Goal: Task Accomplishment & Management: Complete application form

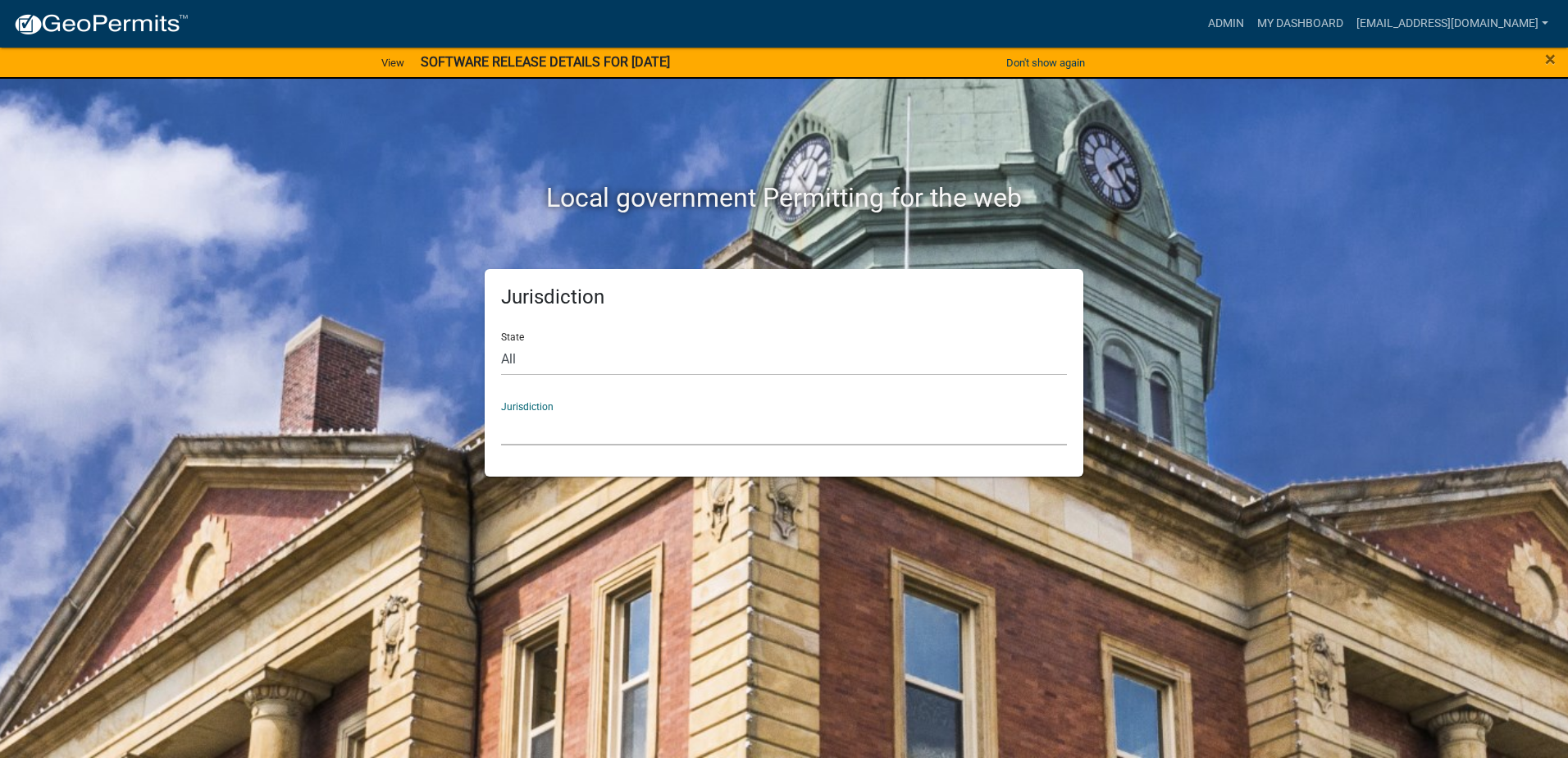
click at [557, 426] on select "[GEOGRAPHIC_DATA], [US_STATE] [GEOGRAPHIC_DATA], [US_STATE][PERSON_NAME][GEOGRA…" at bounding box center [784, 428] width 566 height 34
click at [536, 422] on select "[GEOGRAPHIC_DATA], [US_STATE] [GEOGRAPHIC_DATA], [US_STATE][PERSON_NAME][GEOGRA…" at bounding box center [784, 428] width 566 height 34
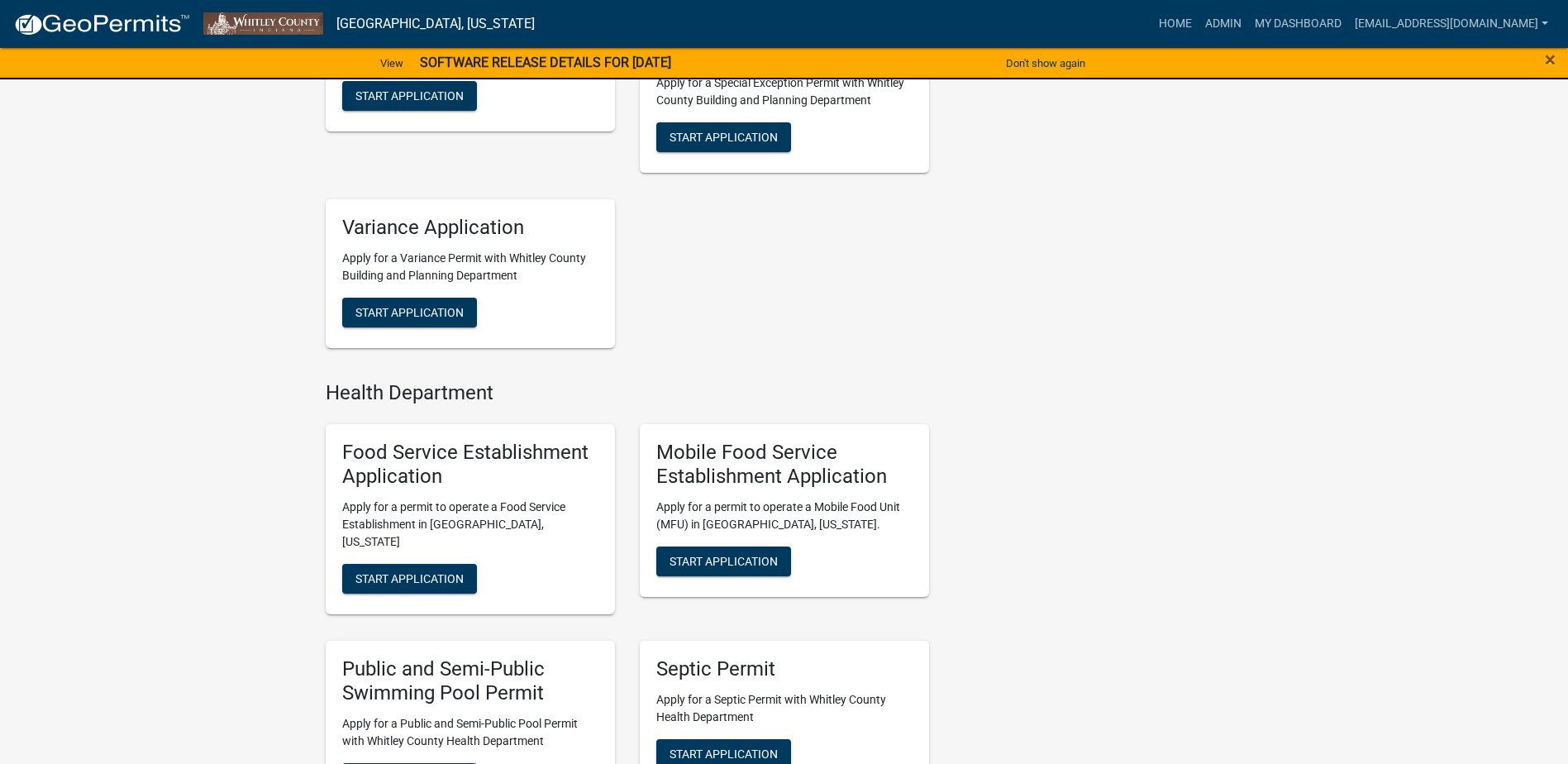
scroll to position [783, 0]
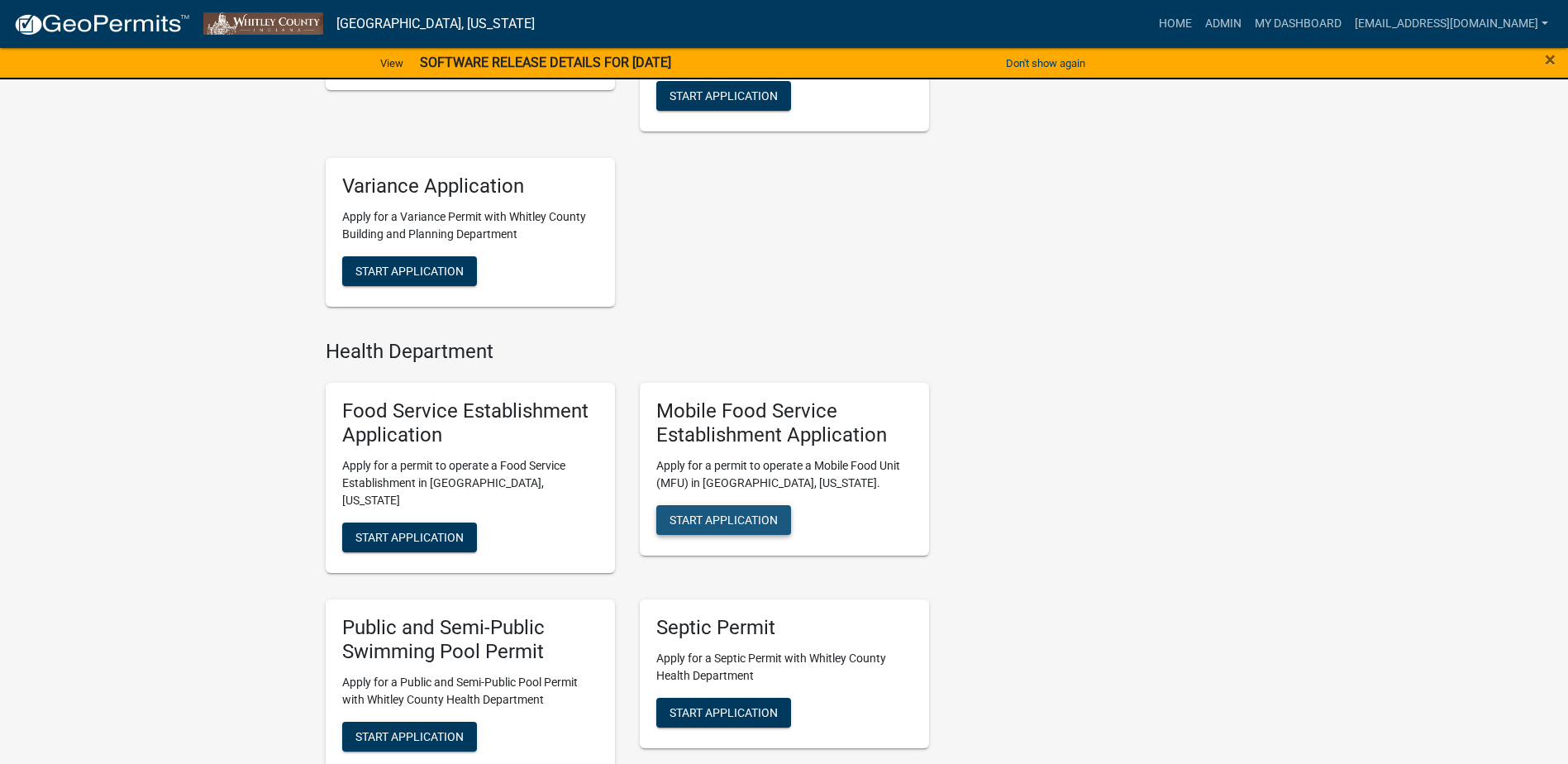
click at [714, 516] on span "Start Application" at bounding box center [723, 520] width 108 height 14
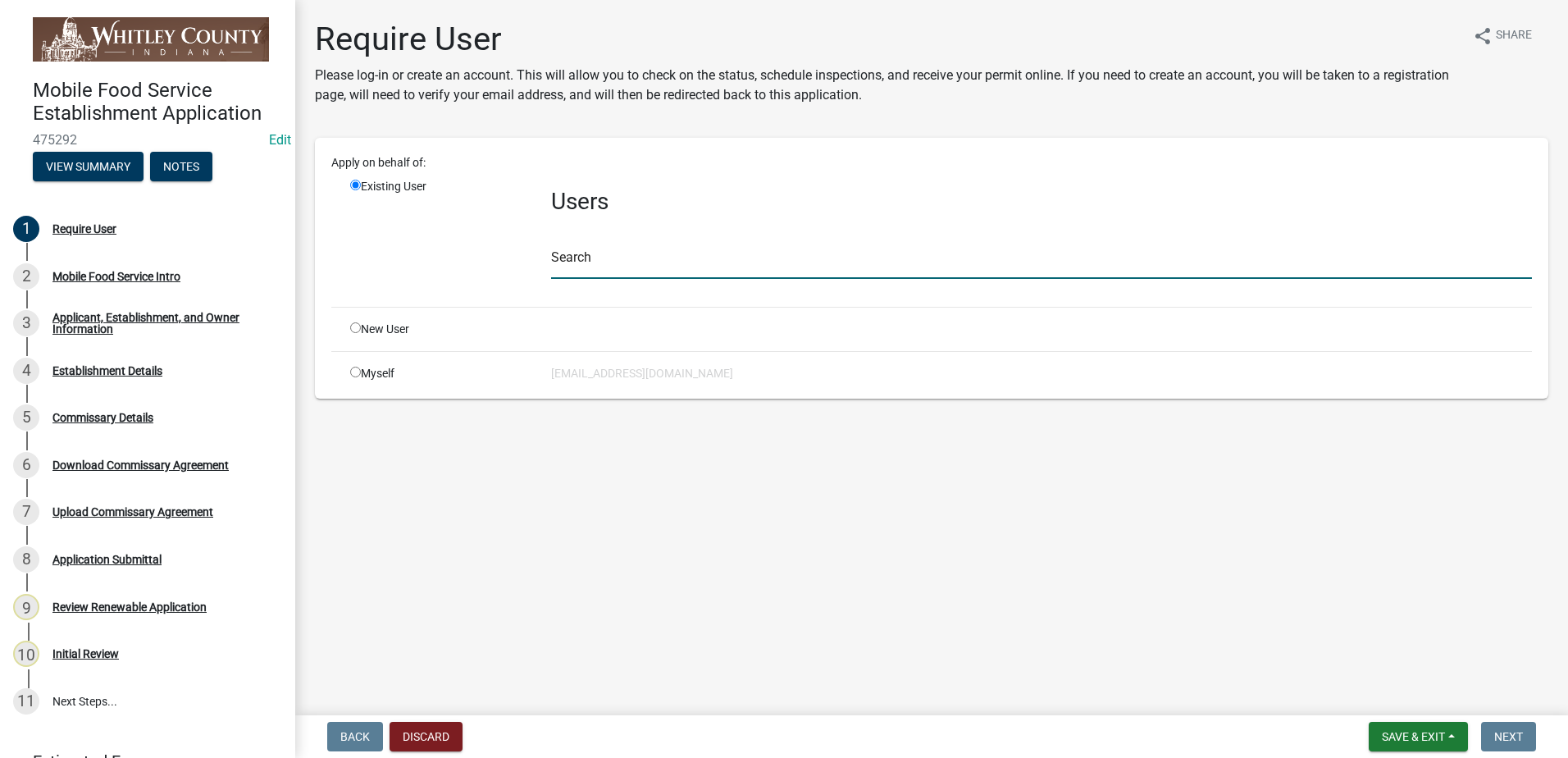
click at [588, 269] on input "text" at bounding box center [1041, 262] width 981 height 34
type input "whitleyh"
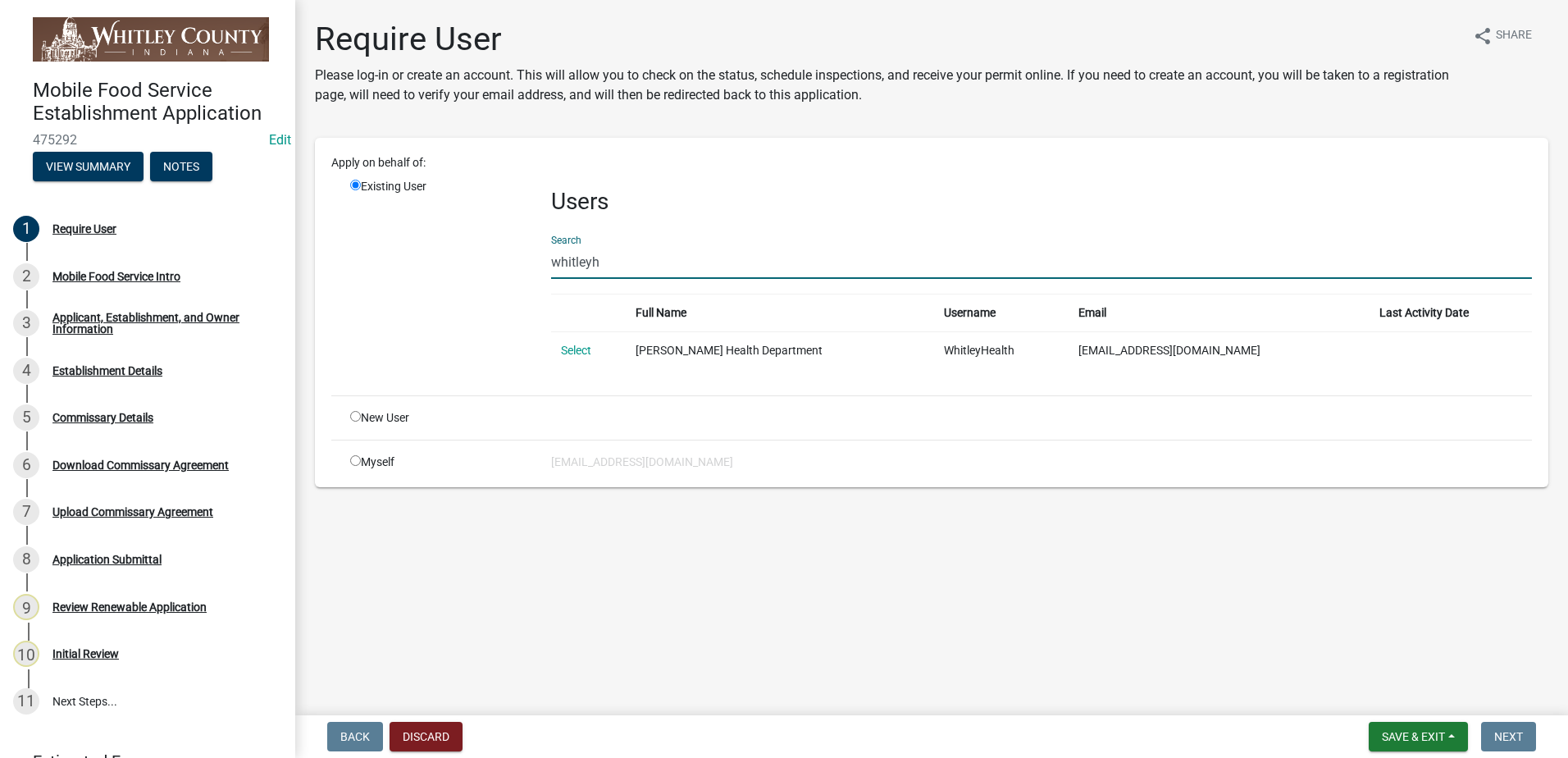
drag, startPoint x: 571, startPoint y: 353, endPoint x: 806, endPoint y: 444, distance: 252.0
click at [571, 353] on link "Select" at bounding box center [575, 351] width 30 height 14
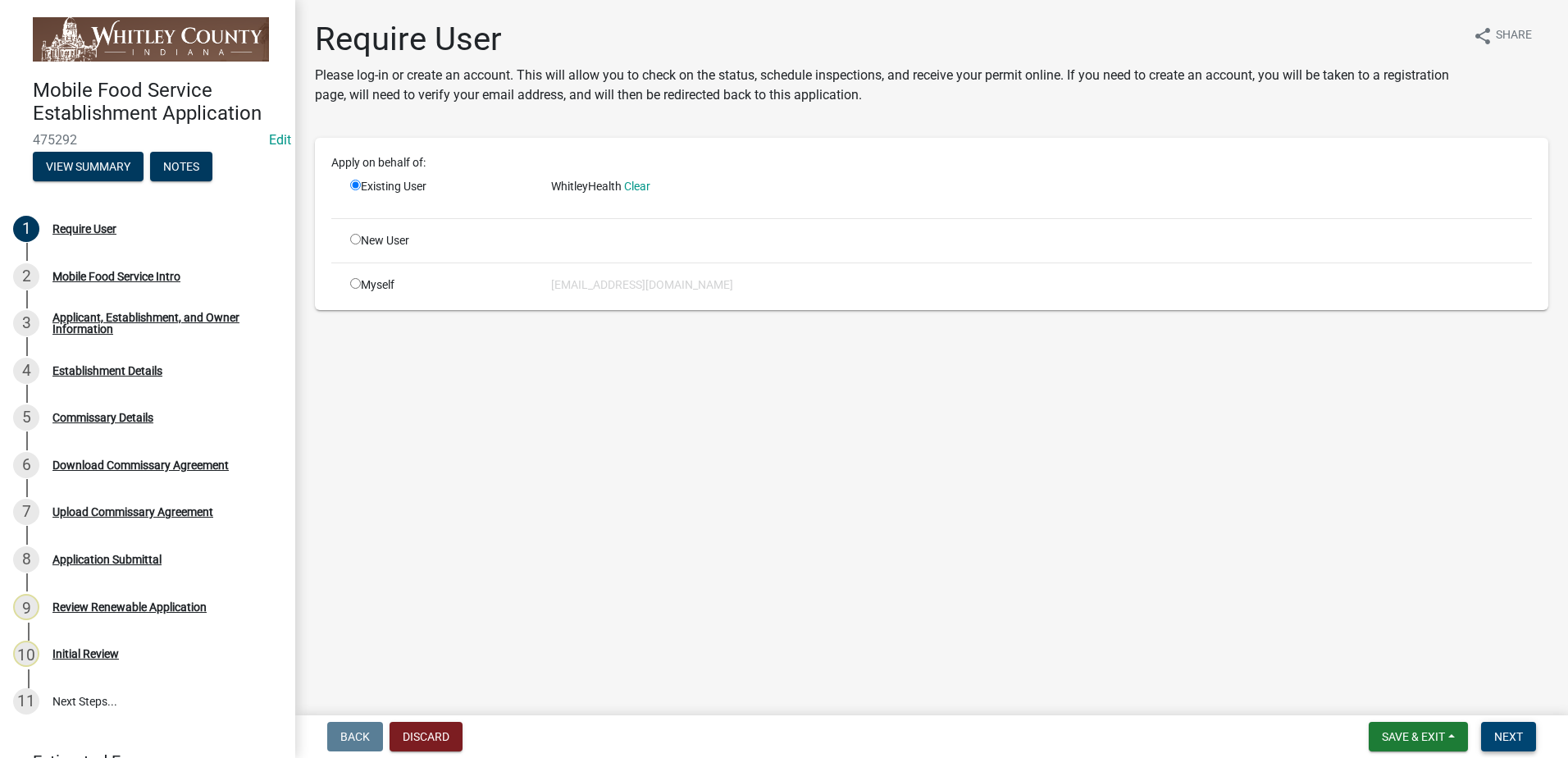
click at [1503, 732] on span "Next" at bounding box center [1509, 737] width 29 height 14
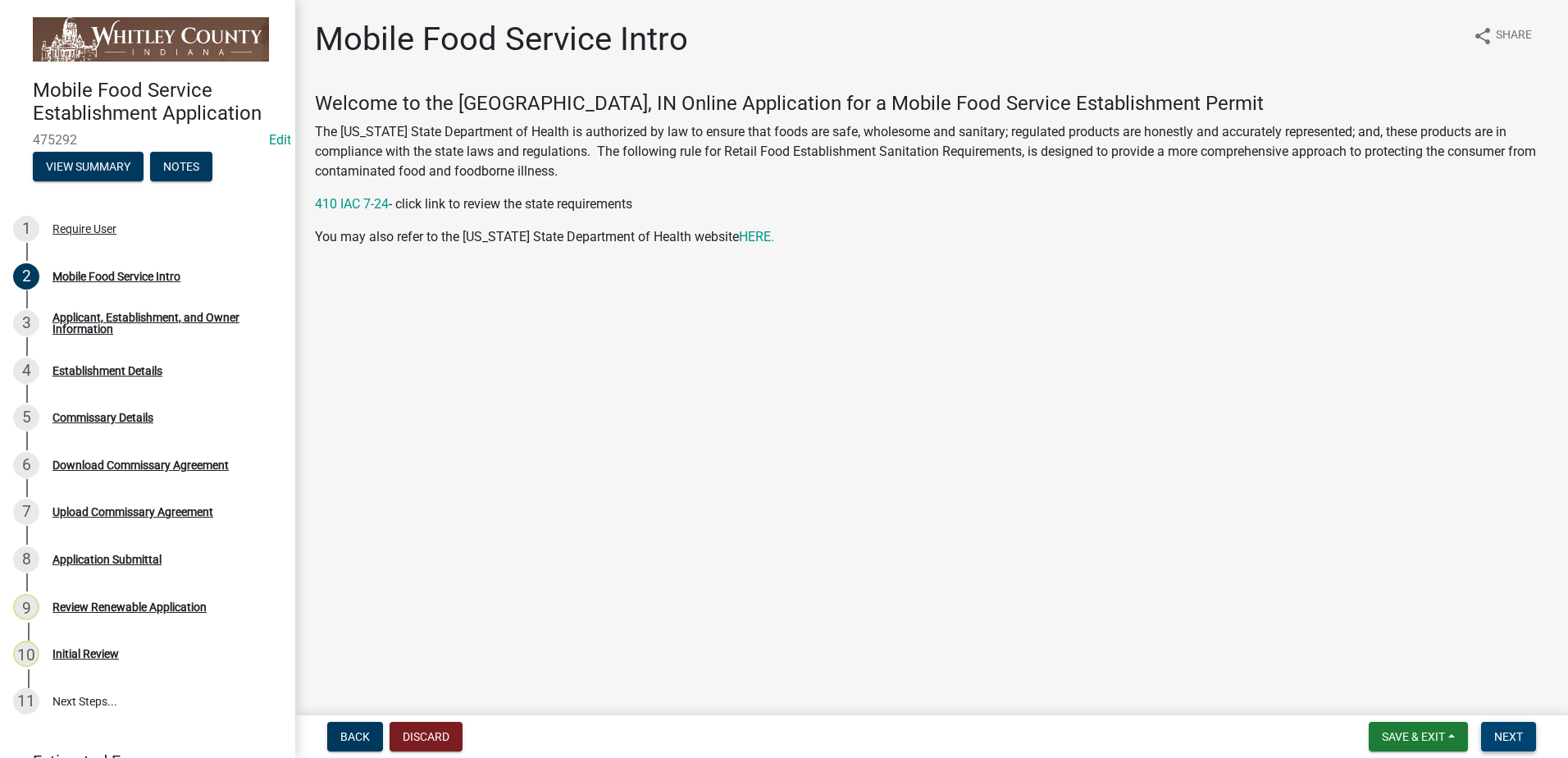
click at [1507, 740] on span "Next" at bounding box center [1509, 737] width 29 height 14
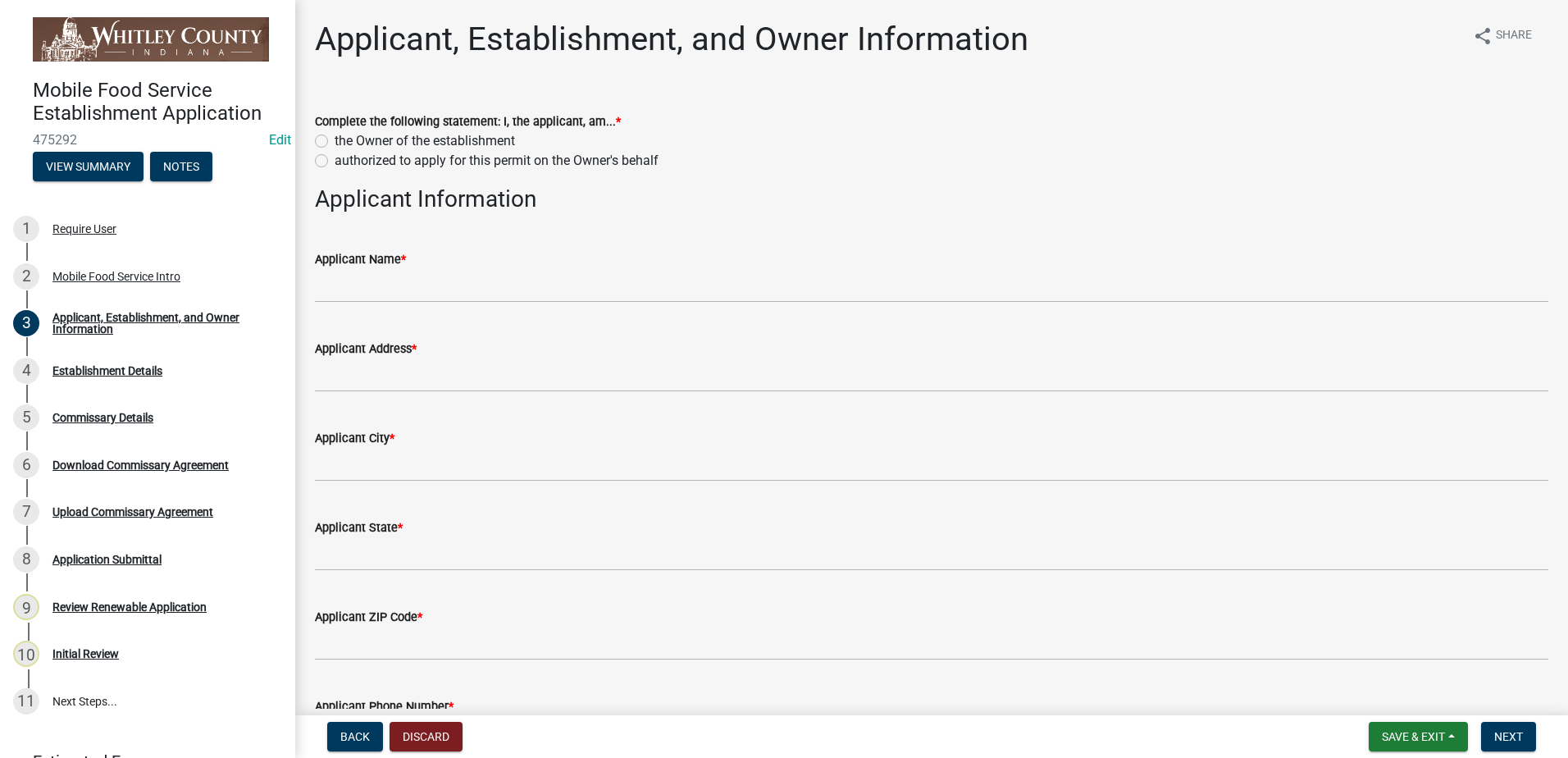
click at [334, 139] on label "the Owner of the establishment" at bounding box center [424, 141] width 181 height 19
click at [334, 139] on input "the Owner of the establishment" at bounding box center [339, 136] width 11 height 11
radio input "true"
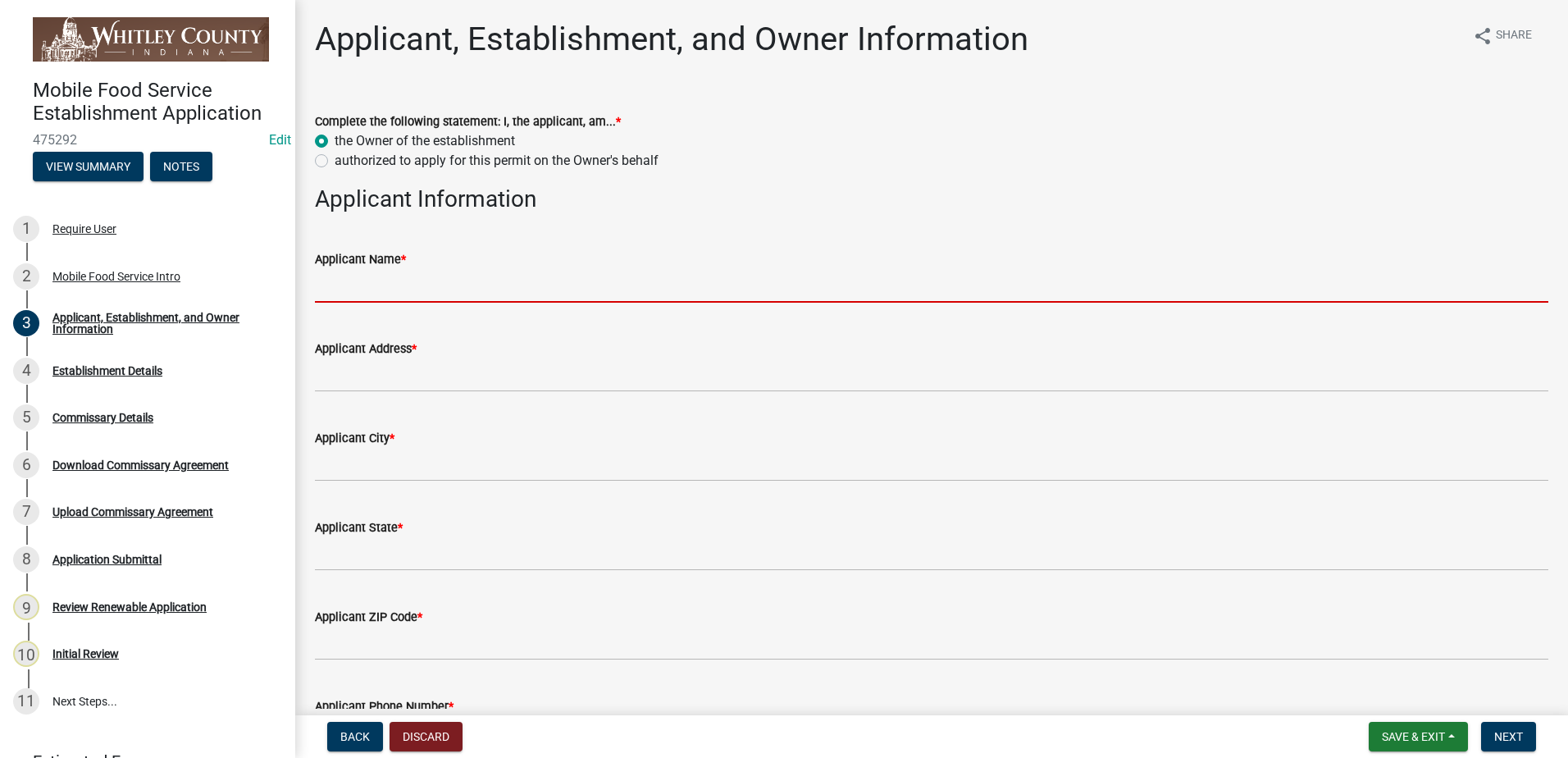
click at [436, 295] on input "Applicant Name *" at bounding box center [932, 285] width 1234 height 34
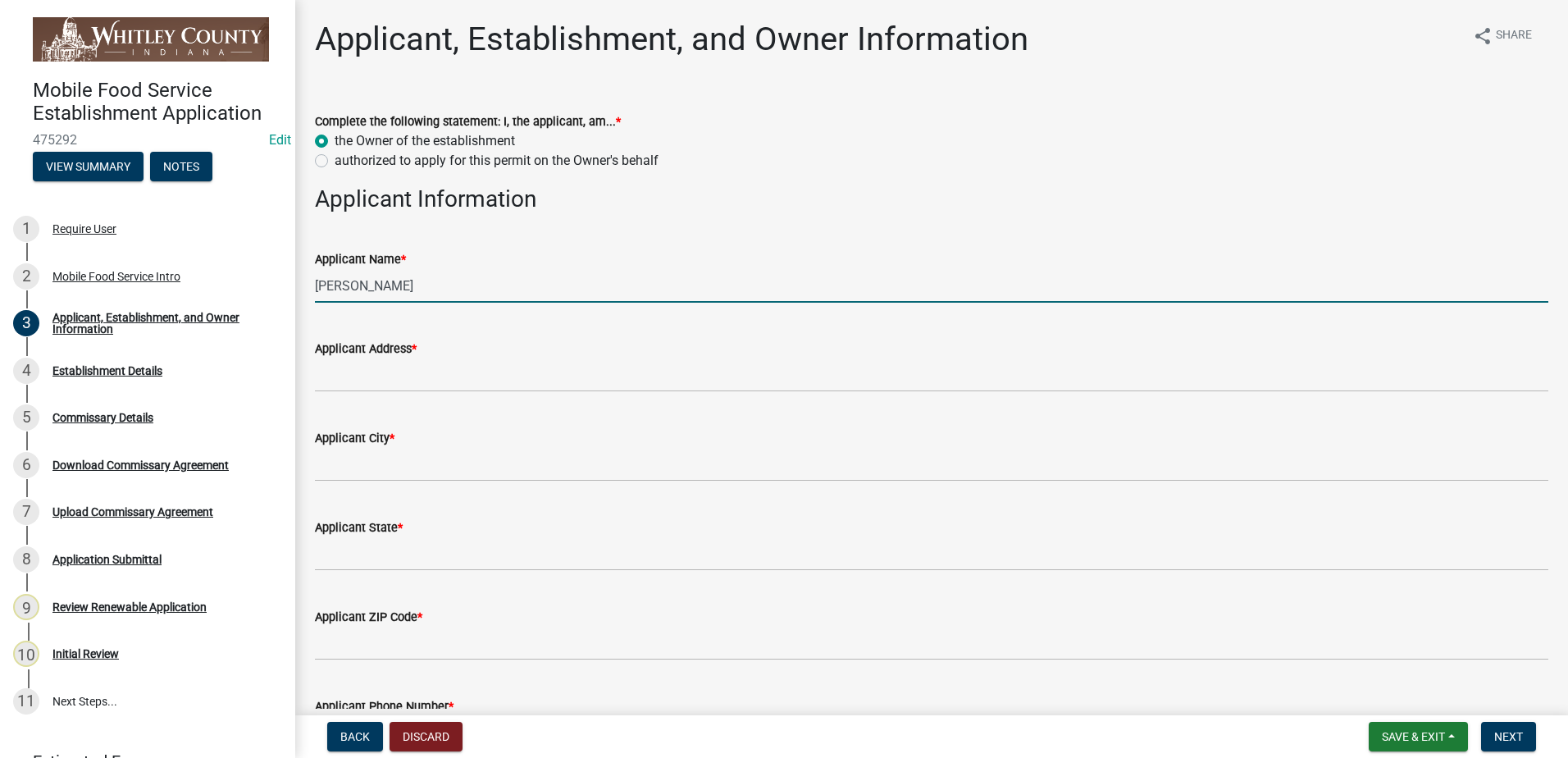
type input "[PERSON_NAME]"
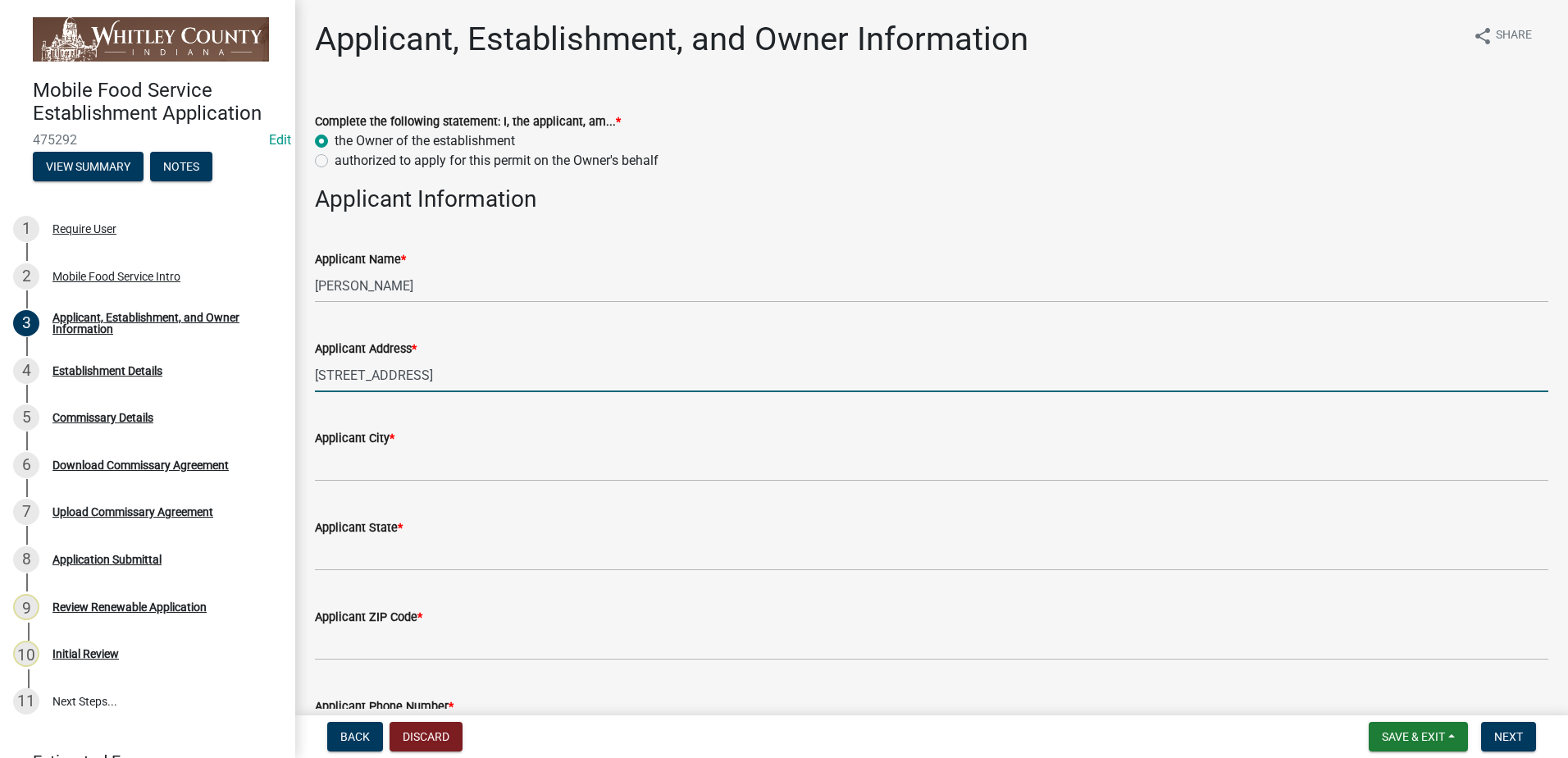
type input "[STREET_ADDRESS]"
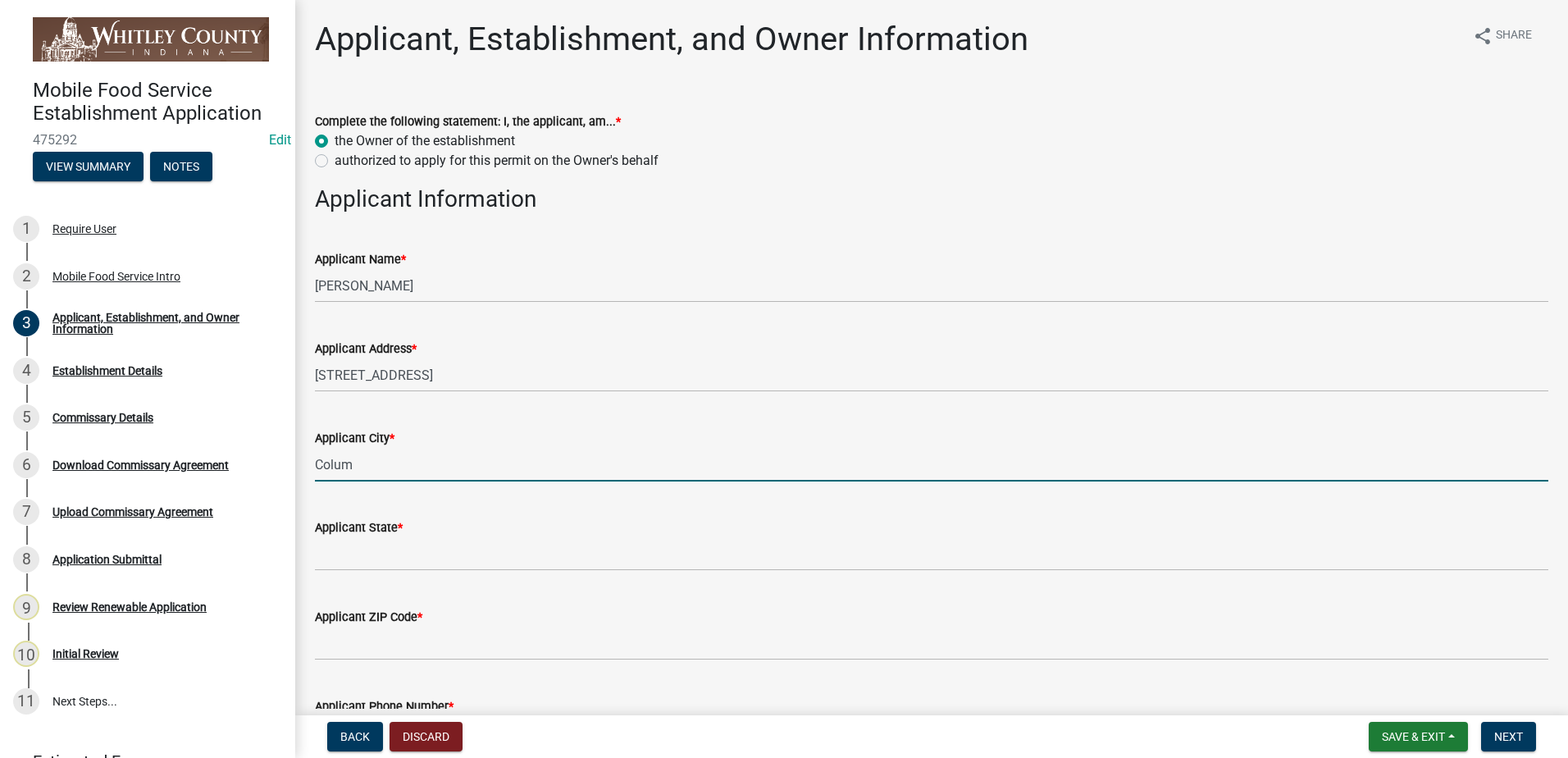
type input "[GEOGRAPHIC_DATA]"
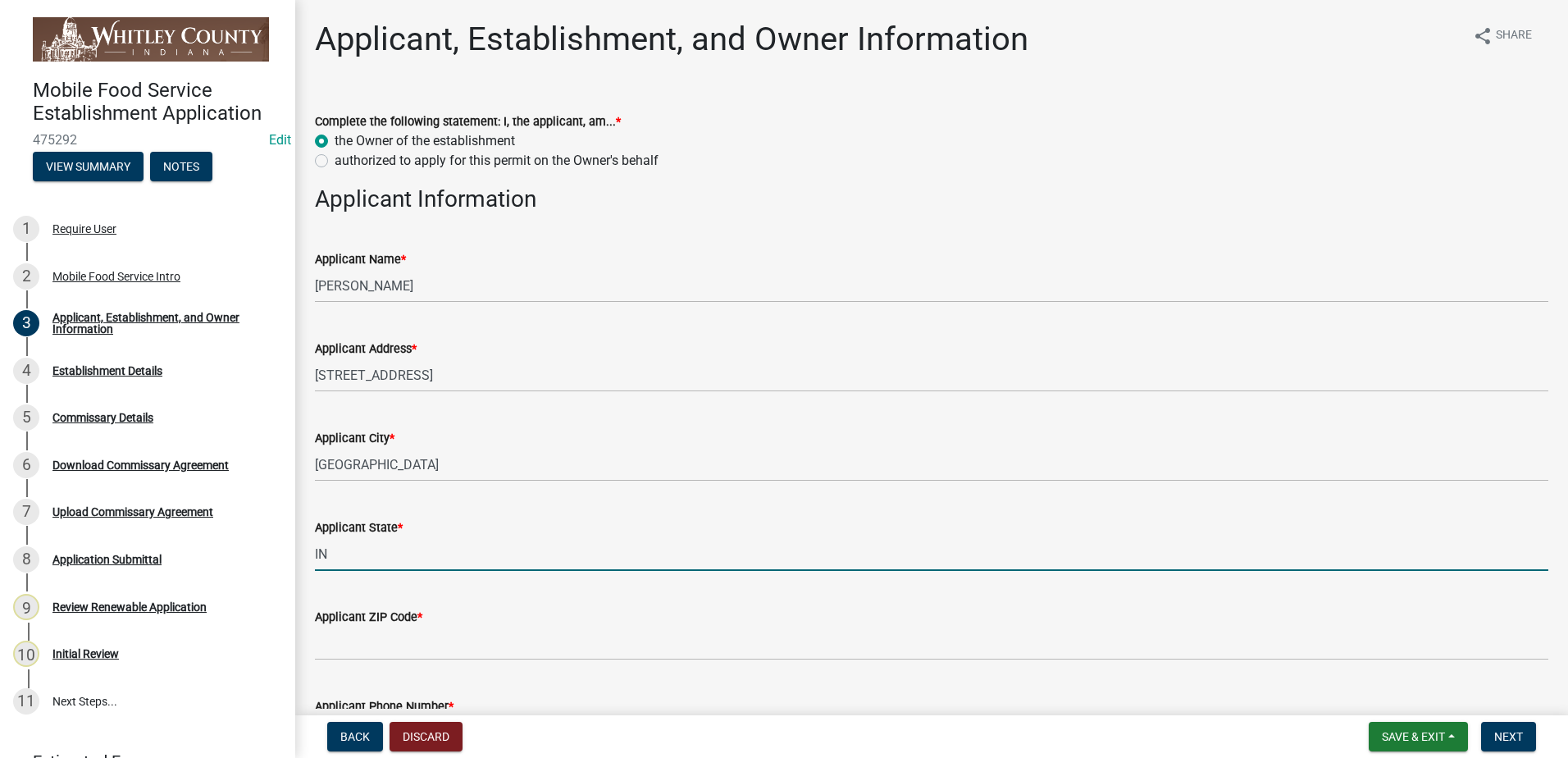
type input "IN"
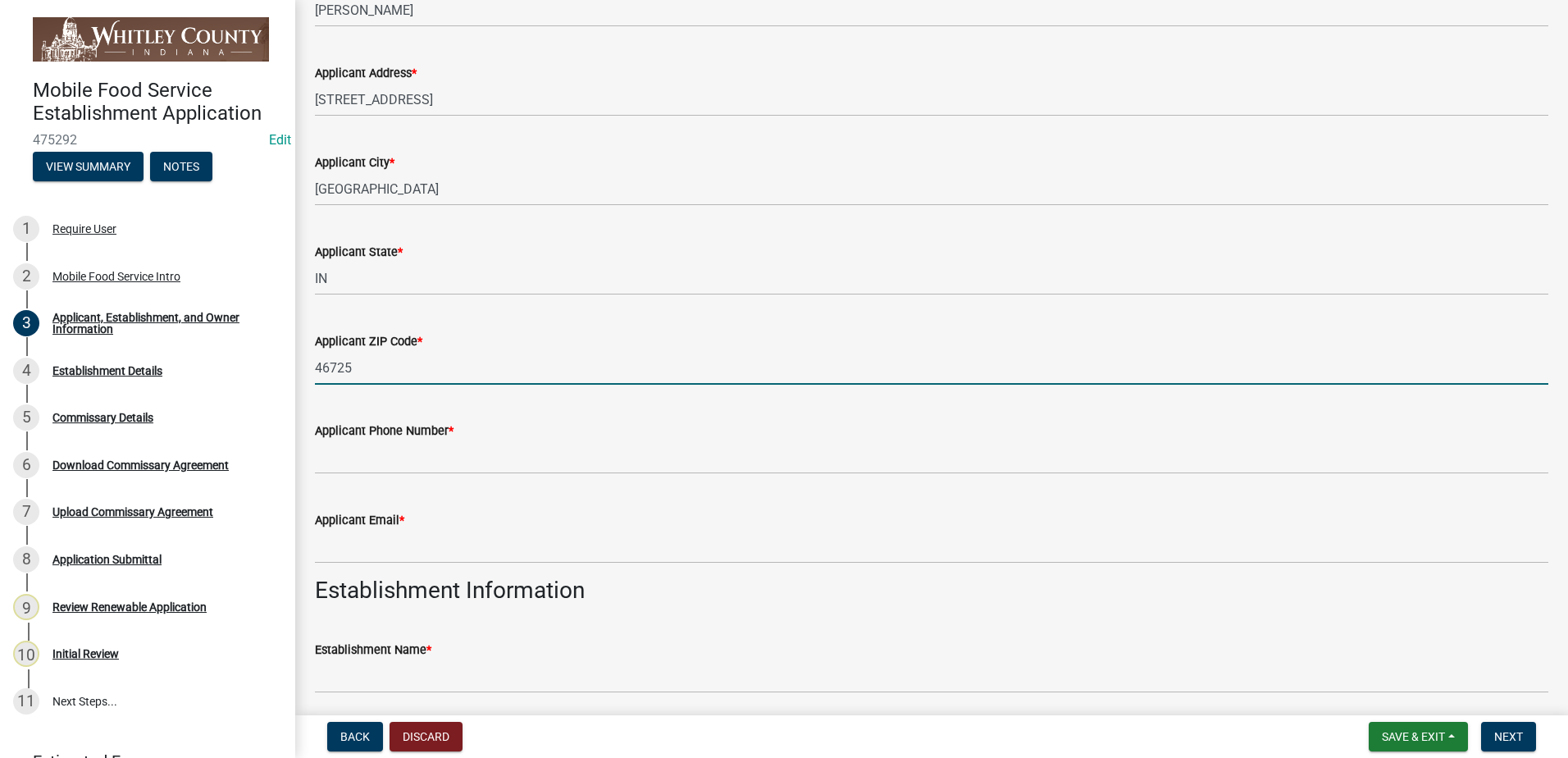
scroll to position [299, 0]
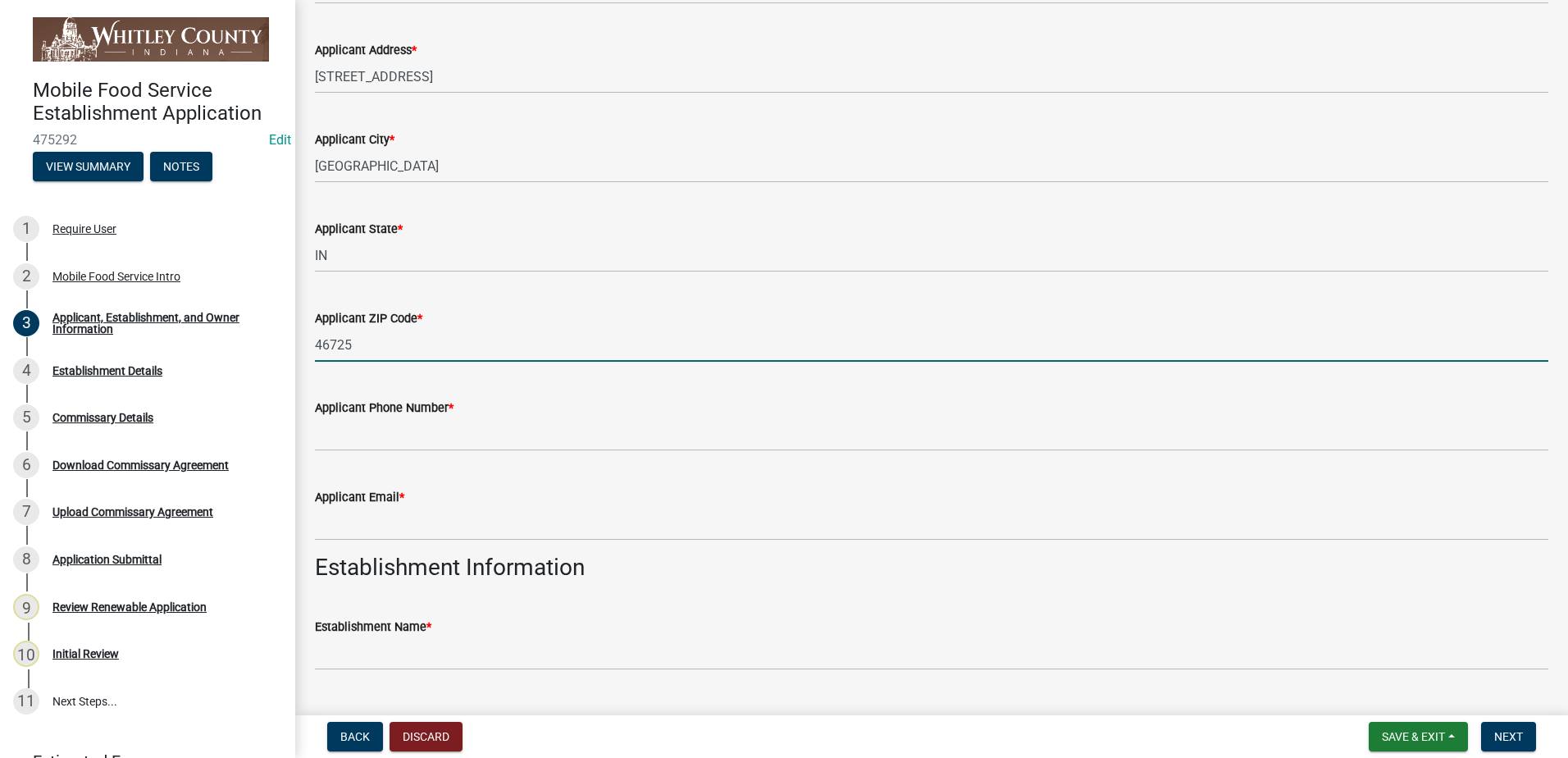
type input "46725"
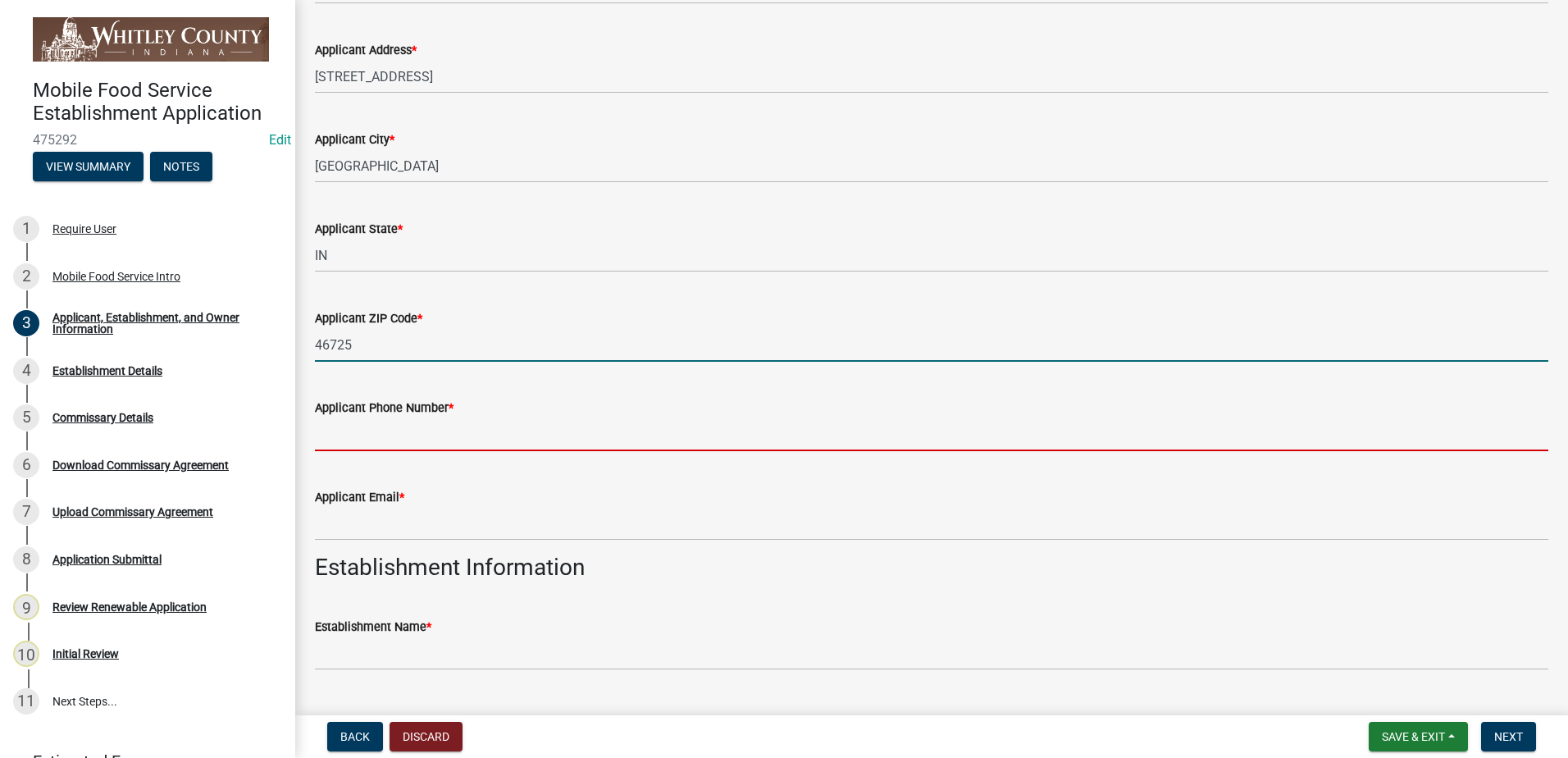
click at [438, 442] on input "Applicant Phone Number *" at bounding box center [932, 434] width 1234 height 34
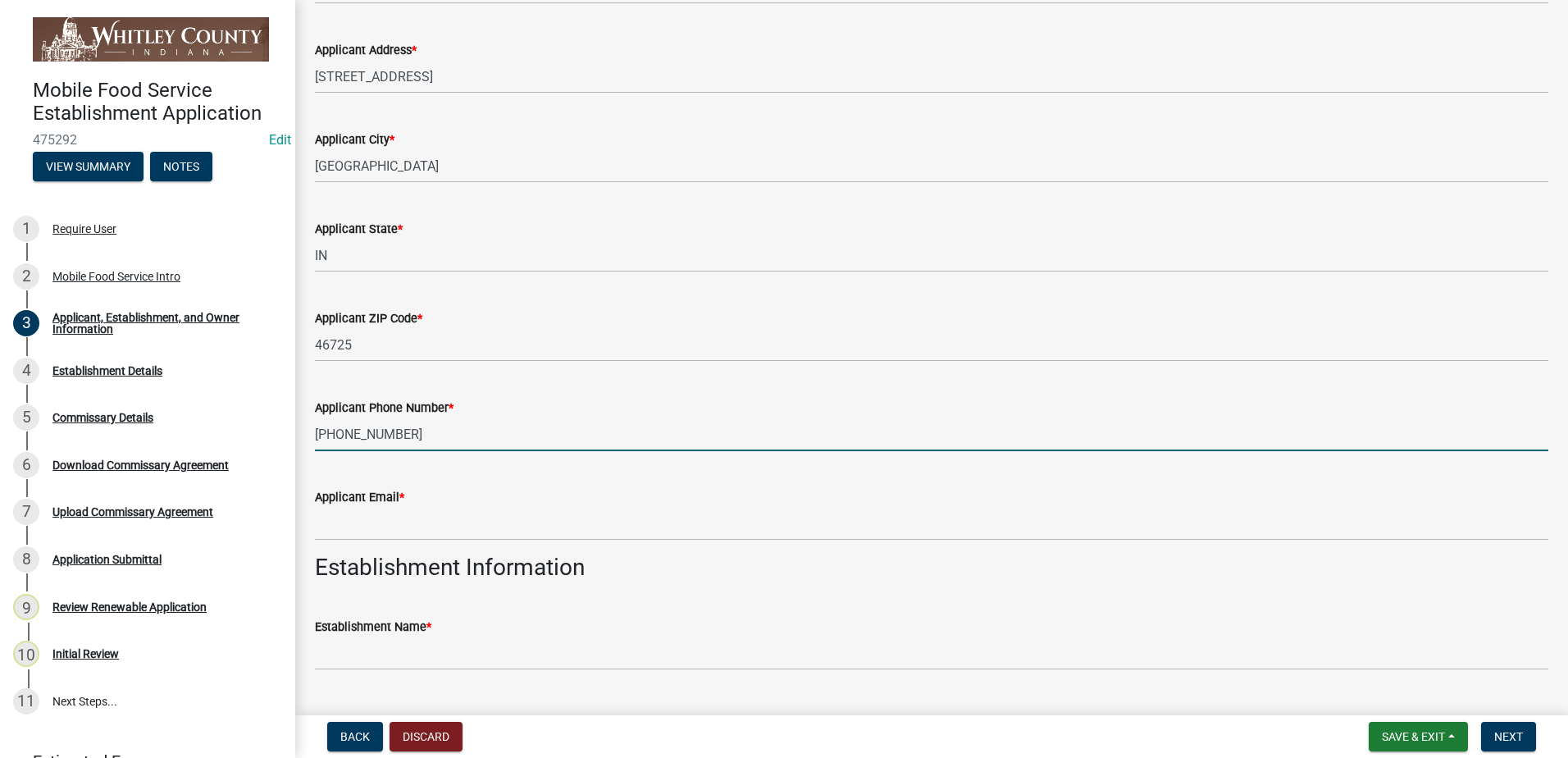
type input "[PHONE_NUMBER]"
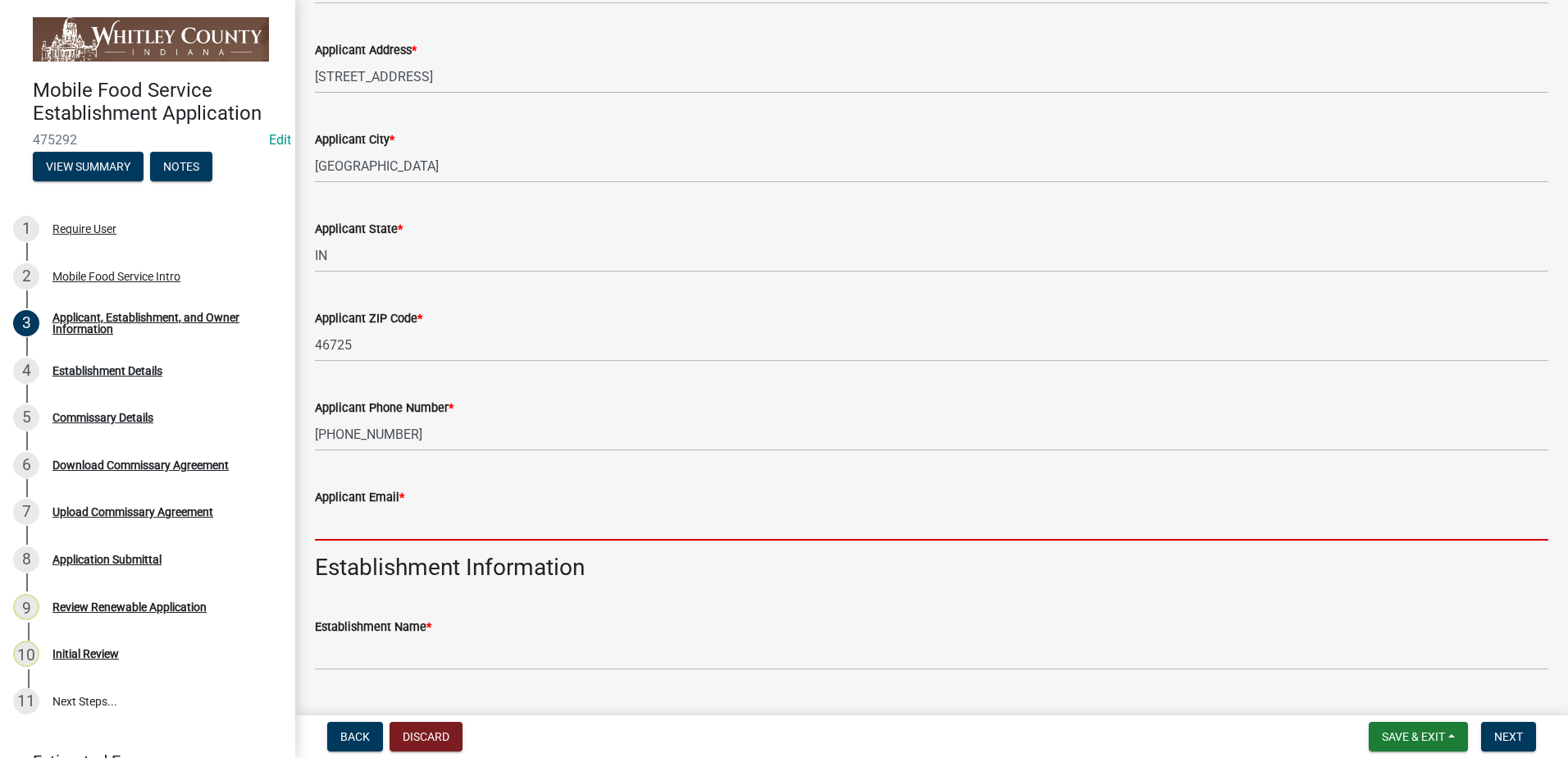
click at [354, 530] on input "Applicant Email *" at bounding box center [932, 523] width 1234 height 34
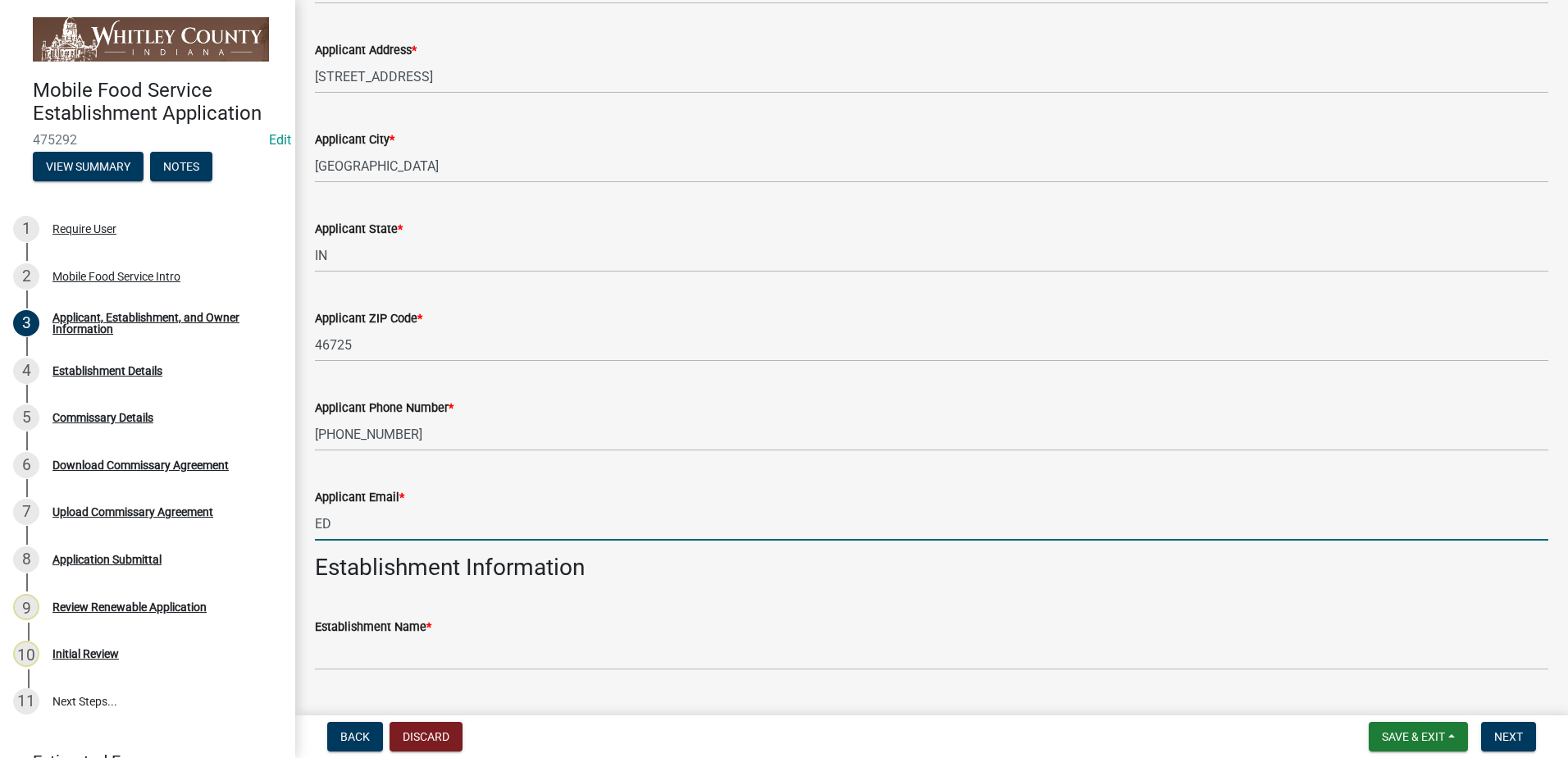
type input "E"
type input "[EMAIL_ADDRESS][DOMAIN_NAME]"
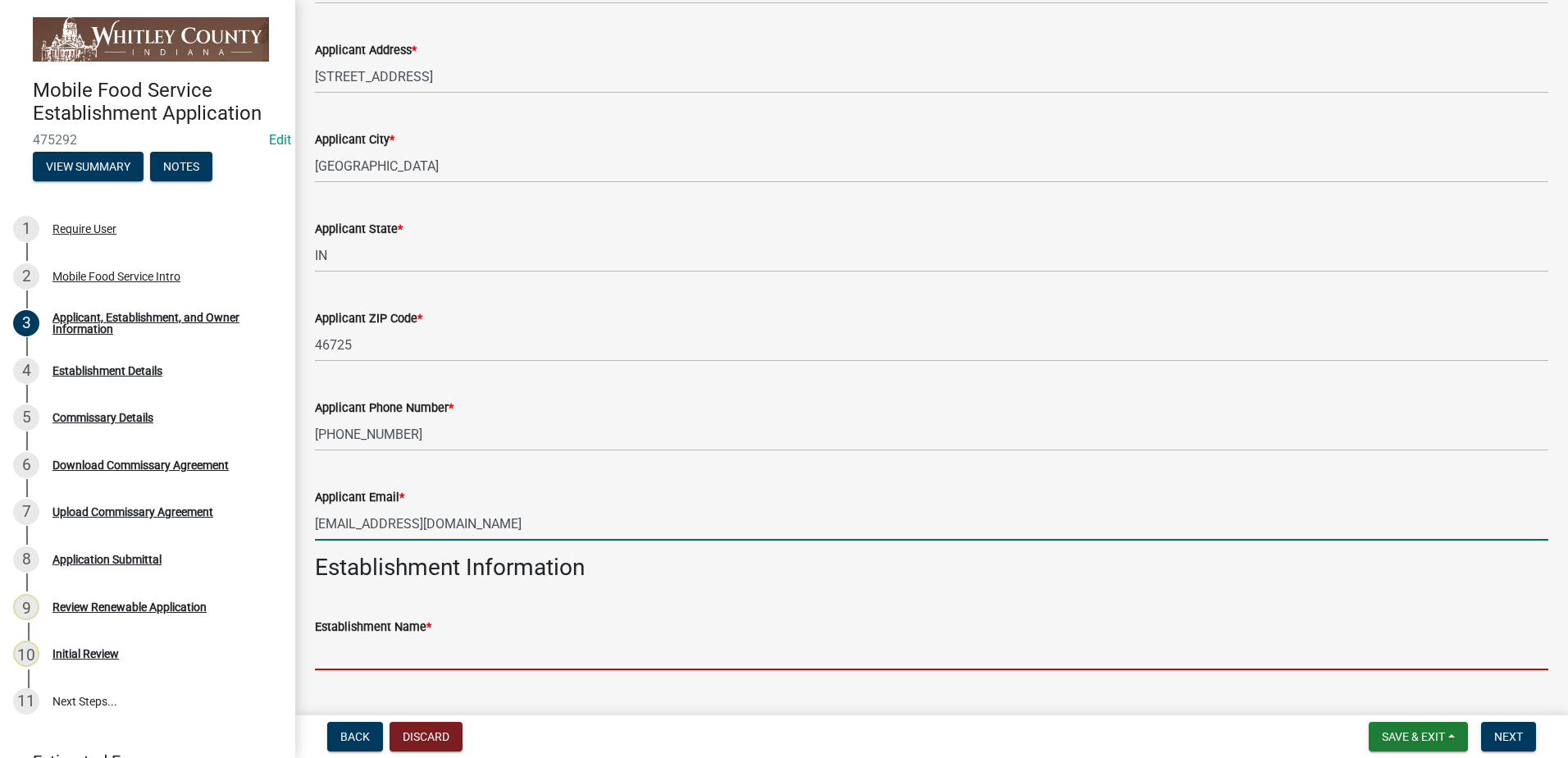
click at [347, 658] on input "Establishment Name *" at bounding box center [932, 653] width 1234 height 34
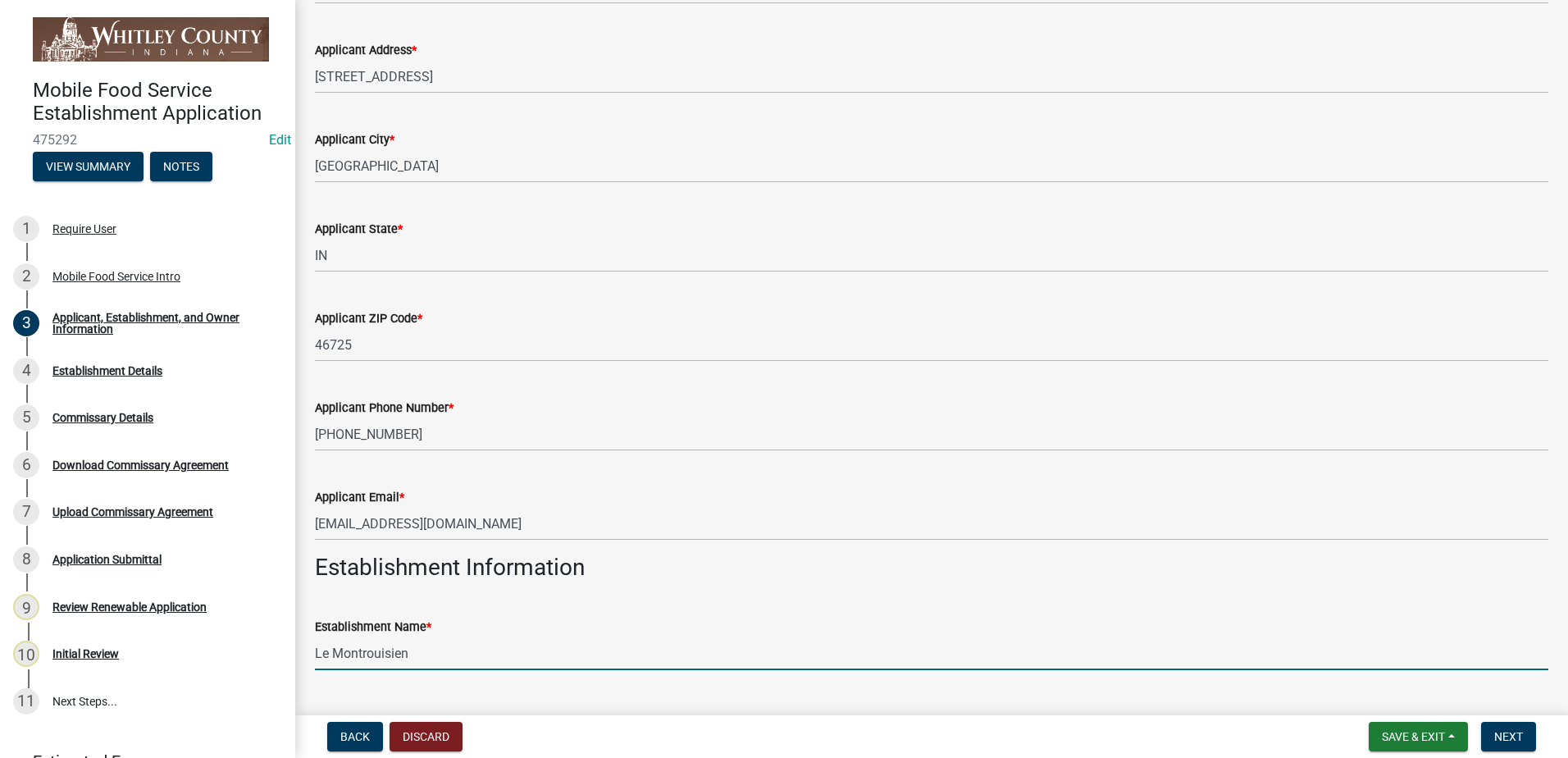
type input "Le Montrouisien"
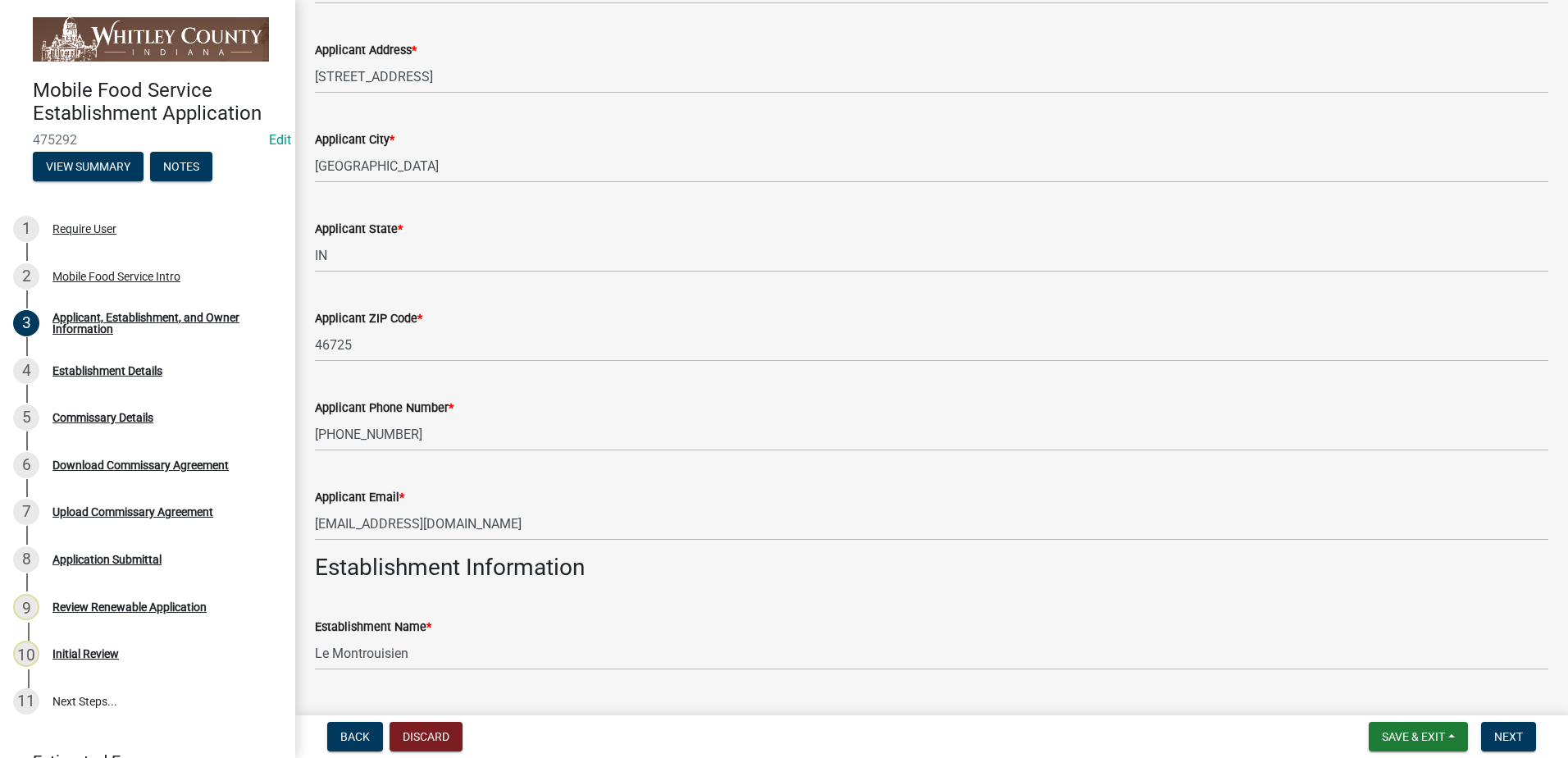
scroll to position [687, 0]
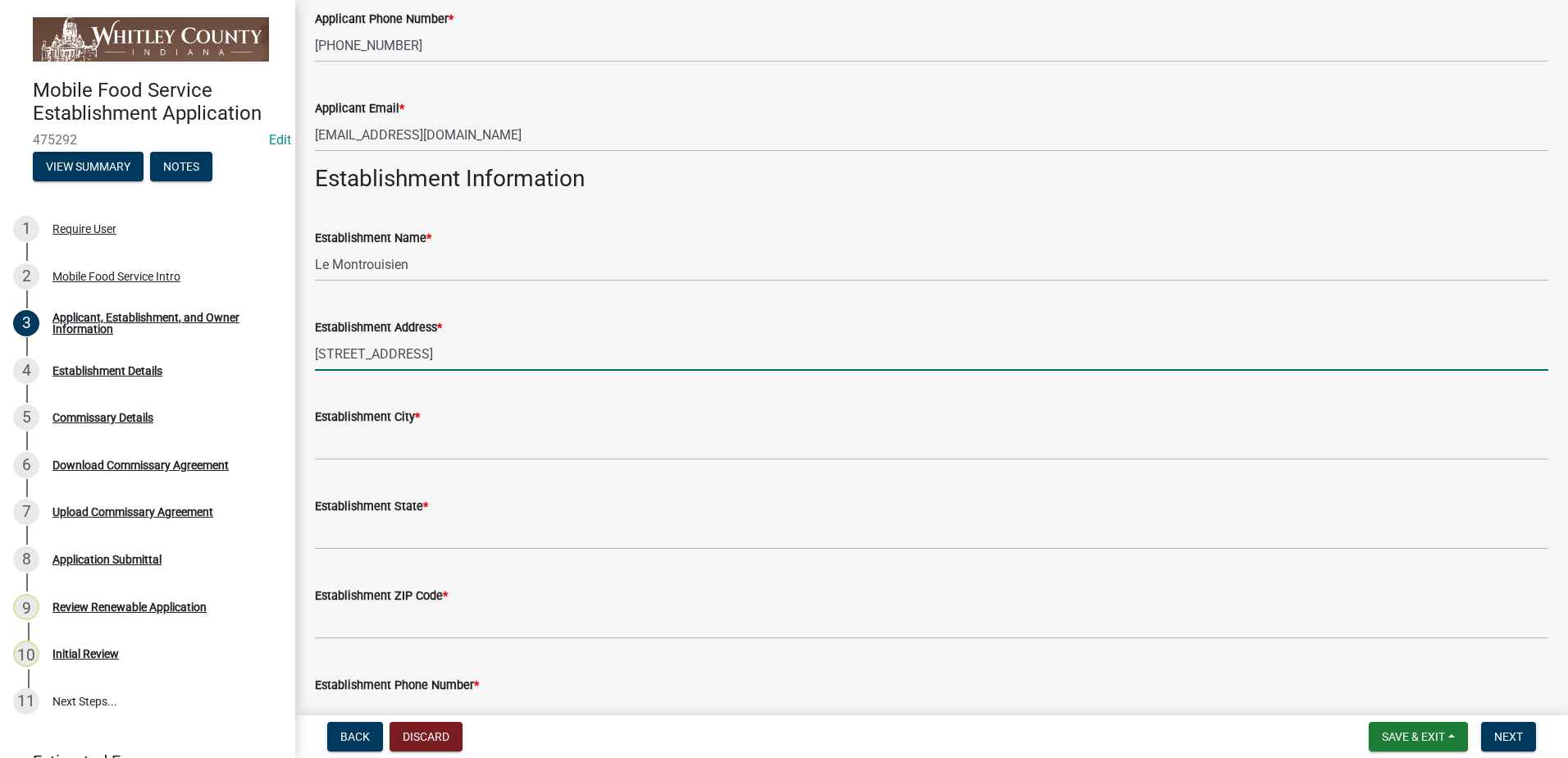
type input "[STREET_ADDRESS]"
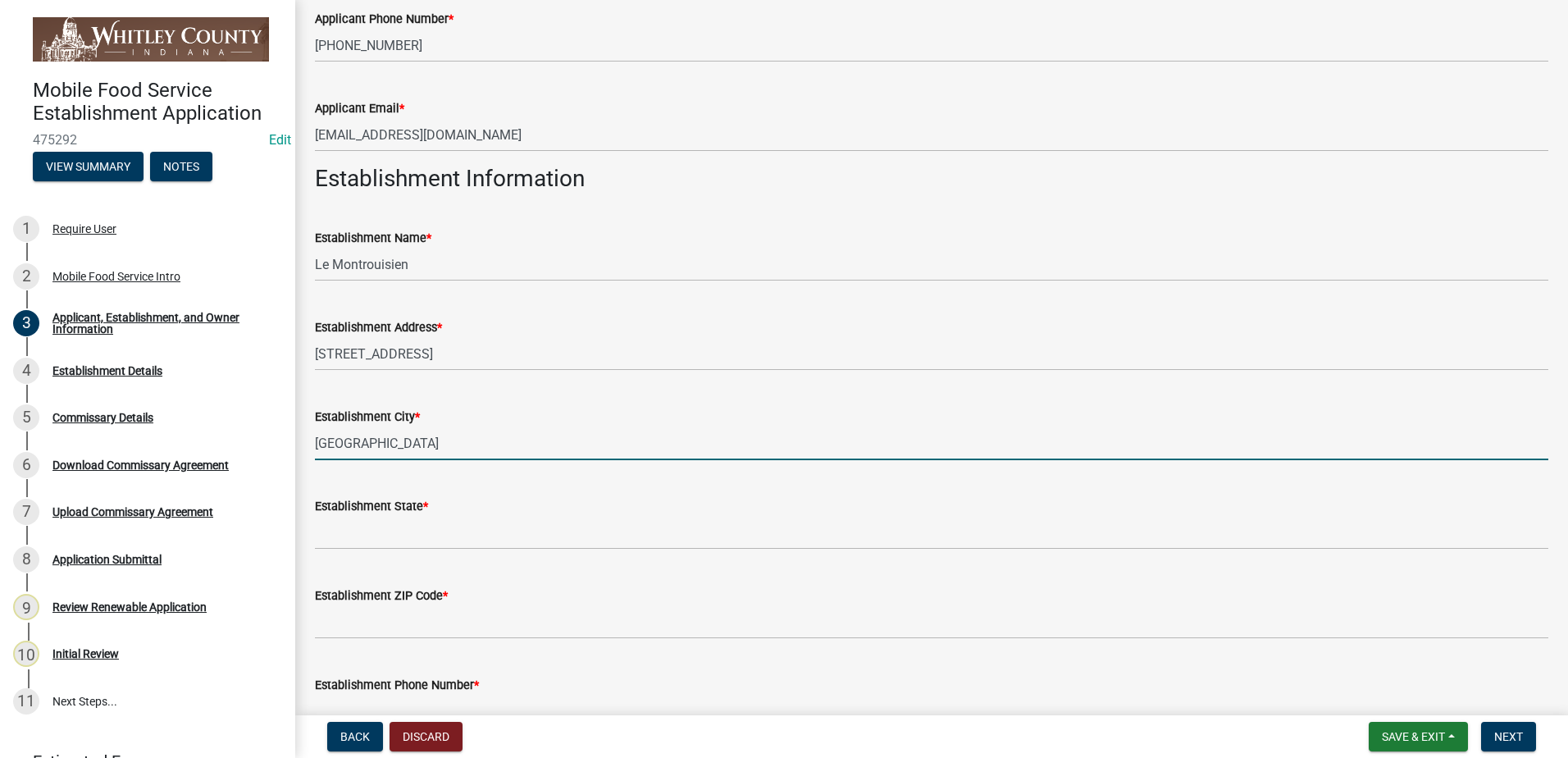
type input "[GEOGRAPHIC_DATA]"
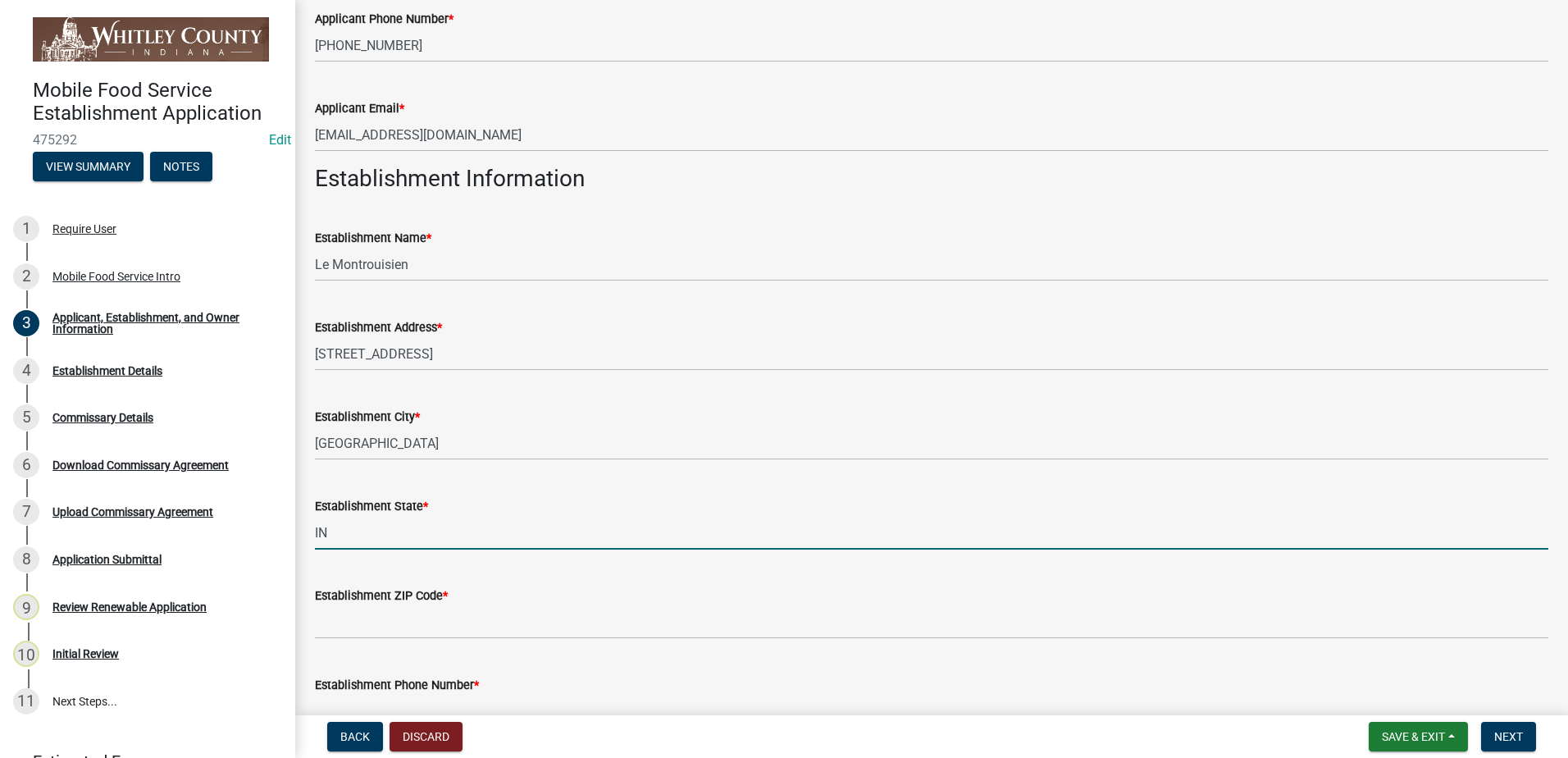
type input "IN"
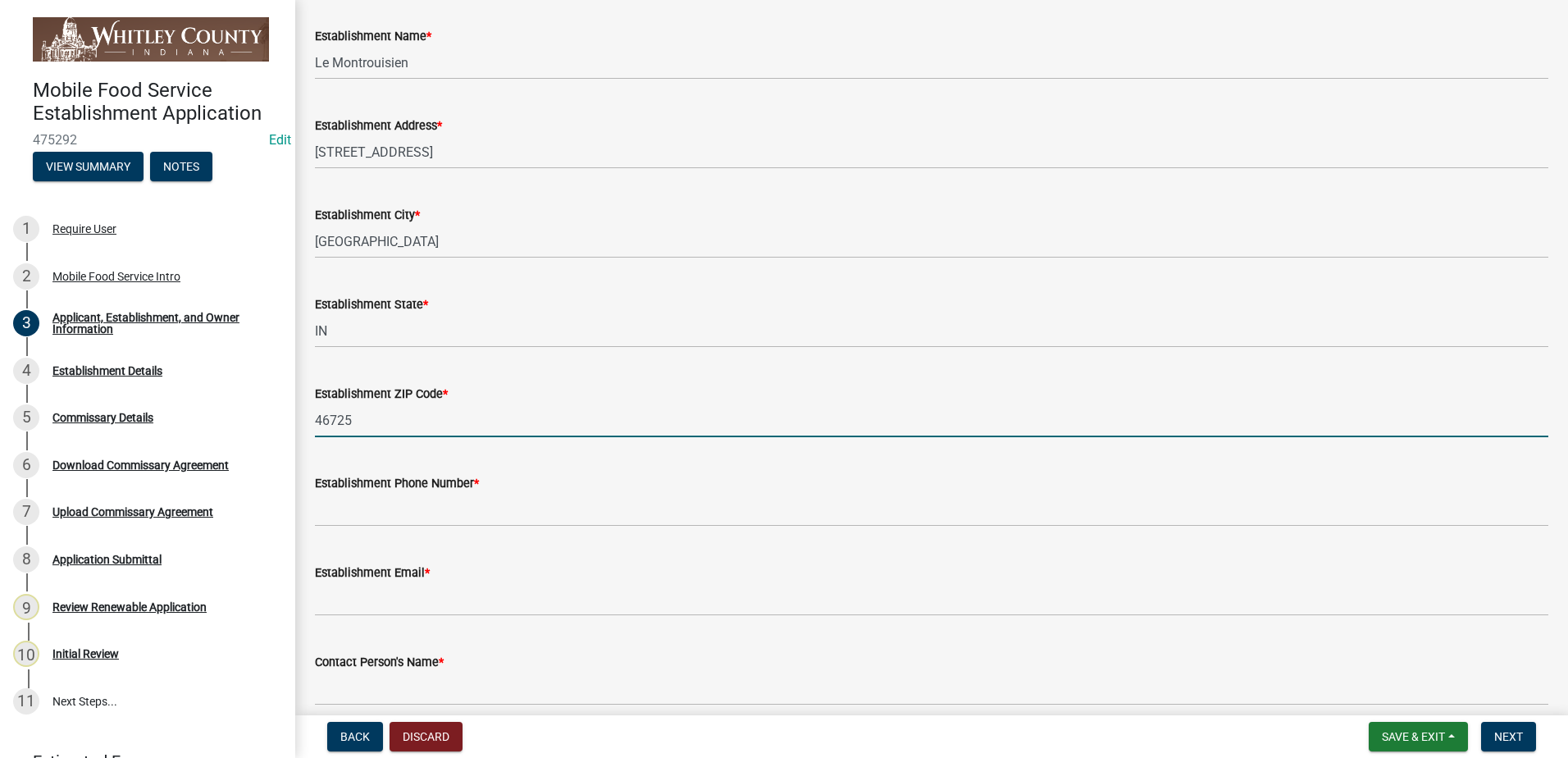
scroll to position [989, 0]
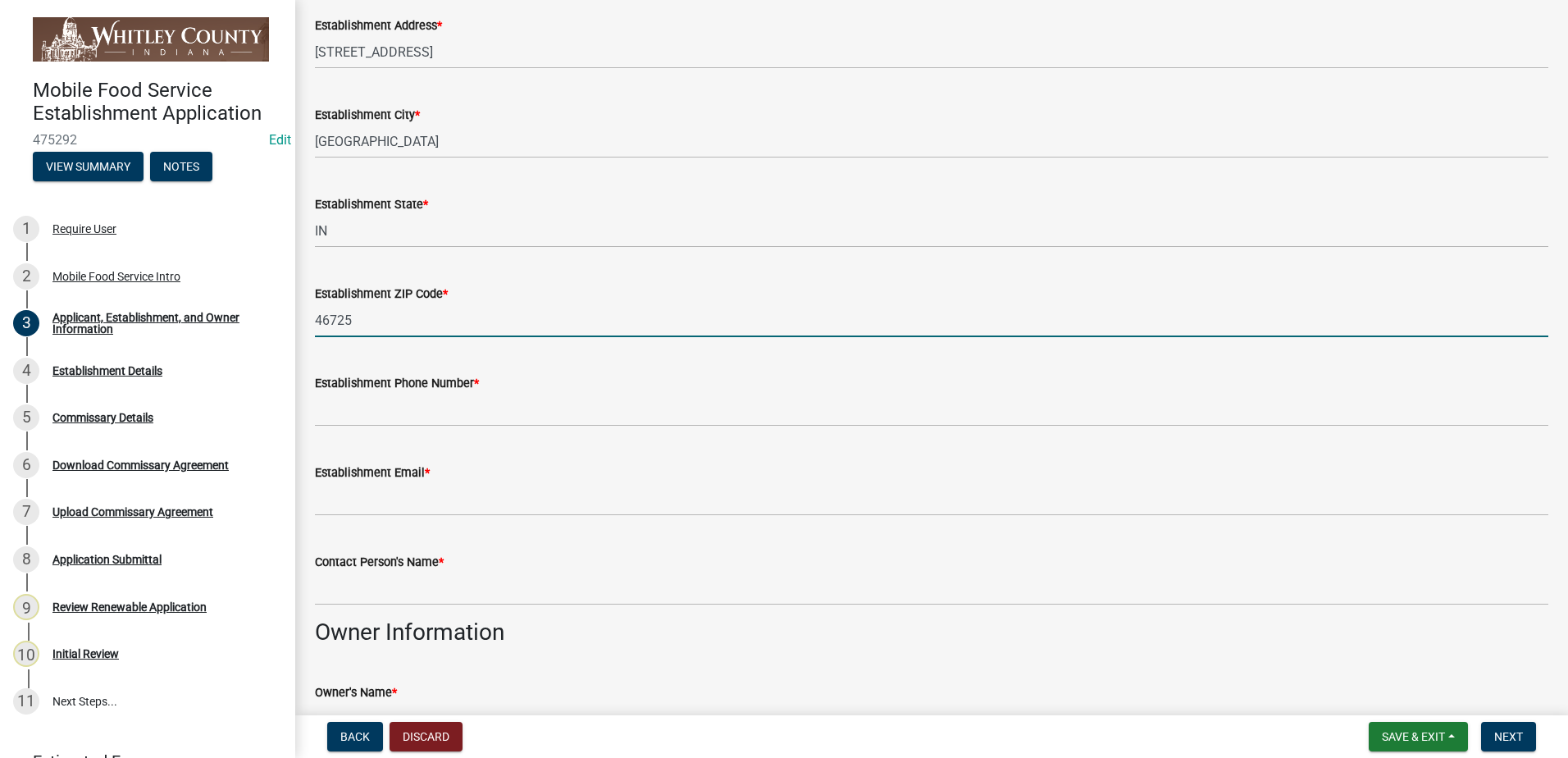
type input "46725"
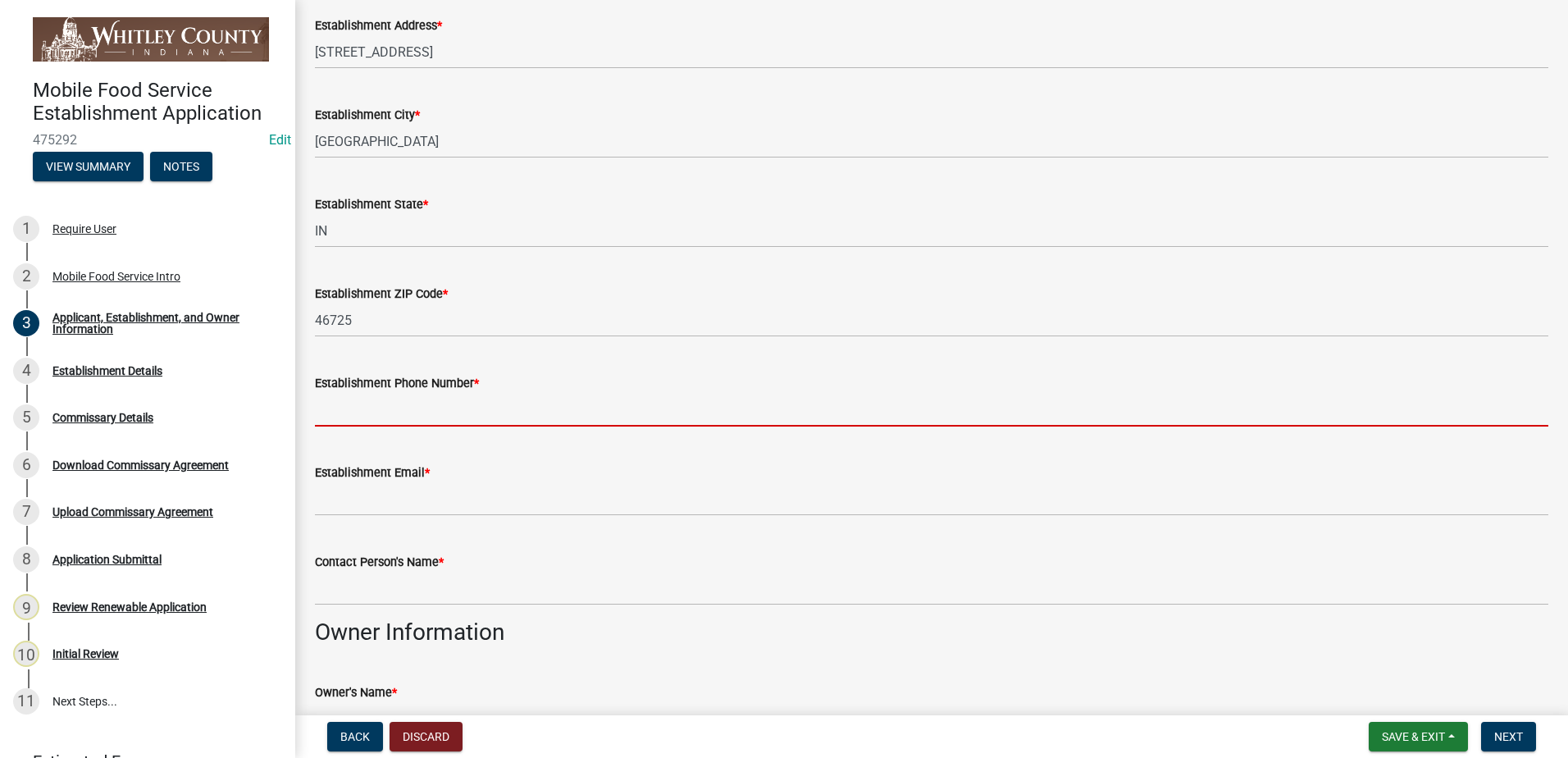
click at [352, 415] on input "Establishment Phone Number *" at bounding box center [932, 409] width 1234 height 34
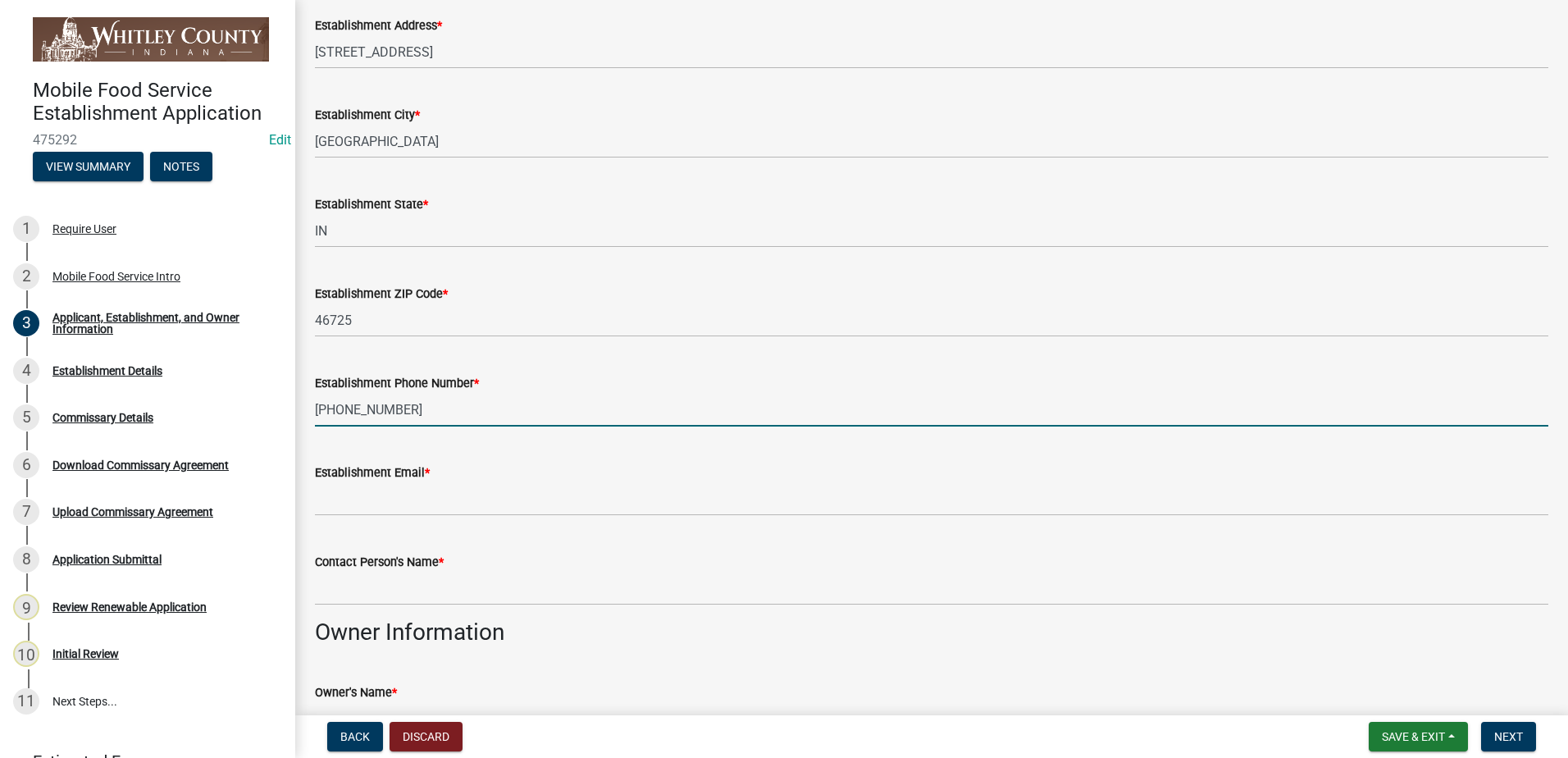
type input "[PHONE_NUMBER]"
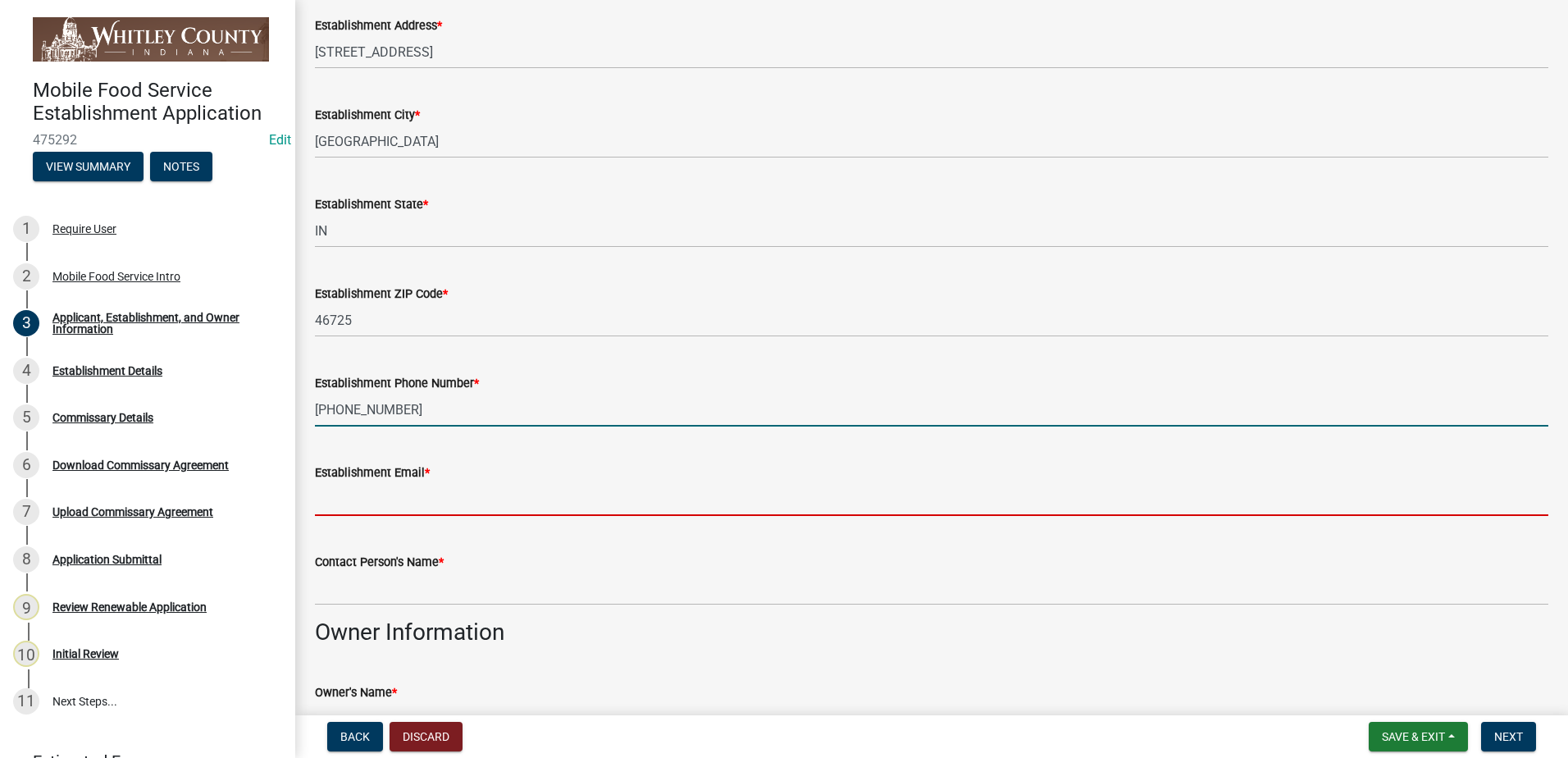
click at [395, 503] on input "Establishment Email *" at bounding box center [932, 499] width 1234 height 34
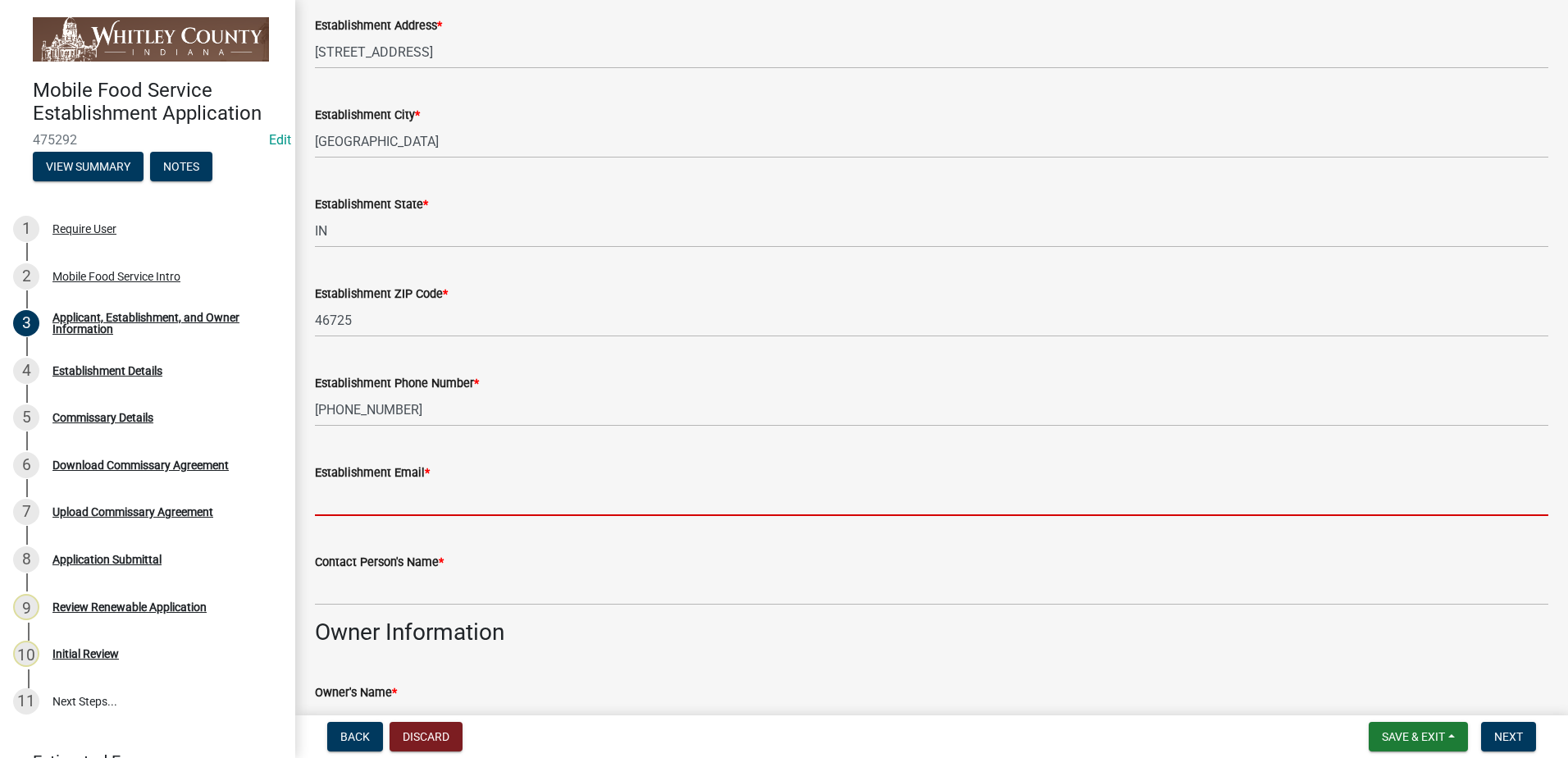
type input "E"
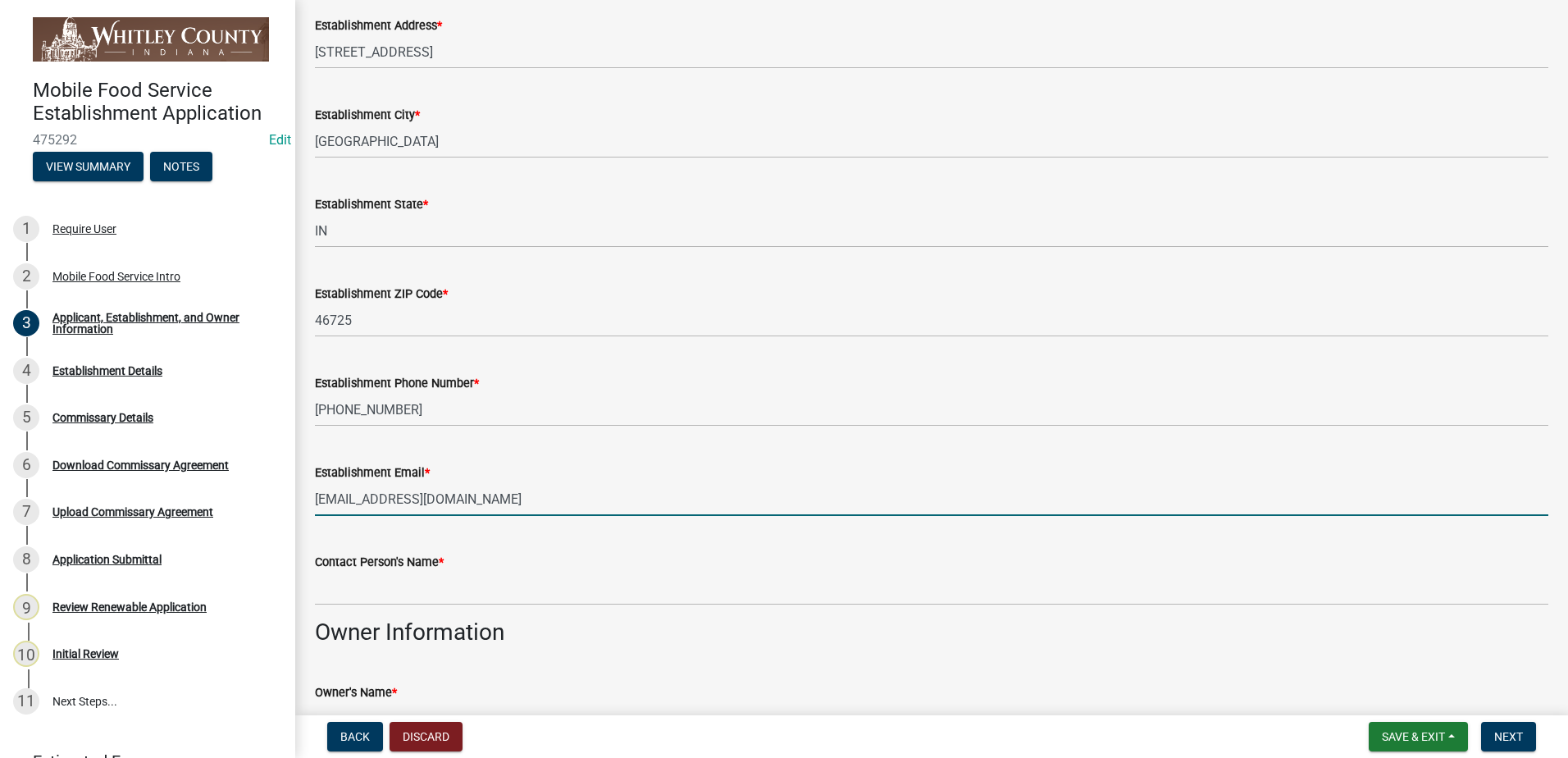
type input "[EMAIL_ADDRESS][DOMAIN_NAME]"
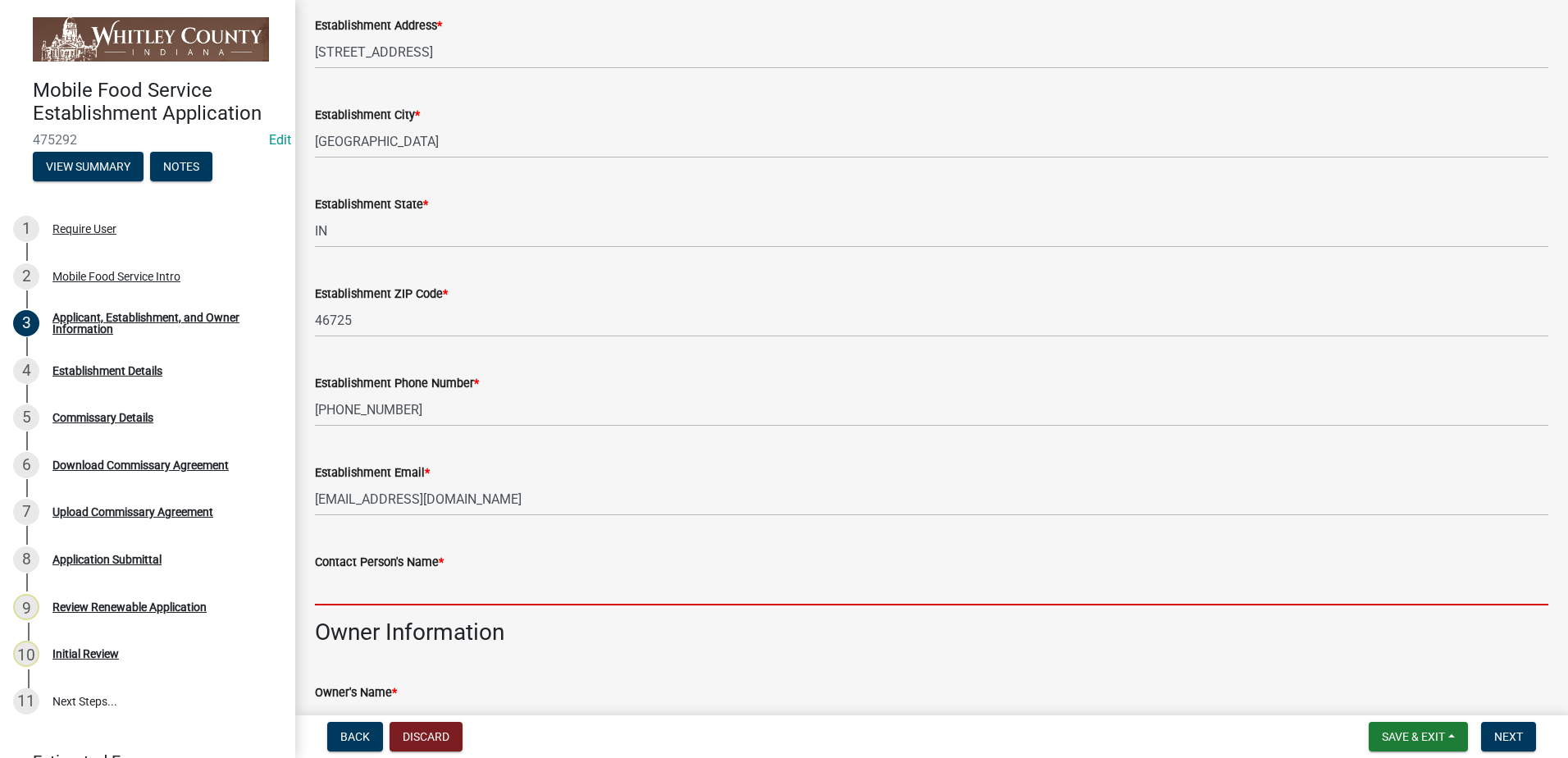
click at [373, 598] on input "Contact Person's Name *" at bounding box center [932, 588] width 1234 height 34
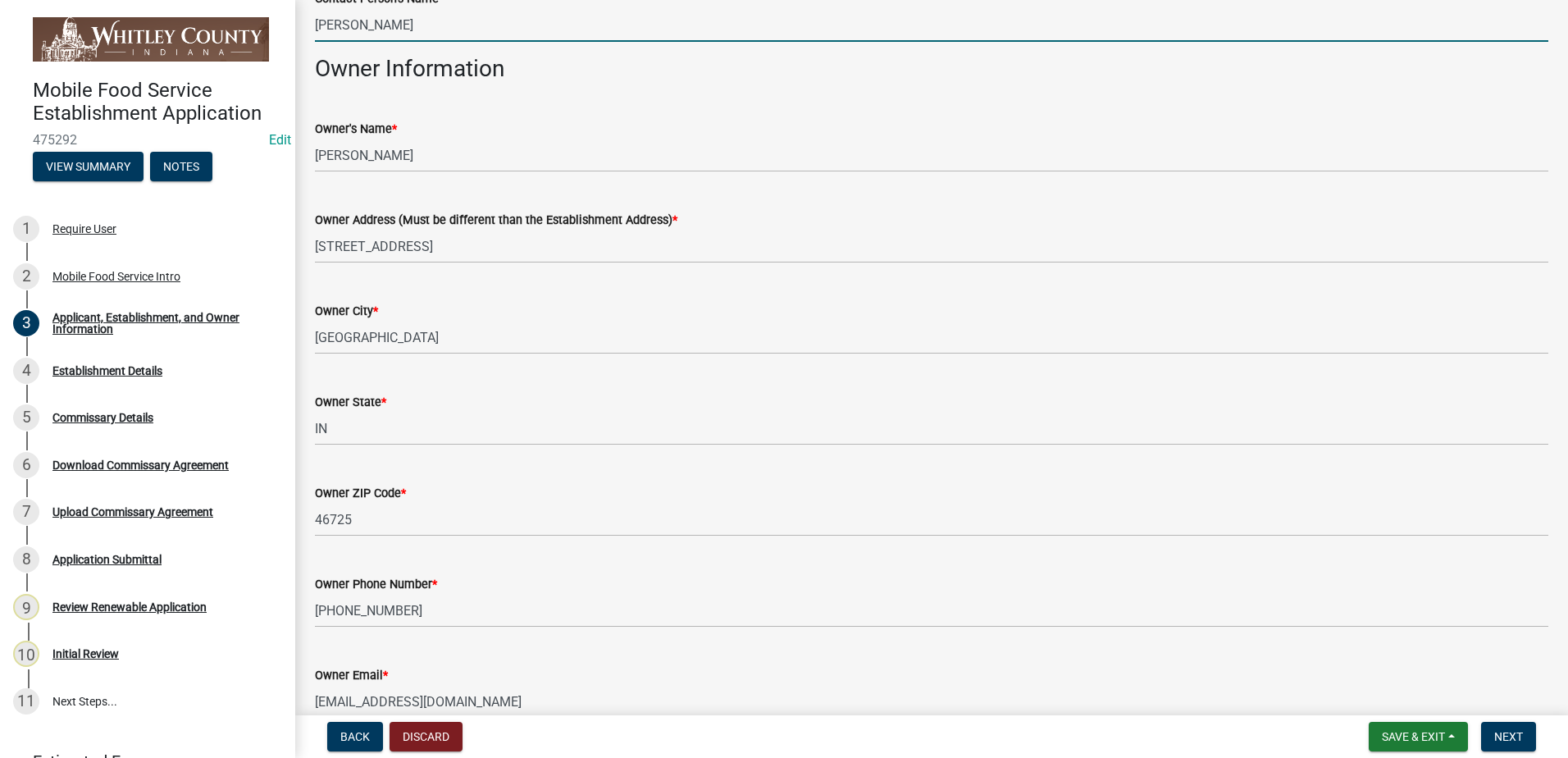
scroll to position [1642, 0]
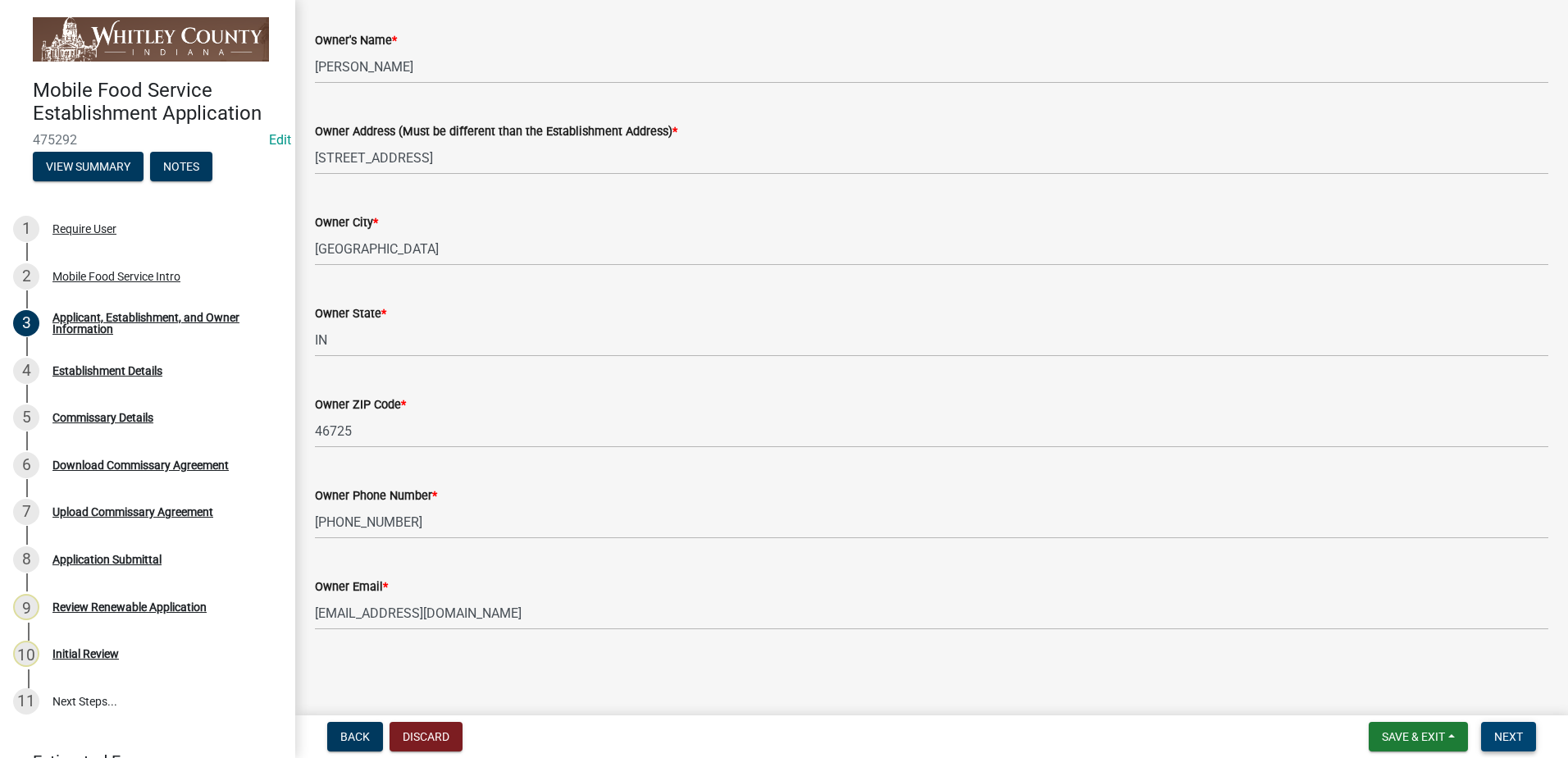
type input "[PERSON_NAME]"
click at [1517, 737] on span "Next" at bounding box center [1509, 737] width 29 height 14
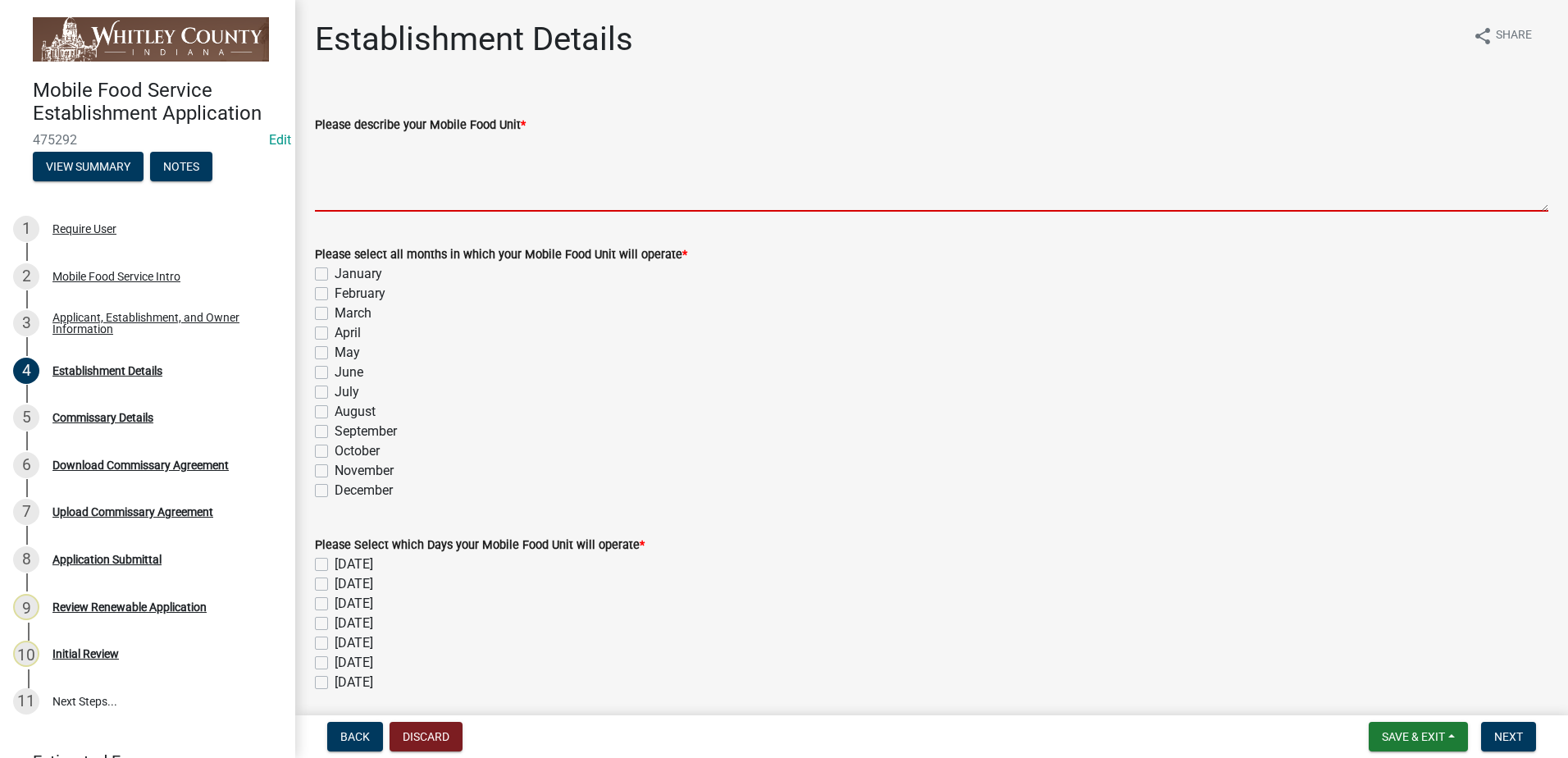
click at [457, 170] on textarea "Please describe your Mobile Food Unit *" at bounding box center [932, 173] width 1234 height 77
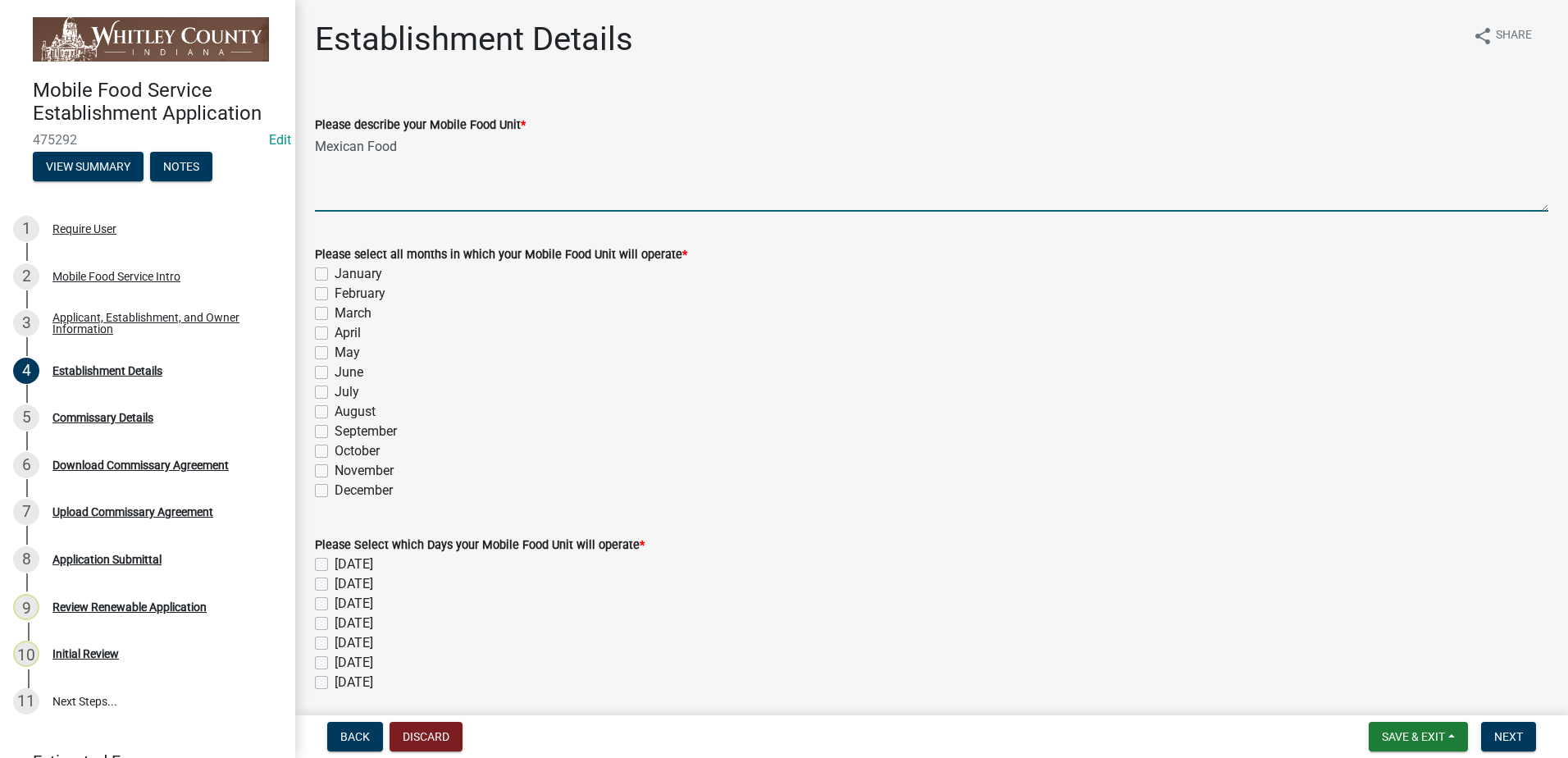
type textarea "Mexican Food"
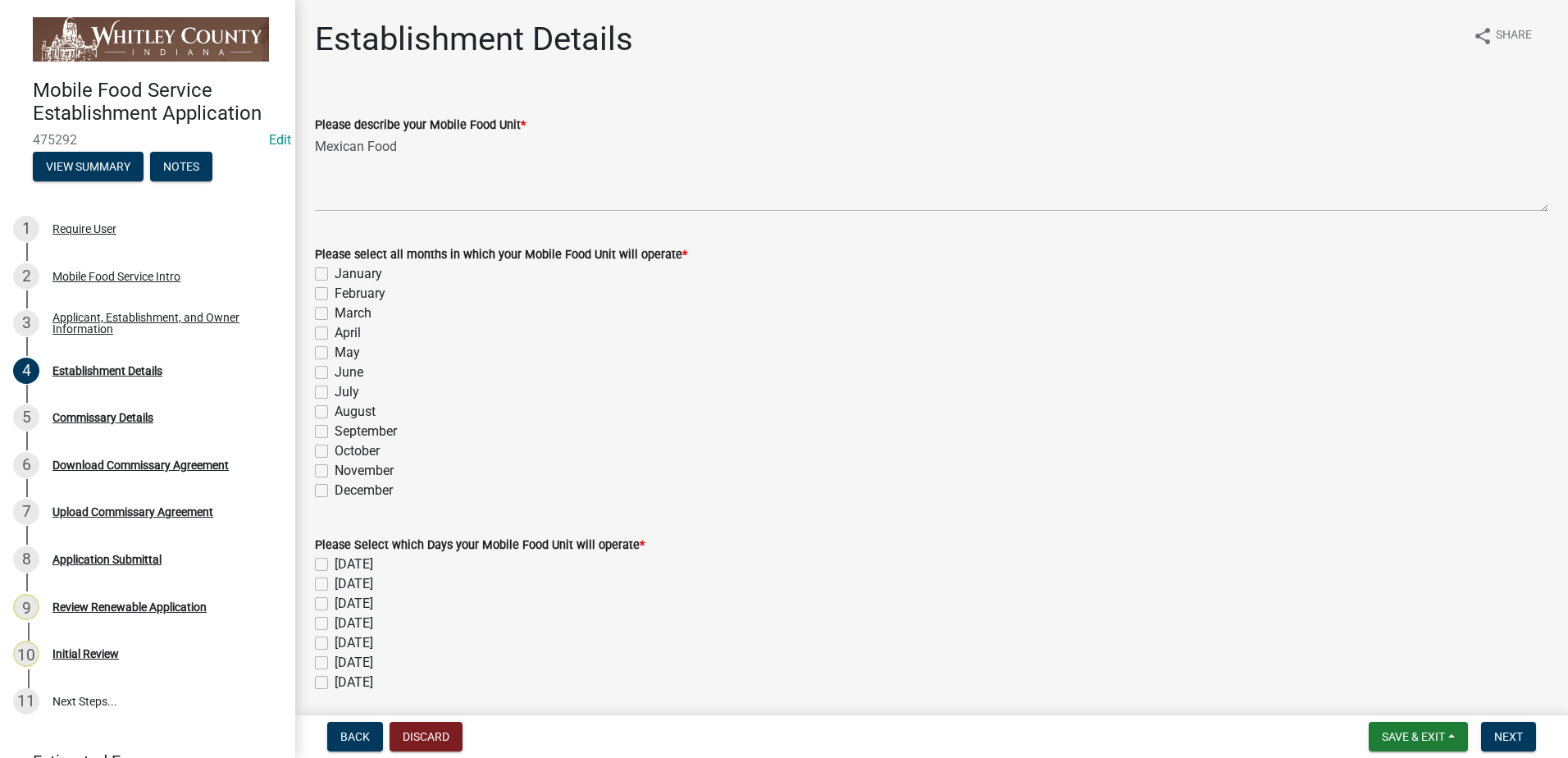
click at [334, 430] on label "September" at bounding box center [365, 431] width 62 height 19
click at [334, 430] on input "September" at bounding box center [339, 426] width 11 height 11
checkbox input "true"
checkbox input "false"
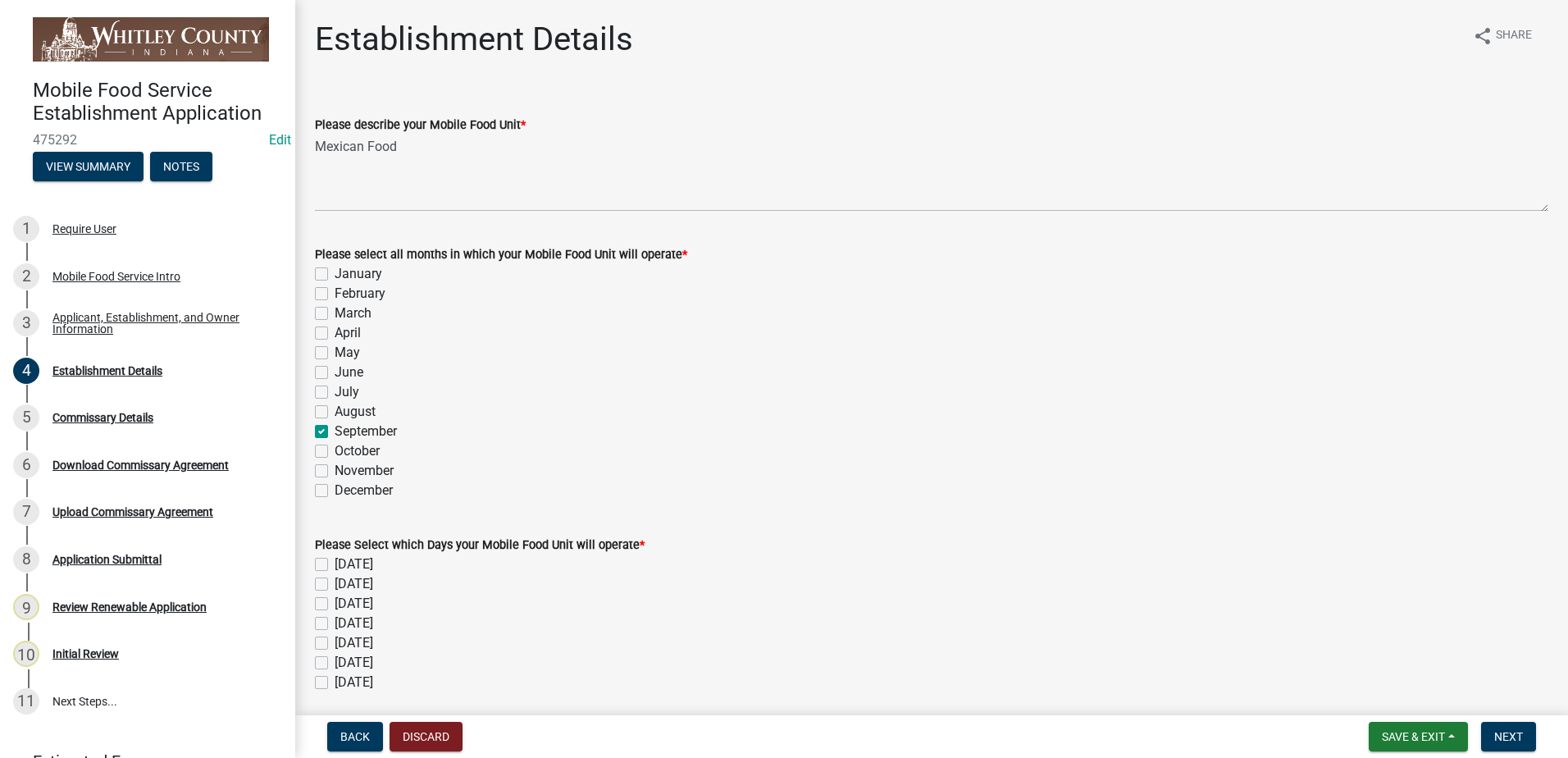
checkbox input "false"
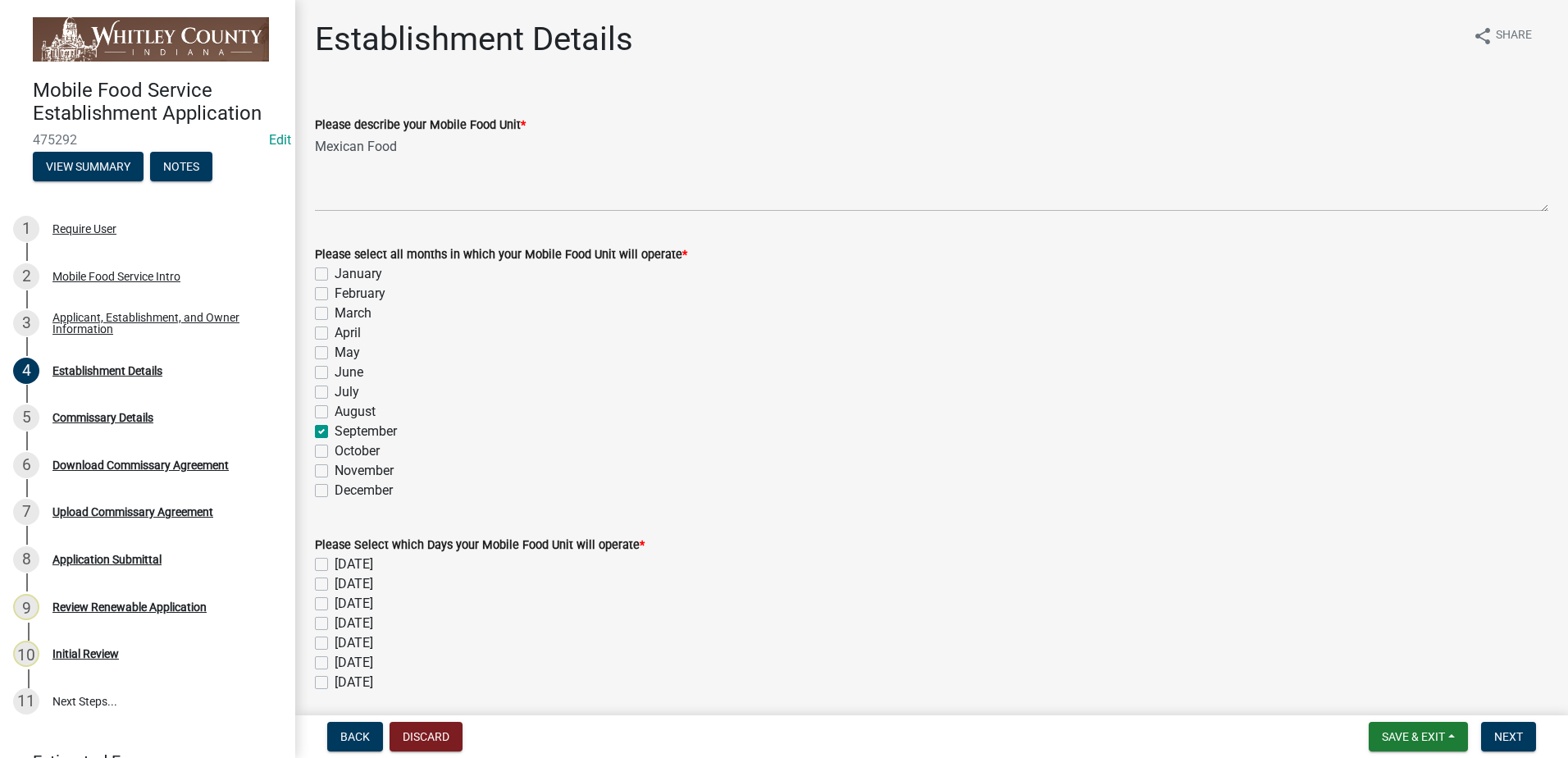
checkbox input "false"
checkbox input "true"
checkbox input "false"
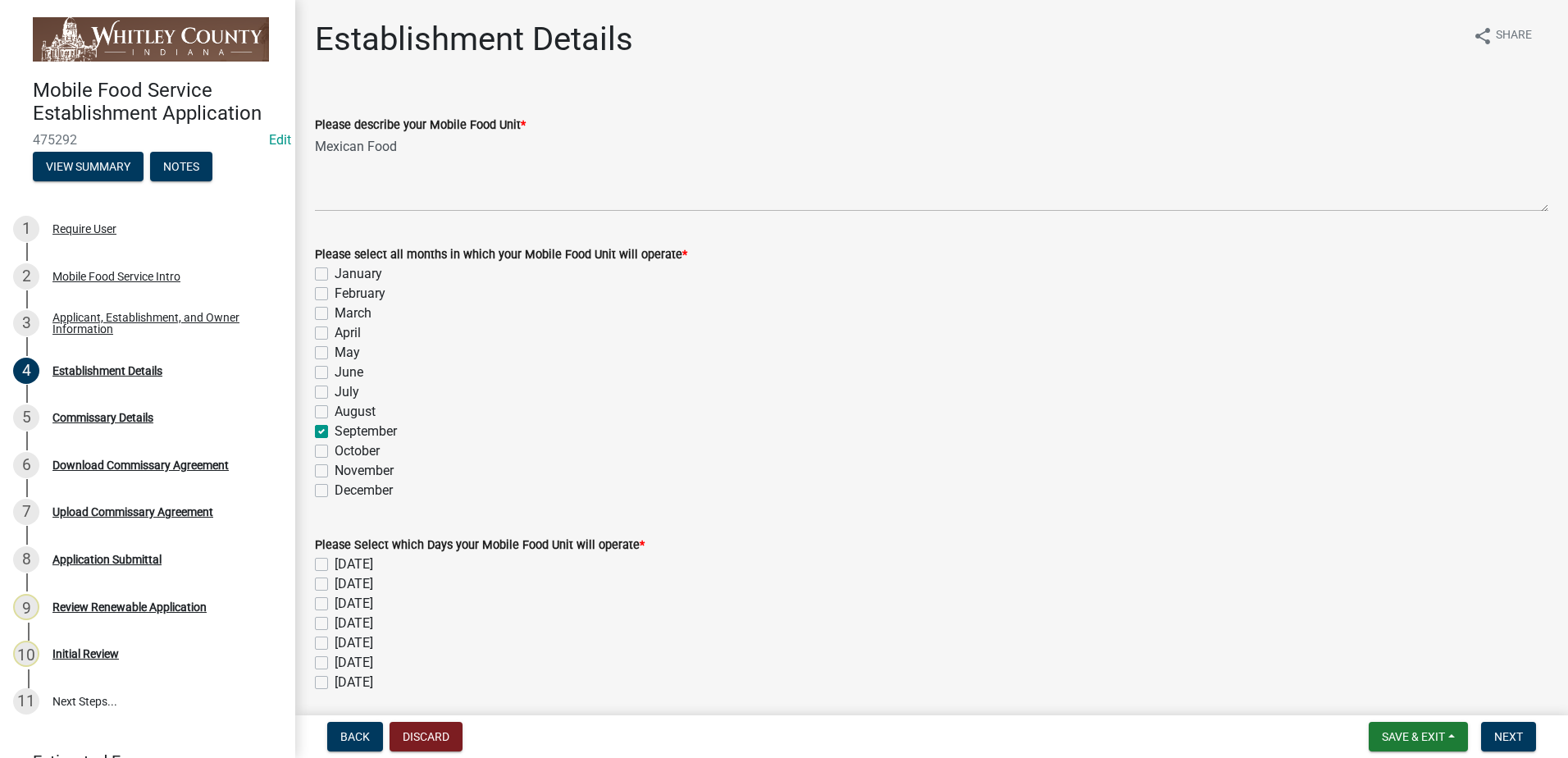
drag, startPoint x: 320, startPoint y: 449, endPoint x: 322, endPoint y: 471, distance: 22.1
click at [334, 452] on label "October" at bounding box center [357, 452] width 45 height 19
click at [334, 452] on input "October" at bounding box center [339, 447] width 11 height 11
checkbox input "true"
checkbox input "false"
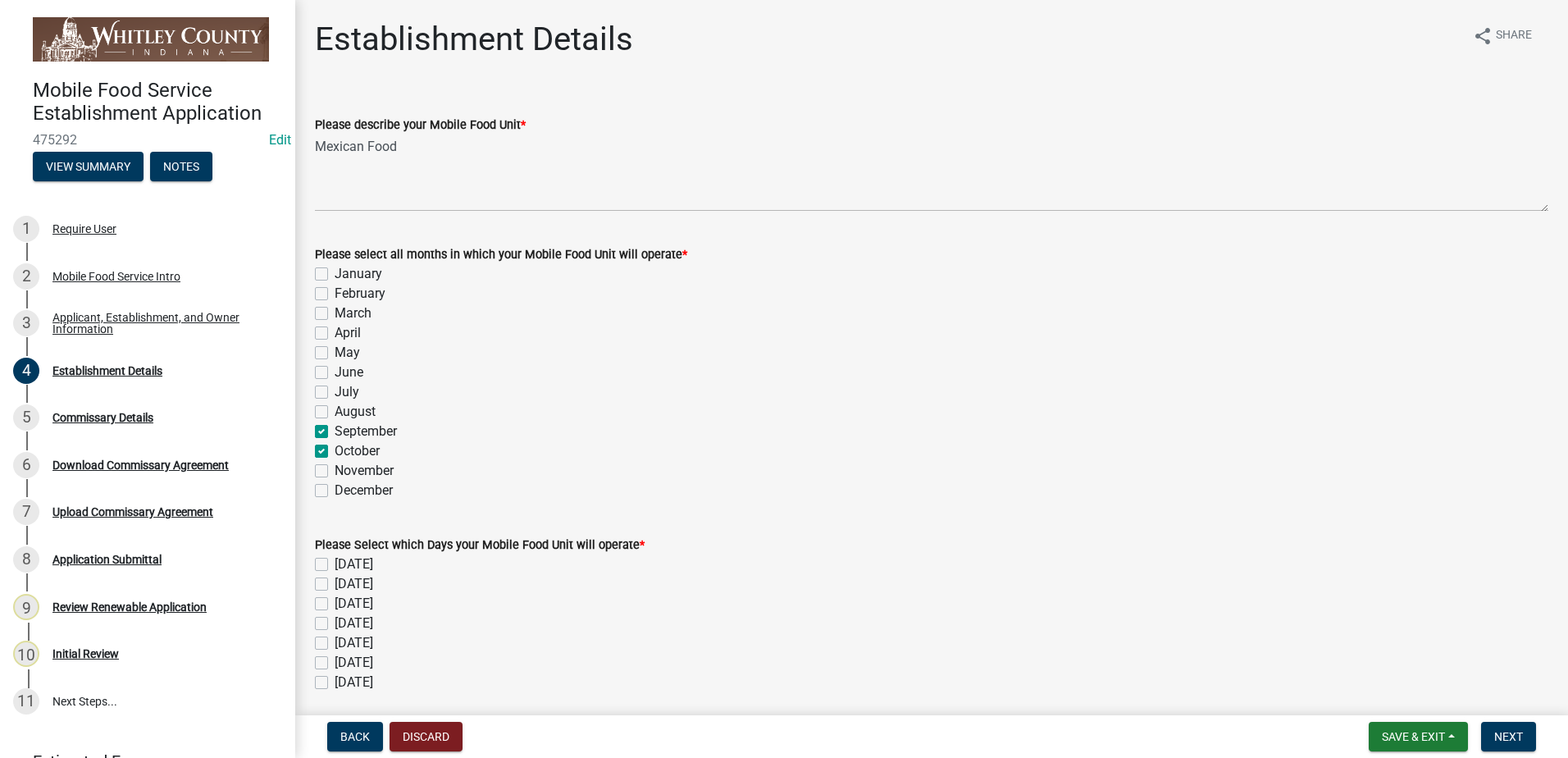
checkbox input "false"
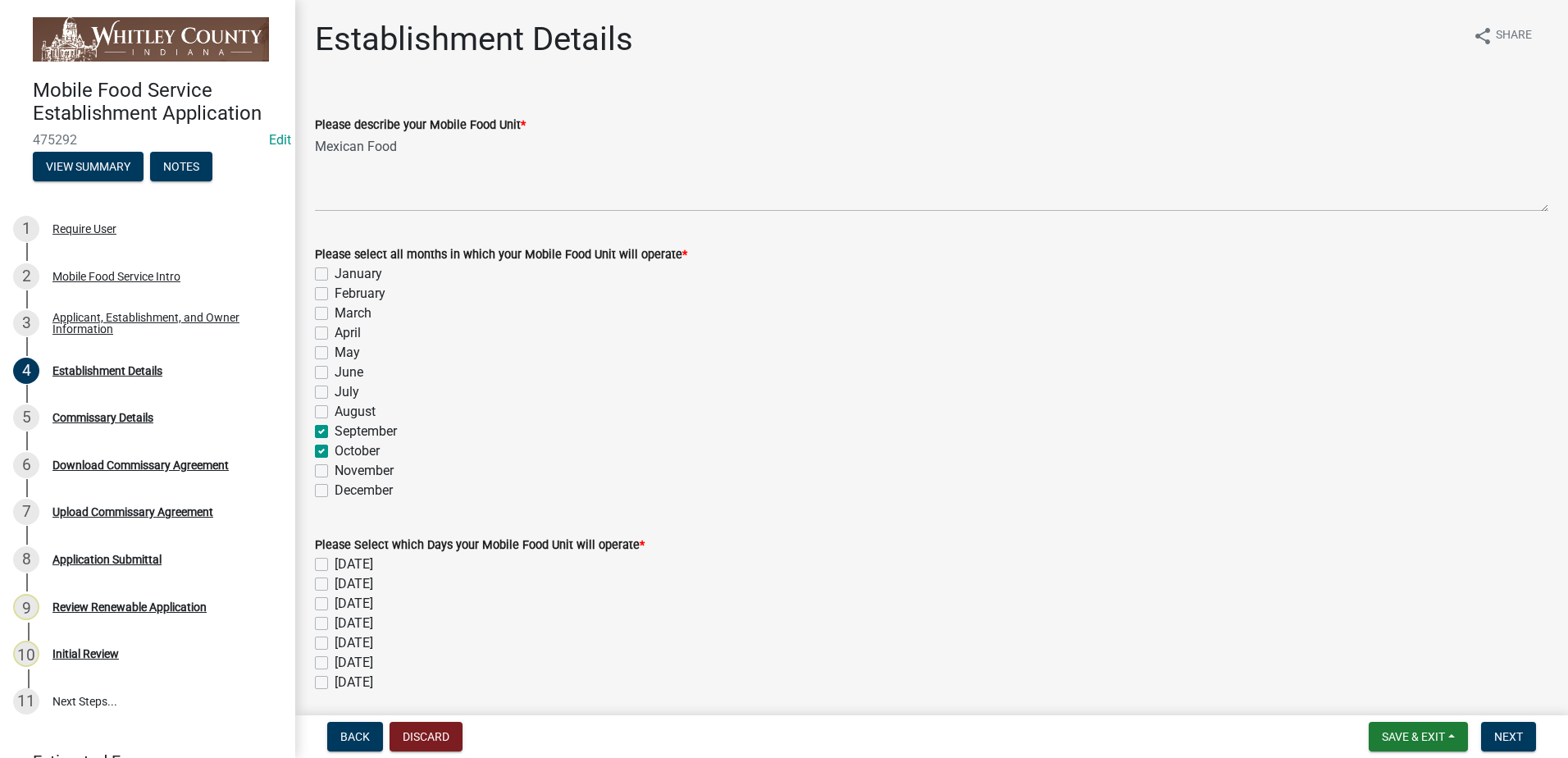
checkbox input "false"
checkbox input "true"
checkbox input "false"
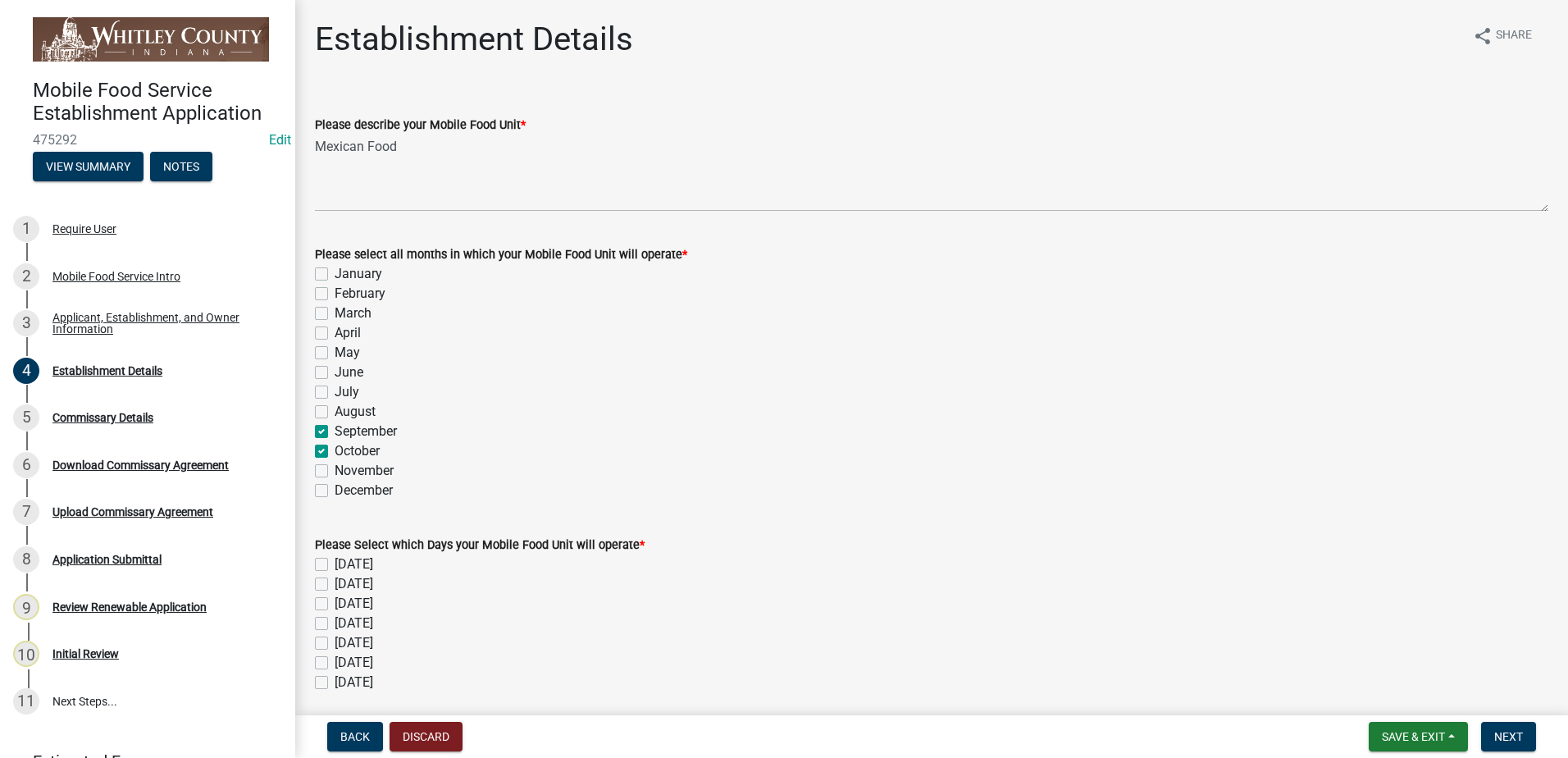
checkbox input "false"
click at [334, 468] on label "November" at bounding box center [363, 471] width 59 height 19
click at [334, 468] on input "November" at bounding box center [339, 466] width 11 height 11
checkbox input "true"
checkbox input "false"
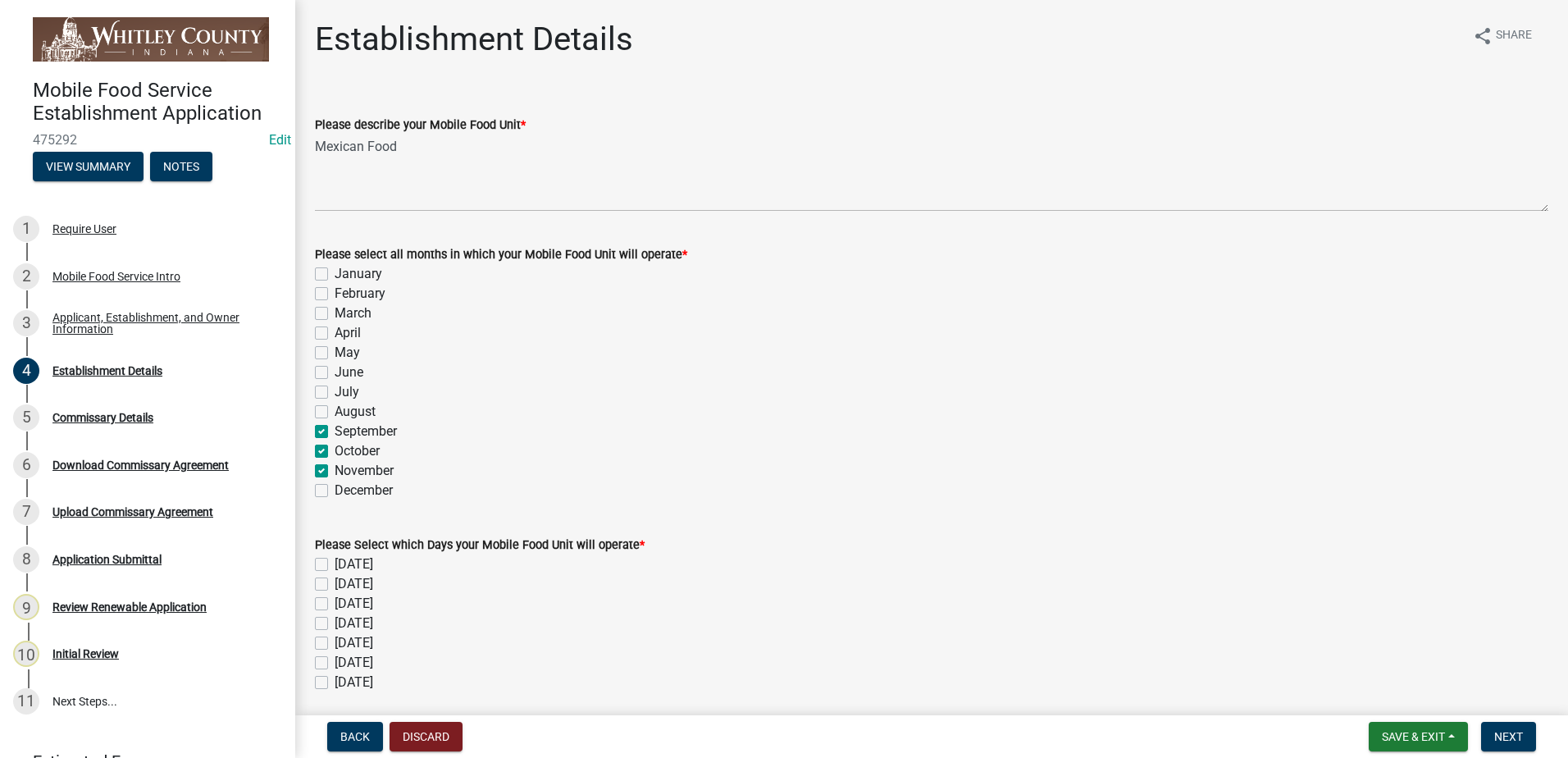
checkbox input "false"
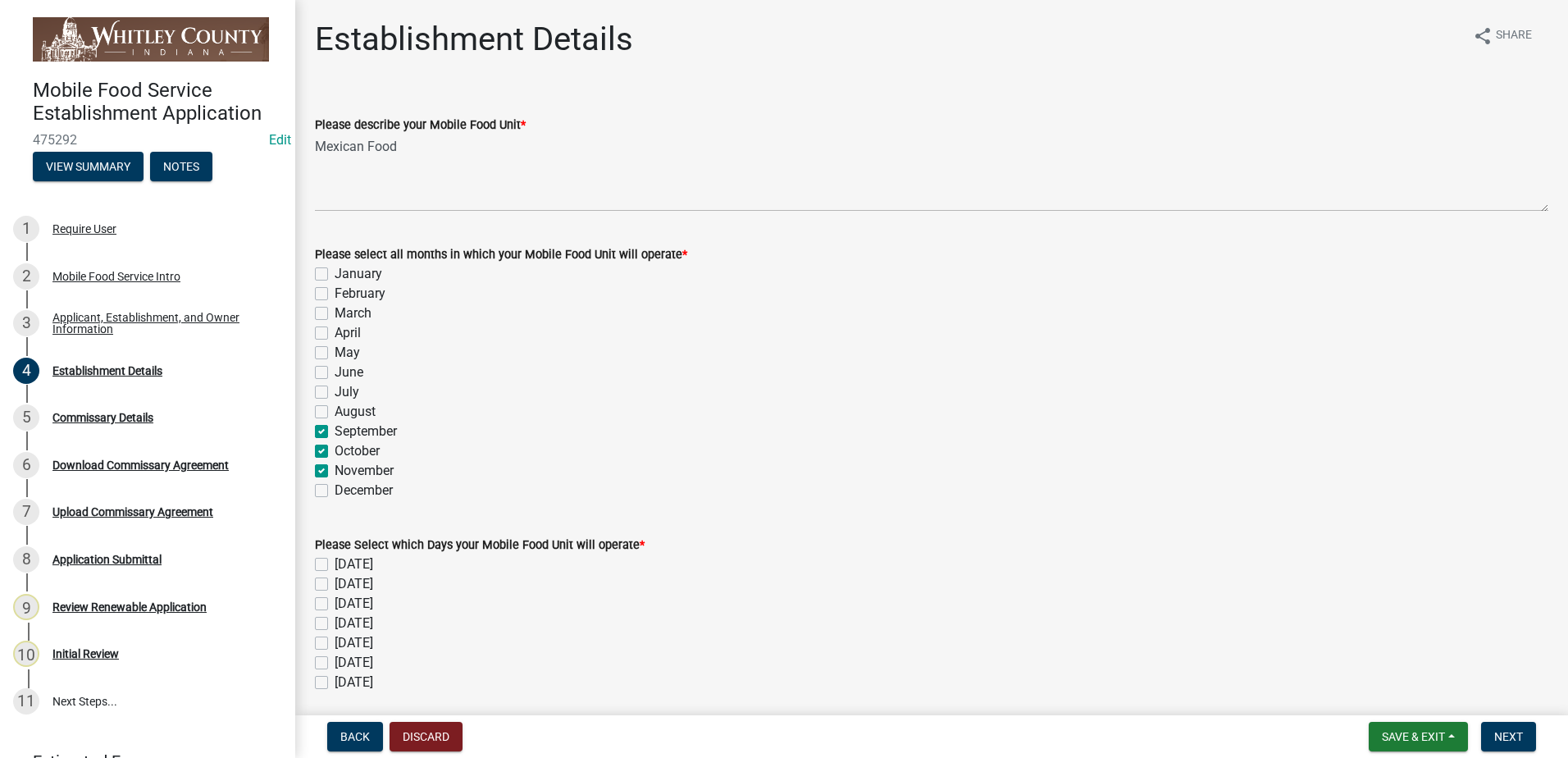
checkbox input "false"
checkbox input "true"
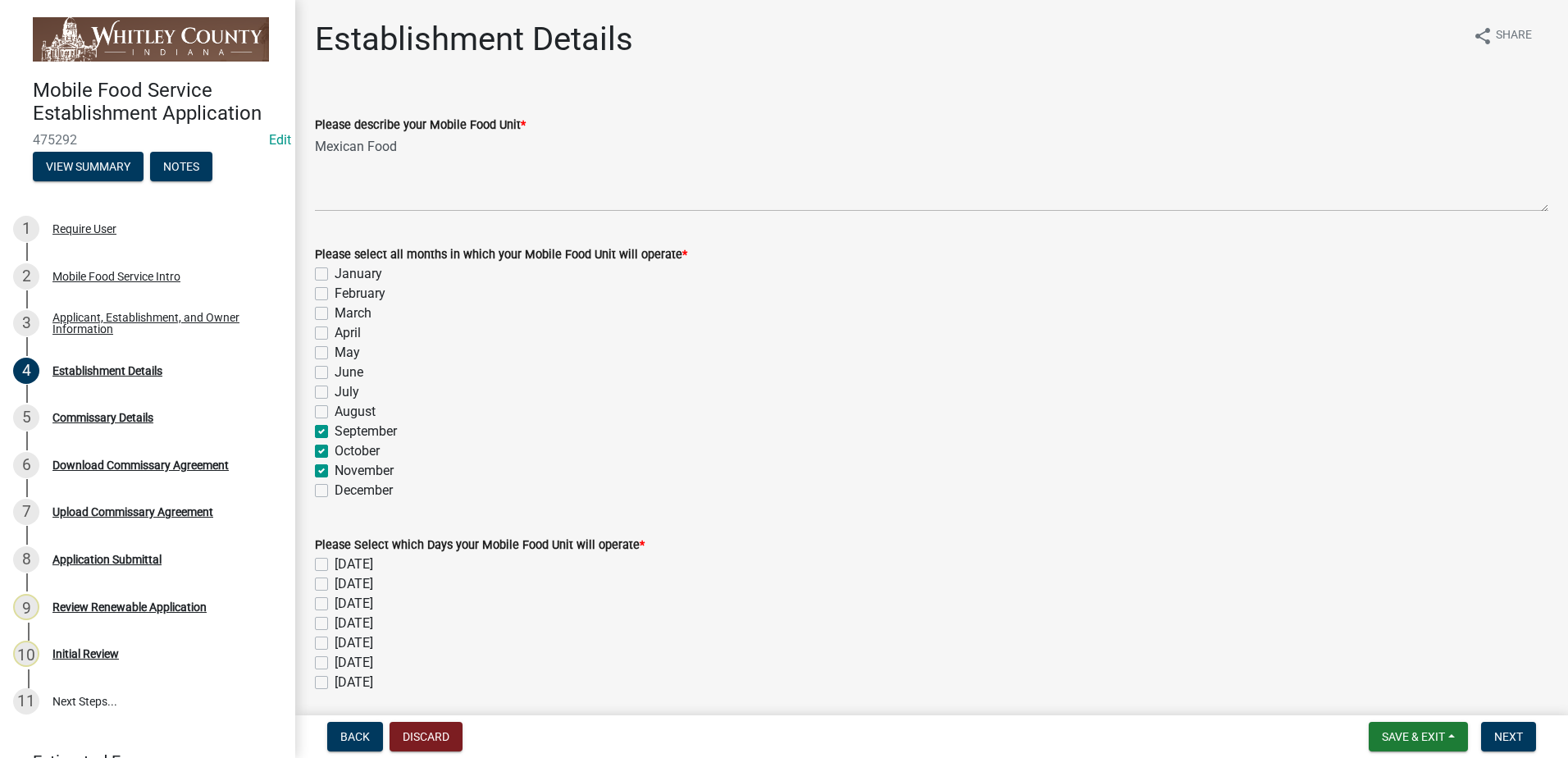
click at [334, 488] on label "December" at bounding box center [363, 490] width 58 height 19
click at [334, 488] on input "December" at bounding box center [339, 485] width 11 height 11
checkbox input "true"
checkbox input "false"
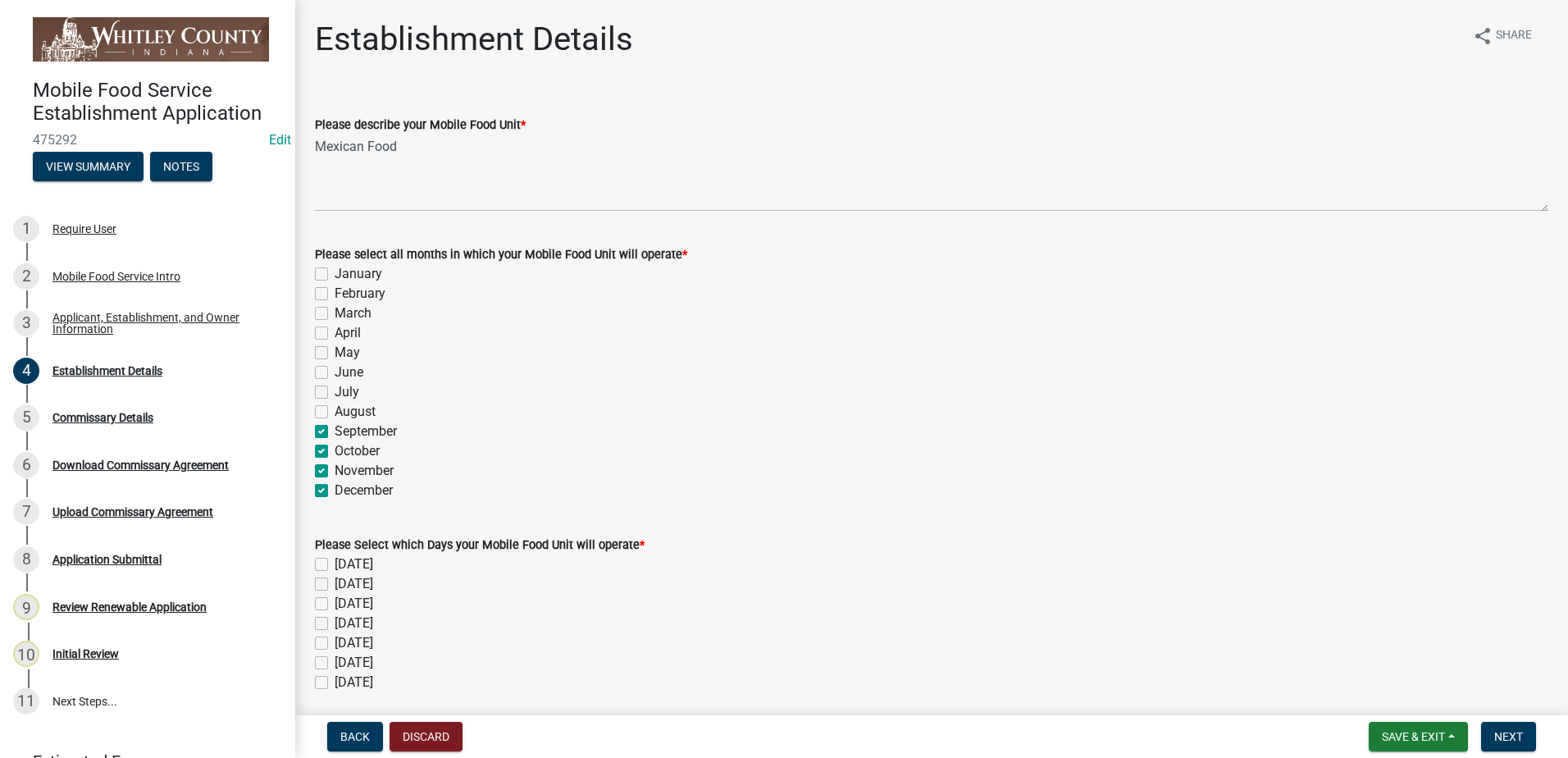
checkbox input "false"
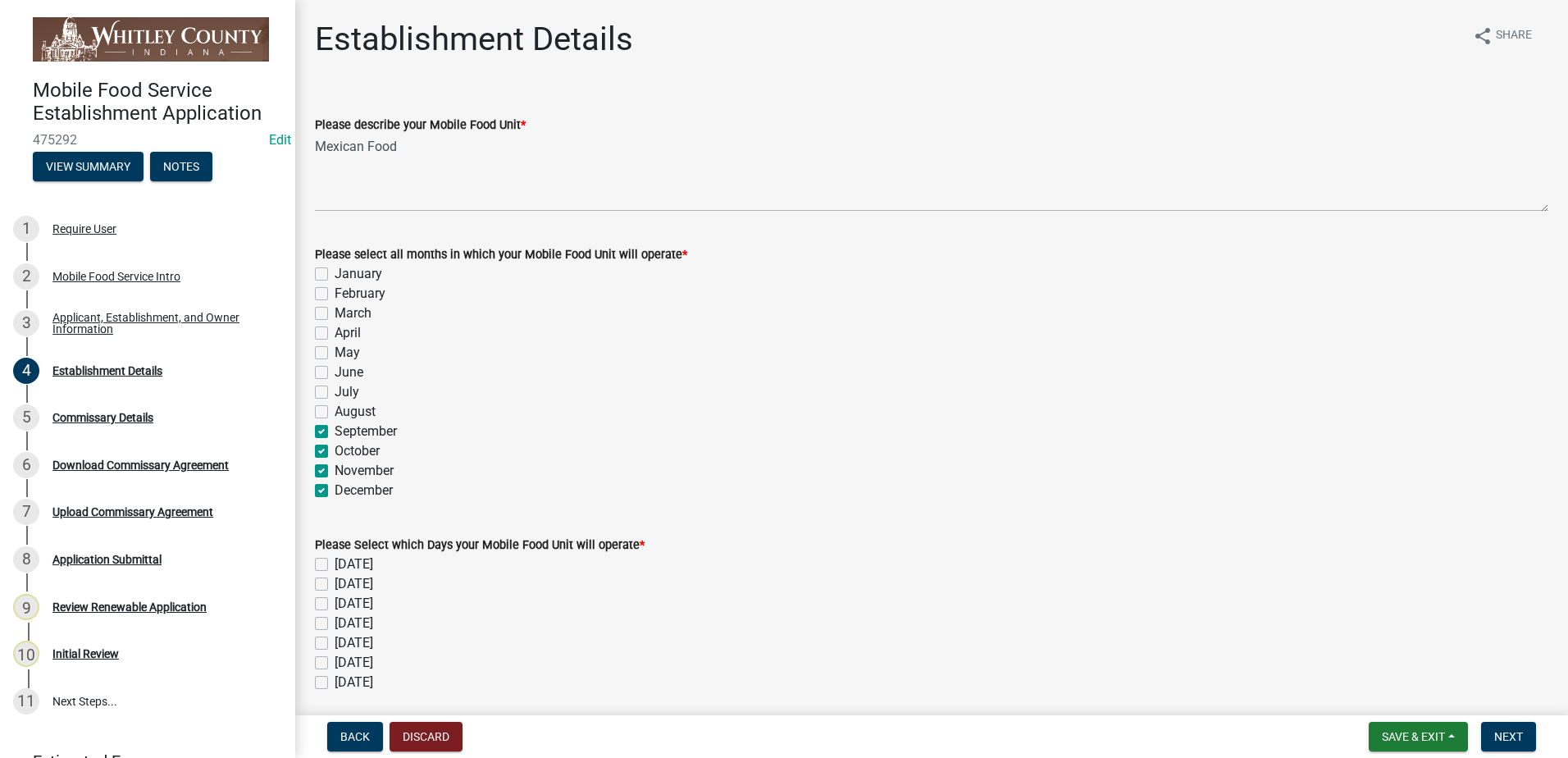
checkbox input "false"
checkbox input "true"
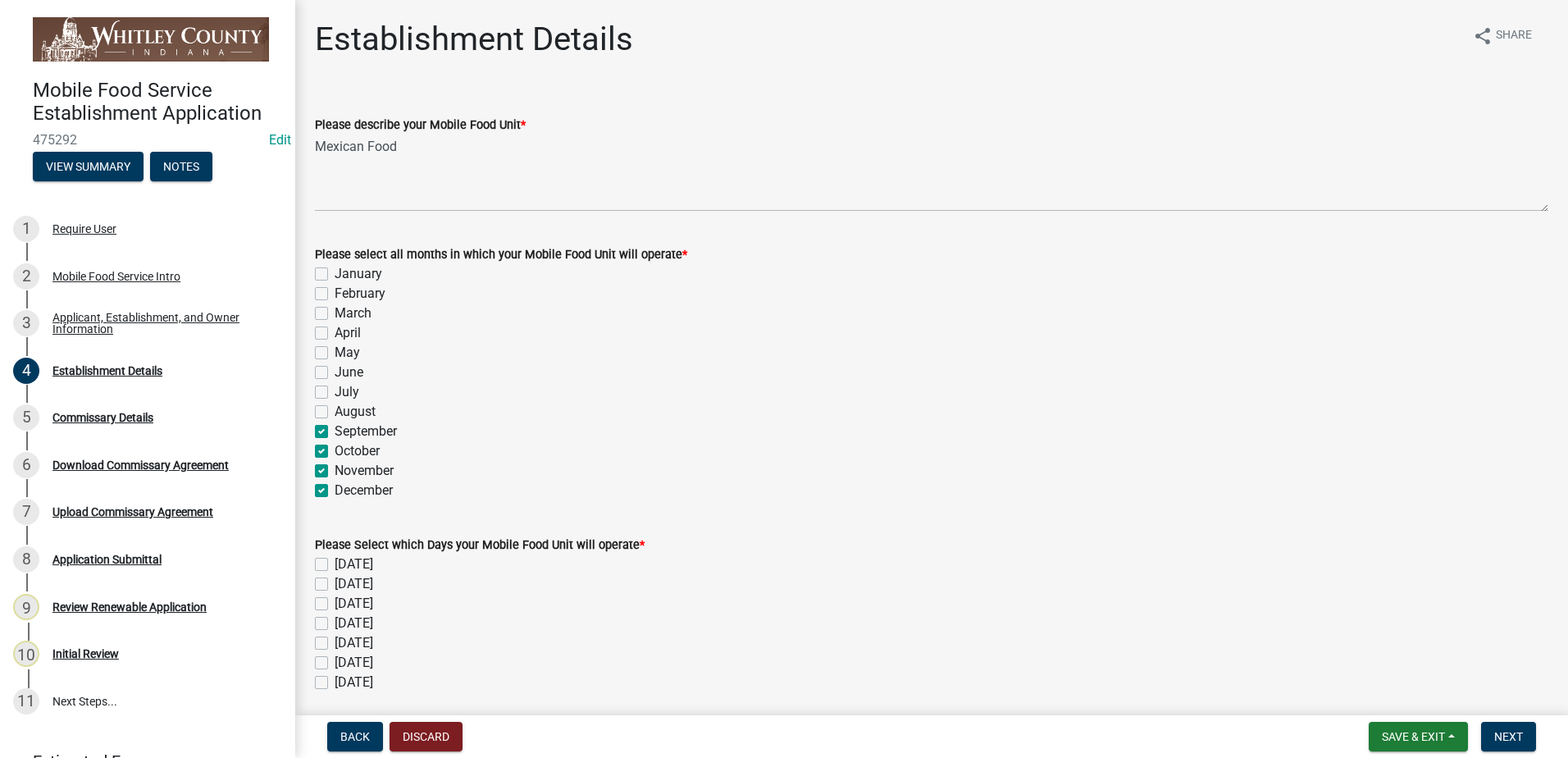
click at [334, 560] on label "[DATE]" at bounding box center [354, 565] width 39 height 19
click at [334, 560] on input "[DATE]" at bounding box center [339, 560] width 11 height 11
checkbox input "true"
checkbox input "false"
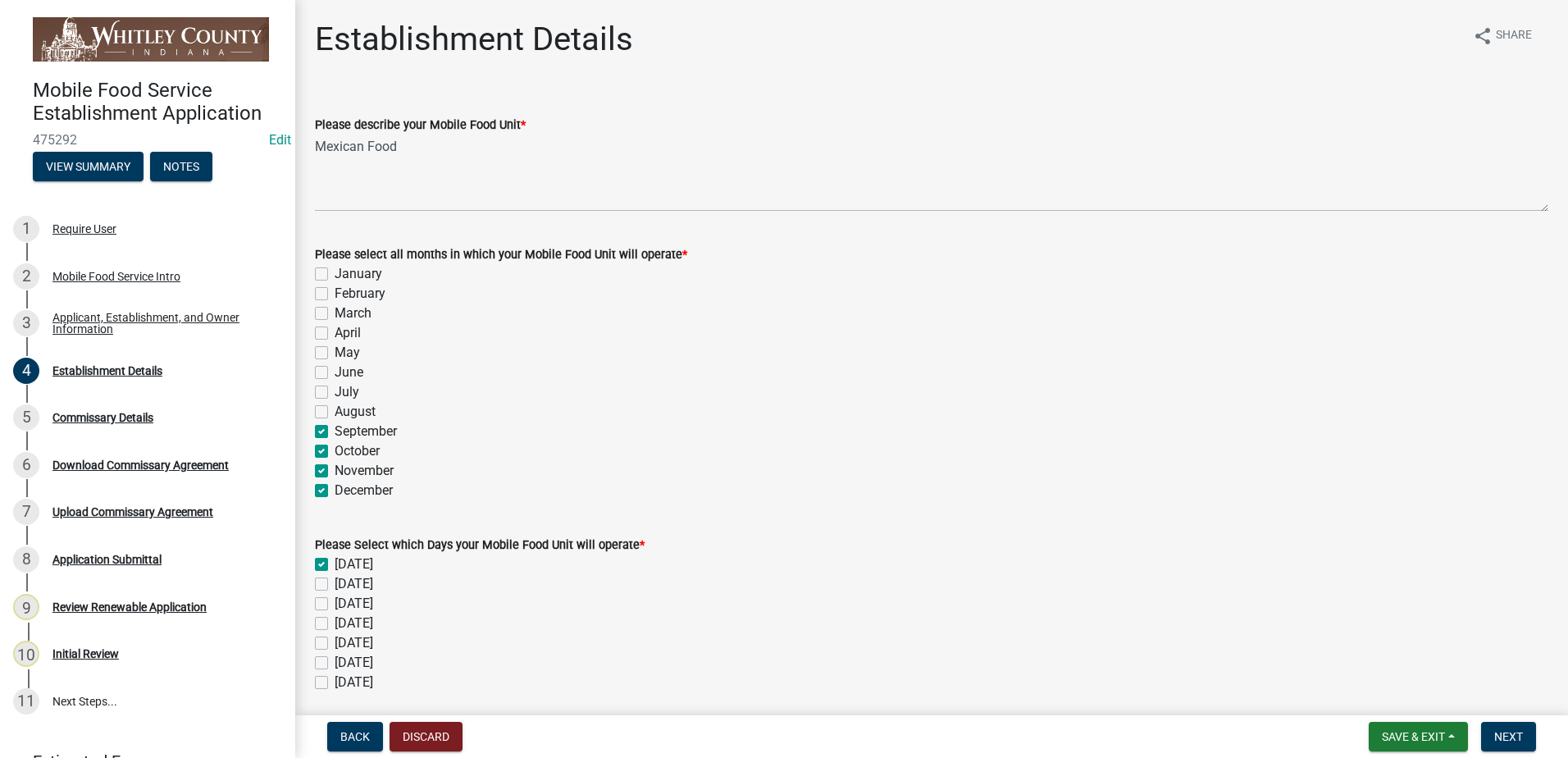
checkbox input "false"
click at [334, 587] on label "[DATE]" at bounding box center [354, 584] width 39 height 19
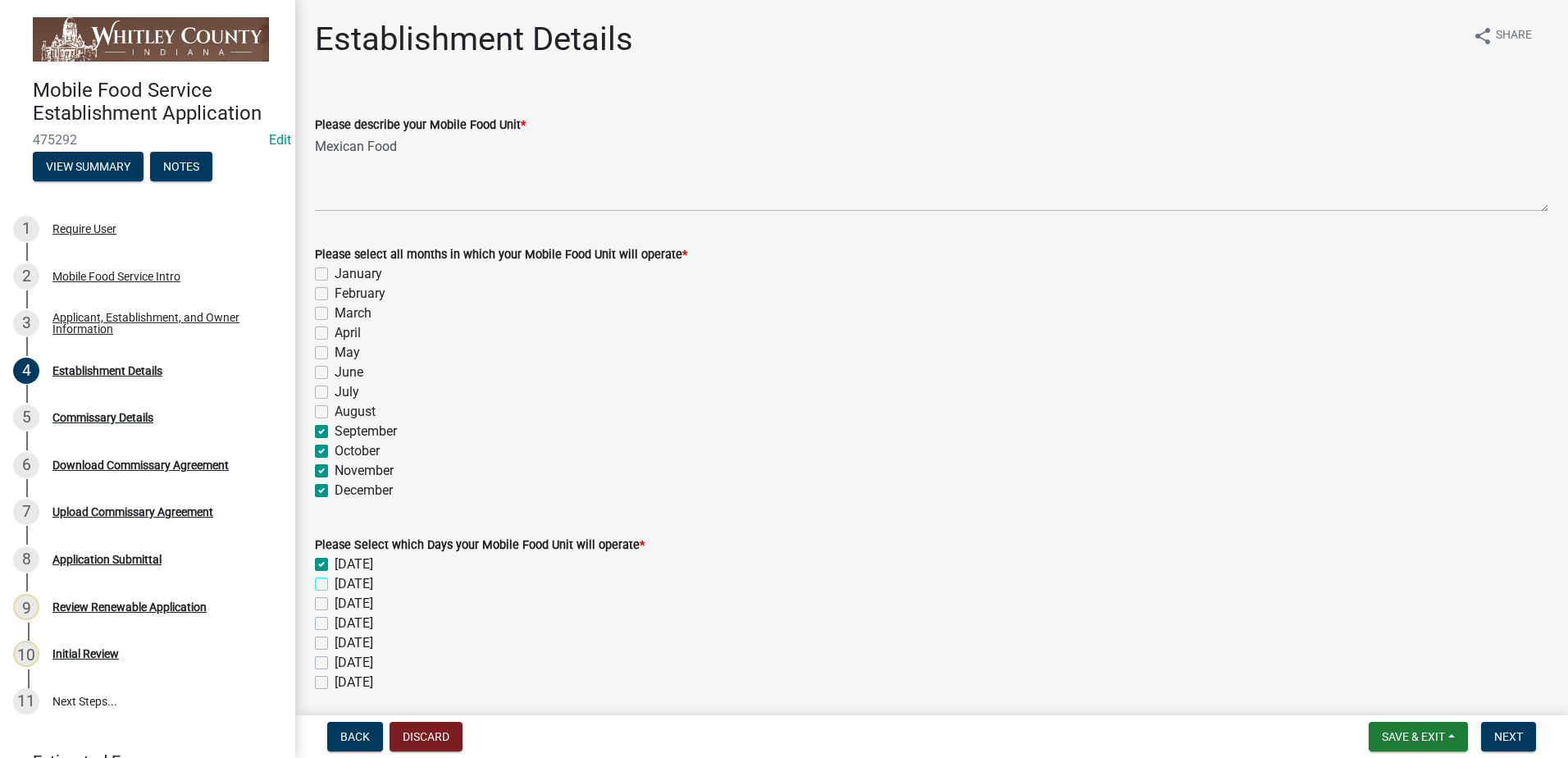
click at [334, 585] on input "[DATE]" at bounding box center [339, 579] width 11 height 11
checkbox input "true"
checkbox input "false"
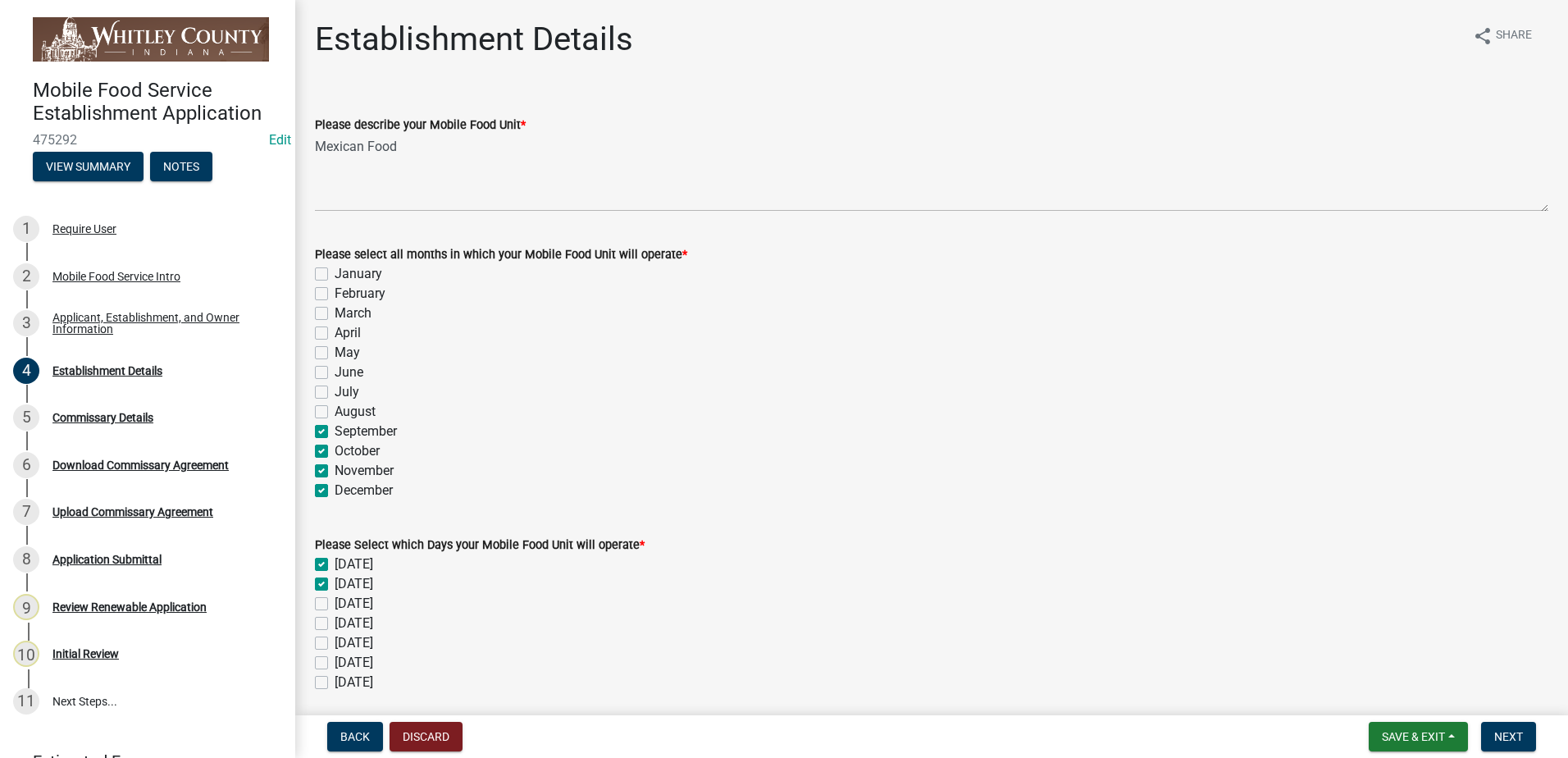
checkbox input "false"
click at [334, 598] on label "[DATE]" at bounding box center [354, 603] width 39 height 19
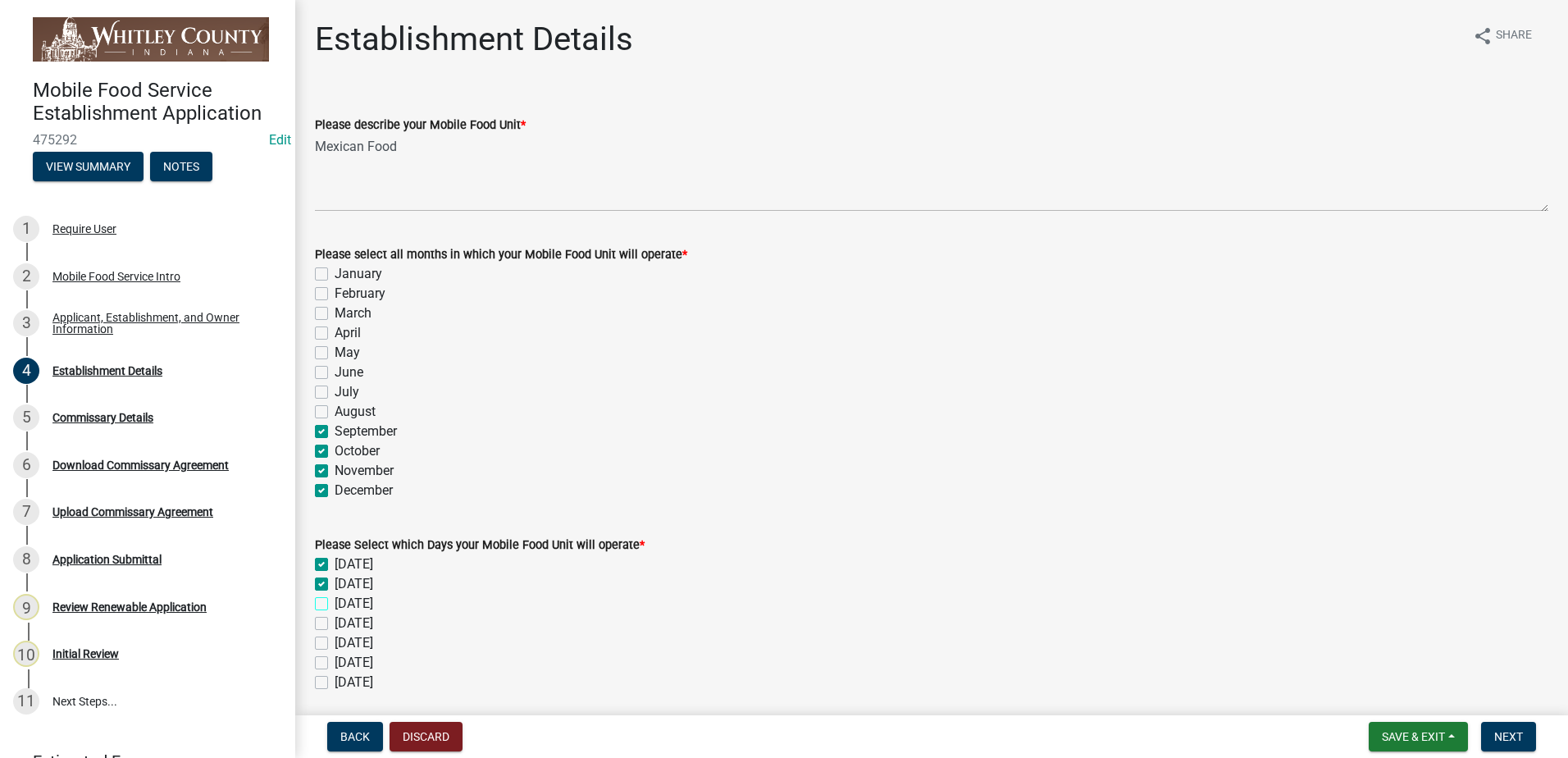
click at [334, 598] on input "[DATE]" at bounding box center [339, 598] width 11 height 11
checkbox input "true"
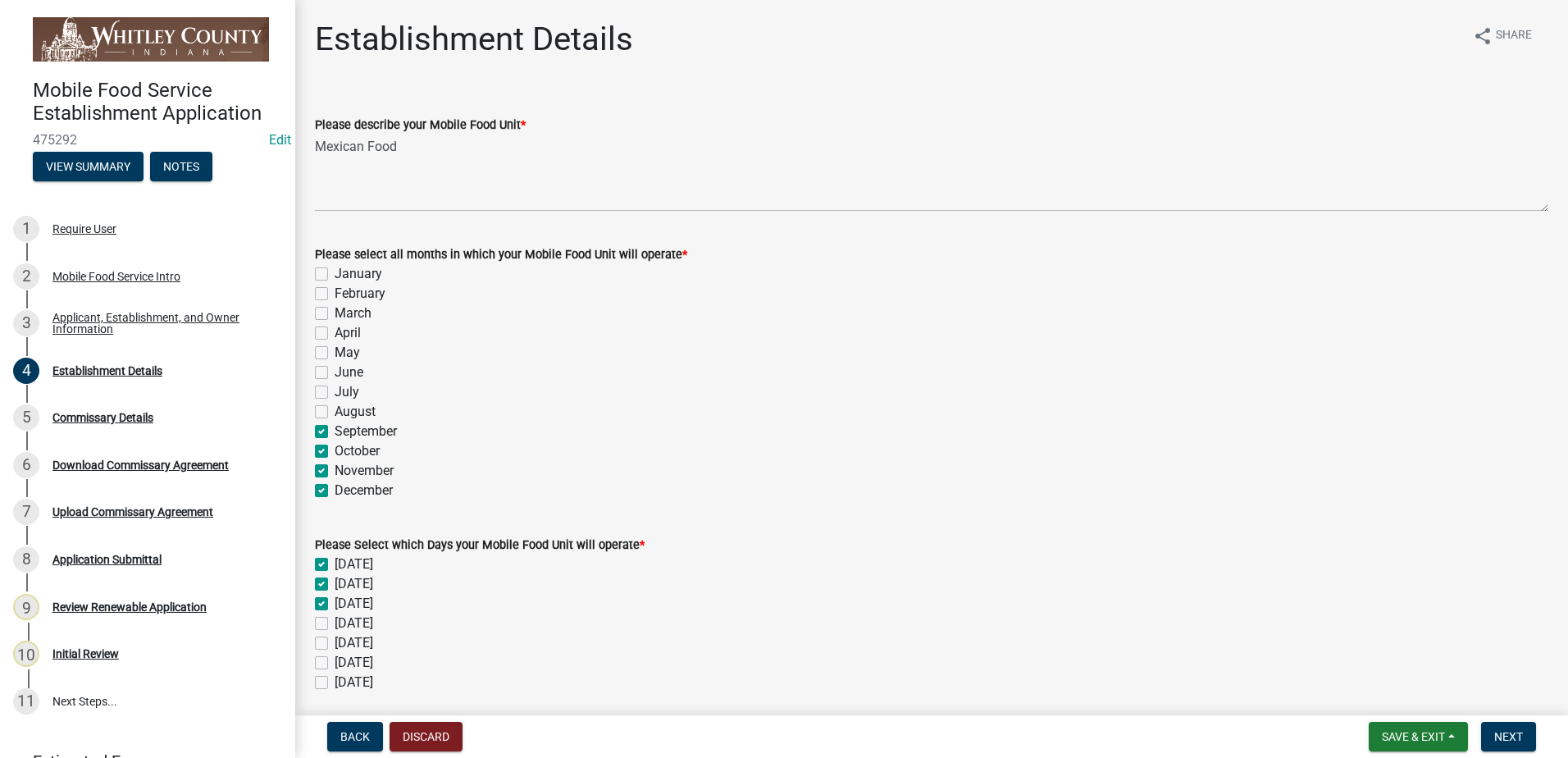
checkbox input "false"
click at [334, 621] on label "[DATE]" at bounding box center [354, 624] width 39 height 19
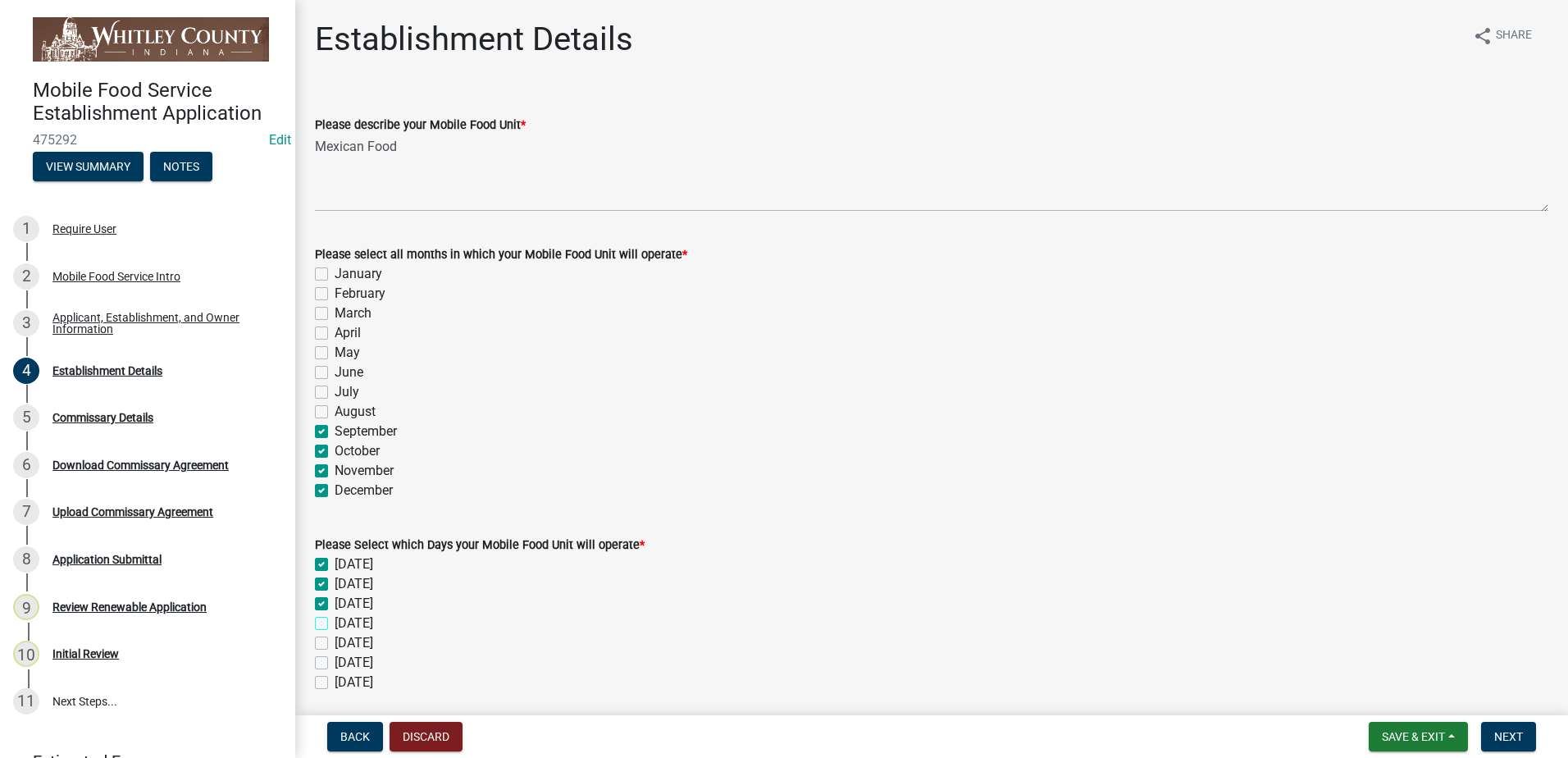
click at [334, 621] on input "[DATE]" at bounding box center [339, 619] width 11 height 11
checkbox input "true"
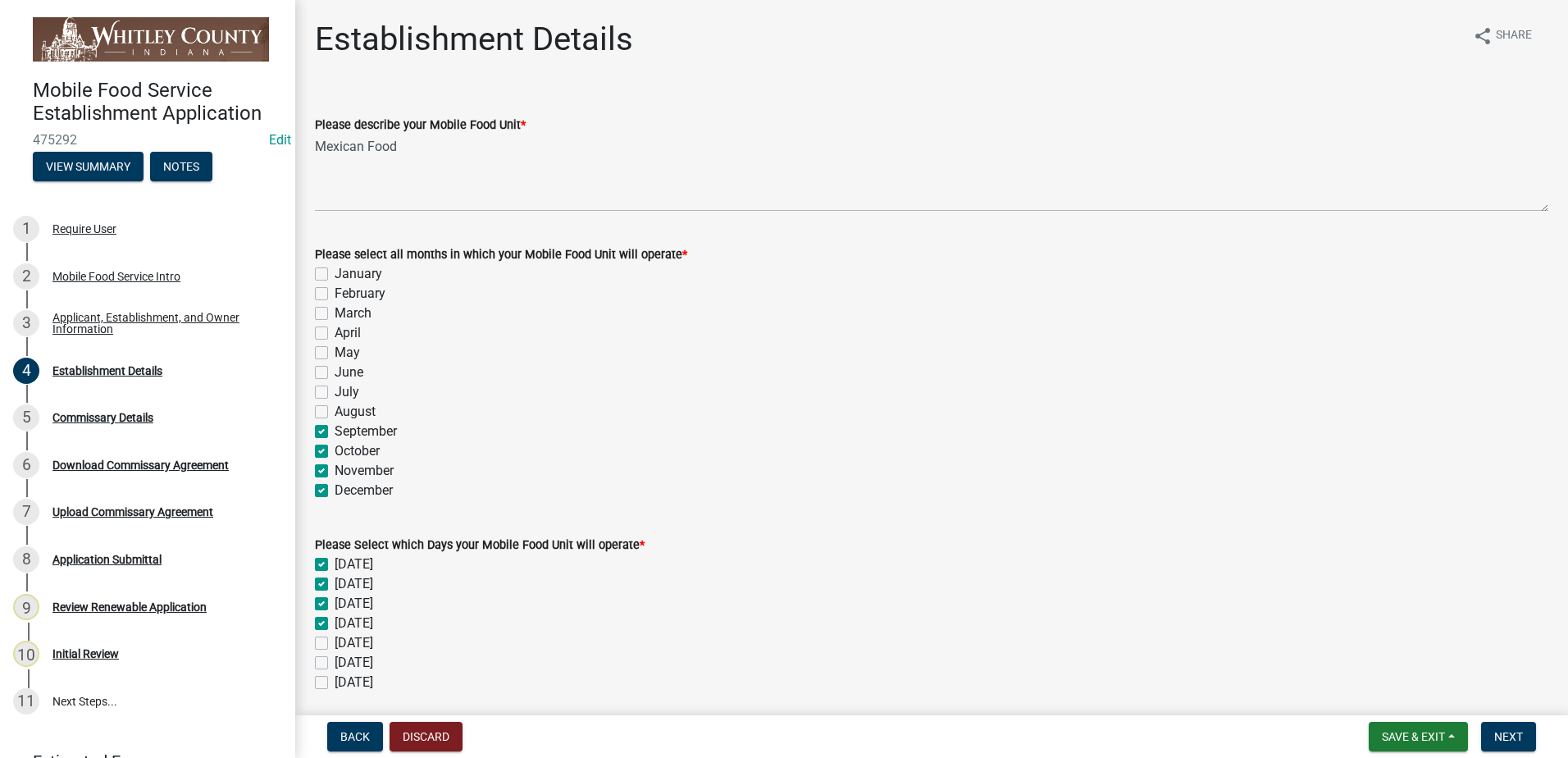
checkbox input "true"
checkbox input "false"
click at [334, 646] on label "[DATE]" at bounding box center [354, 643] width 39 height 19
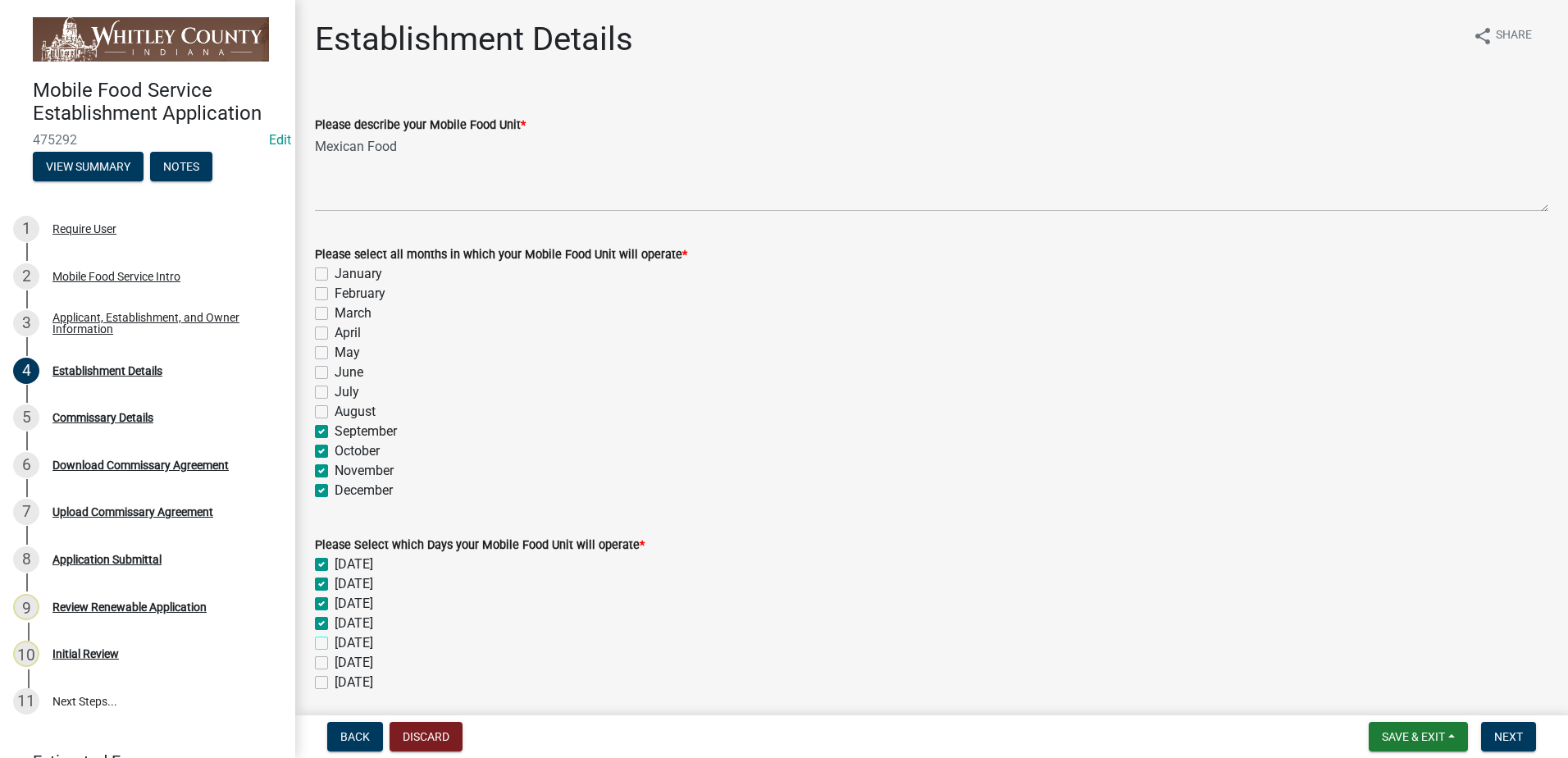
click at [334, 644] on input "[DATE]" at bounding box center [339, 638] width 11 height 11
checkbox input "true"
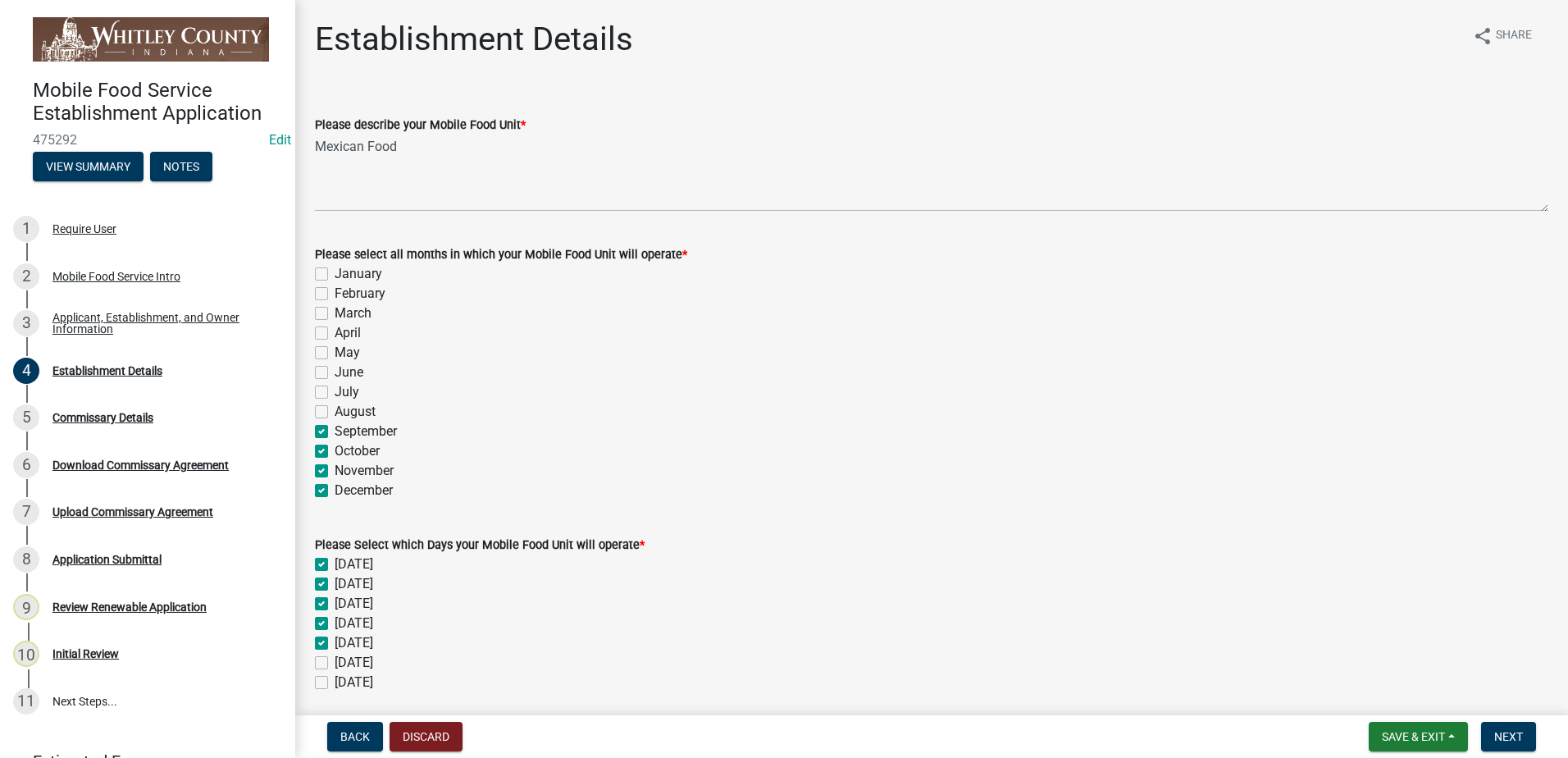
checkbox input "true"
checkbox input "false"
click at [334, 664] on label "[DATE]" at bounding box center [354, 662] width 39 height 19
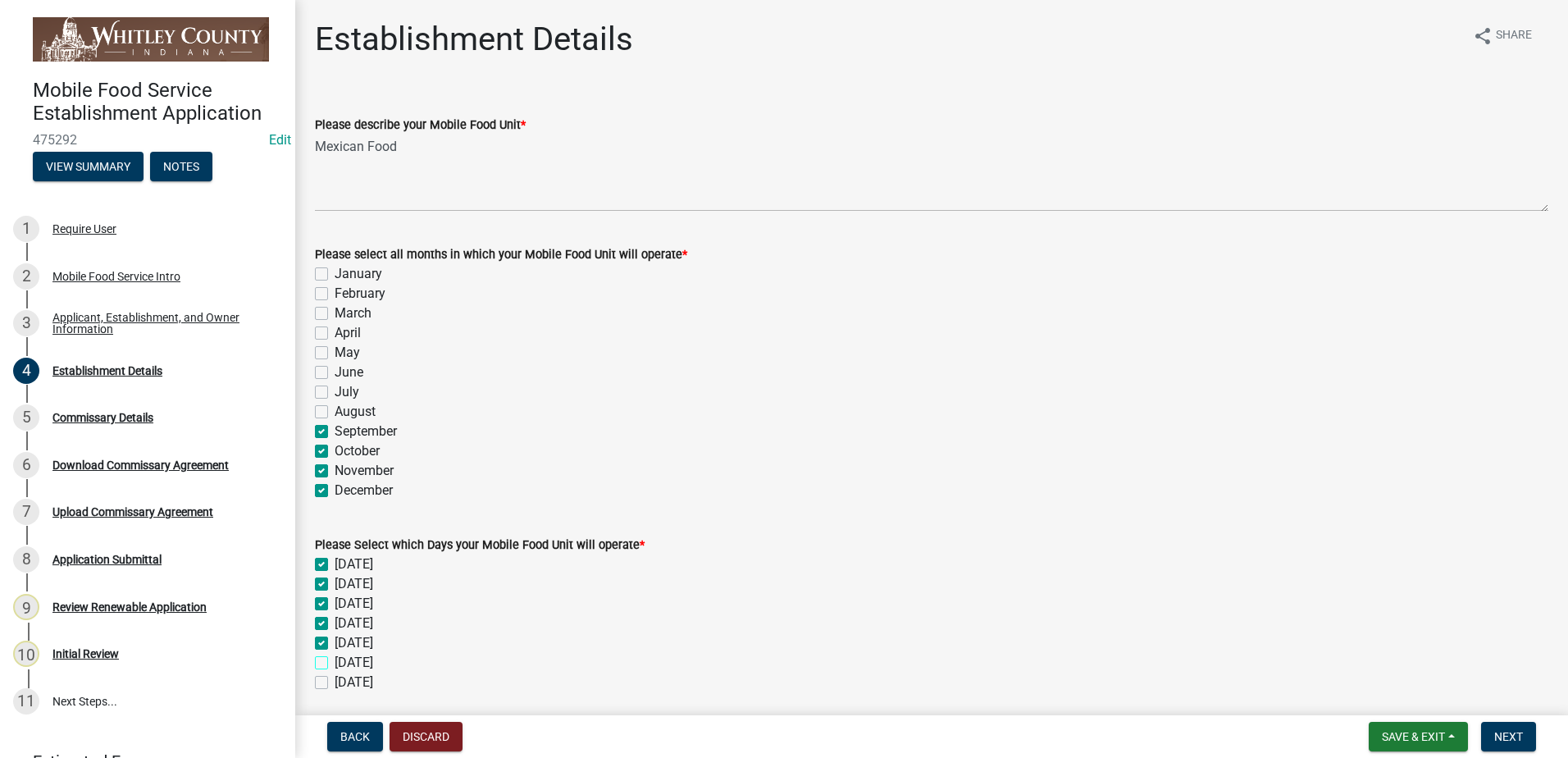
click at [334, 663] on input "[DATE]" at bounding box center [339, 657] width 11 height 11
checkbox input "true"
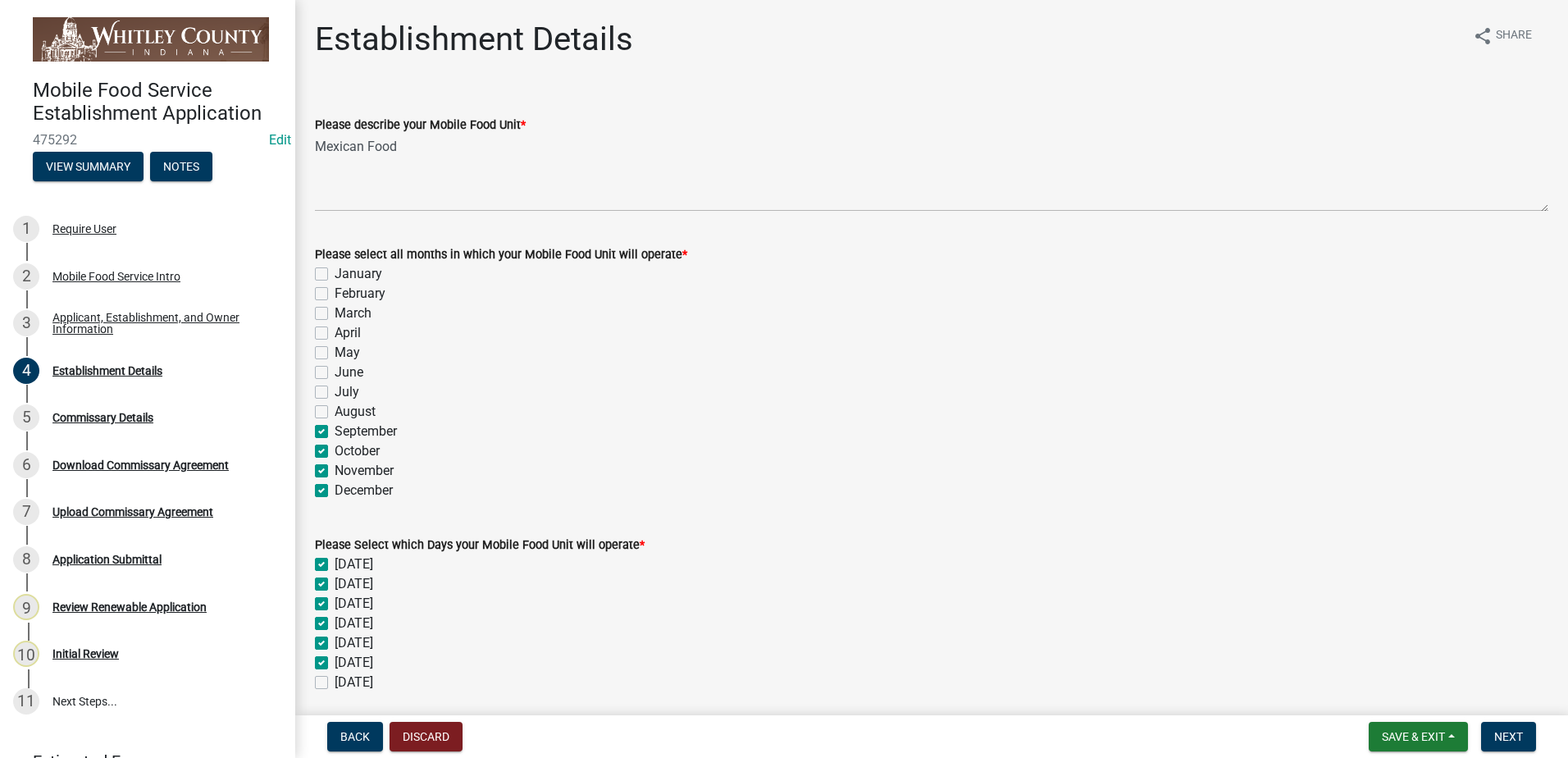
checkbox input "true"
click at [334, 677] on label "[DATE]" at bounding box center [354, 683] width 39 height 19
click at [334, 677] on input "[DATE]" at bounding box center [339, 678] width 11 height 11
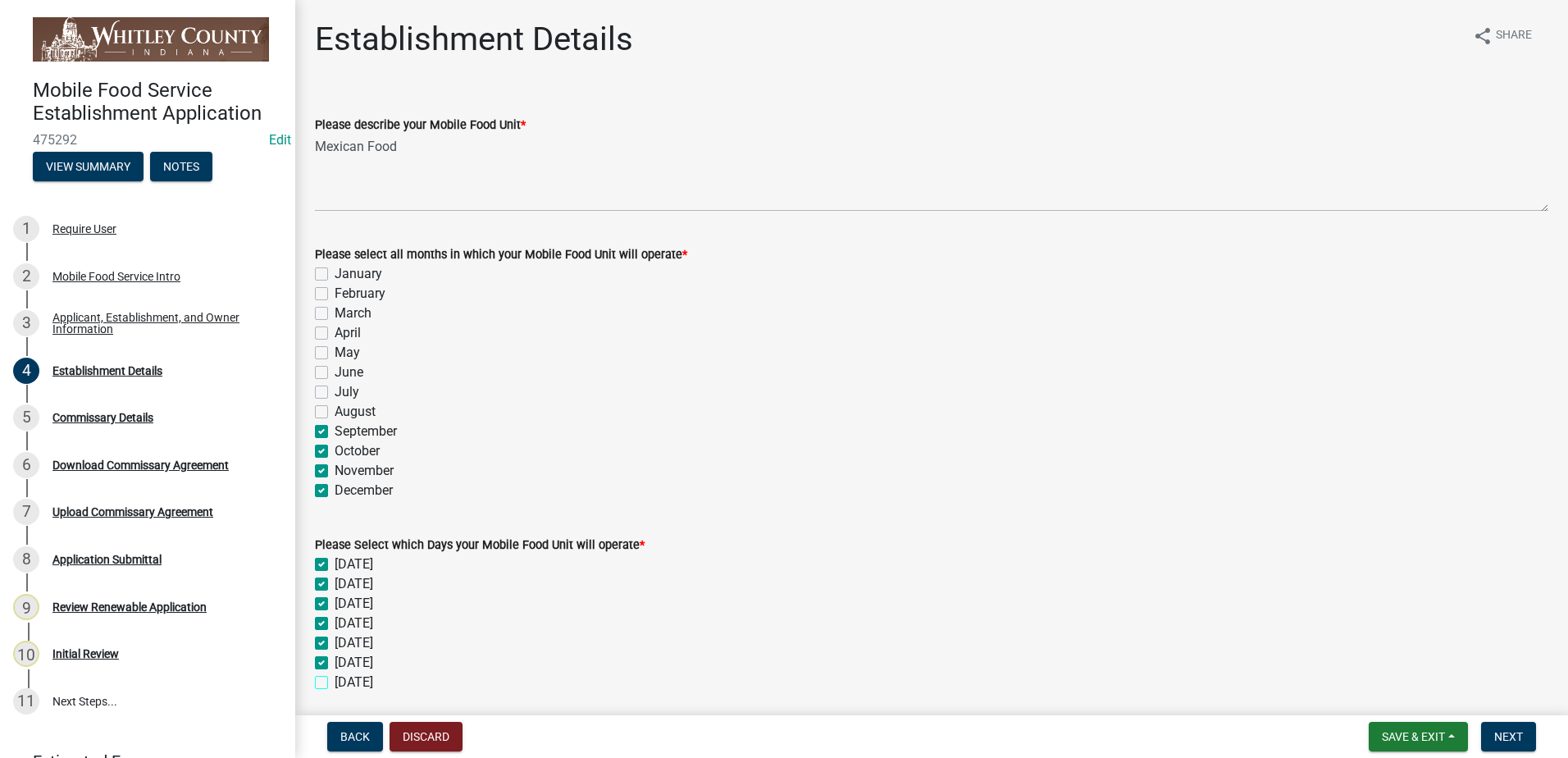
checkbox input "true"
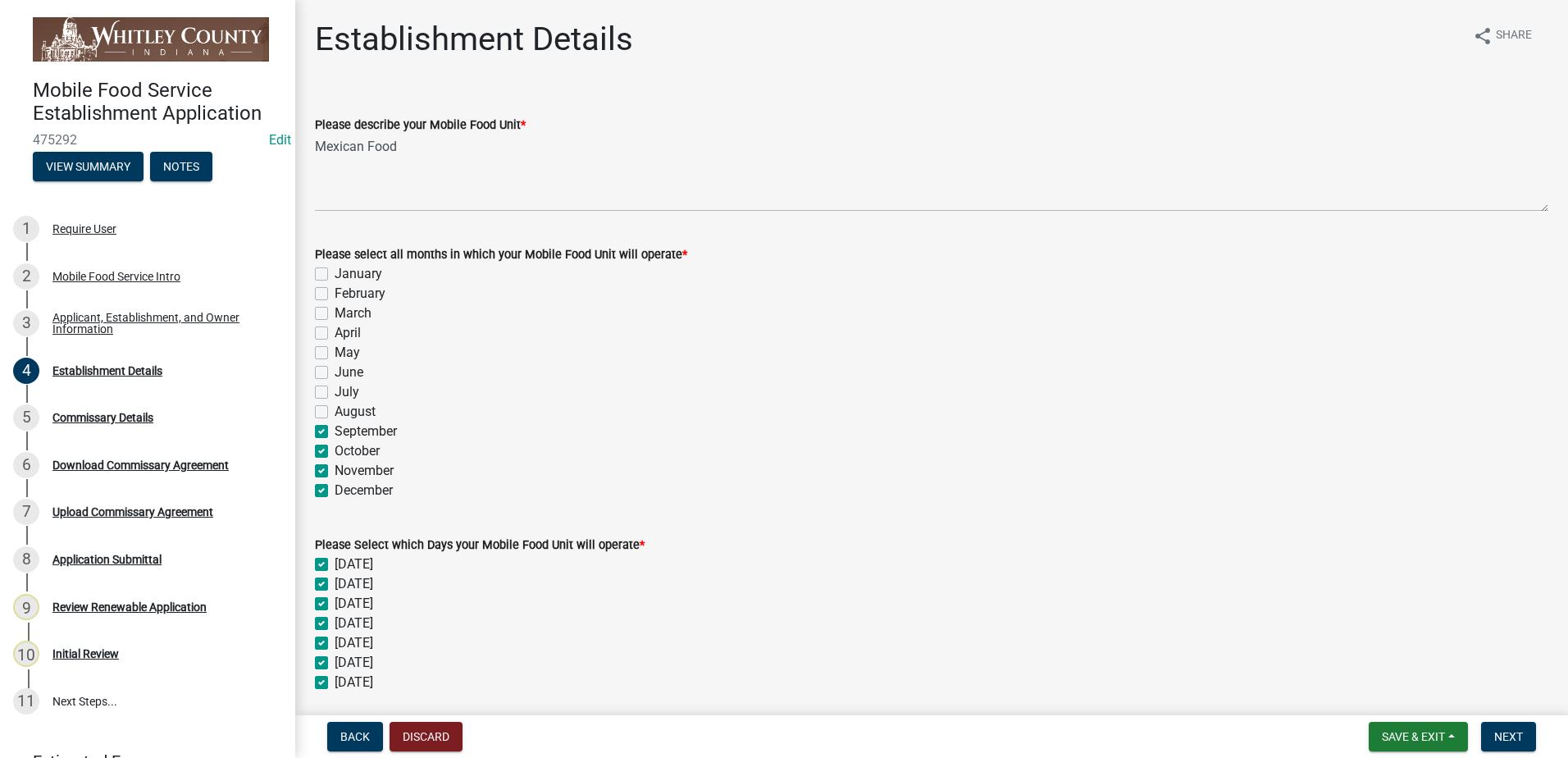
checkbox input "true"
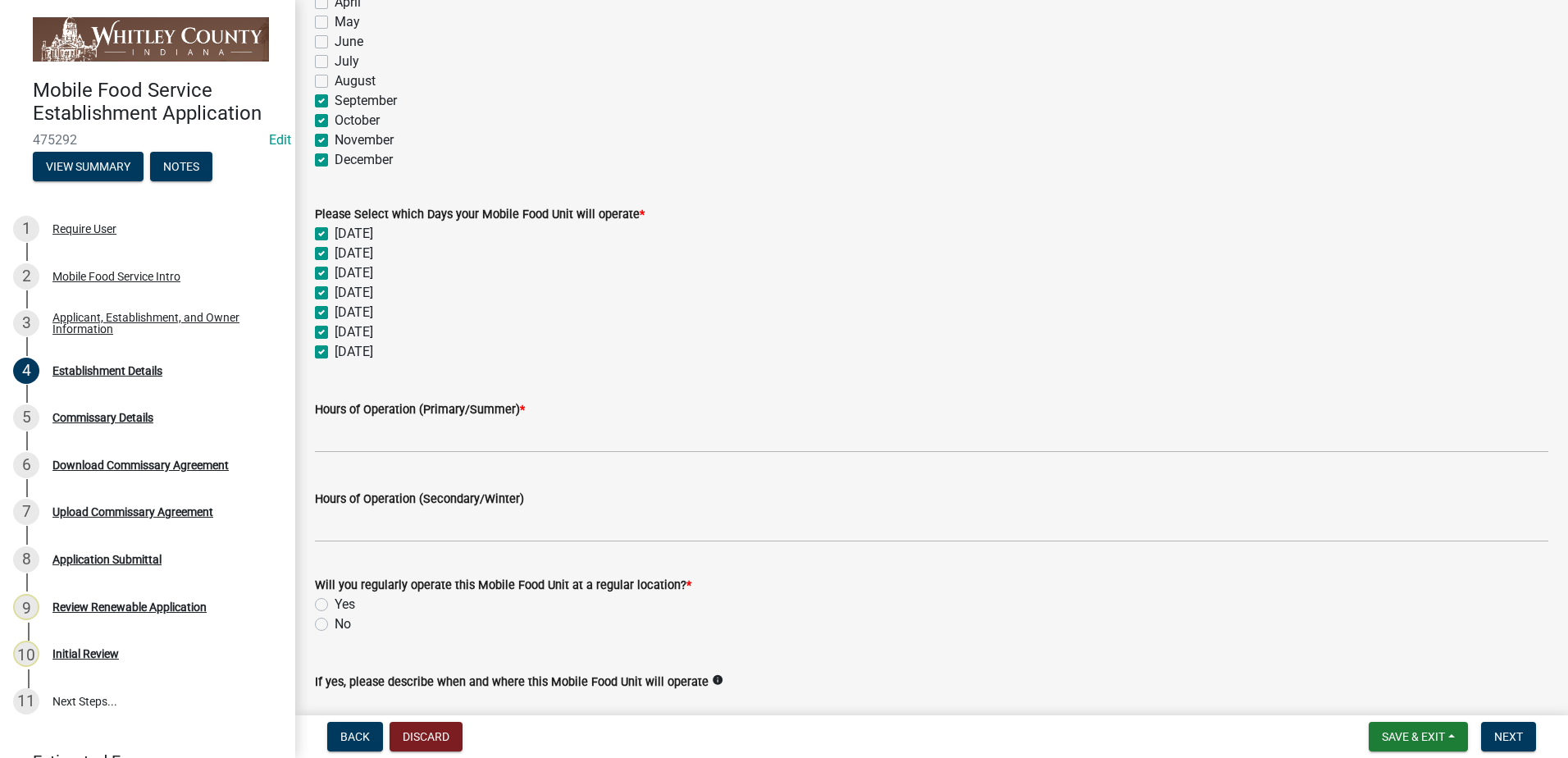
scroll to position [387, 0]
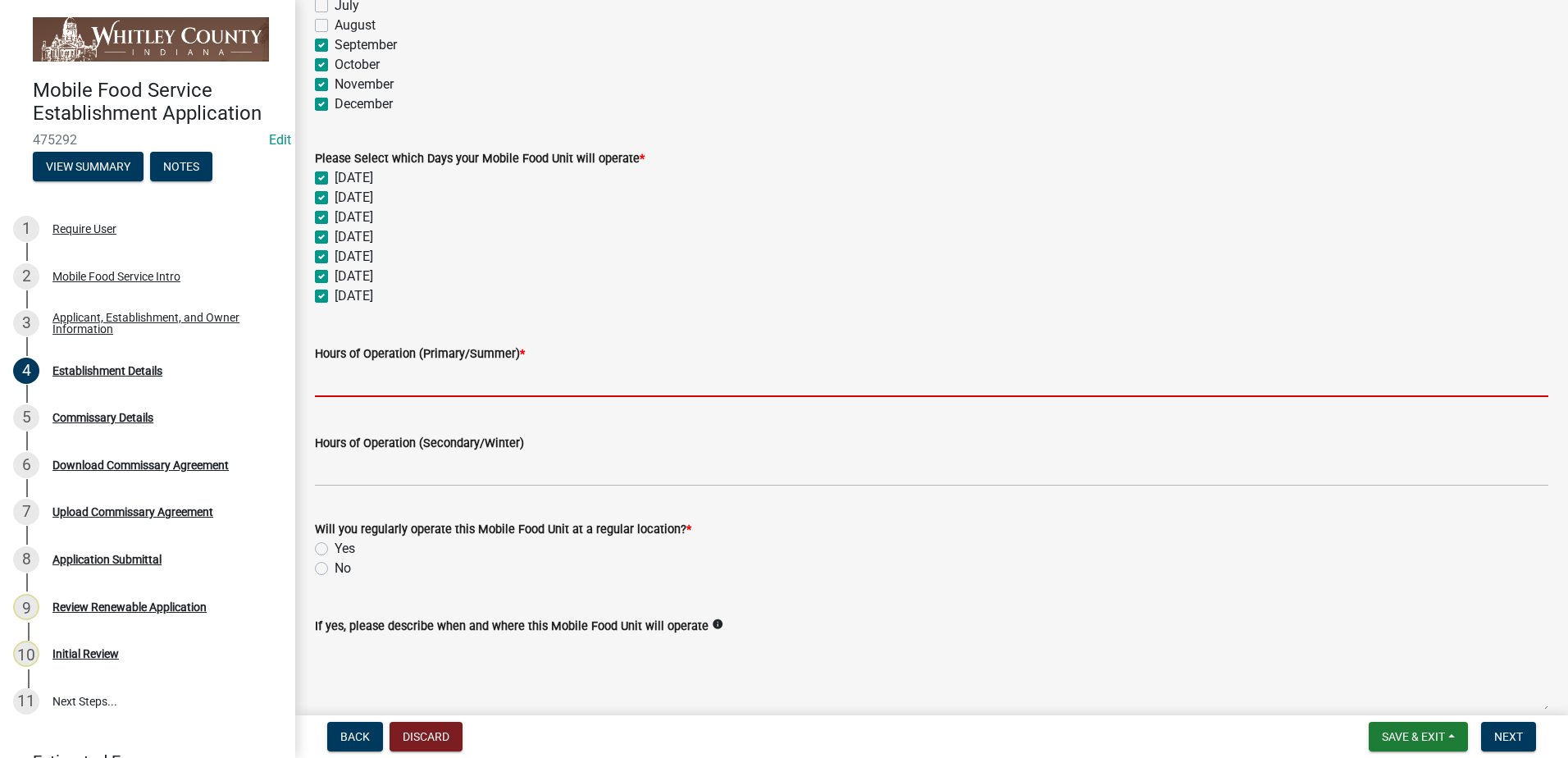
drag, startPoint x: 439, startPoint y: 382, endPoint x: 436, endPoint y: 391, distance: 9.5
click at [439, 382] on input "Hours of Operation (Primary/Summer) *" at bounding box center [932, 380] width 1234 height 34
type input "Varies"
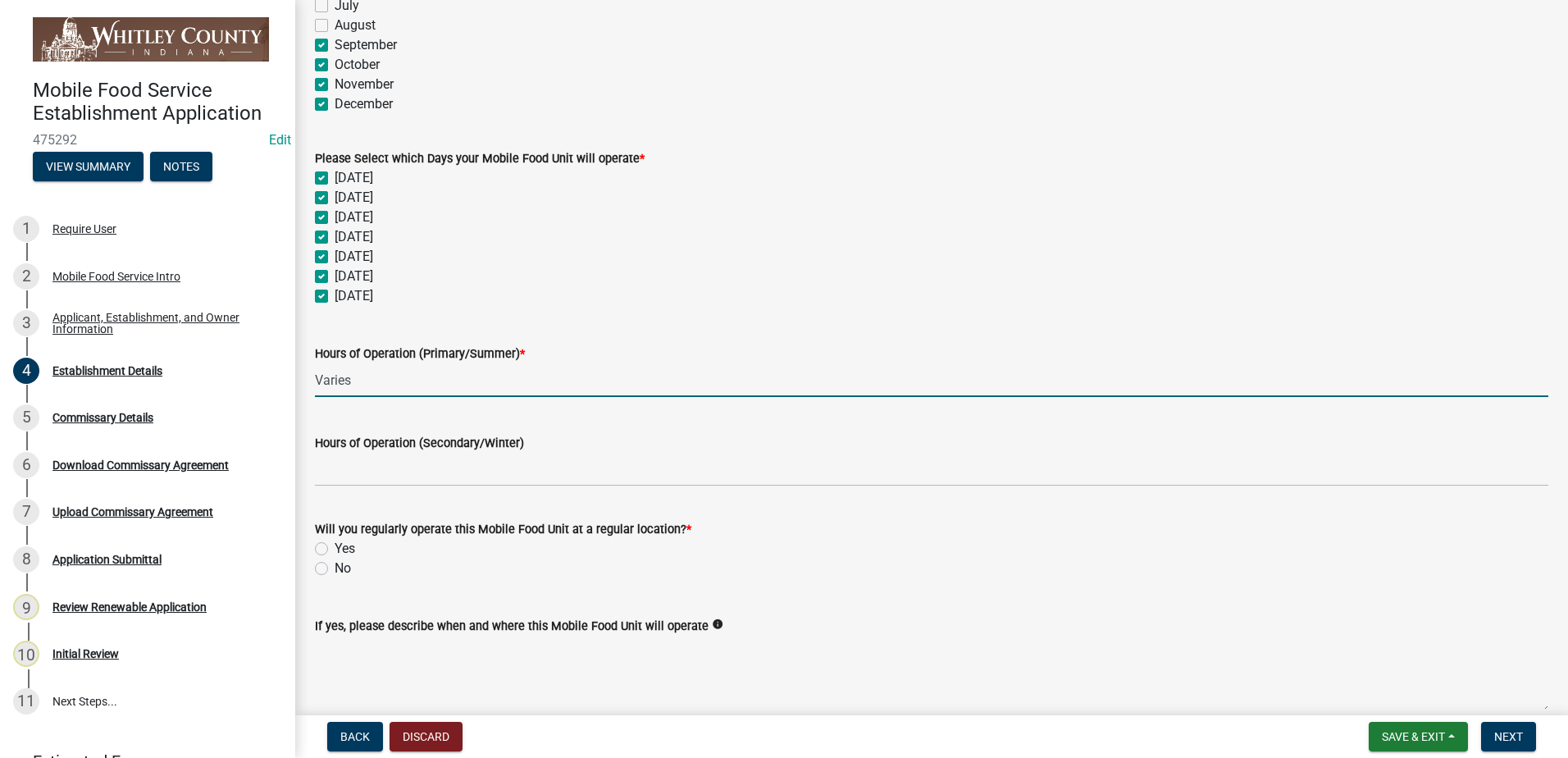
type textarea "Tractor Supply but can operate anywhere in [GEOGRAPHIC_DATA]"
click at [334, 568] on label "No" at bounding box center [342, 568] width 16 height 19
click at [334, 568] on input "No" at bounding box center [339, 564] width 11 height 11
radio input "true"
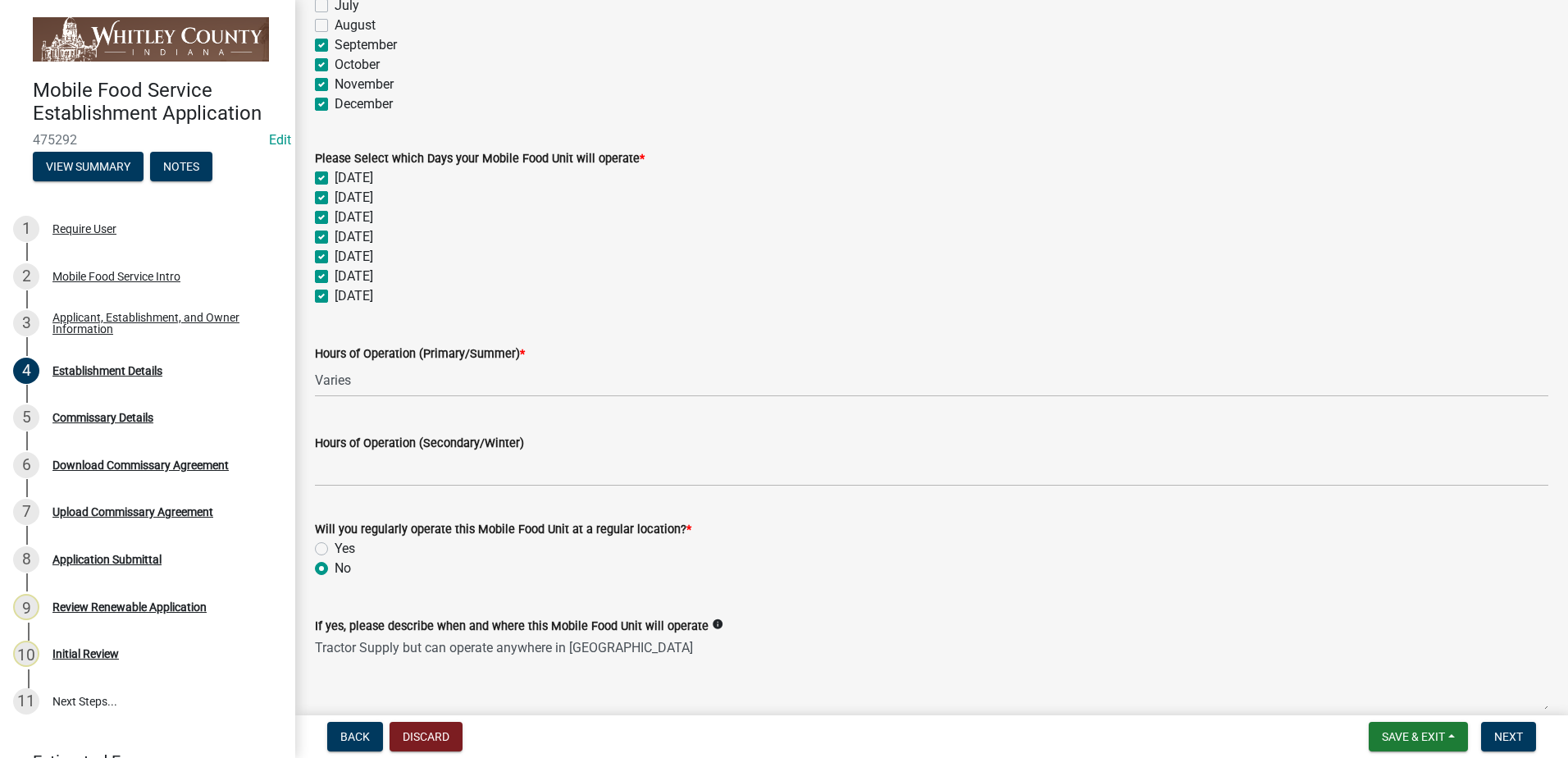
click at [334, 549] on label "Yes" at bounding box center [344, 549] width 20 height 19
click at [334, 549] on input "Yes" at bounding box center [339, 544] width 11 height 11
radio input "true"
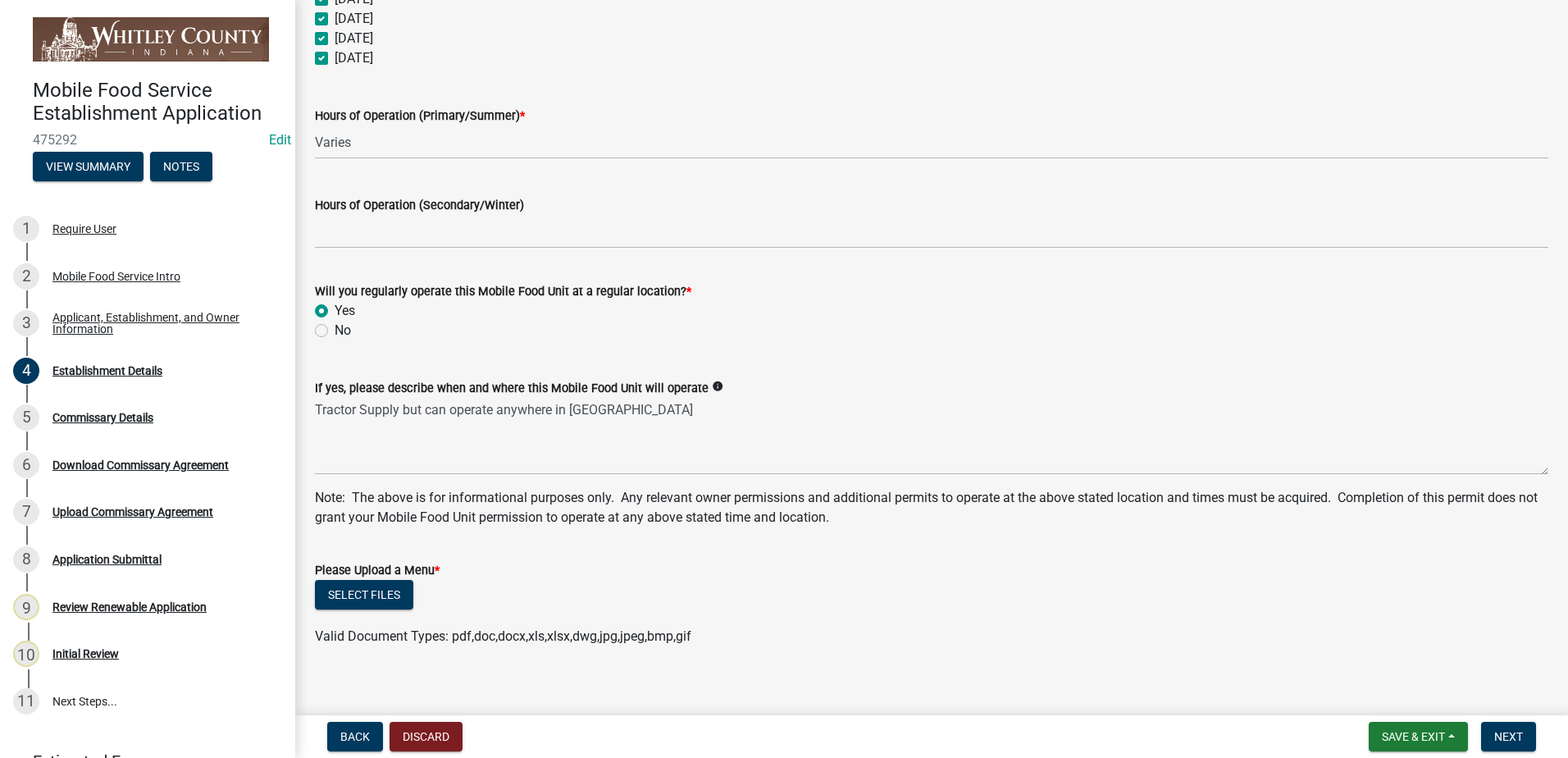
scroll to position [639, 0]
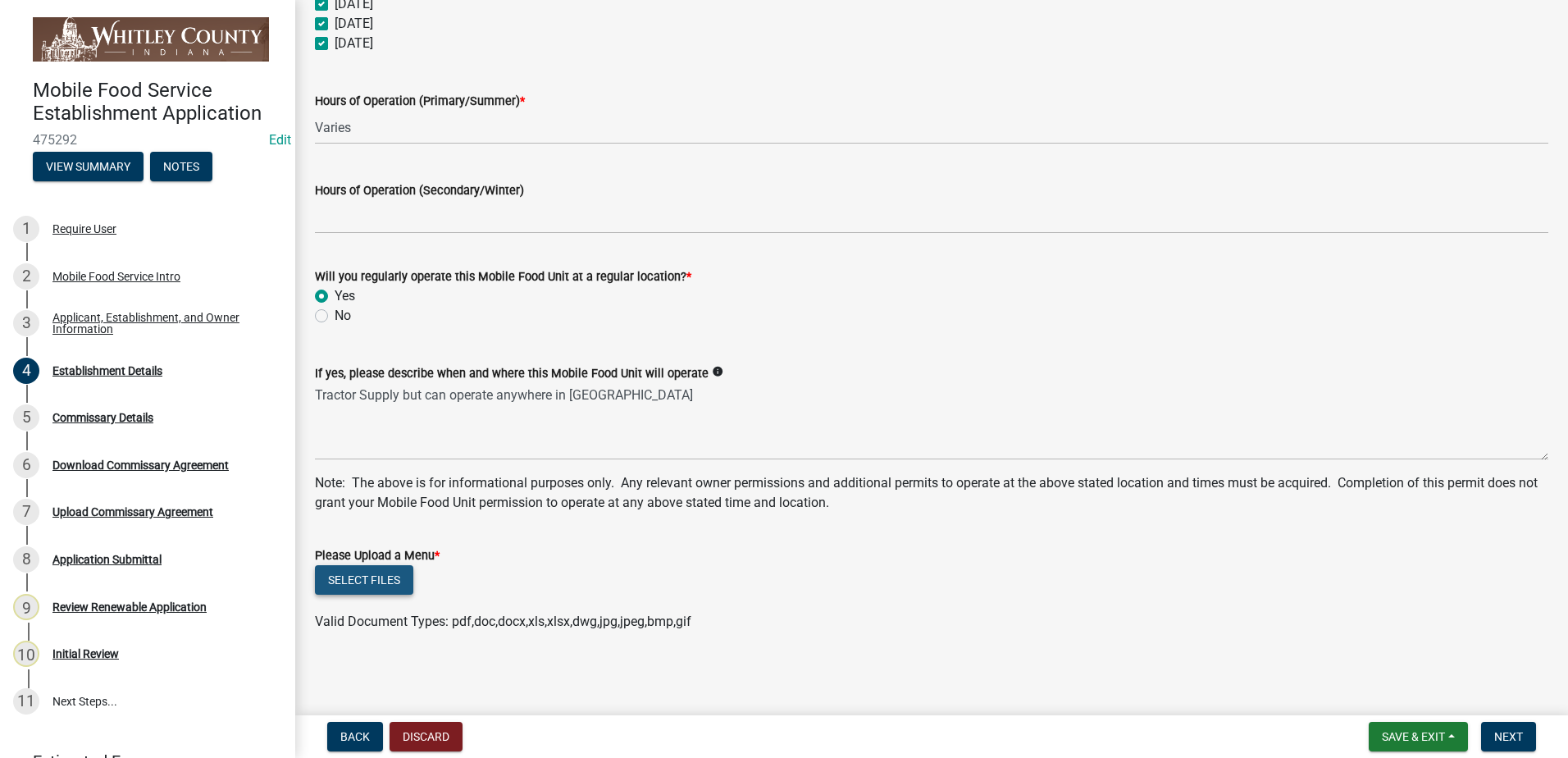
click at [357, 582] on button "Select files" at bounding box center [364, 580] width 99 height 30
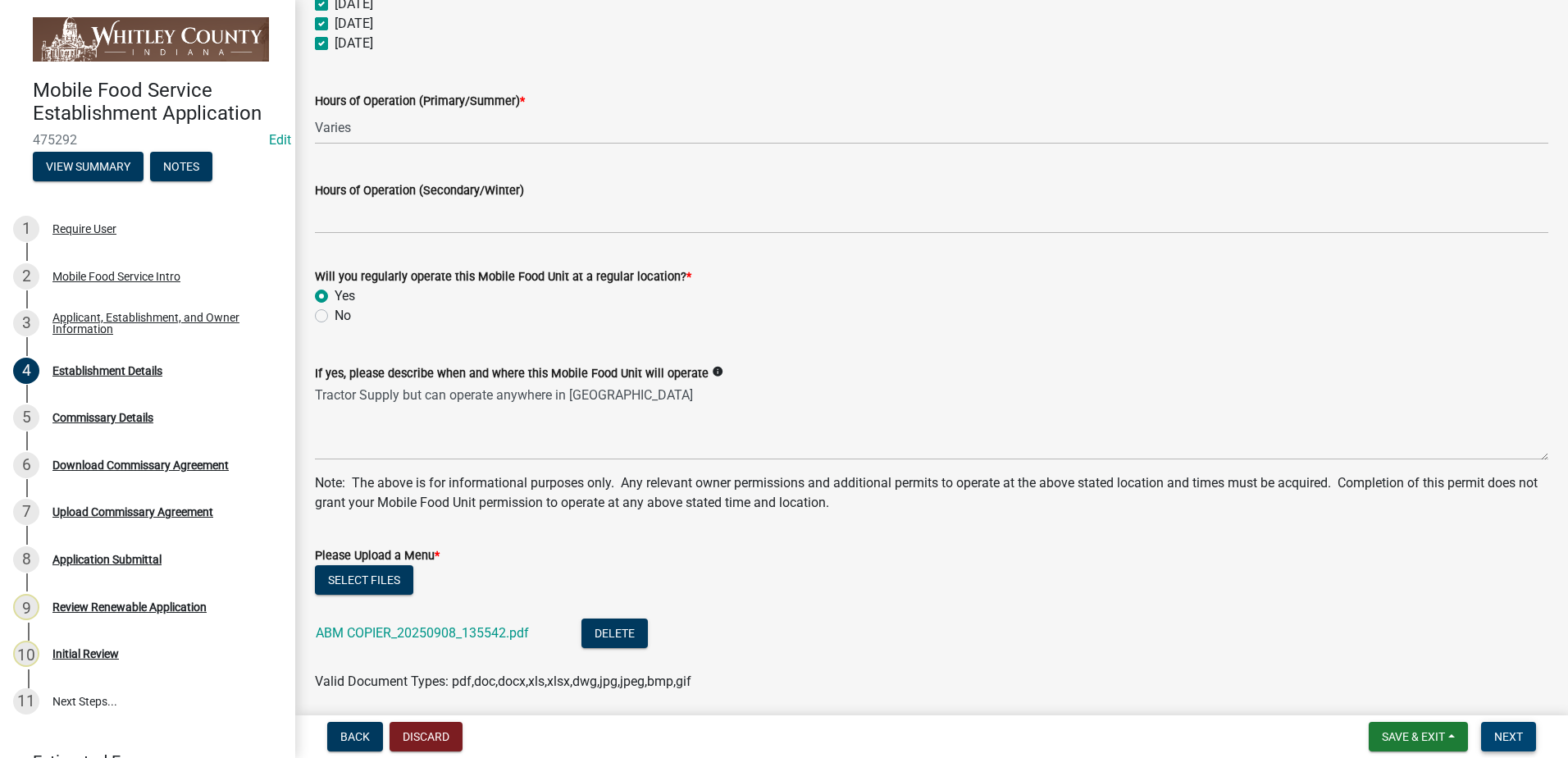
click at [1510, 744] on button "Next" at bounding box center [1509, 737] width 55 height 30
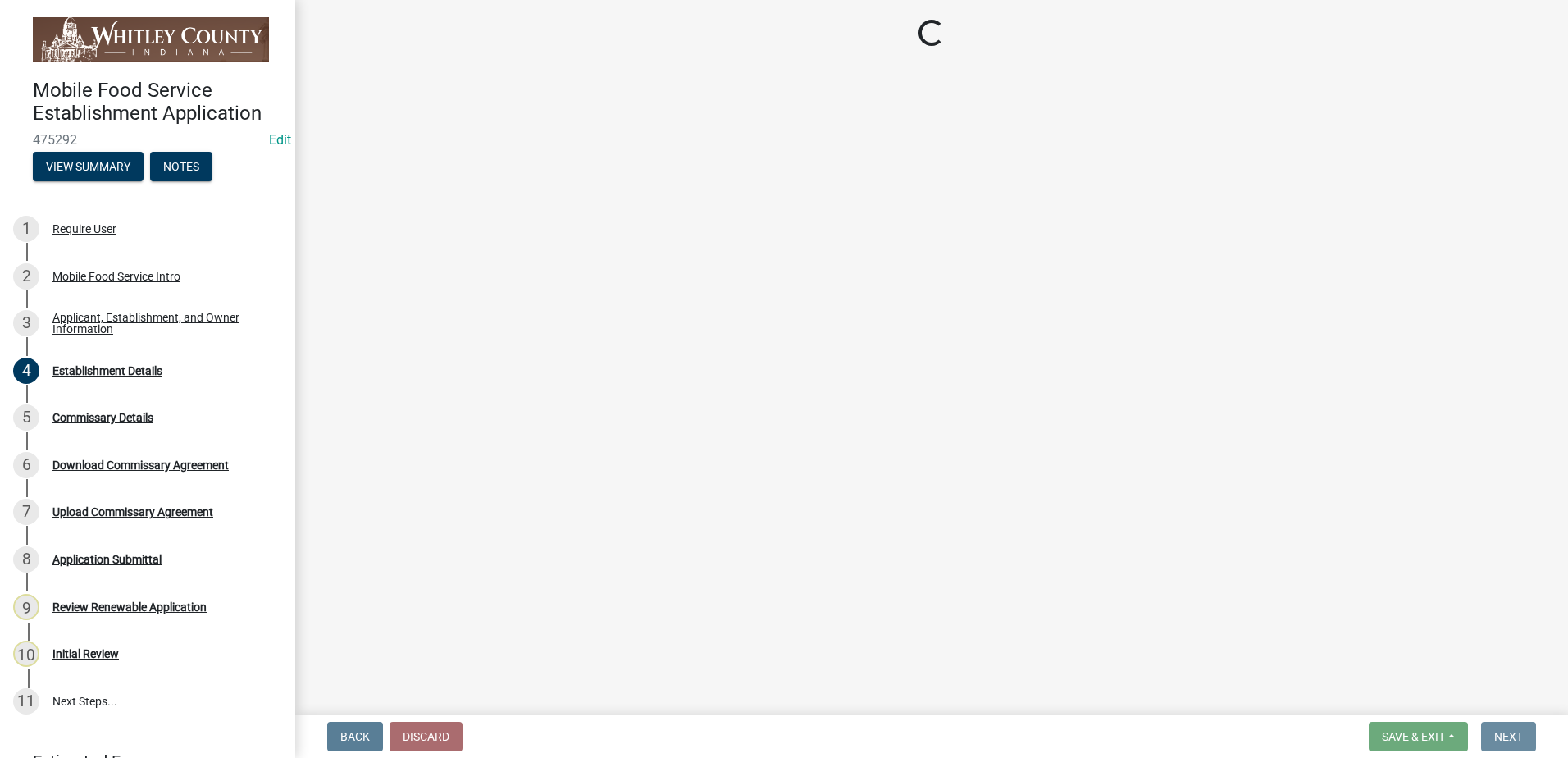
scroll to position [0, 0]
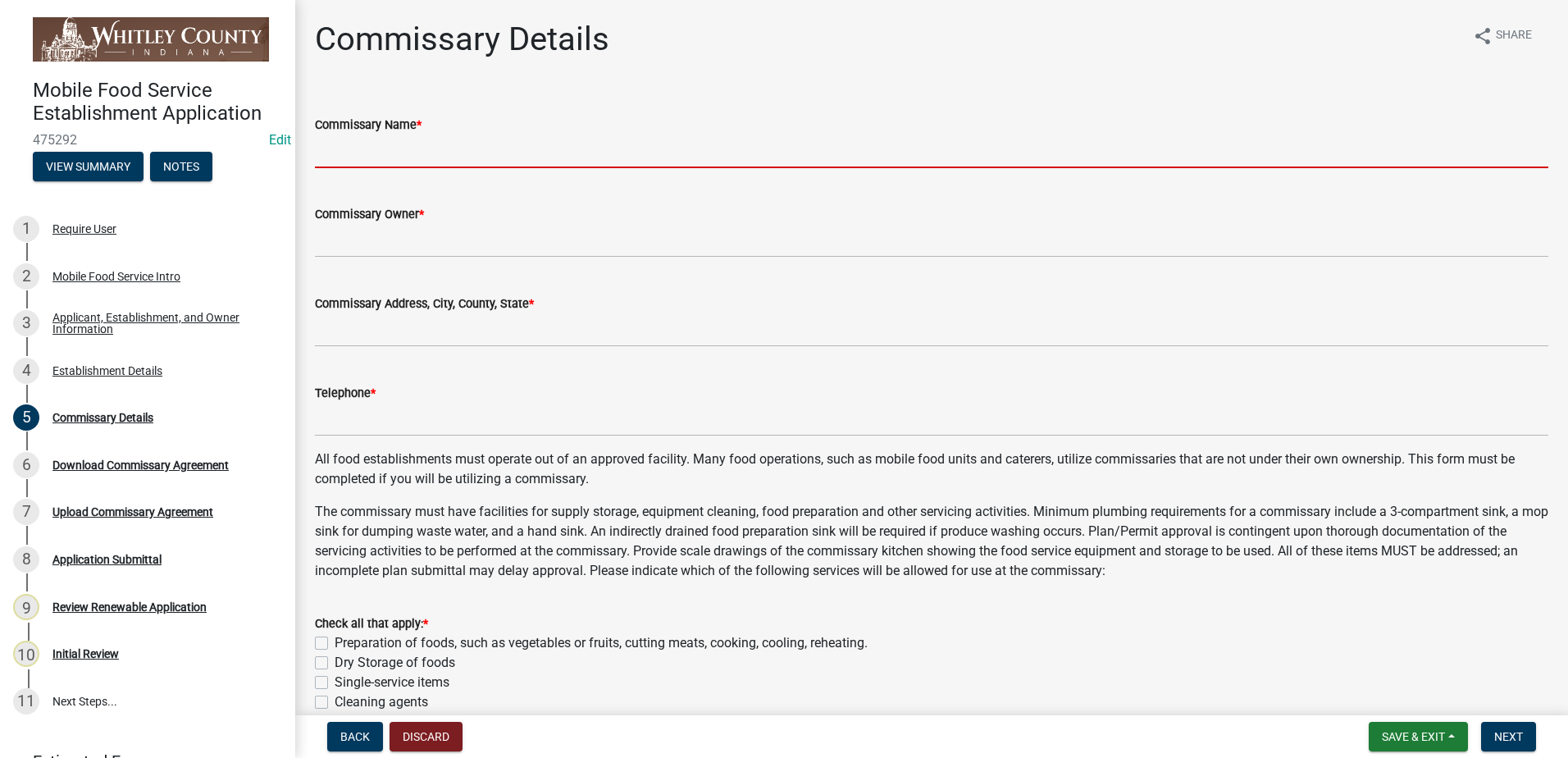
click at [388, 149] on input "Commissary Name *" at bounding box center [932, 151] width 1234 height 34
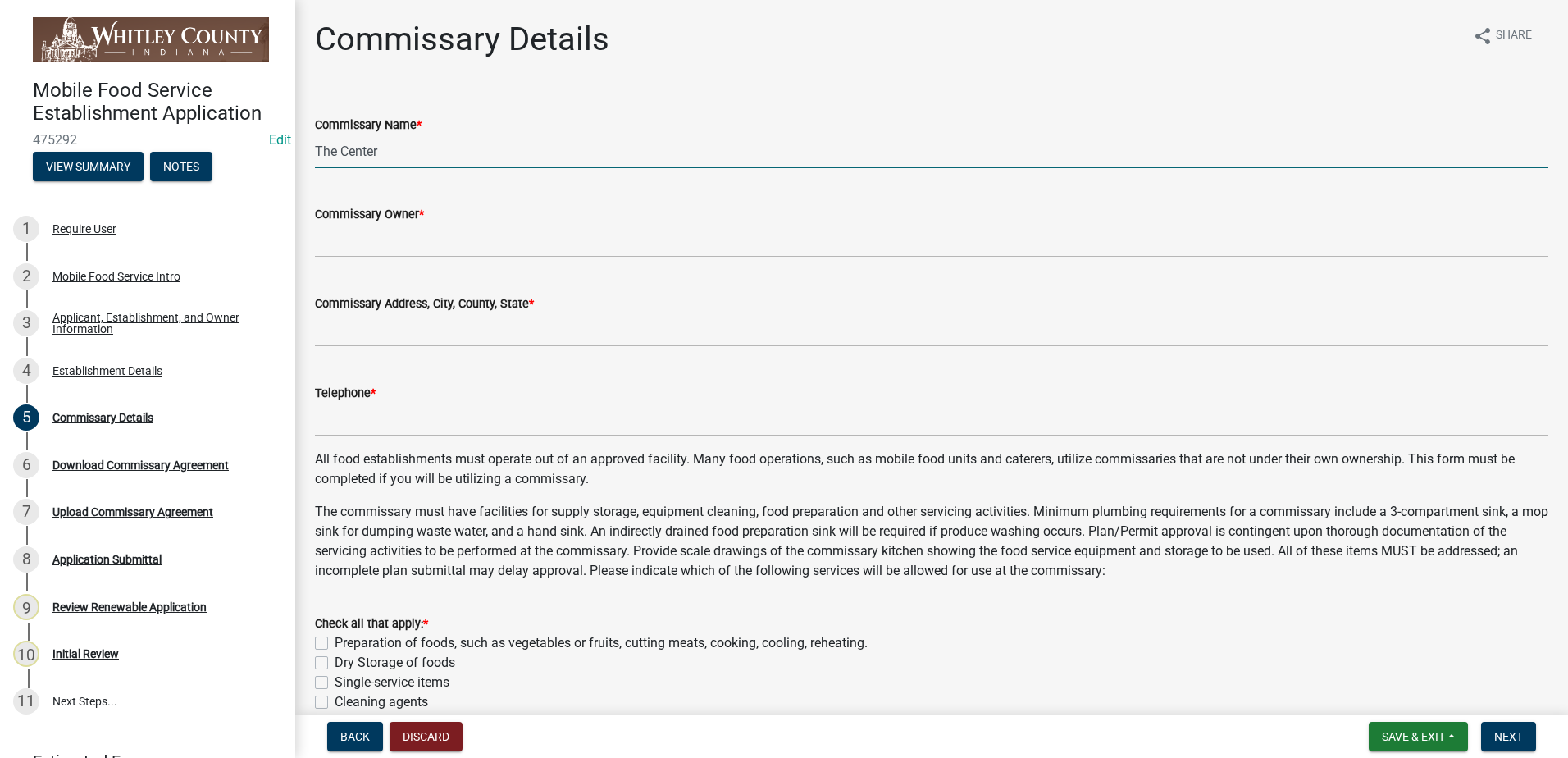
type input "The Center"
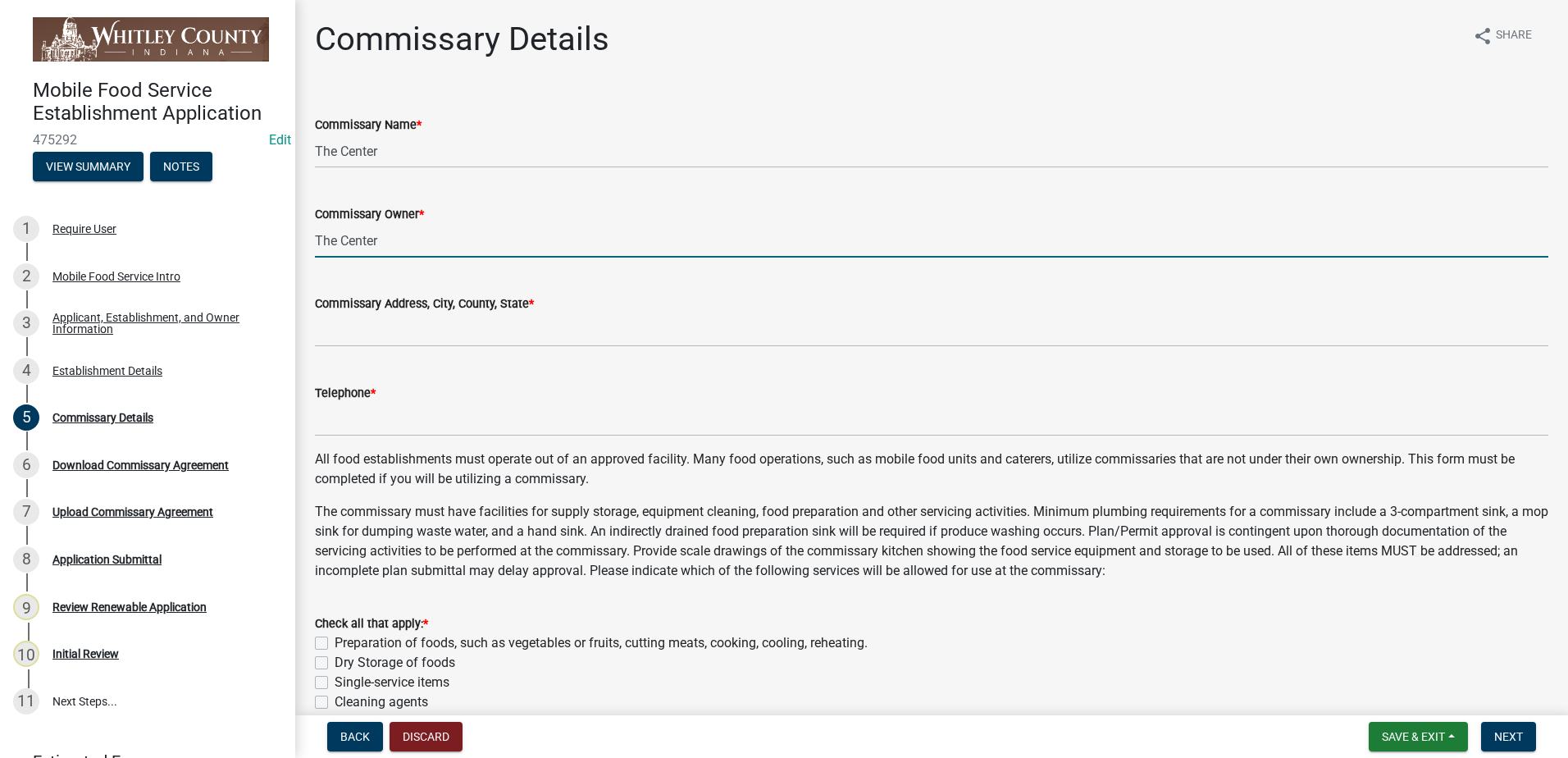
type input "The Center"
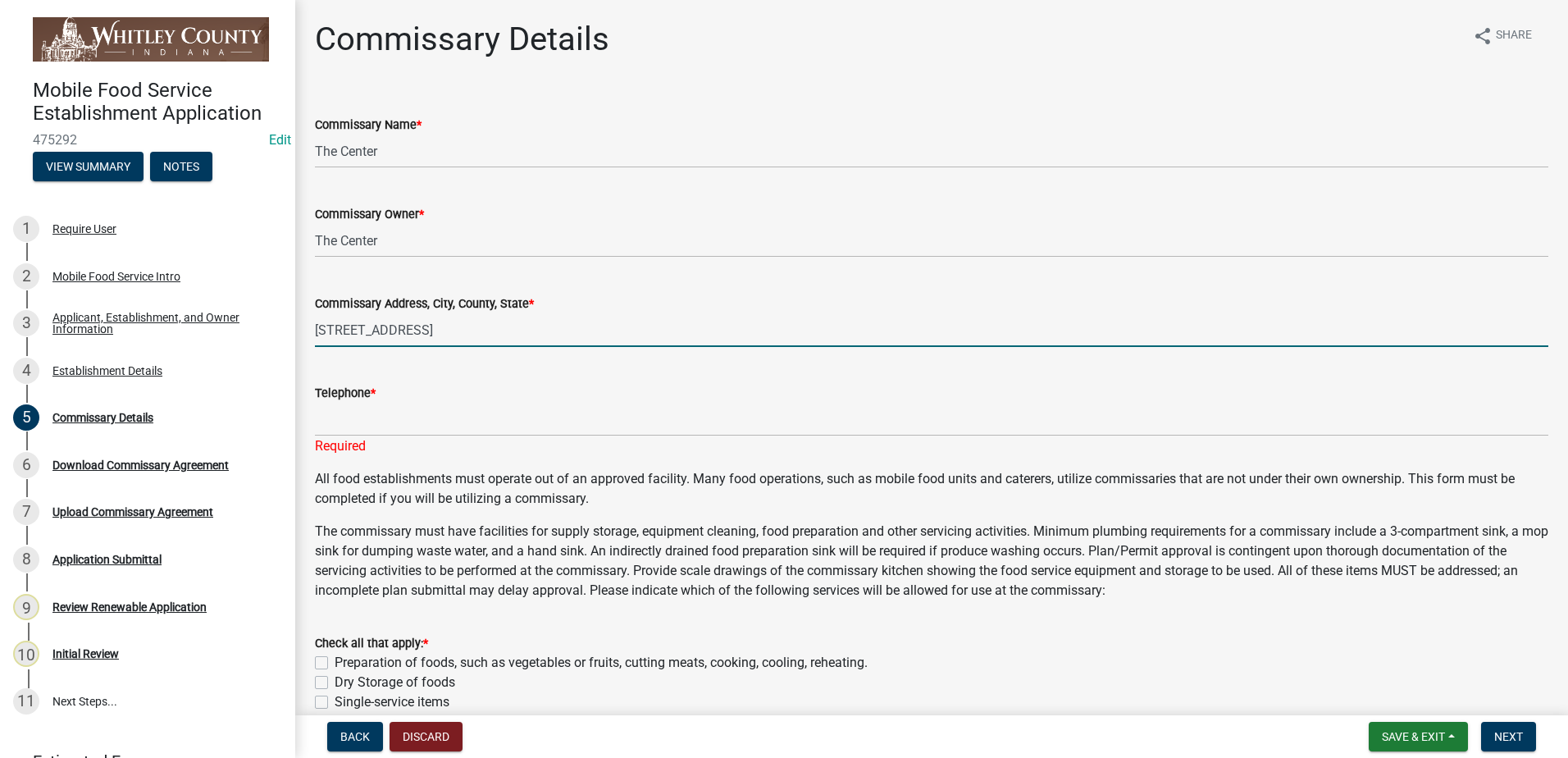
type input "[STREET_ADDRESS]"
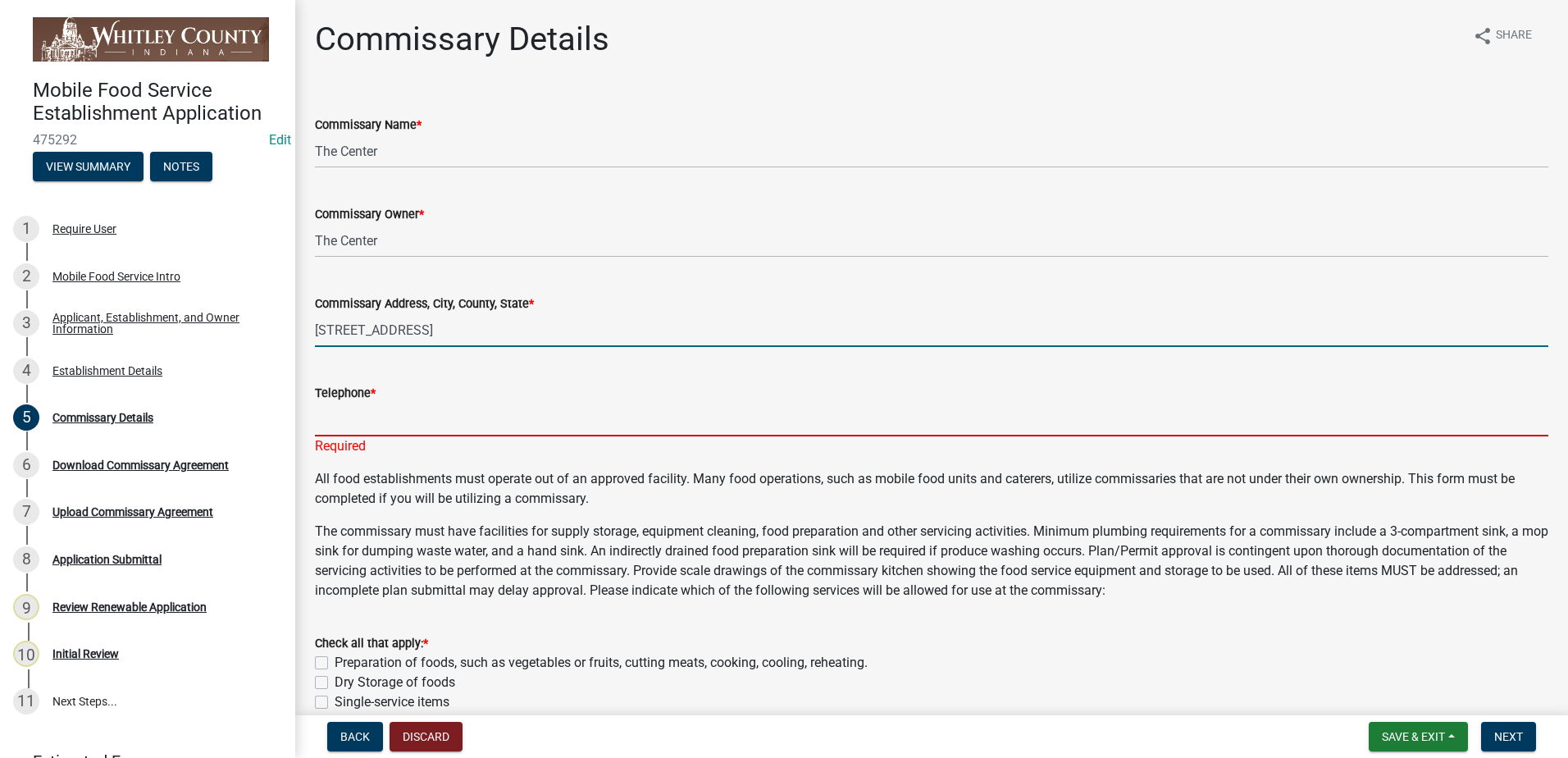
click at [390, 405] on input "Telephone *" at bounding box center [932, 420] width 1234 height 34
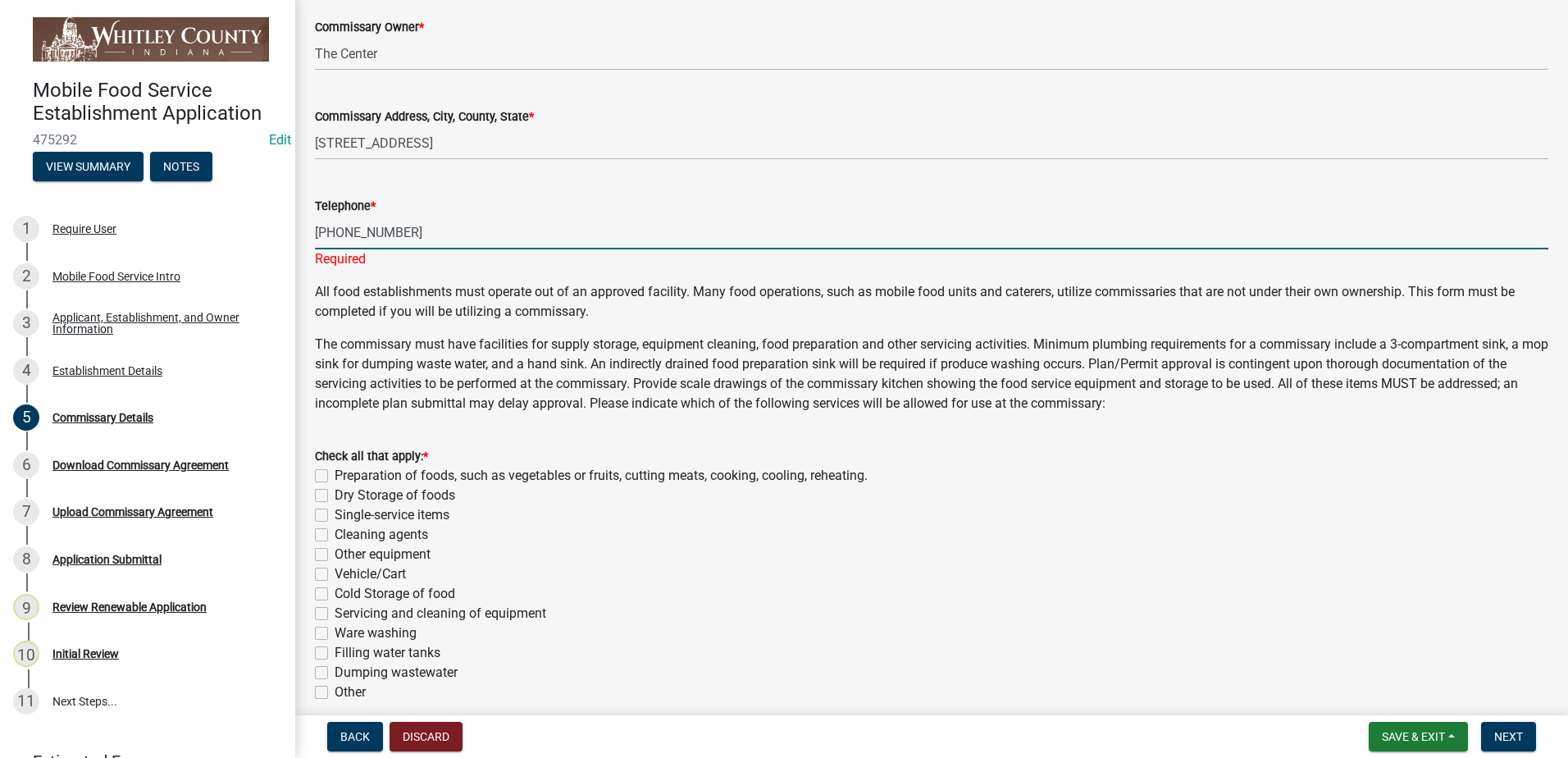
scroll to position [193, 0]
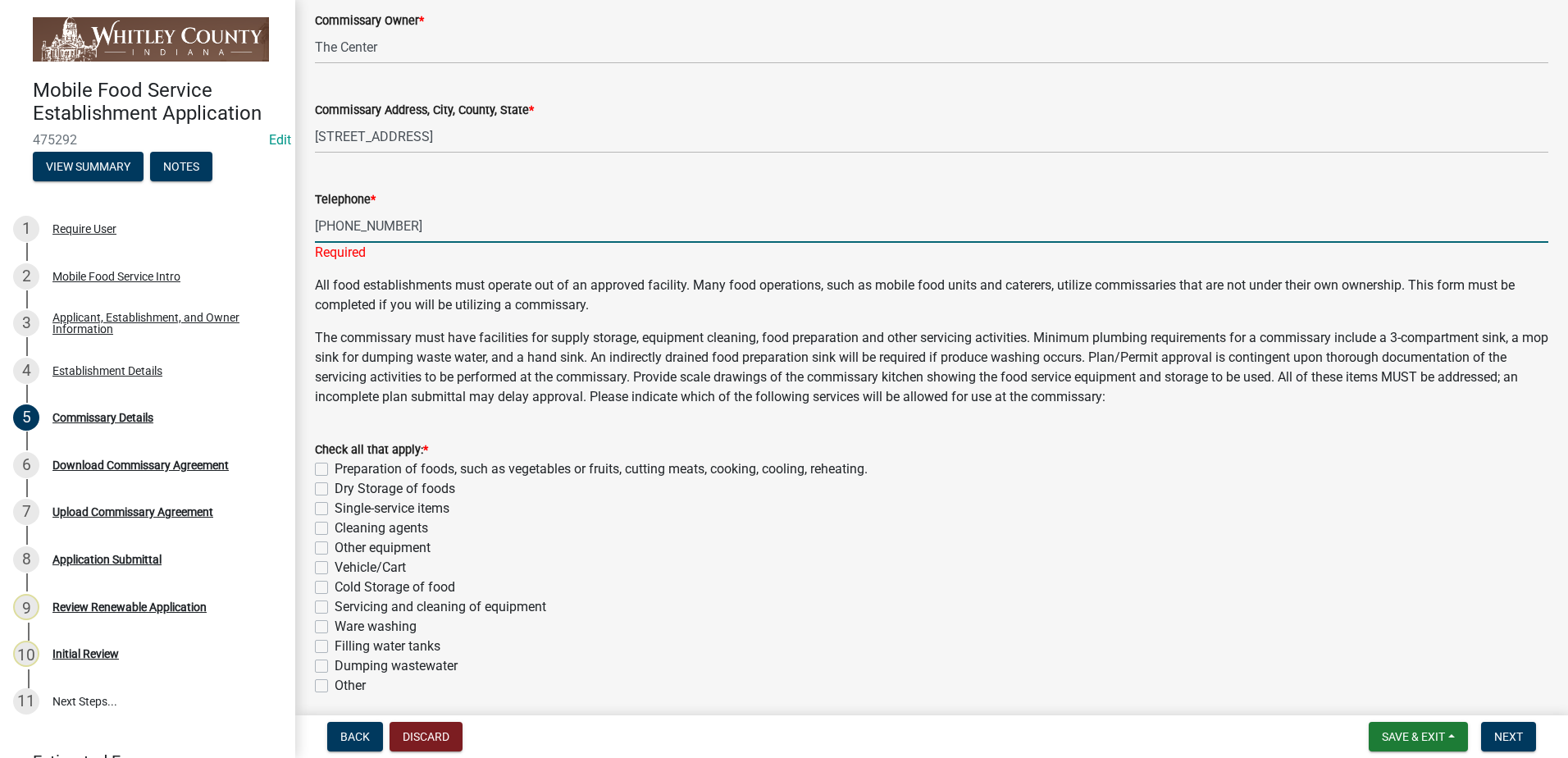
type input "[PHONE_NUMBER]"
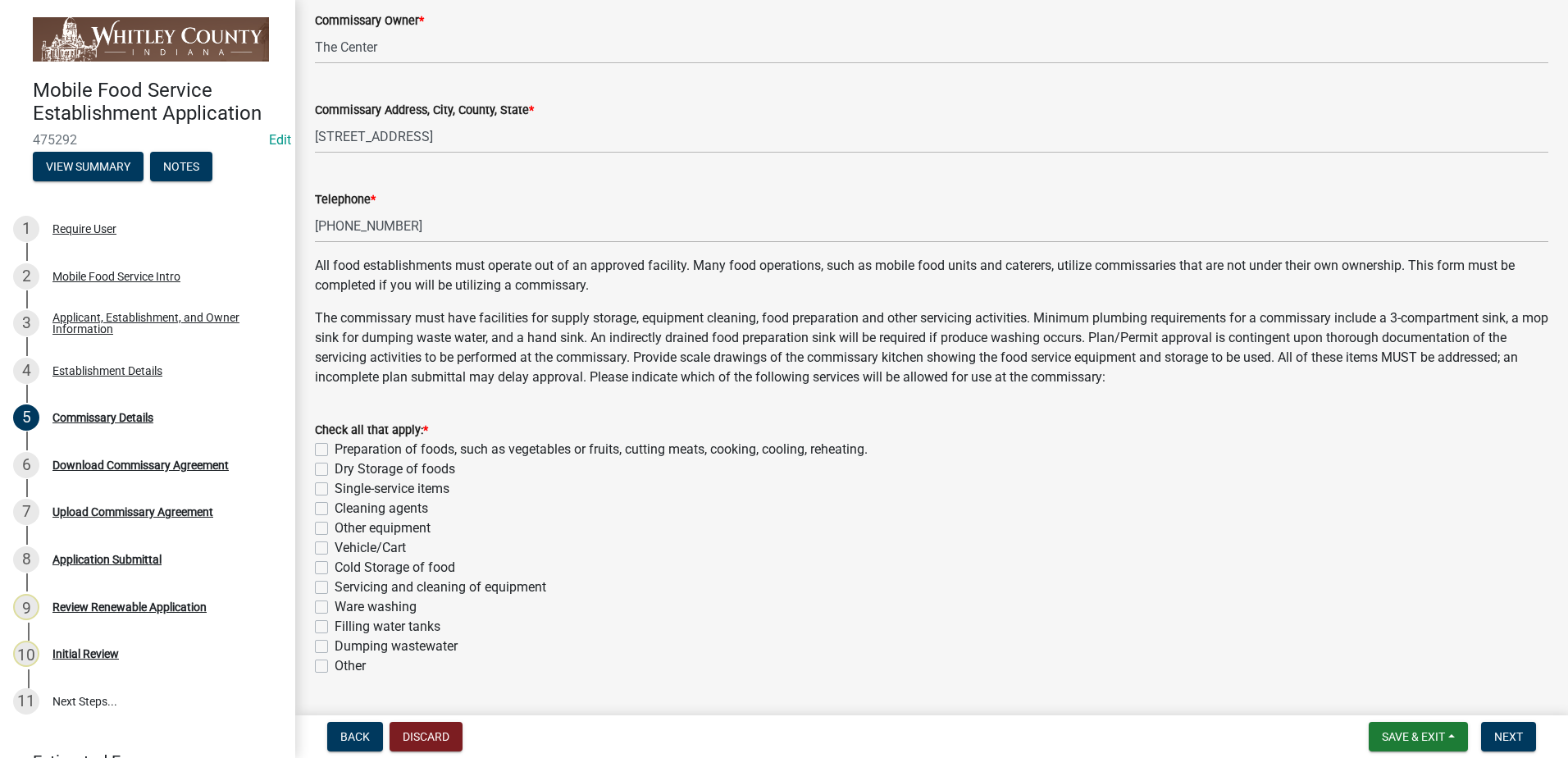
click at [320, 485] on div "Check all that apply: * Preparation of foods, such as vegetables or fruits, cut…" at bounding box center [932, 547] width 1234 height 256
click at [334, 587] on label "Servicing and cleaning of equipment" at bounding box center [440, 587] width 212 height 19
click at [334, 587] on input "Servicing and cleaning of equipment" at bounding box center [339, 582] width 11 height 11
checkbox input "true"
checkbox input "false"
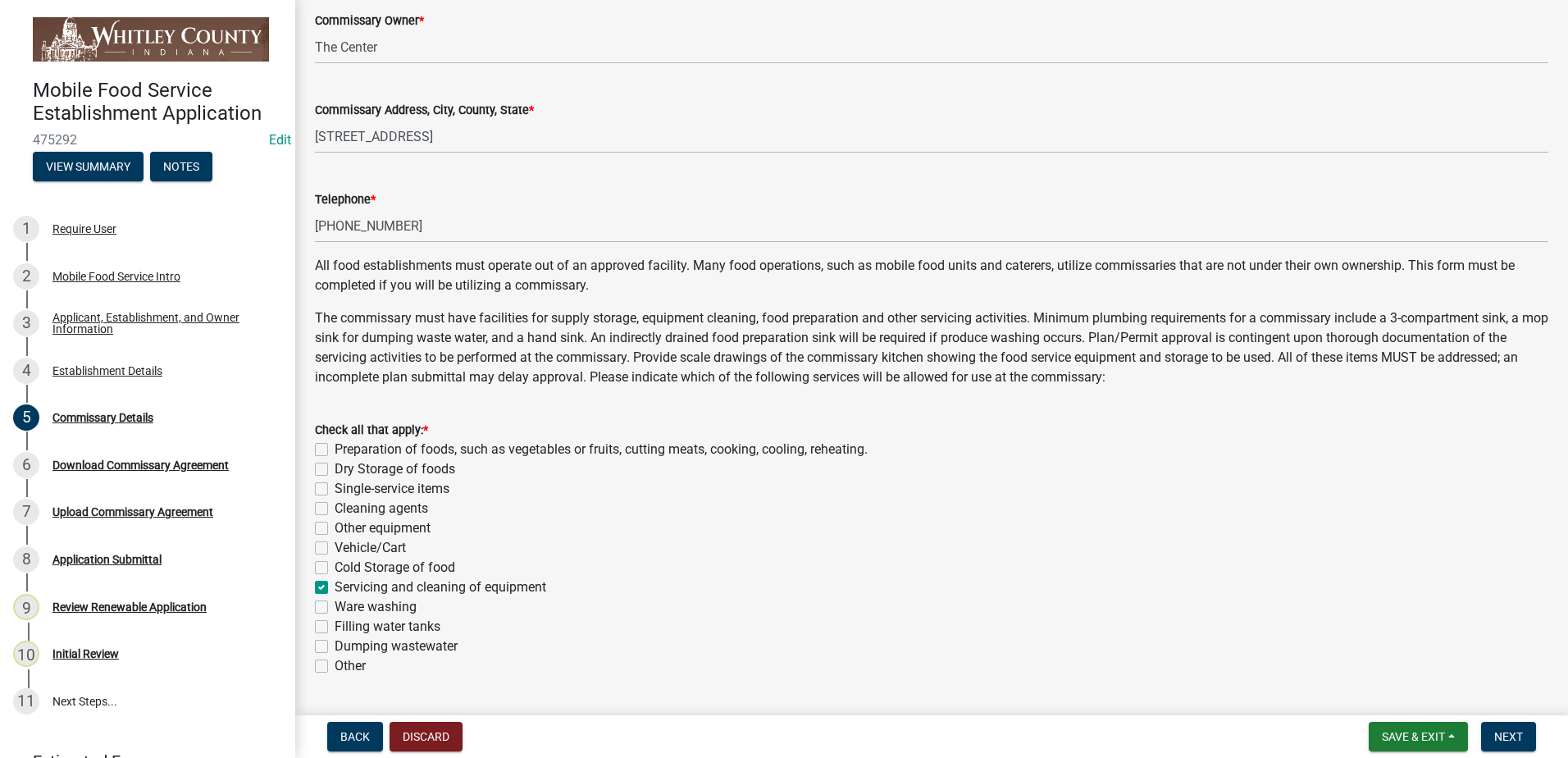
checkbox input "false"
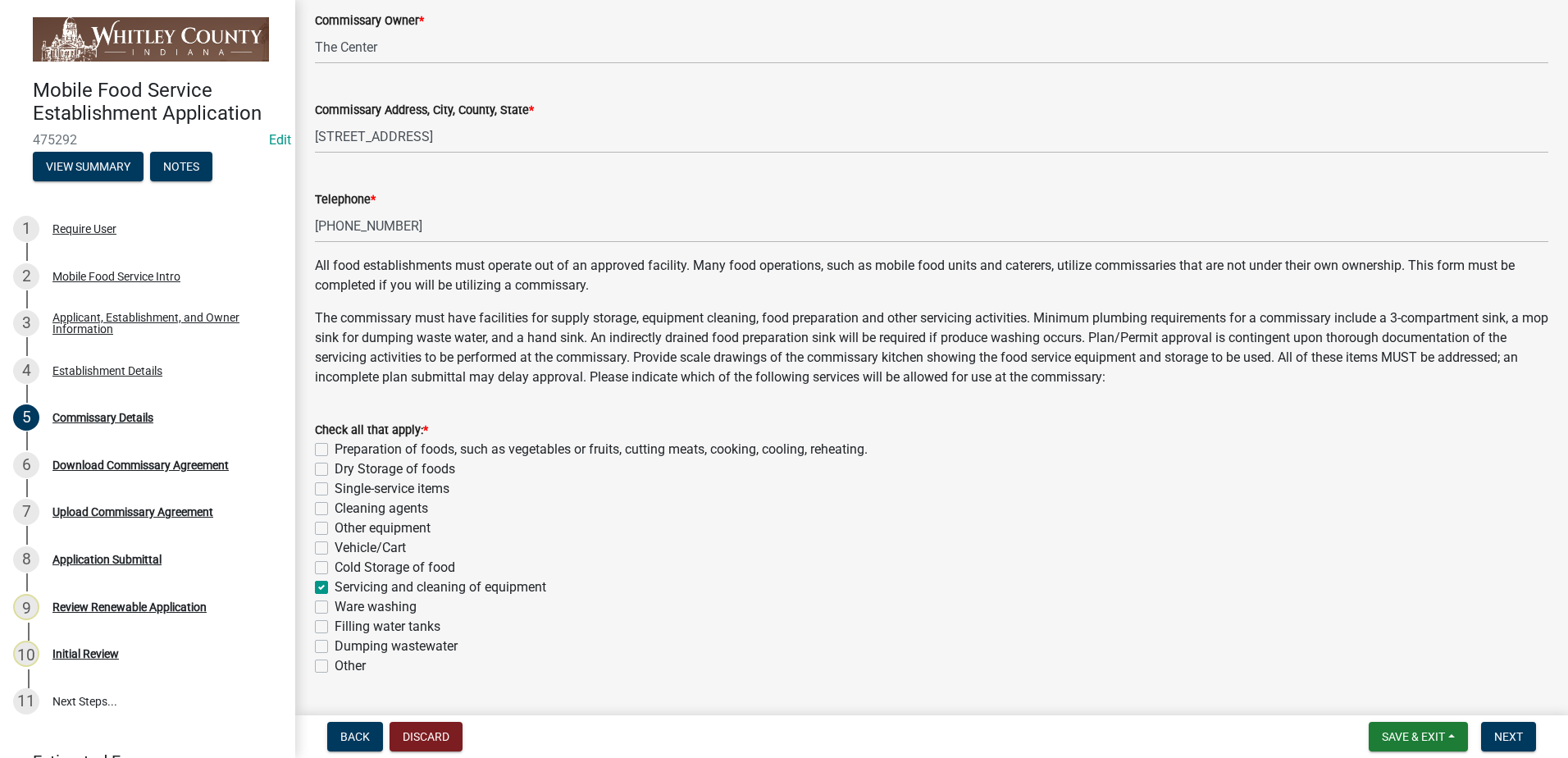
checkbox input "false"
checkbox input "true"
checkbox input "false"
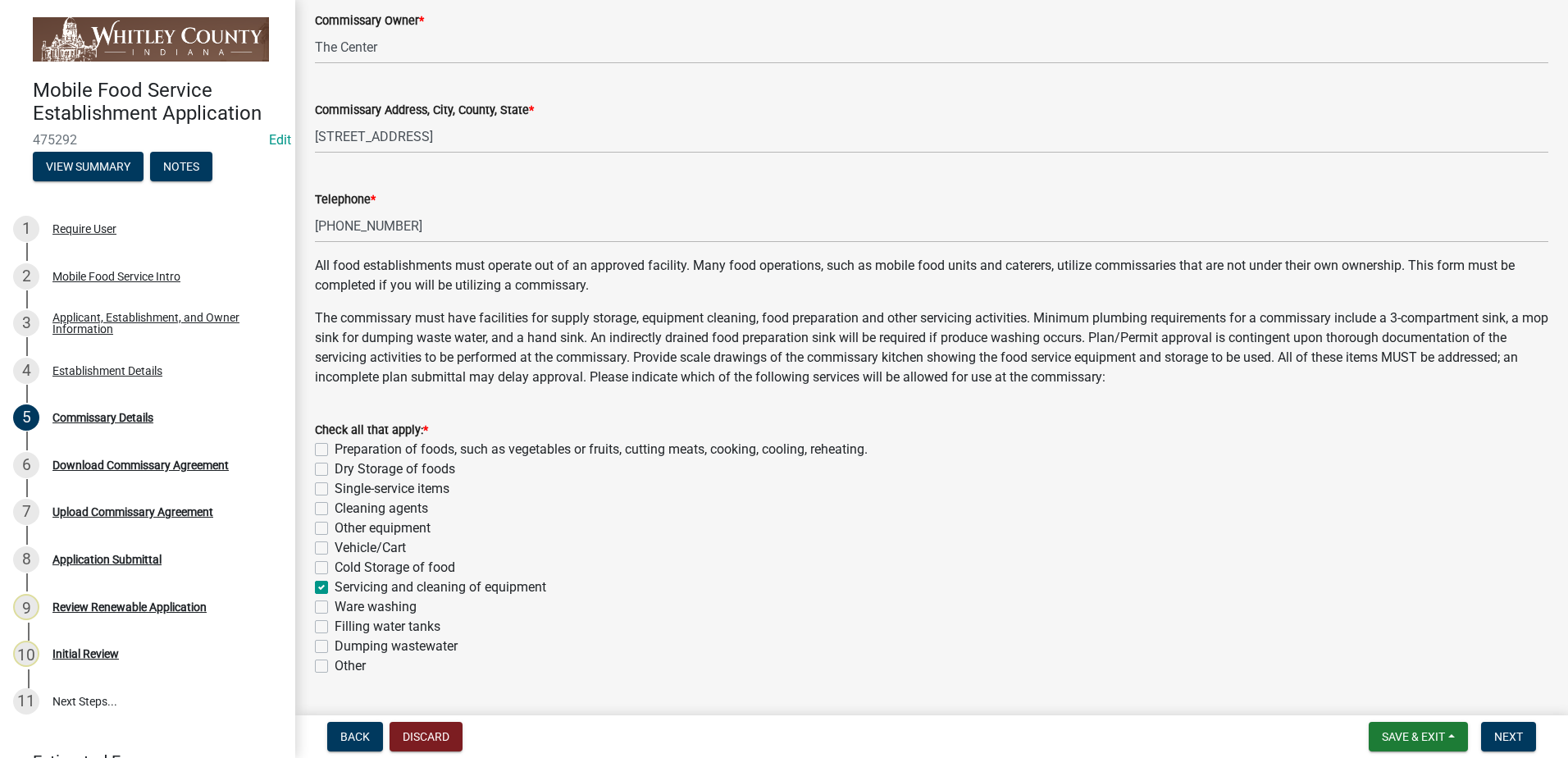
checkbox input "false"
click at [334, 606] on label "Ware washing" at bounding box center [375, 607] width 82 height 19
click at [334, 606] on input "Ware washing" at bounding box center [339, 602] width 11 height 11
checkbox input "true"
checkbox input "false"
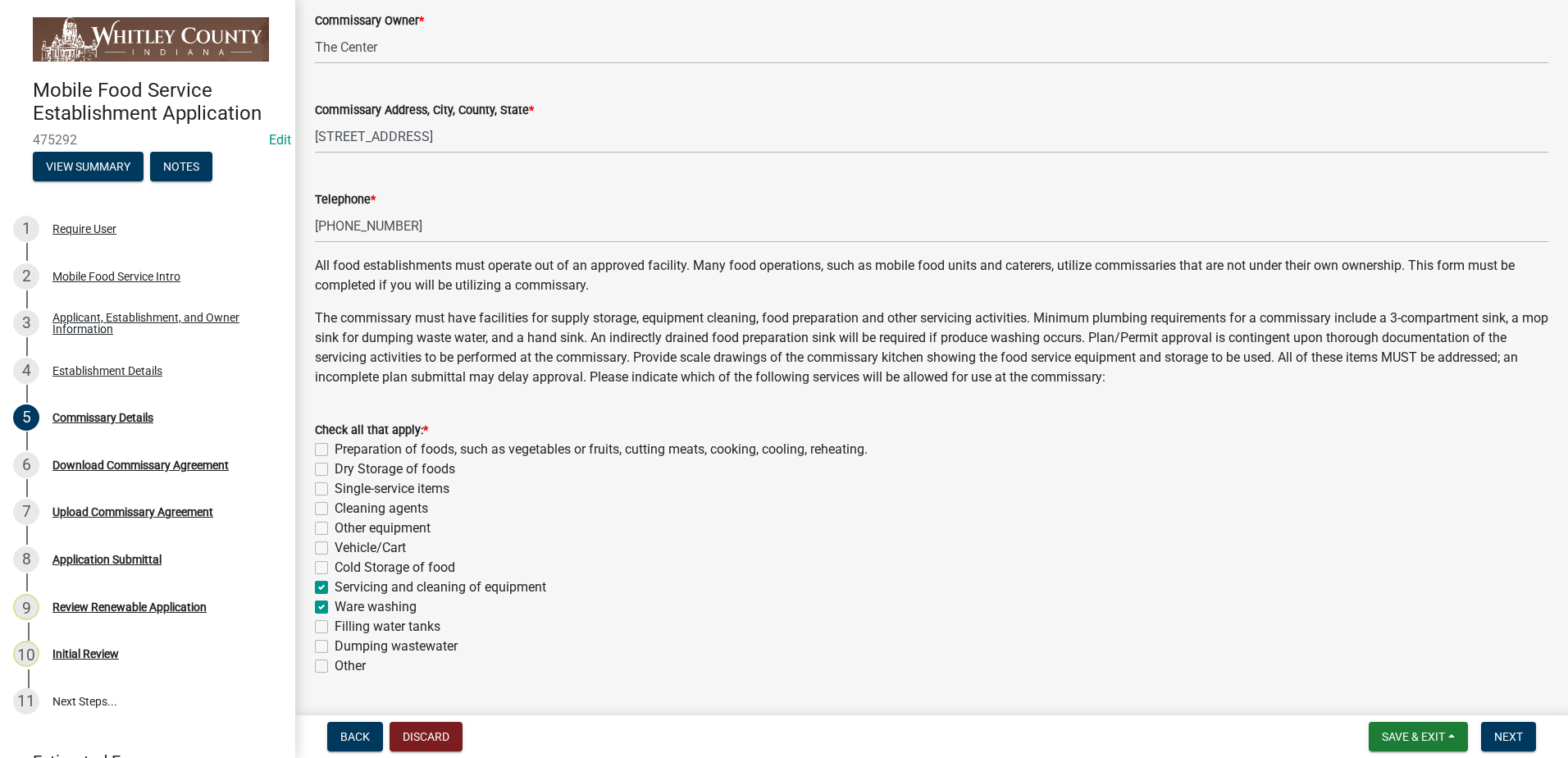
checkbox input "false"
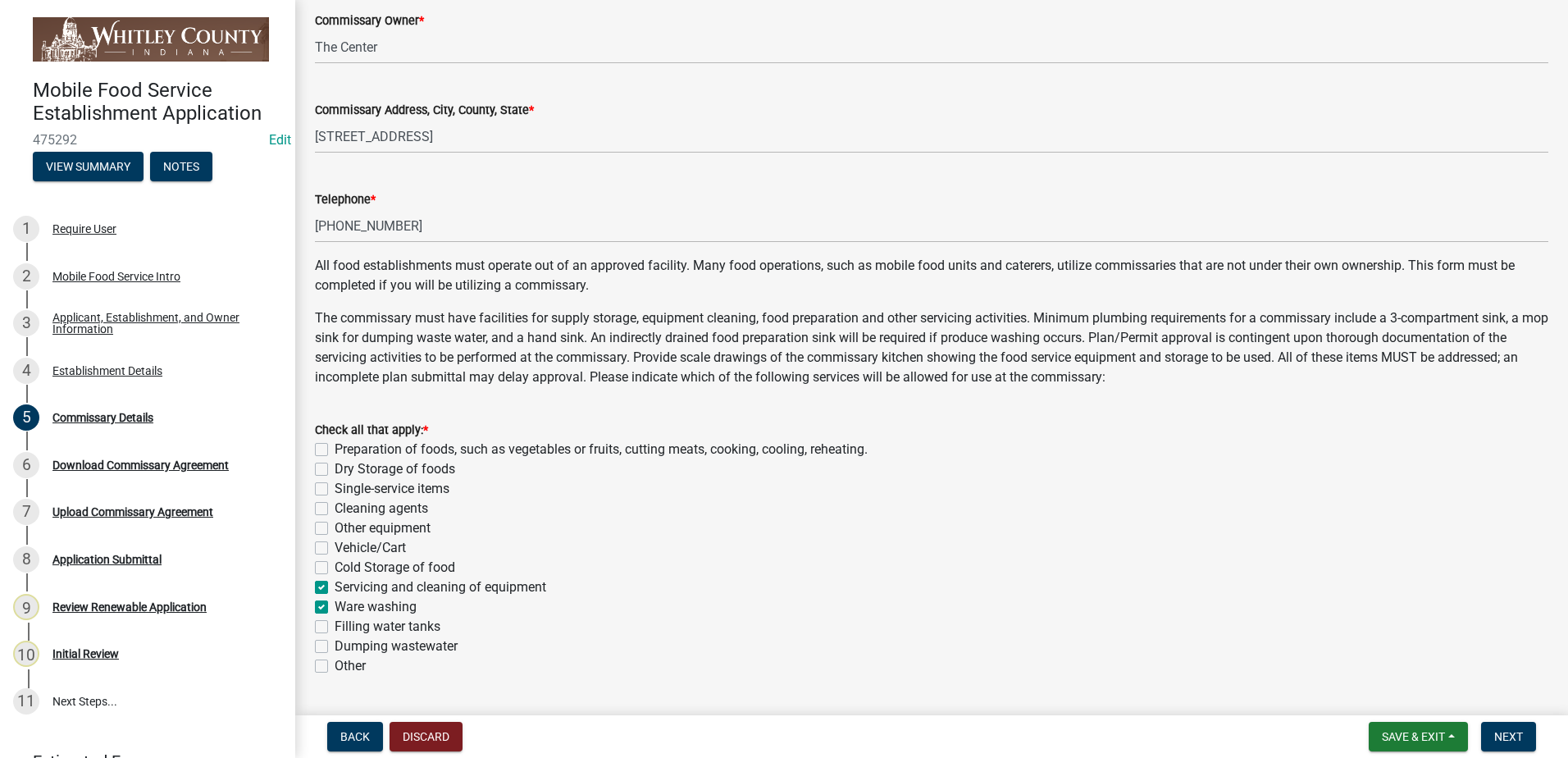
checkbox input "false"
checkbox input "true"
checkbox input "false"
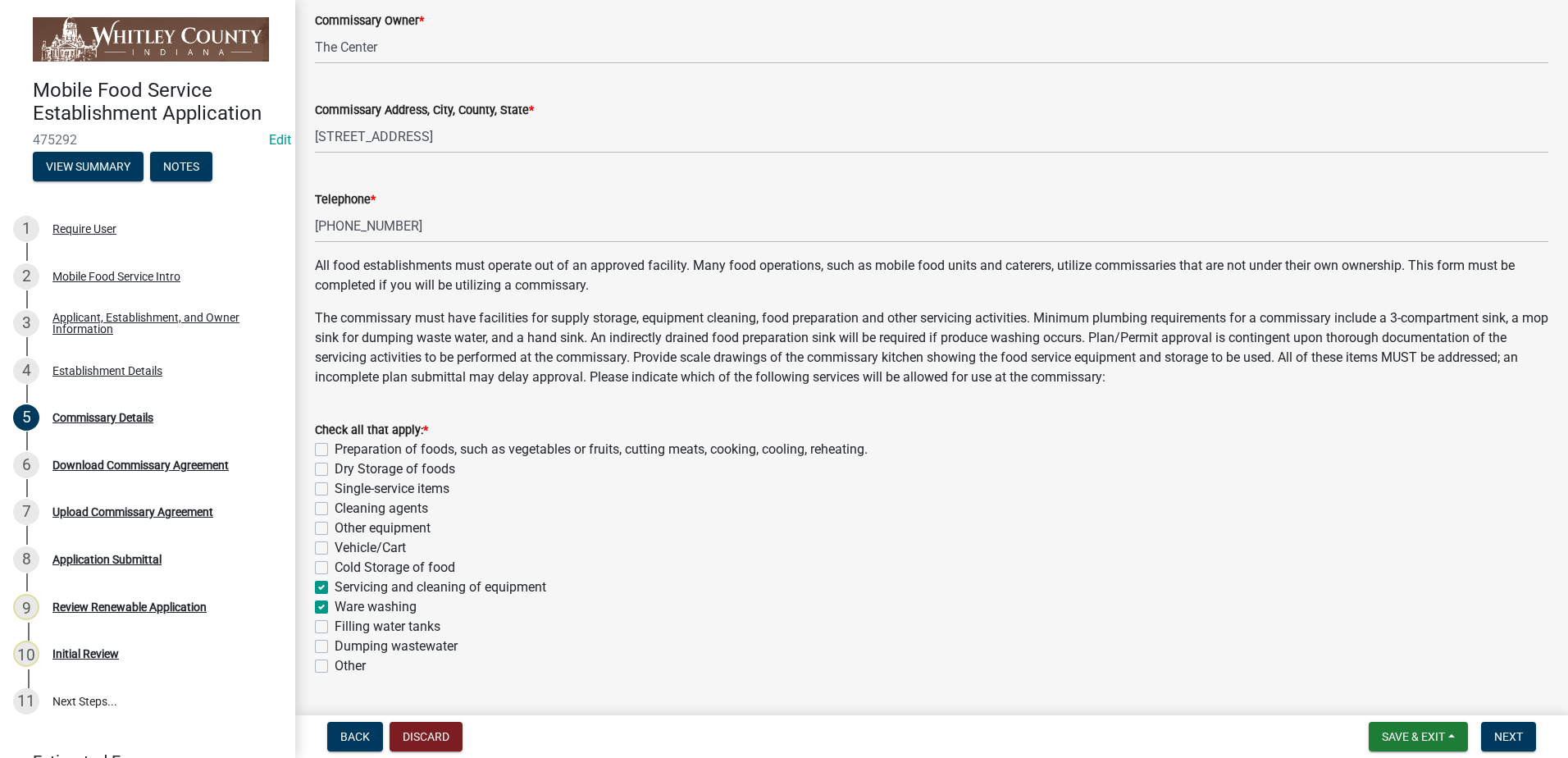
checkbox input "false"
click at [334, 624] on label "Filling water tanks" at bounding box center [387, 627] width 105 height 19
click at [334, 624] on input "Filling water tanks" at bounding box center [339, 622] width 11 height 11
checkbox input "true"
checkbox input "false"
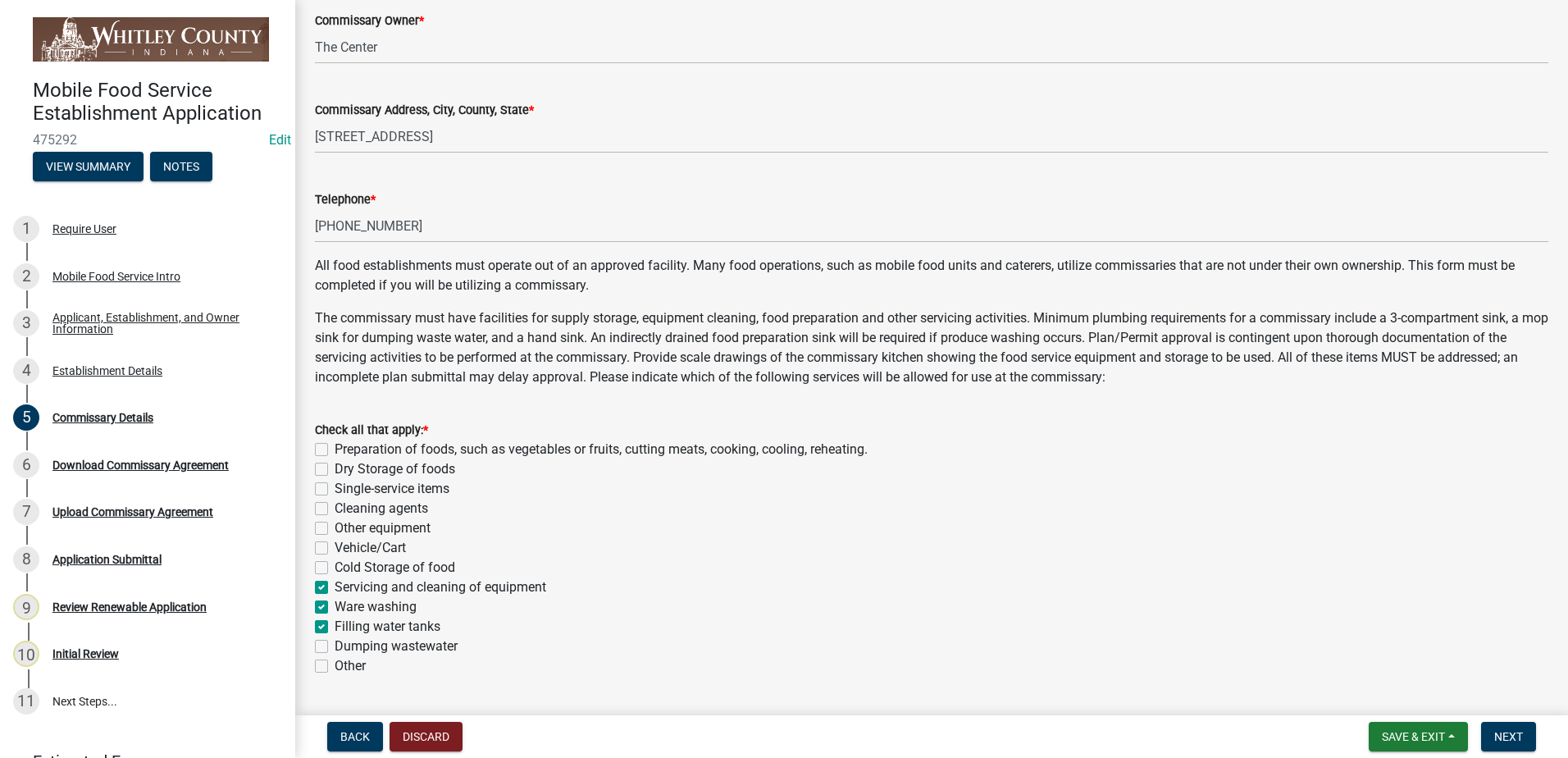
checkbox input "false"
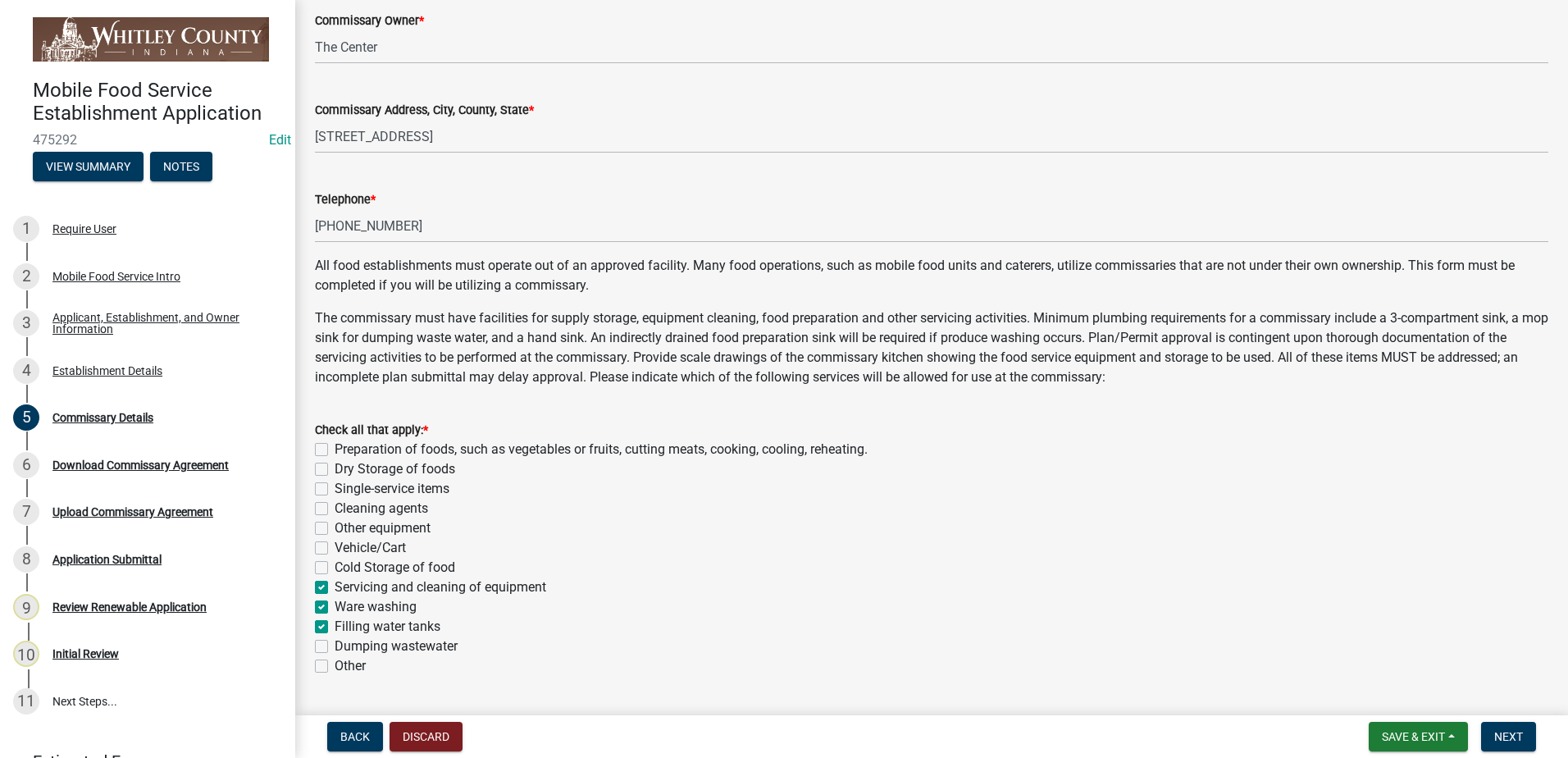
checkbox input "false"
checkbox input "true"
checkbox input "false"
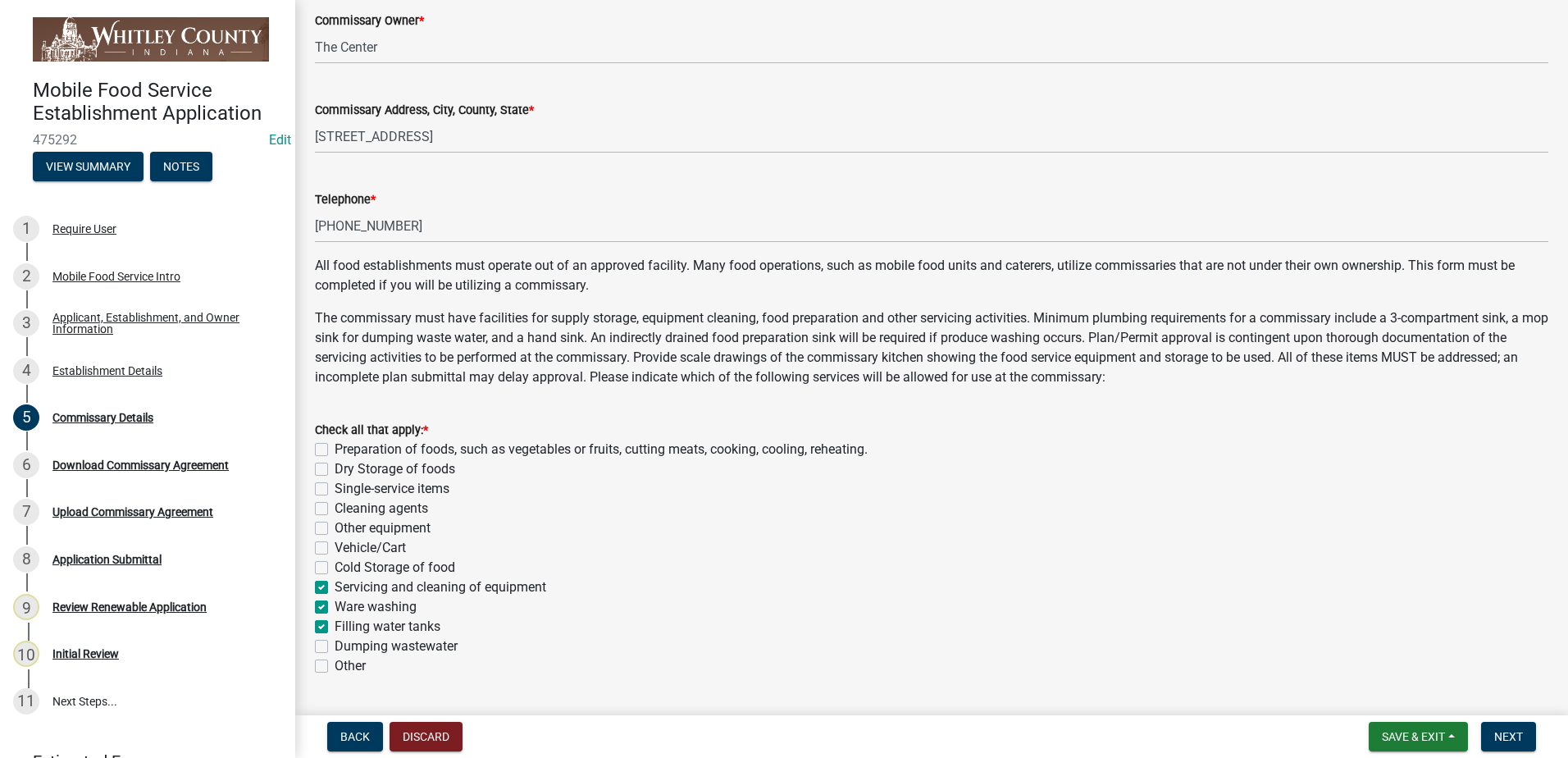
checkbox input "false"
click at [328, 645] on div "Dumping wastewater" at bounding box center [932, 646] width 1234 height 19
click at [334, 648] on label "Dumping wastewater" at bounding box center [395, 646] width 123 height 19
click at [334, 648] on input "Dumping wastewater" at bounding box center [339, 641] width 11 height 11
checkbox input "true"
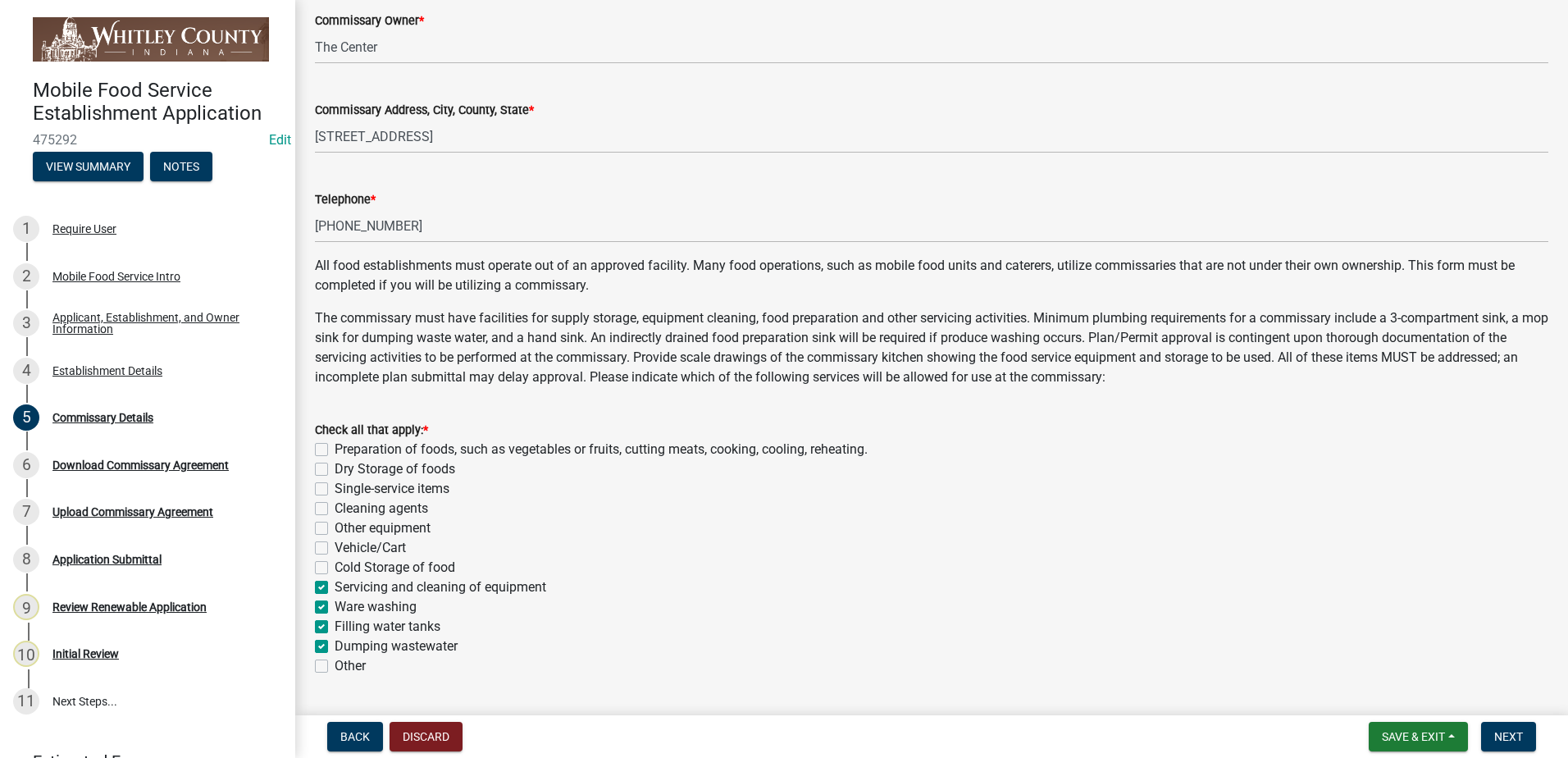
checkbox input "false"
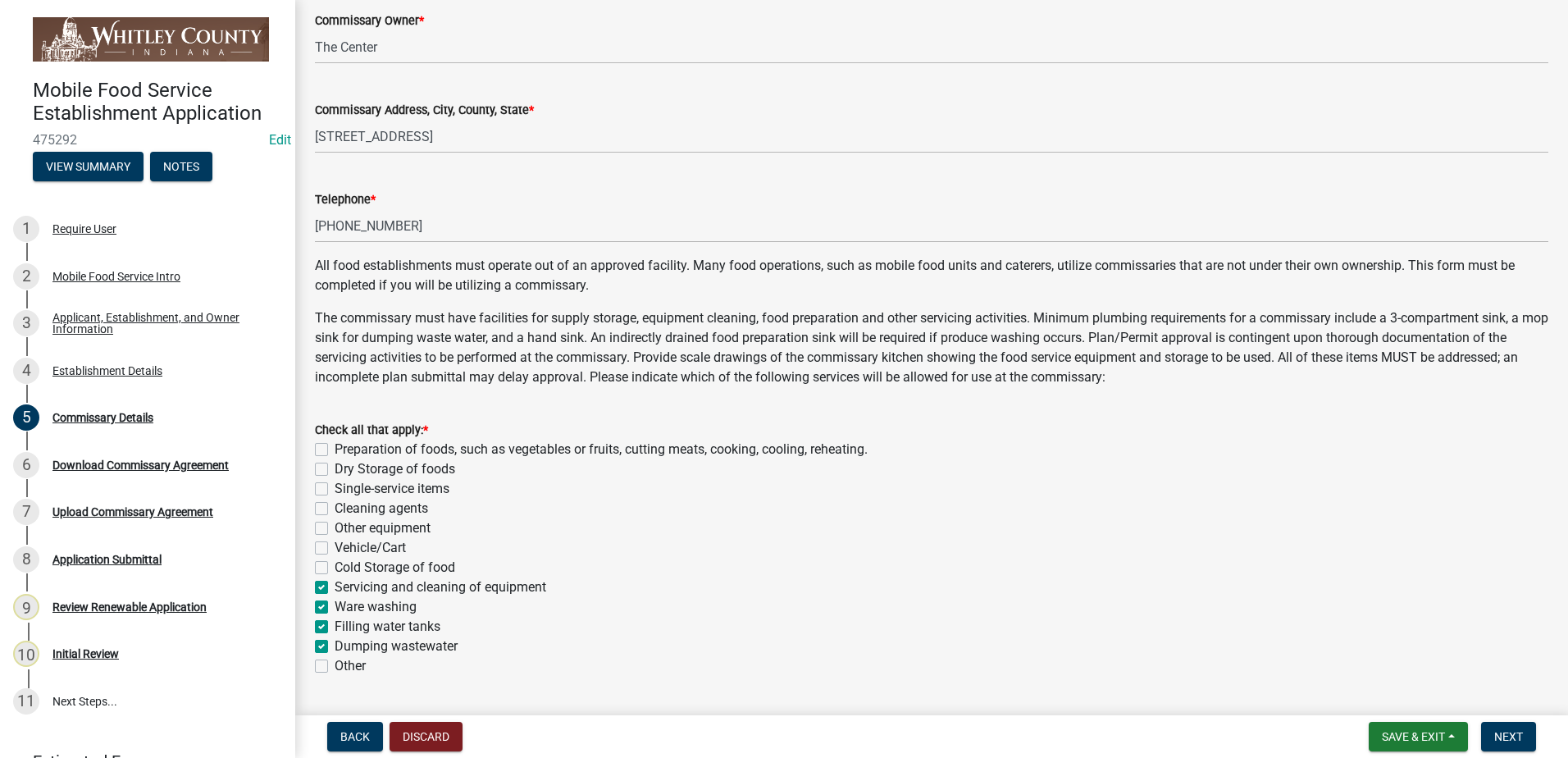
checkbox input "false"
checkbox input "true"
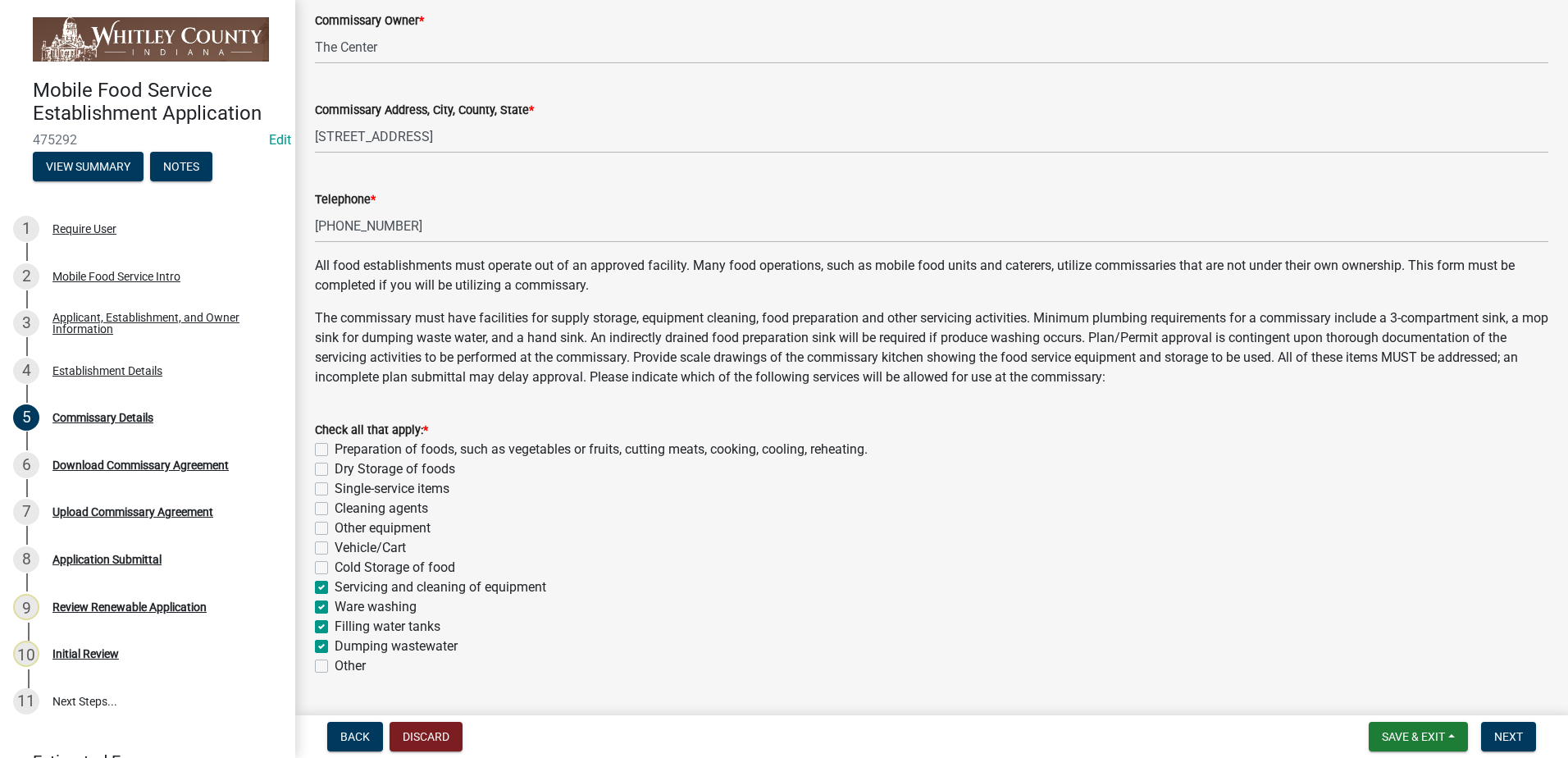
checkbox input "true"
checkbox input "false"
click at [1517, 741] on span "Next" at bounding box center [1509, 737] width 29 height 14
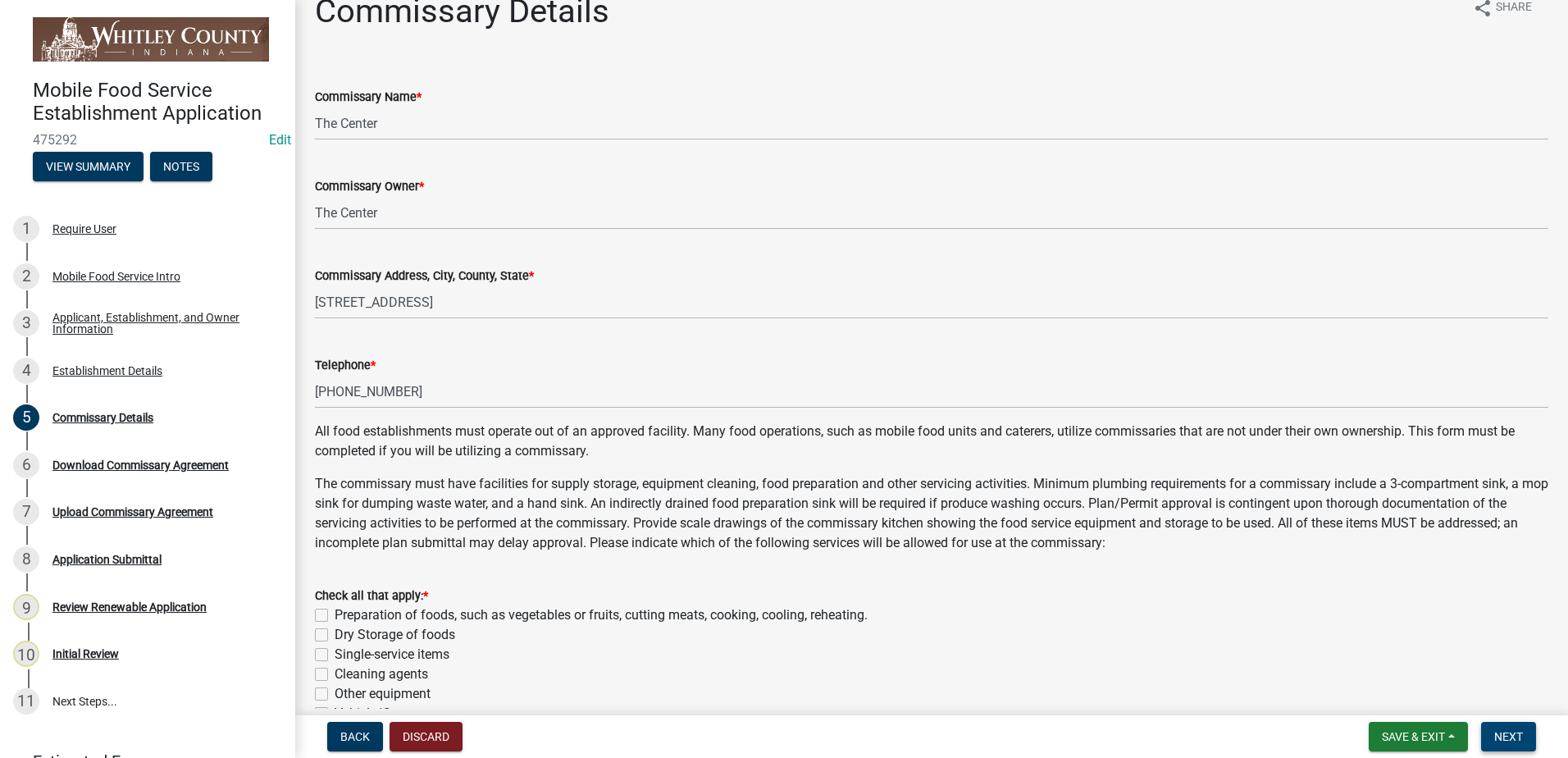
scroll to position [0, 0]
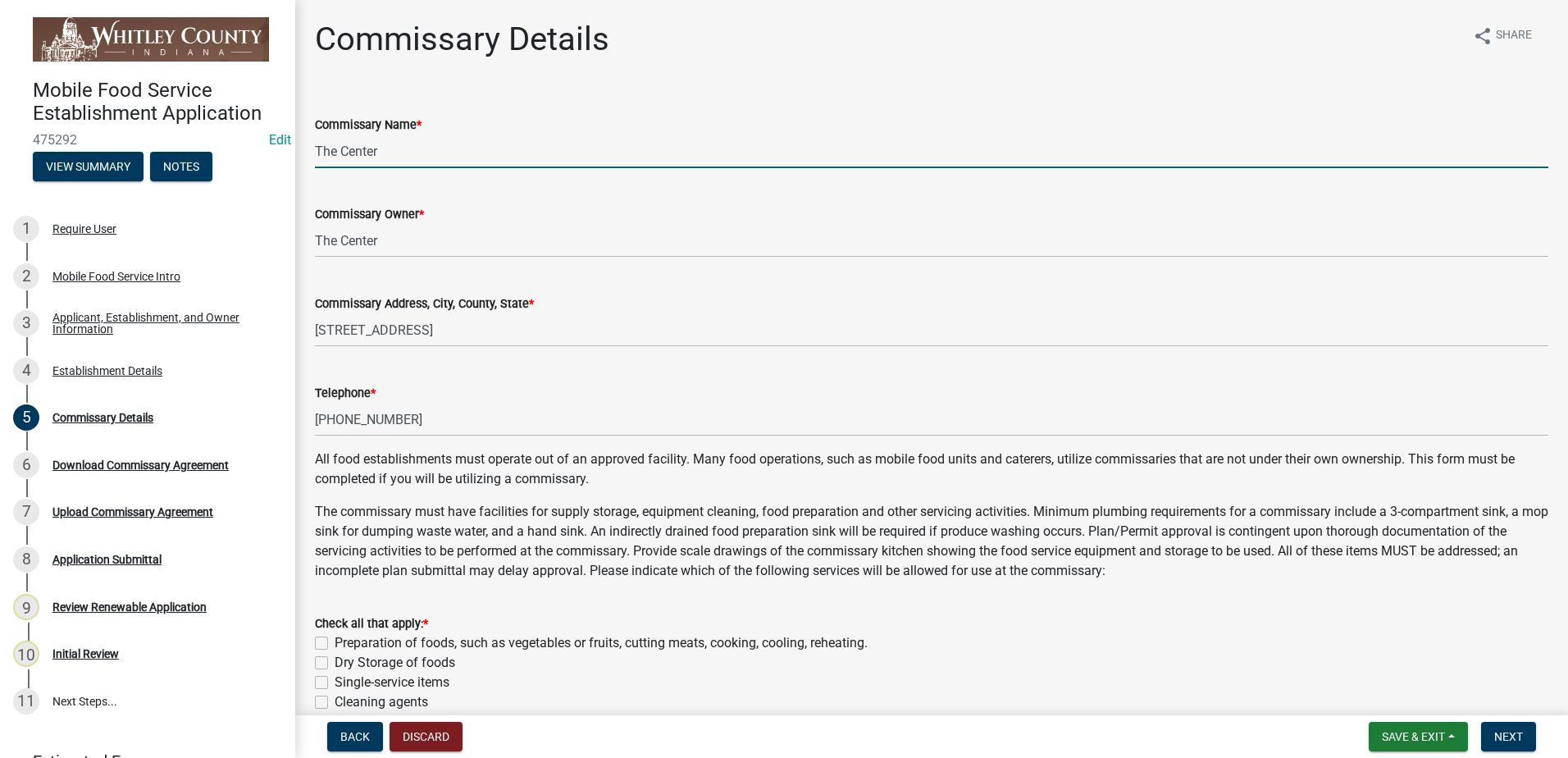
drag, startPoint x: 392, startPoint y: 148, endPoint x: 260, endPoint y: 163, distance: 132.8
click at [260, 163] on div "Mobile Food Service Establishment Application 475292 Edit View Summary Notes 1 …" at bounding box center [784, 379] width 1568 height 758
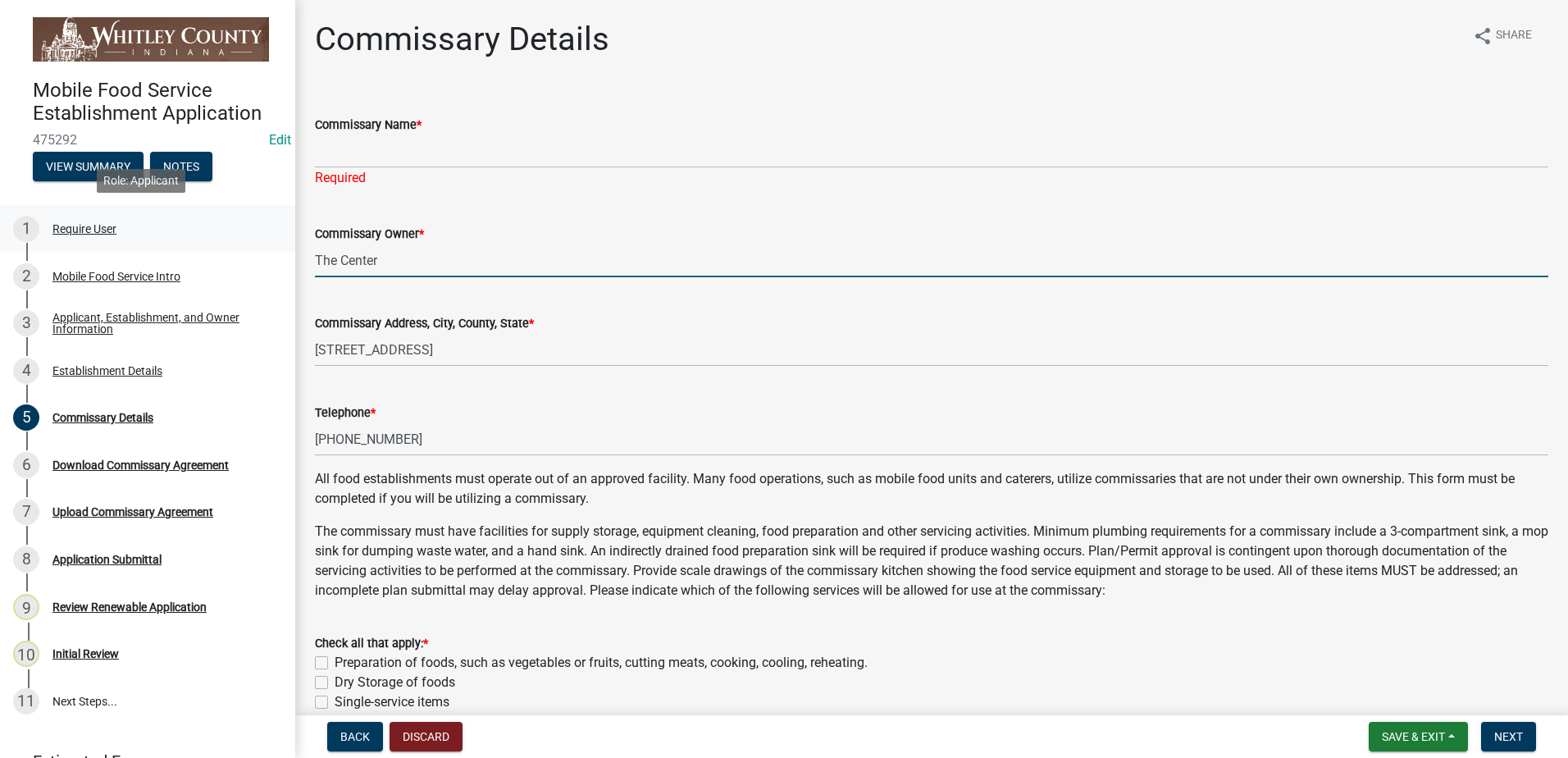
drag, startPoint x: 391, startPoint y: 233, endPoint x: 268, endPoint y: 227, distance: 123.1
click at [268, 227] on div "Mobile Food Service Establishment Application 475292 Edit View Summary Notes 1 …" at bounding box center [784, 379] width 1568 height 758
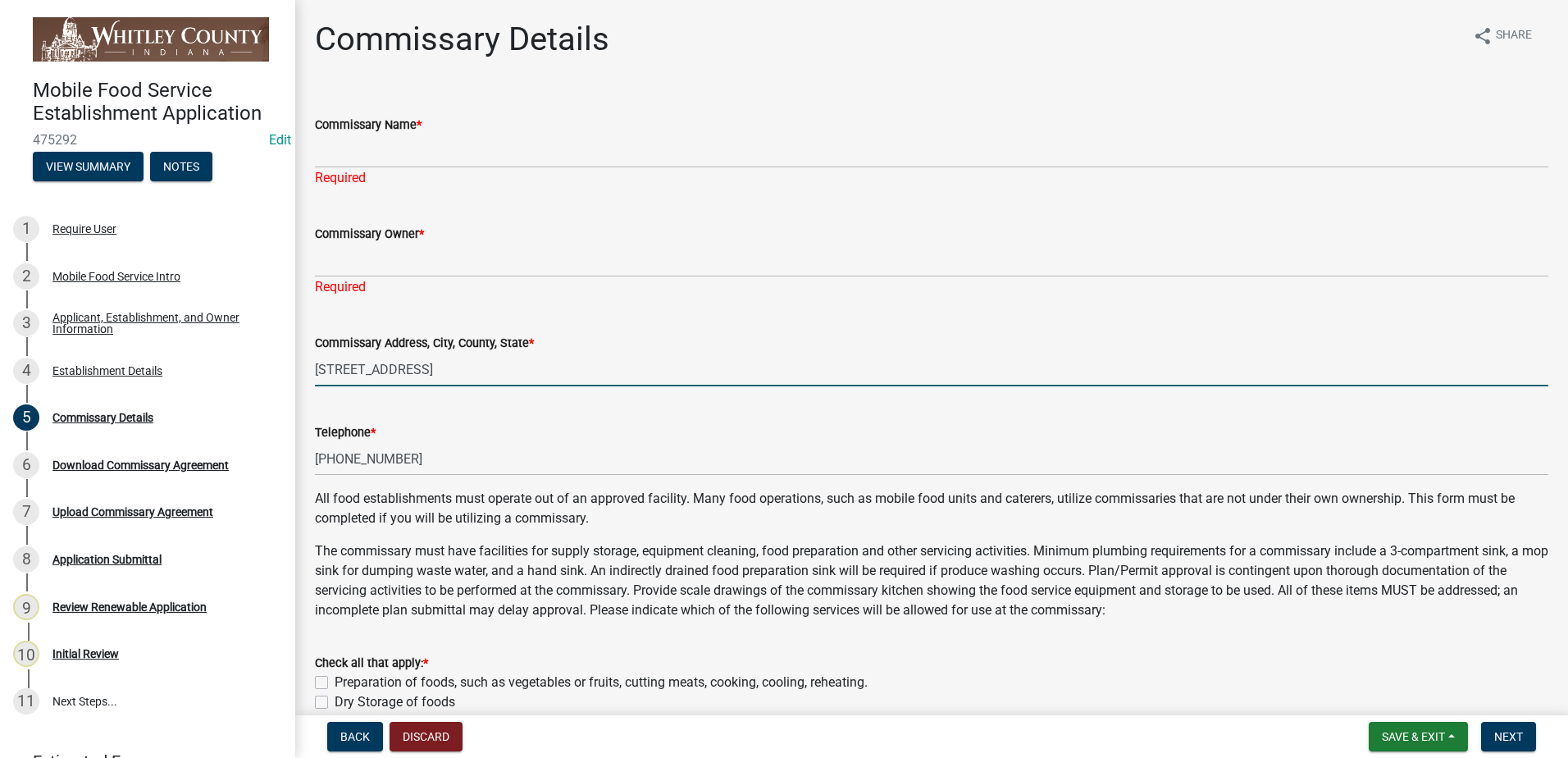
drag, startPoint x: 622, startPoint y: 343, endPoint x: 299, endPoint y: 328, distance: 323.3
click at [299, 328] on div "Commissary Details share Share Commissary Name * Required Commissary Owner * Re…" at bounding box center [931, 650] width 1273 height 1261
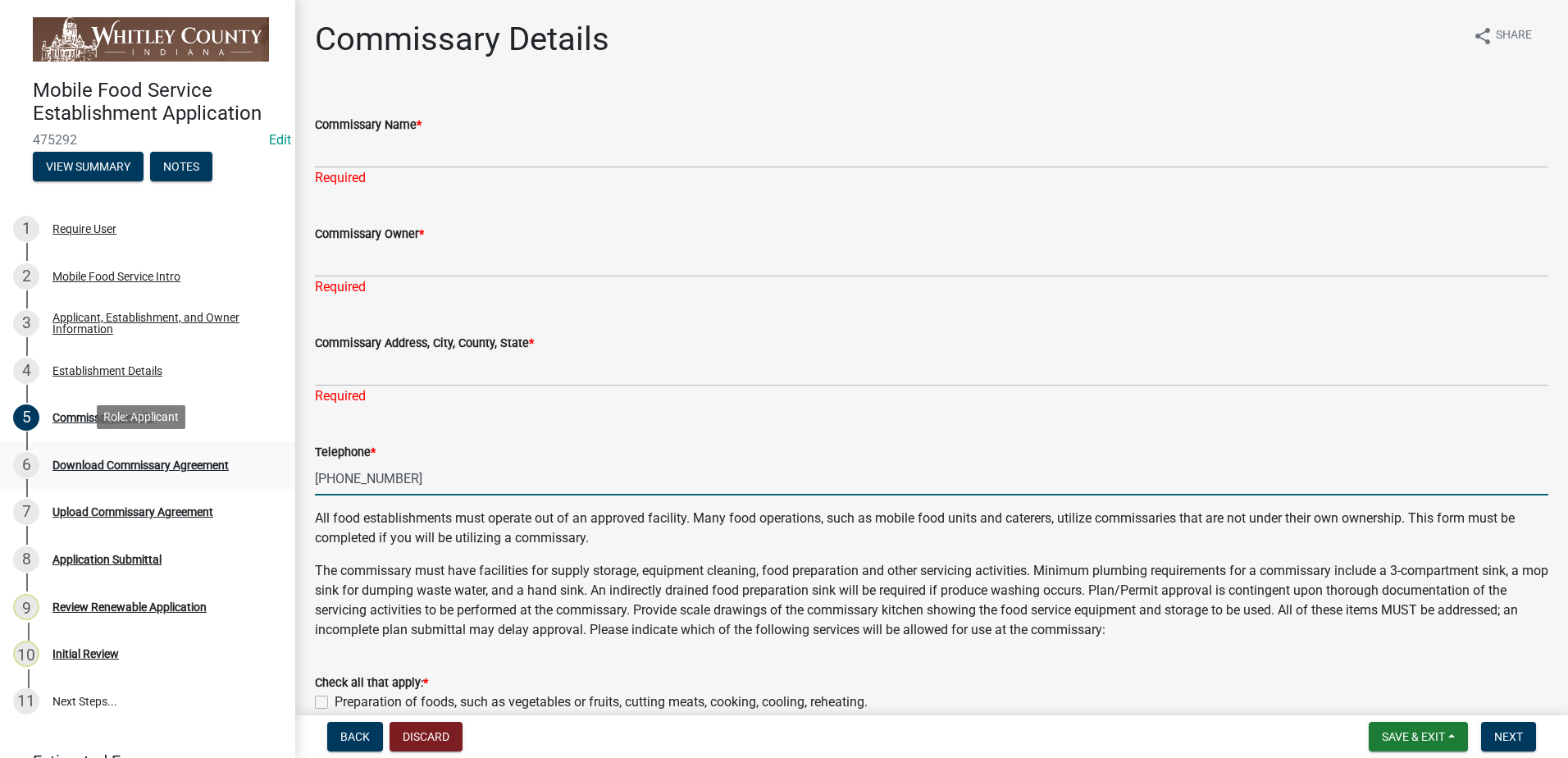
drag, startPoint x: 403, startPoint y: 458, endPoint x: 279, endPoint y: 452, distance: 124.1
click at [279, 452] on div "Mobile Food Service Establishment Application 475292 Edit View Summary Notes 1 …" at bounding box center [784, 379] width 1568 height 758
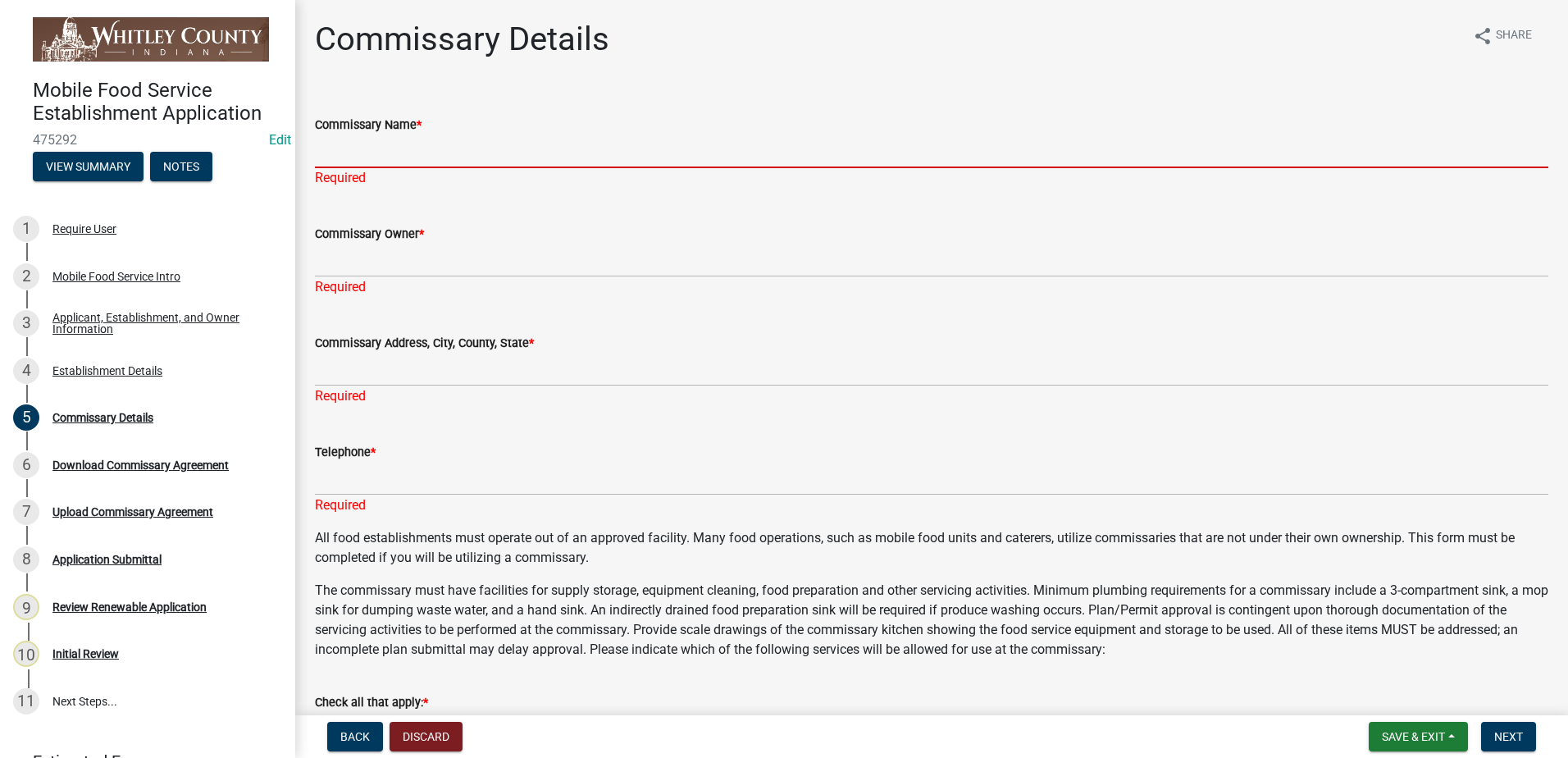
click at [365, 143] on input "Commissary Name *" at bounding box center [932, 151] width 1234 height 34
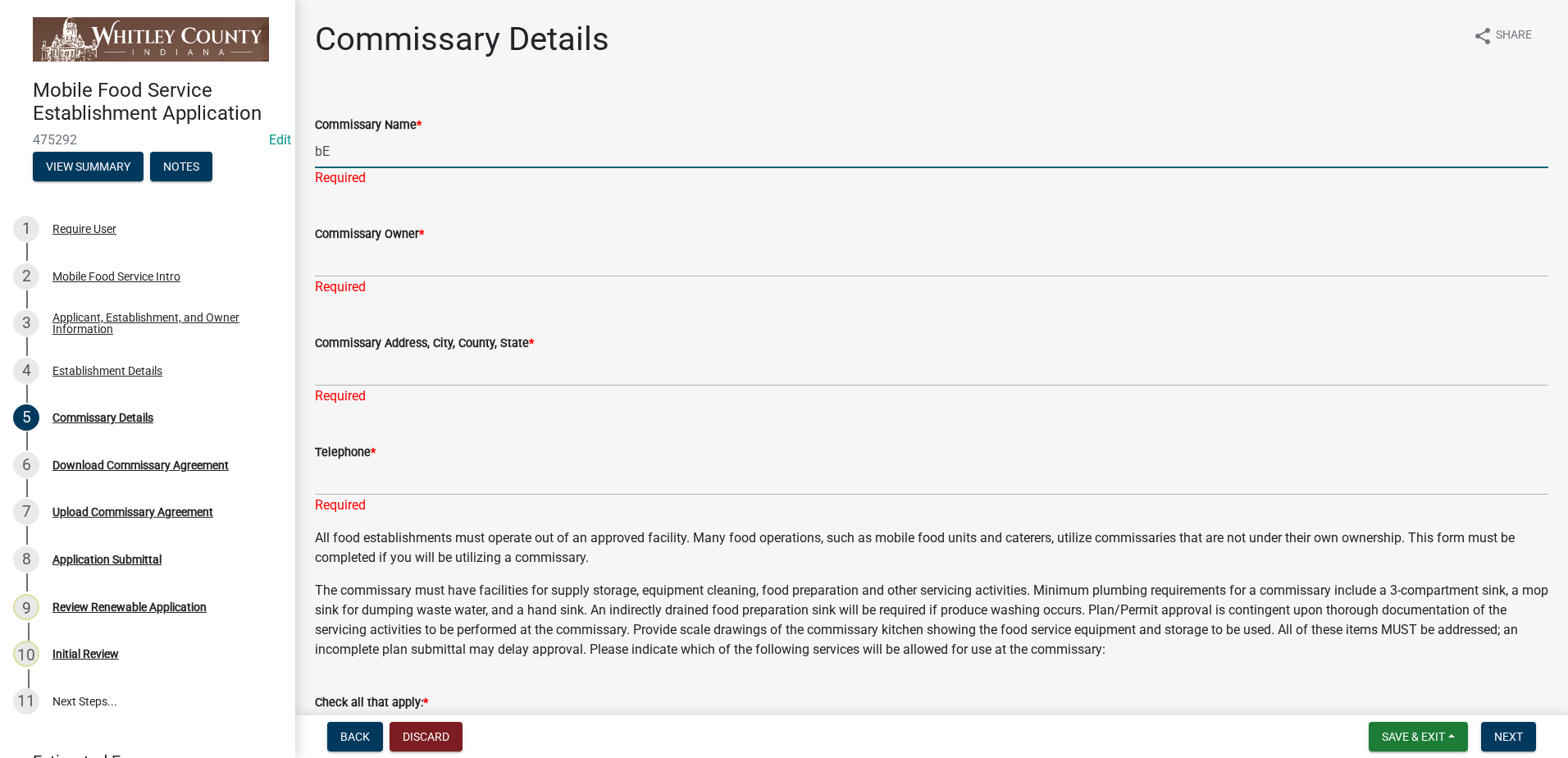
type input "b"
type input "Beyond The Kitchen - [GEOGRAPHIC_DATA]"
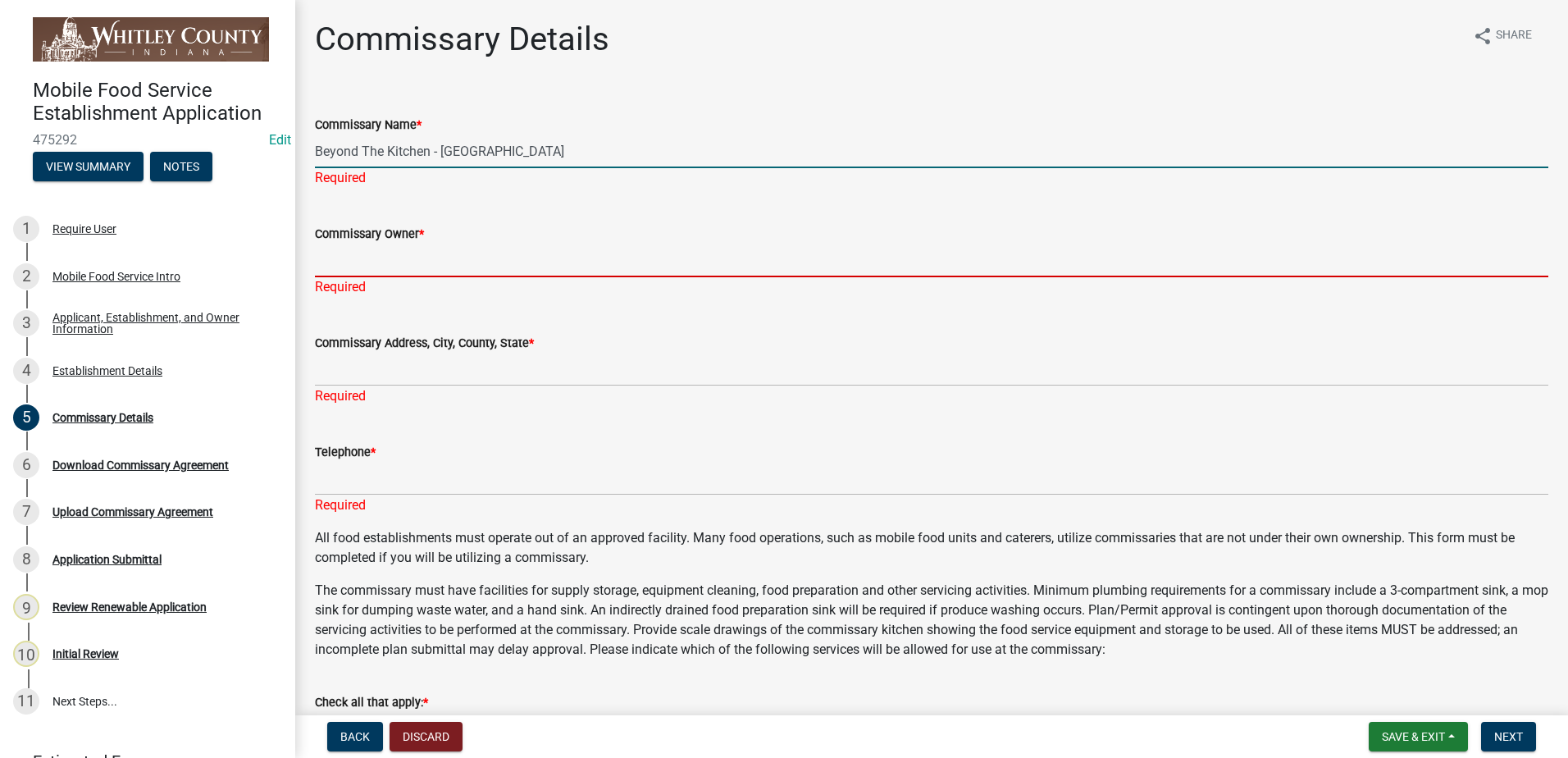
click at [399, 267] on div "Commissary Owner * Required" at bounding box center [932, 248] width 1234 height 96
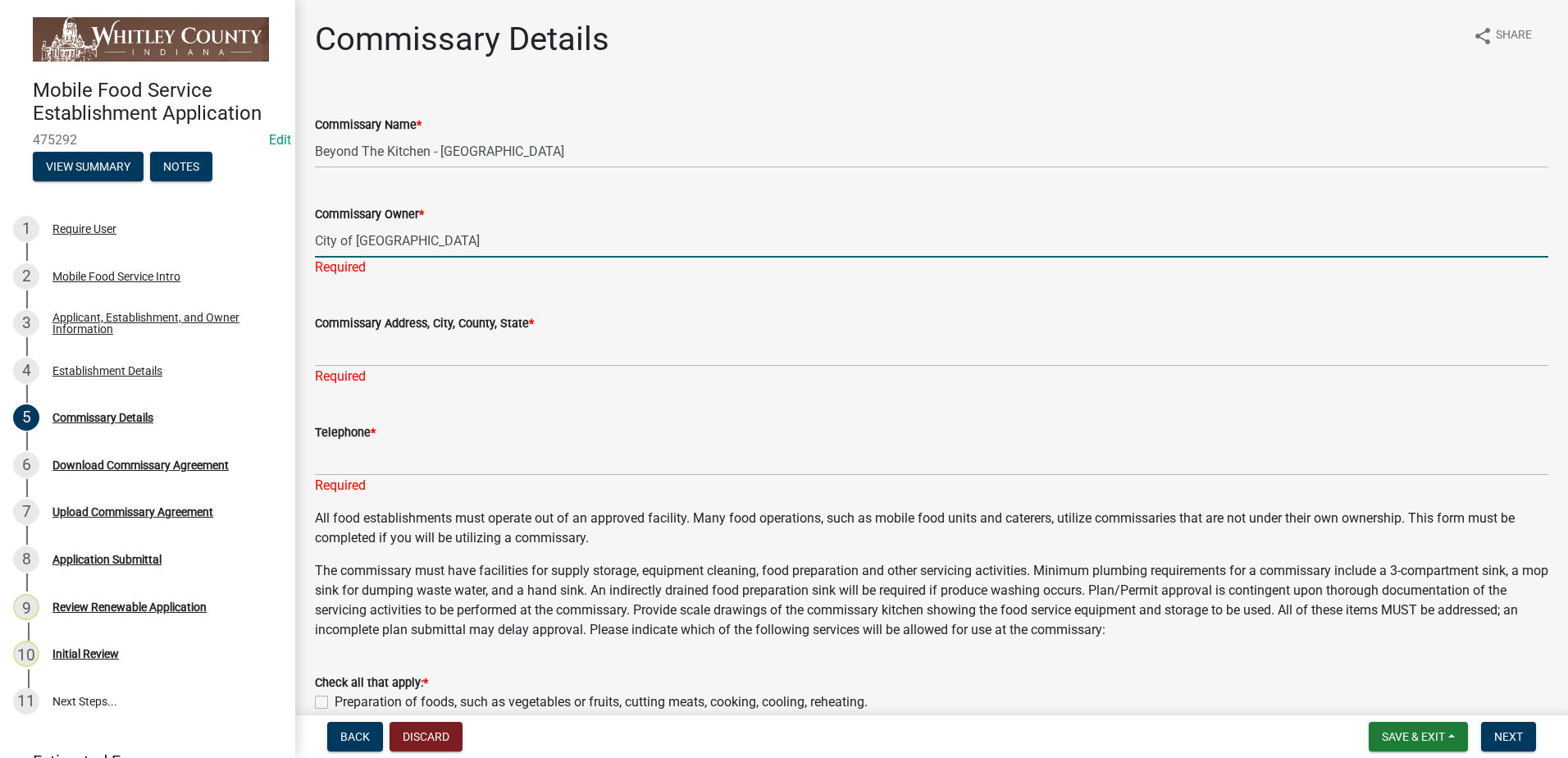
type input "City of [GEOGRAPHIC_DATA]"
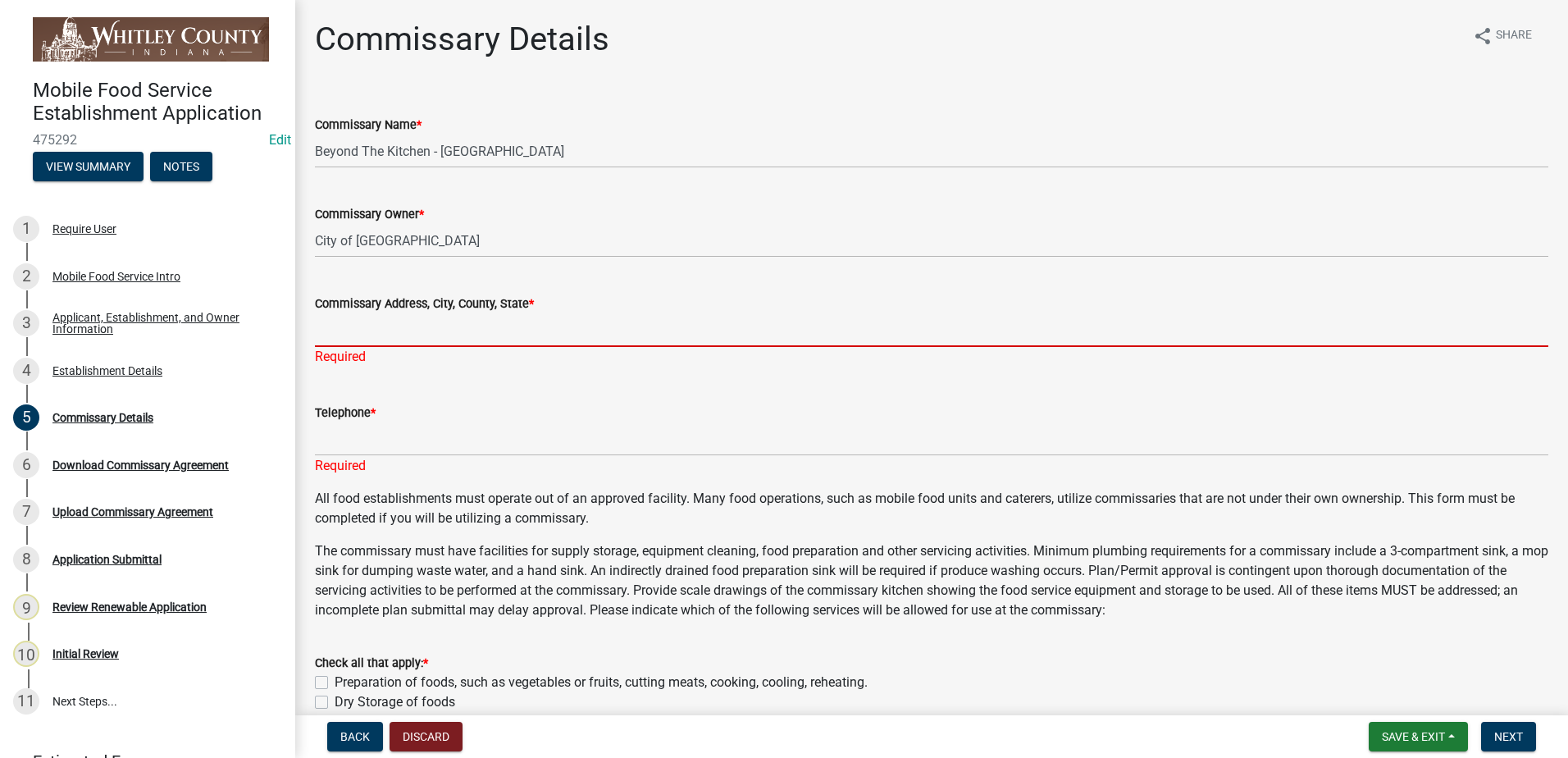
click at [403, 355] on div "Commissary Address, City, County, State * Required" at bounding box center [932, 318] width 1234 height 96
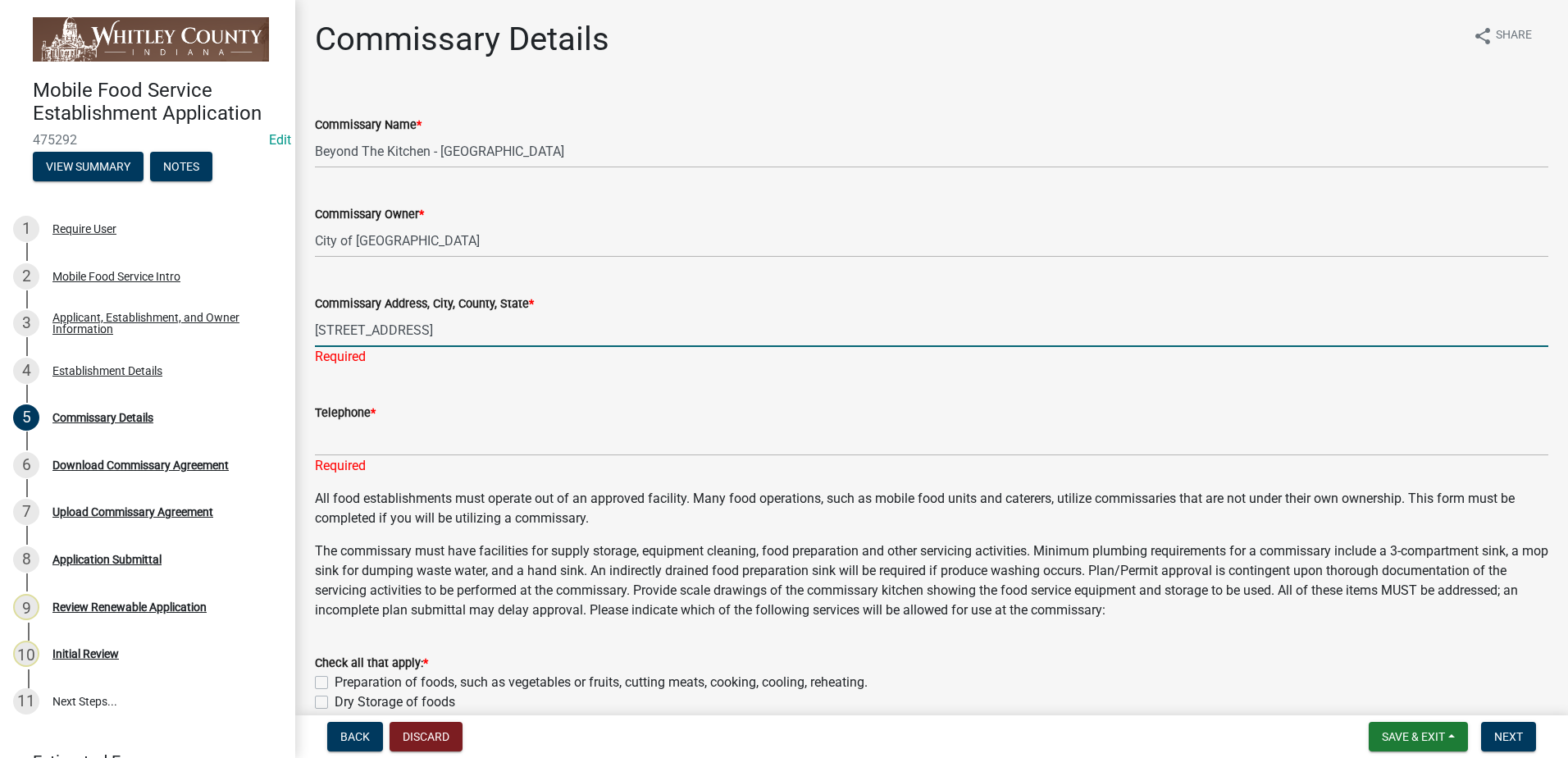
type input "[STREET_ADDRESS]"
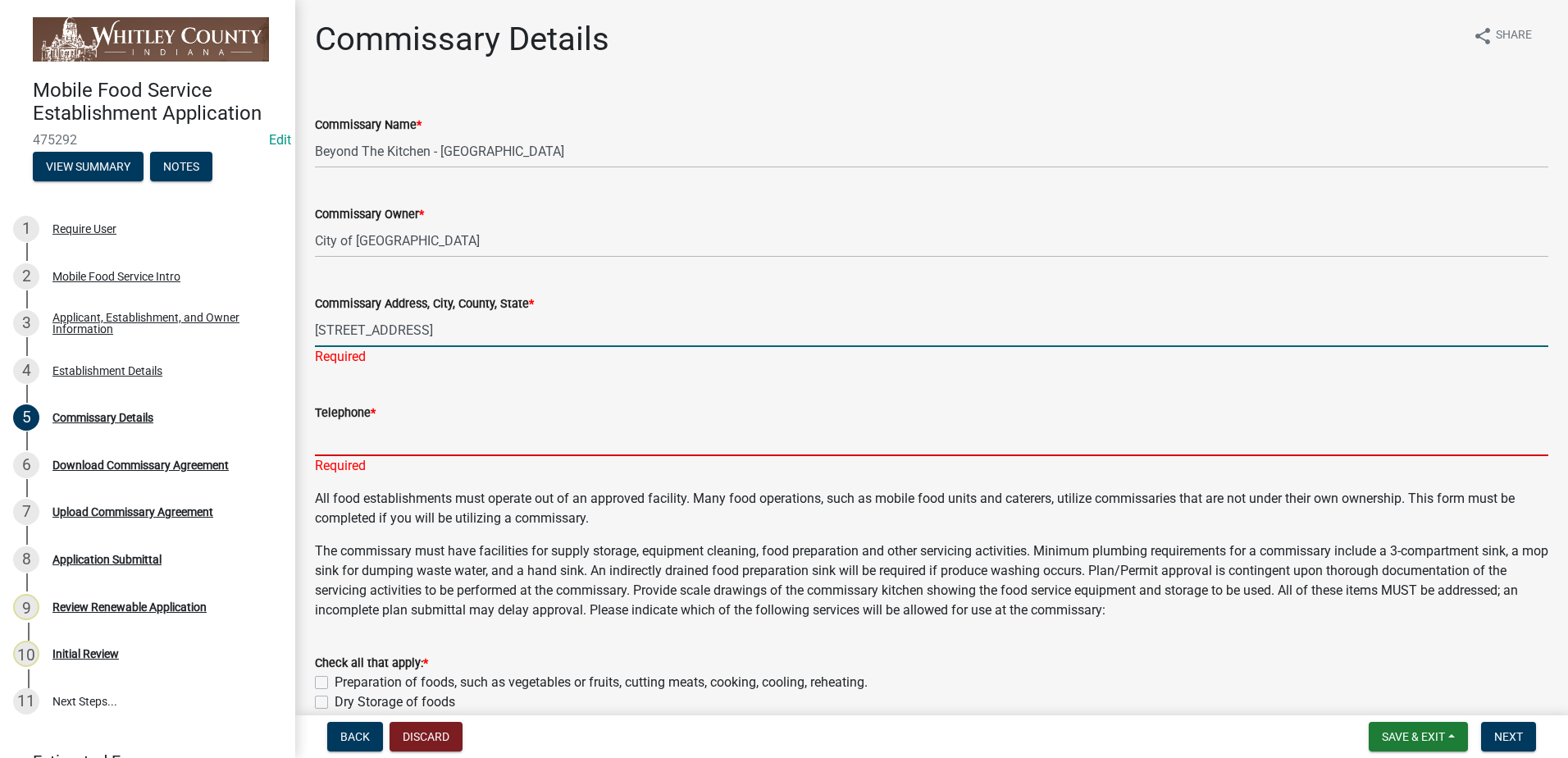
click at [384, 437] on div "Telephone * Required" at bounding box center [932, 427] width 1234 height 96
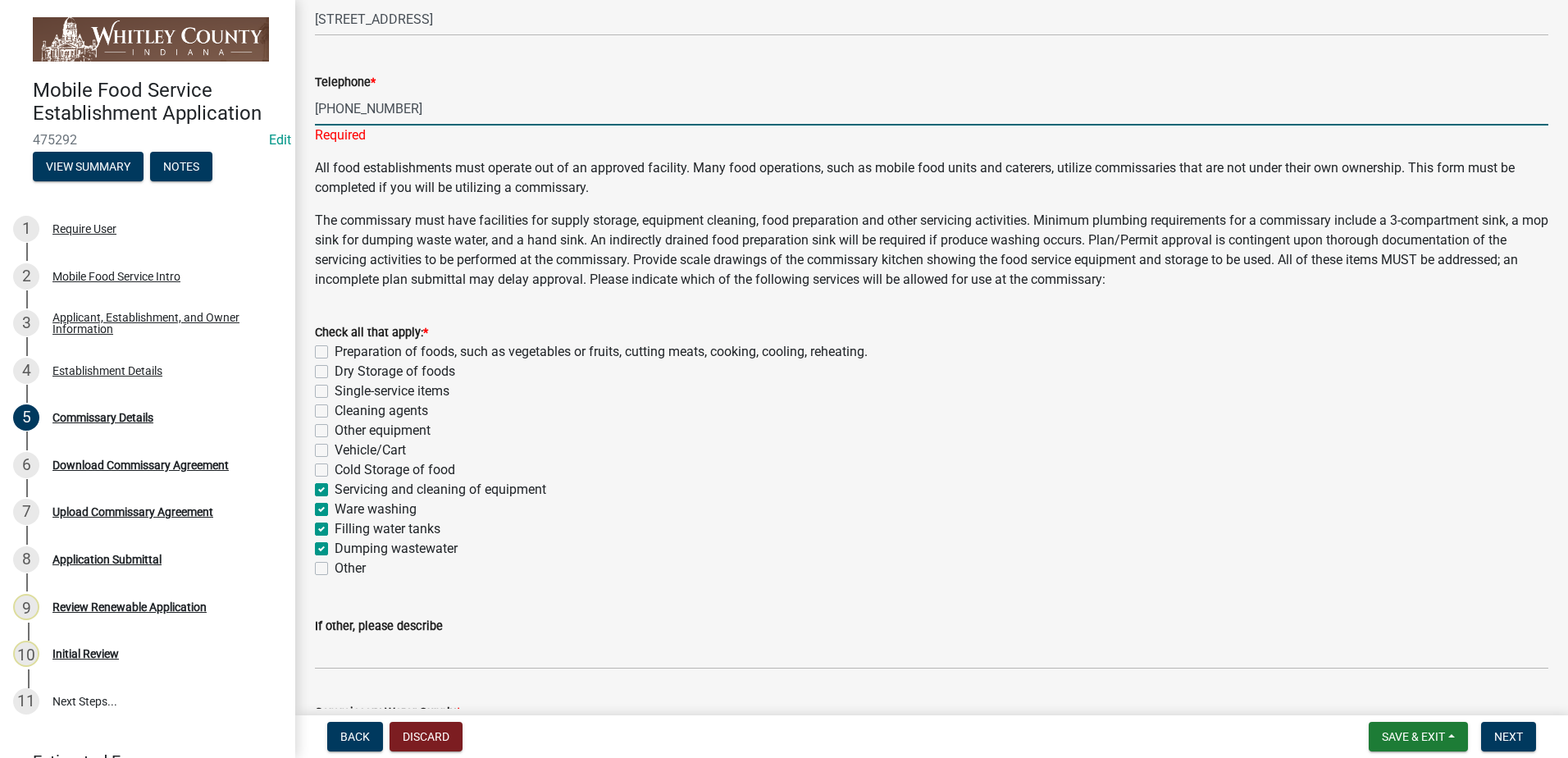
scroll to position [312, 0]
type input "[PHONE_NUMBER]"
click at [321, 349] on div "Check all that apply: * Preparation of foods, such as vegetables or fruits, cut…" at bounding box center [932, 449] width 1234 height 256
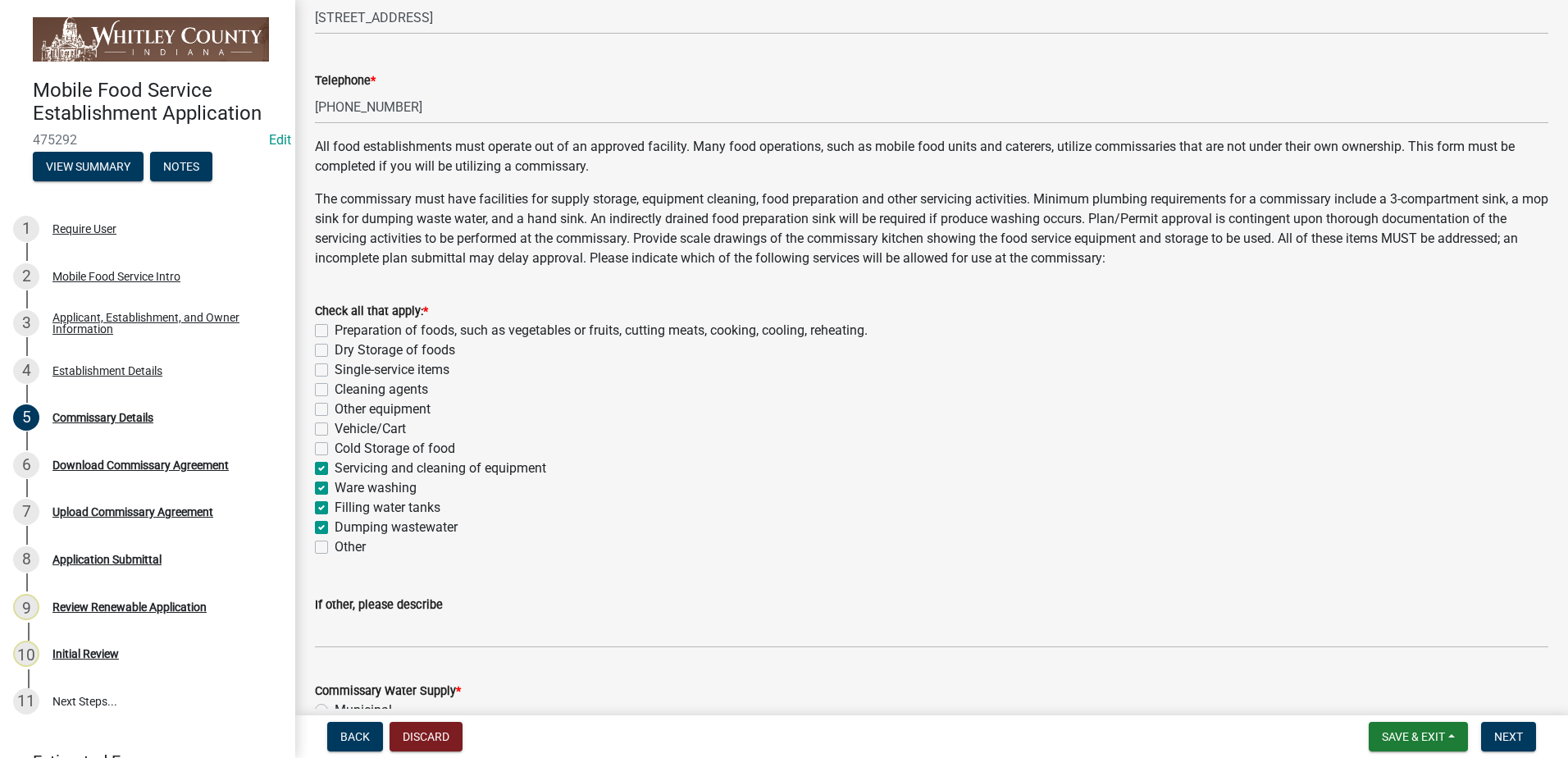
click at [334, 329] on label "Preparation of foods, such as vegetables or fruits, cutting meats, cooking, coo…" at bounding box center [601, 331] width 534 height 19
click at [334, 329] on input "Preparation of foods, such as vegetables or fruits, cutting meats, cooking, coo…" at bounding box center [339, 326] width 11 height 11
checkbox input "true"
checkbox input "false"
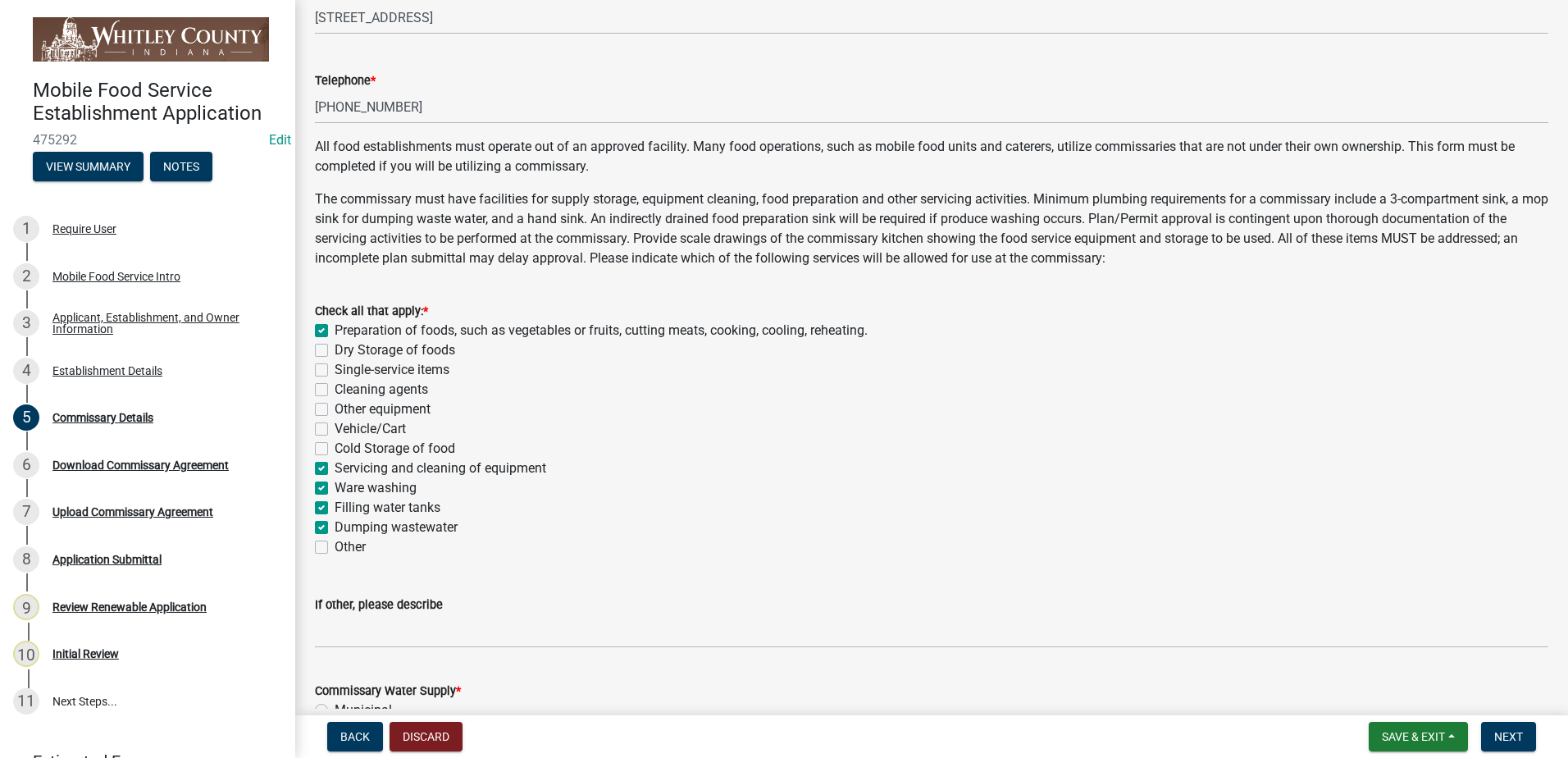
checkbox input "false"
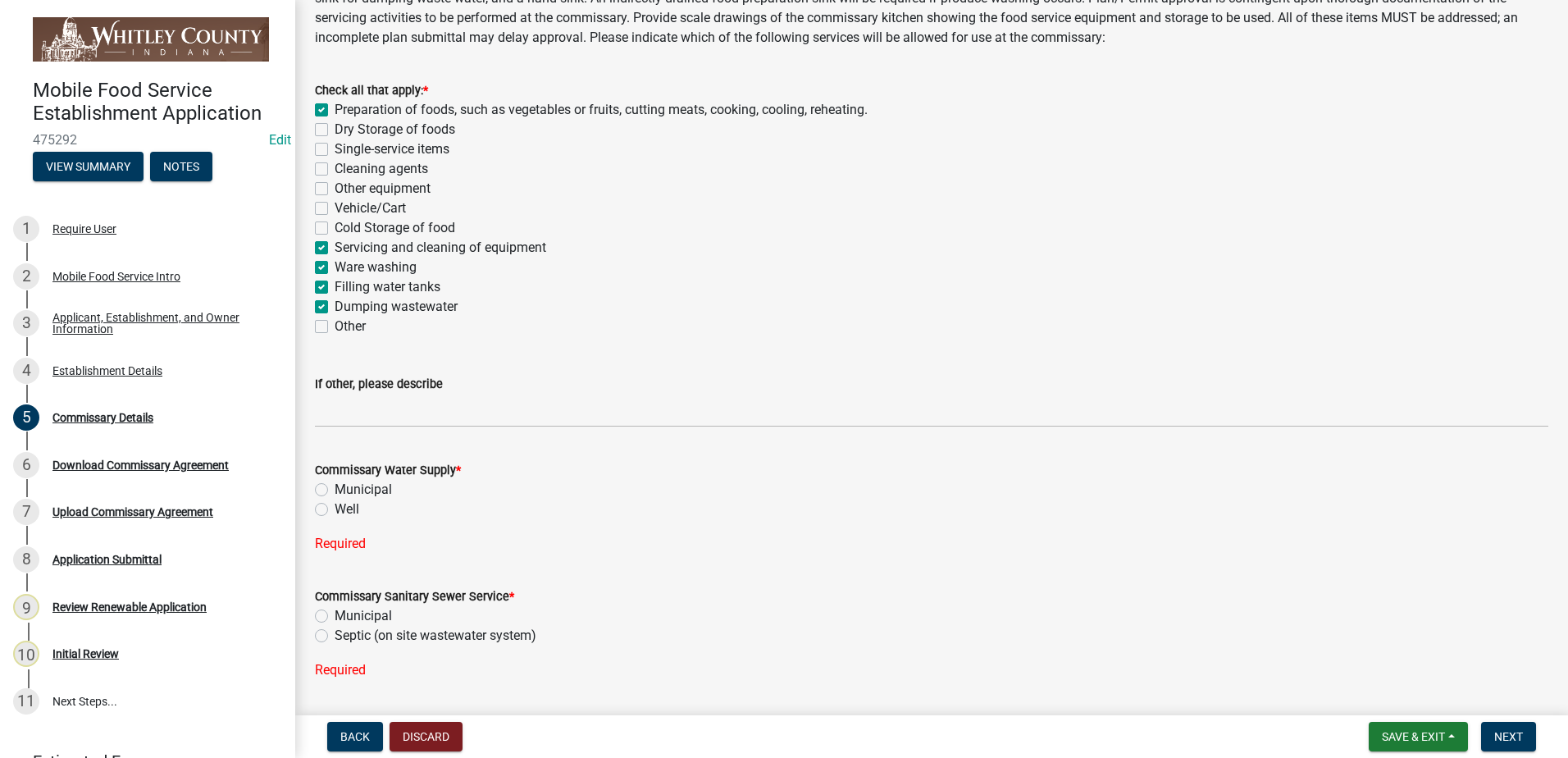
scroll to position [544, 0]
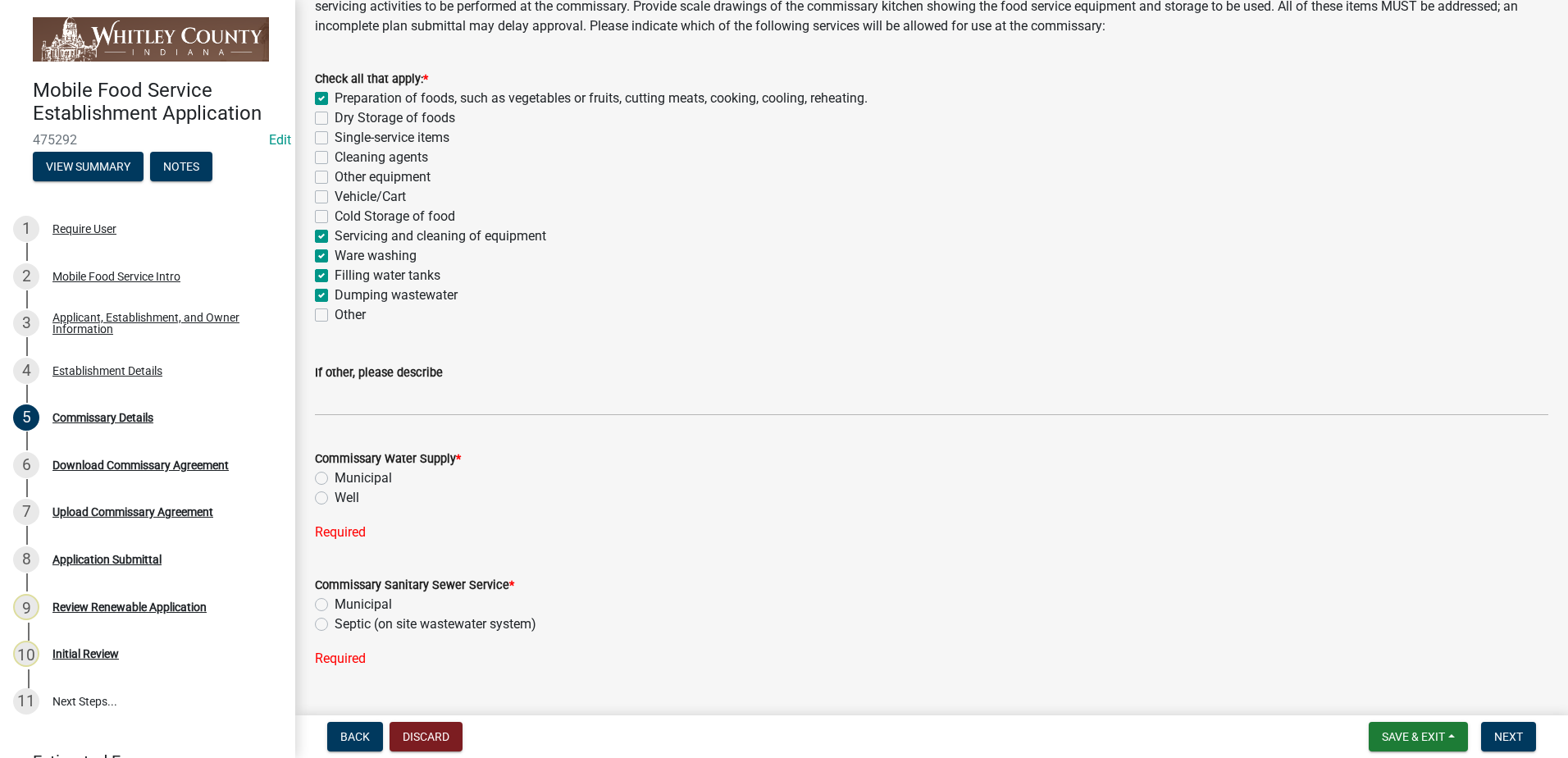
click at [334, 476] on label "Municipal" at bounding box center [363, 479] width 57 height 19
click at [334, 476] on input "Municipal" at bounding box center [339, 474] width 11 height 11
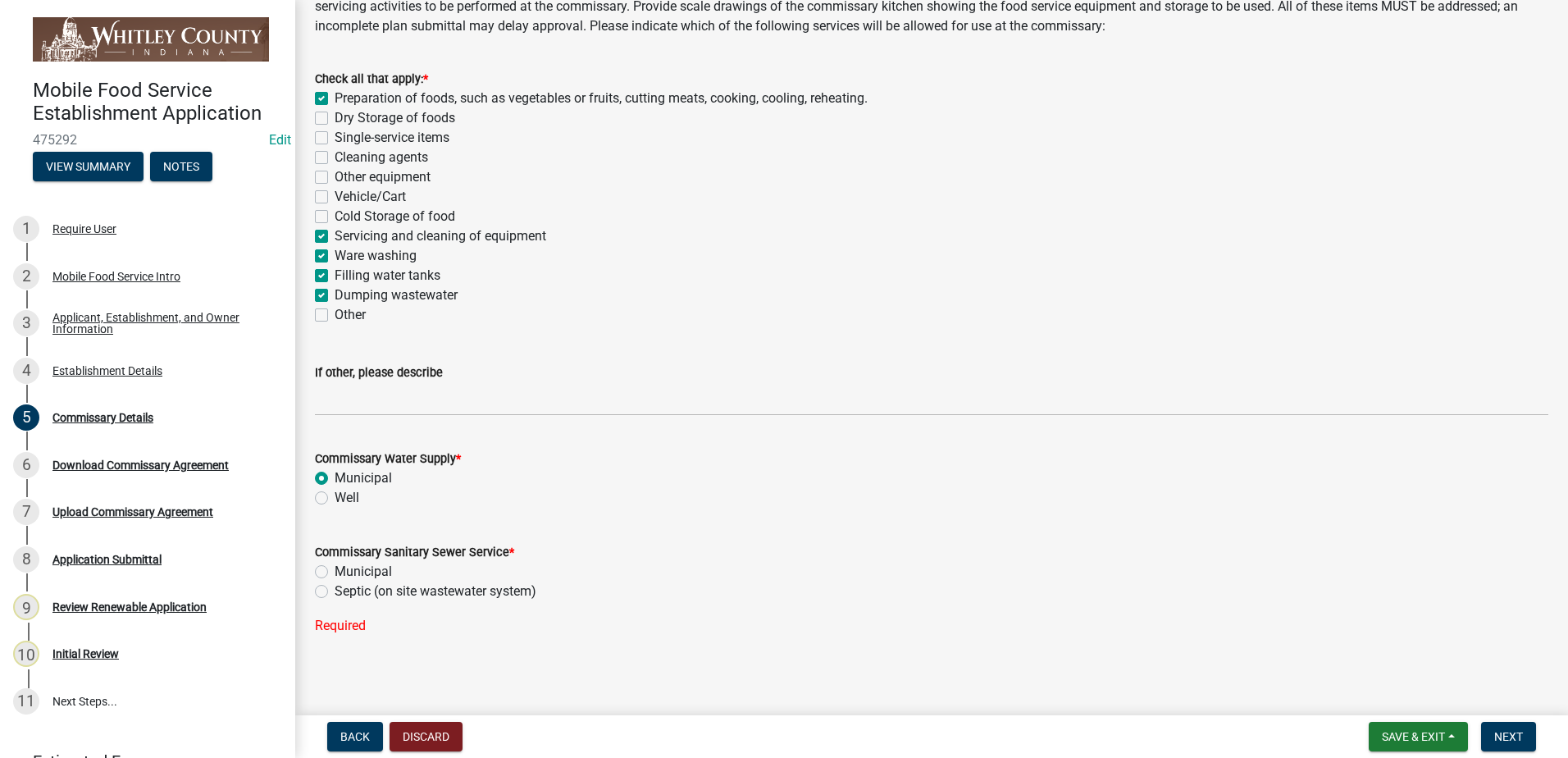
click at [334, 568] on label "Municipal" at bounding box center [363, 571] width 57 height 19
click at [334, 568] on input "Municipal" at bounding box center [339, 567] width 11 height 11
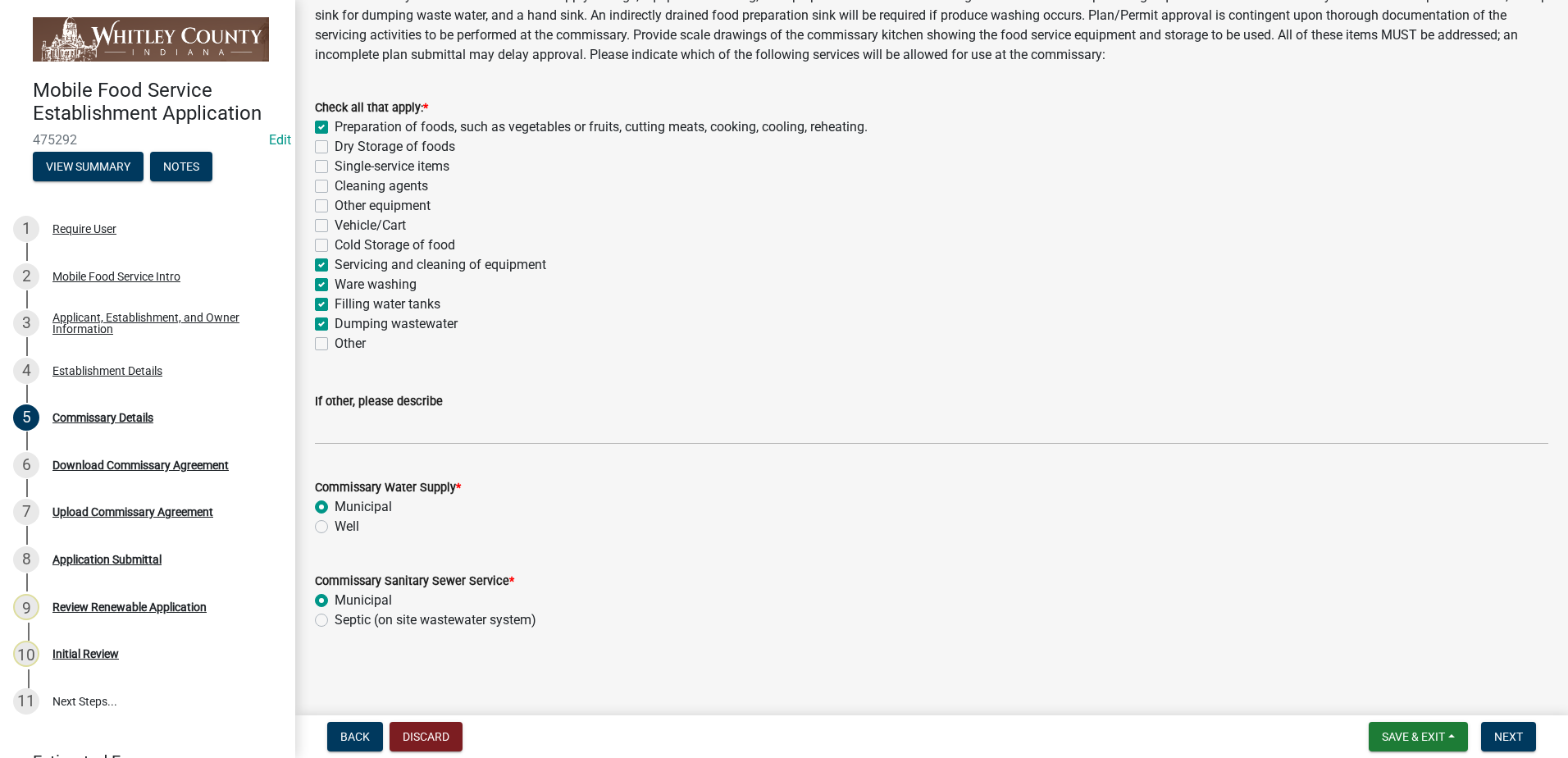
scroll to position [516, 0]
drag, startPoint x: 1509, startPoint y: 737, endPoint x: 1503, endPoint y: 725, distance: 13.4
click at [1509, 737] on span "Next" at bounding box center [1509, 737] width 29 height 14
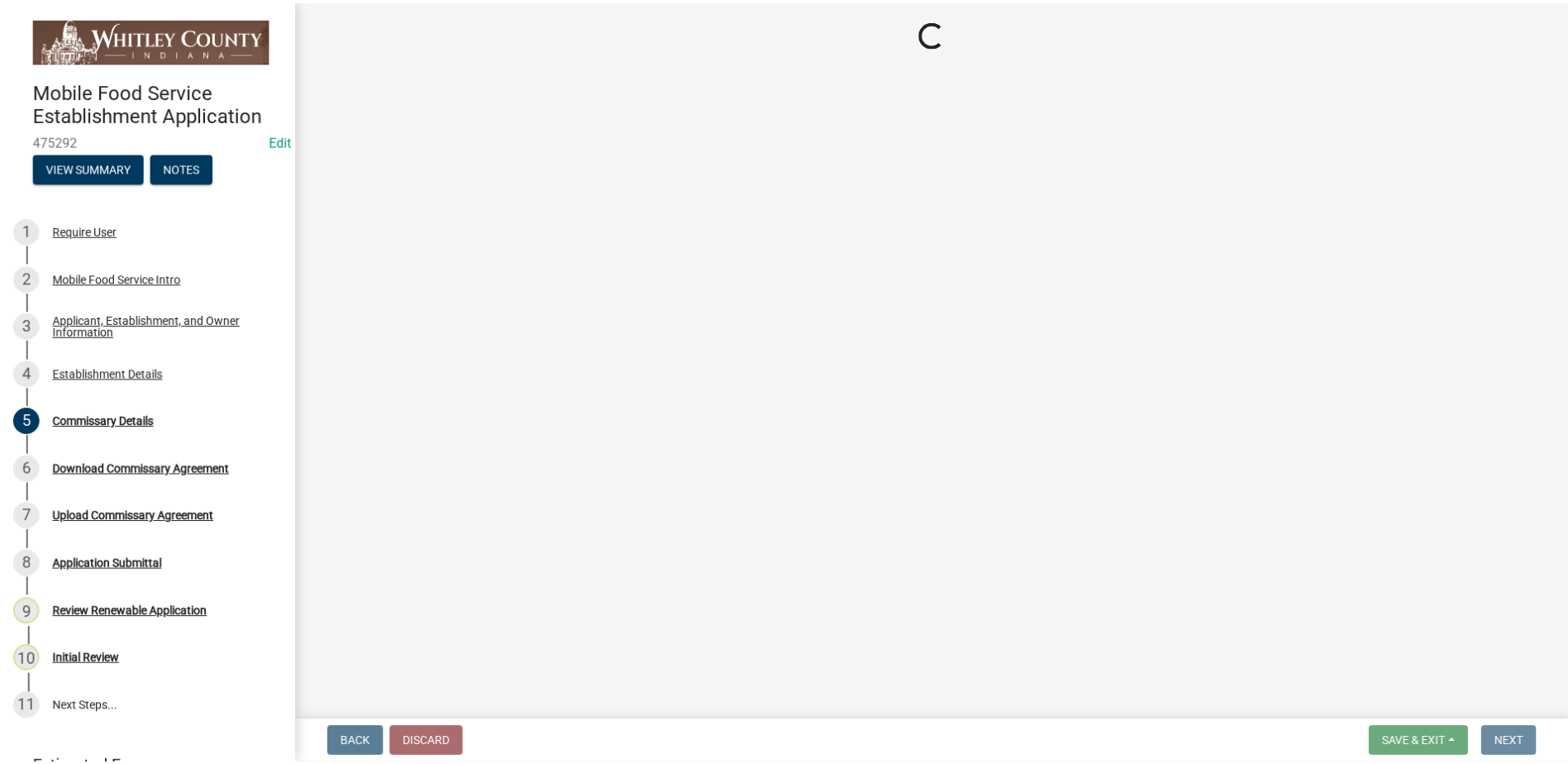
scroll to position [0, 0]
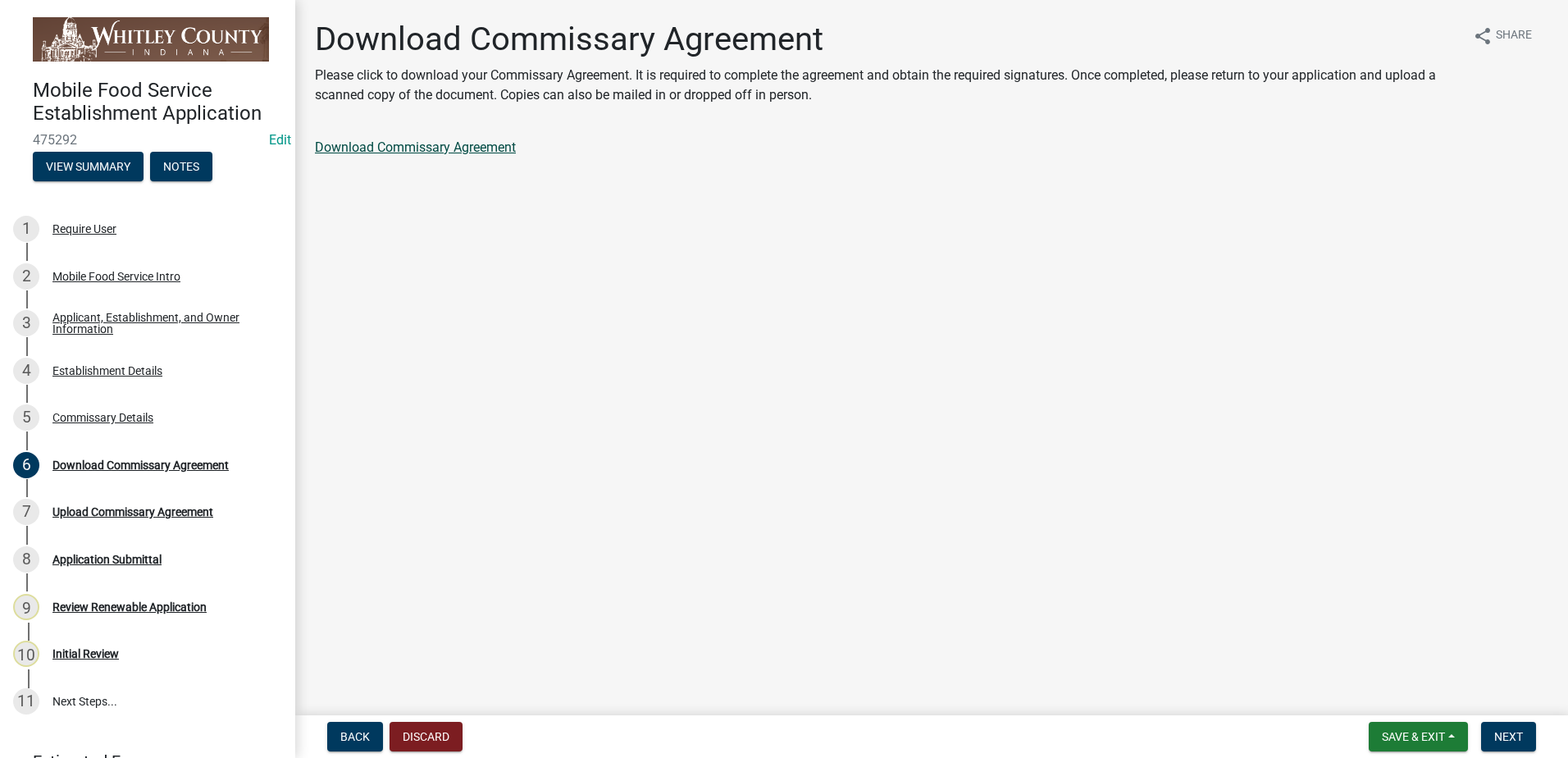
click at [341, 145] on link "Download Commissary Agreement" at bounding box center [416, 147] width 201 height 15
click at [1509, 734] on span "Next" at bounding box center [1509, 737] width 29 height 14
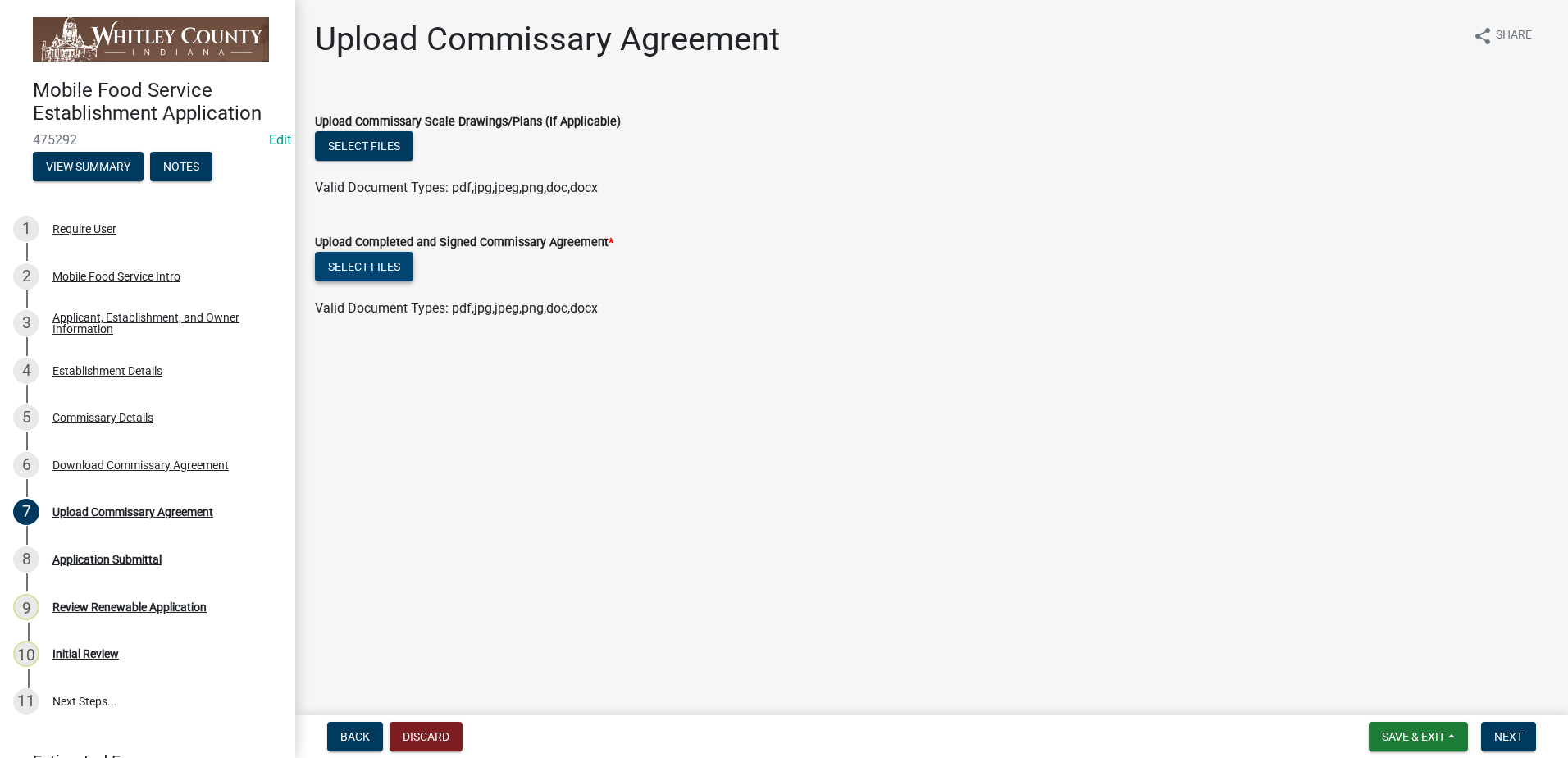
click at [372, 268] on button "Select files" at bounding box center [364, 267] width 99 height 30
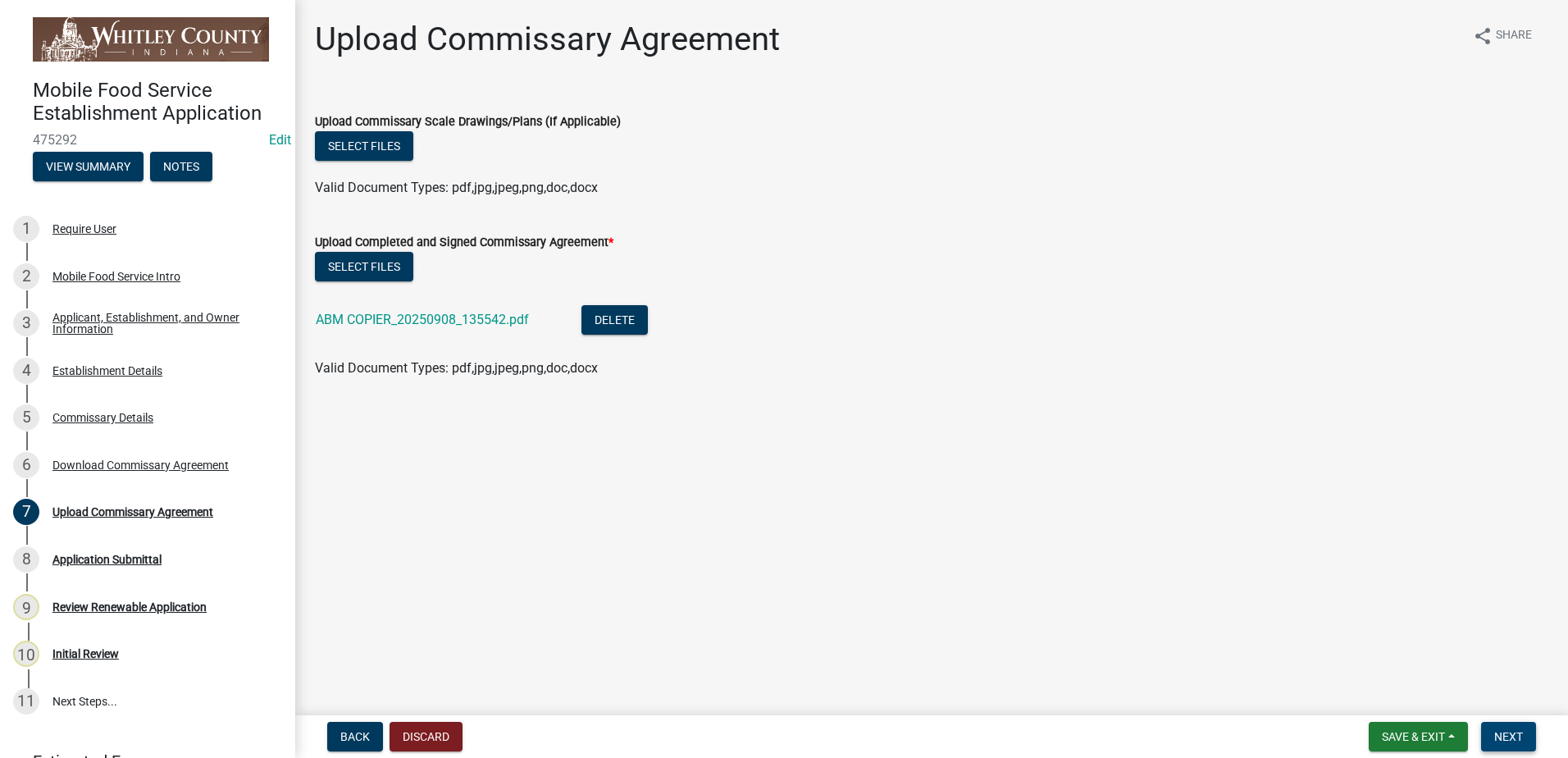
click at [1505, 744] on button "Next" at bounding box center [1509, 737] width 55 height 30
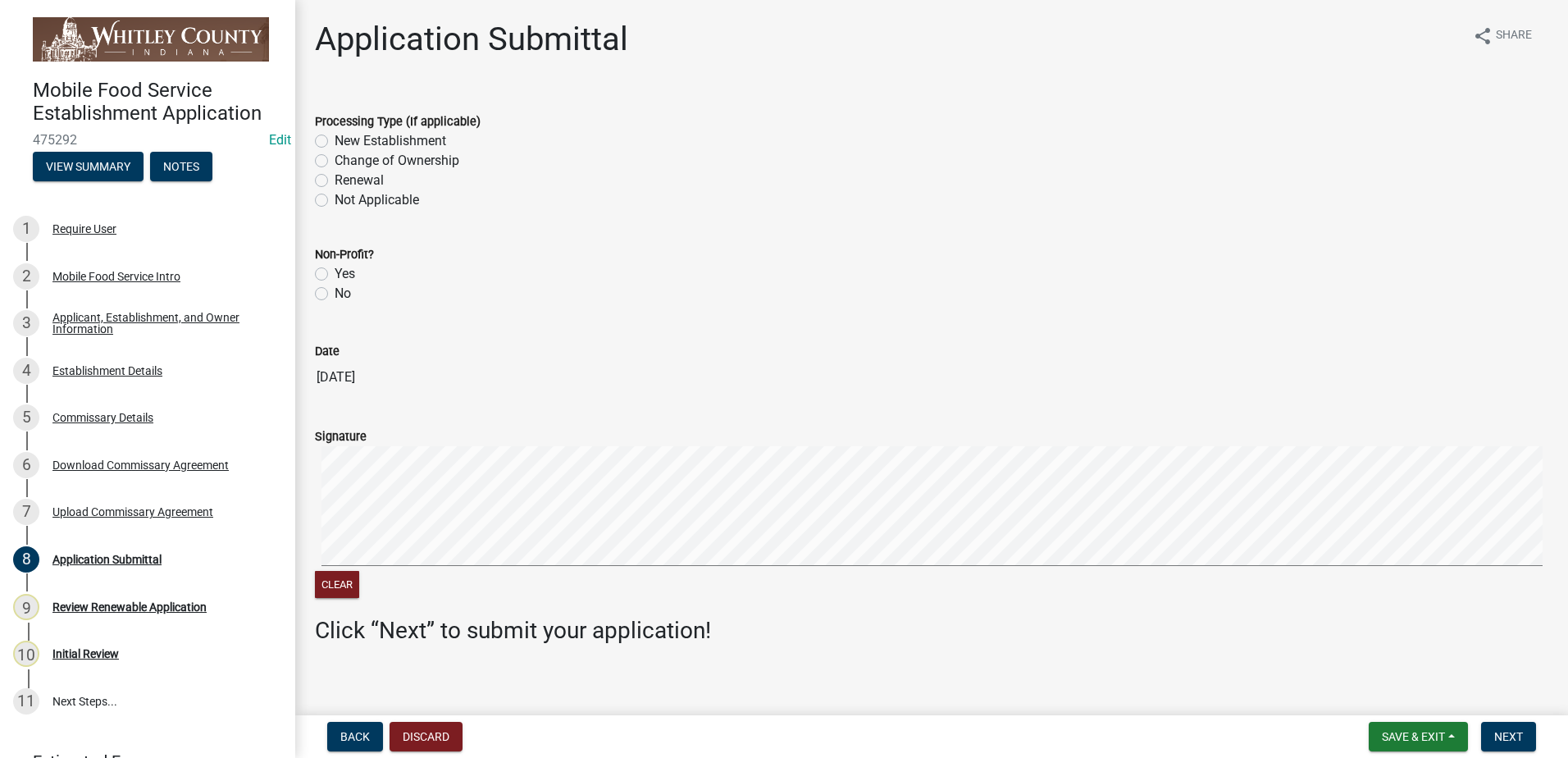
click at [334, 178] on label "Renewal" at bounding box center [359, 181] width 49 height 19
click at [334, 178] on input "Renewal" at bounding box center [339, 176] width 11 height 11
click at [334, 291] on label "No" at bounding box center [342, 294] width 16 height 19
click at [334, 291] on input "No" at bounding box center [339, 289] width 11 height 11
click at [1497, 736] on span "Next" at bounding box center [1509, 737] width 29 height 14
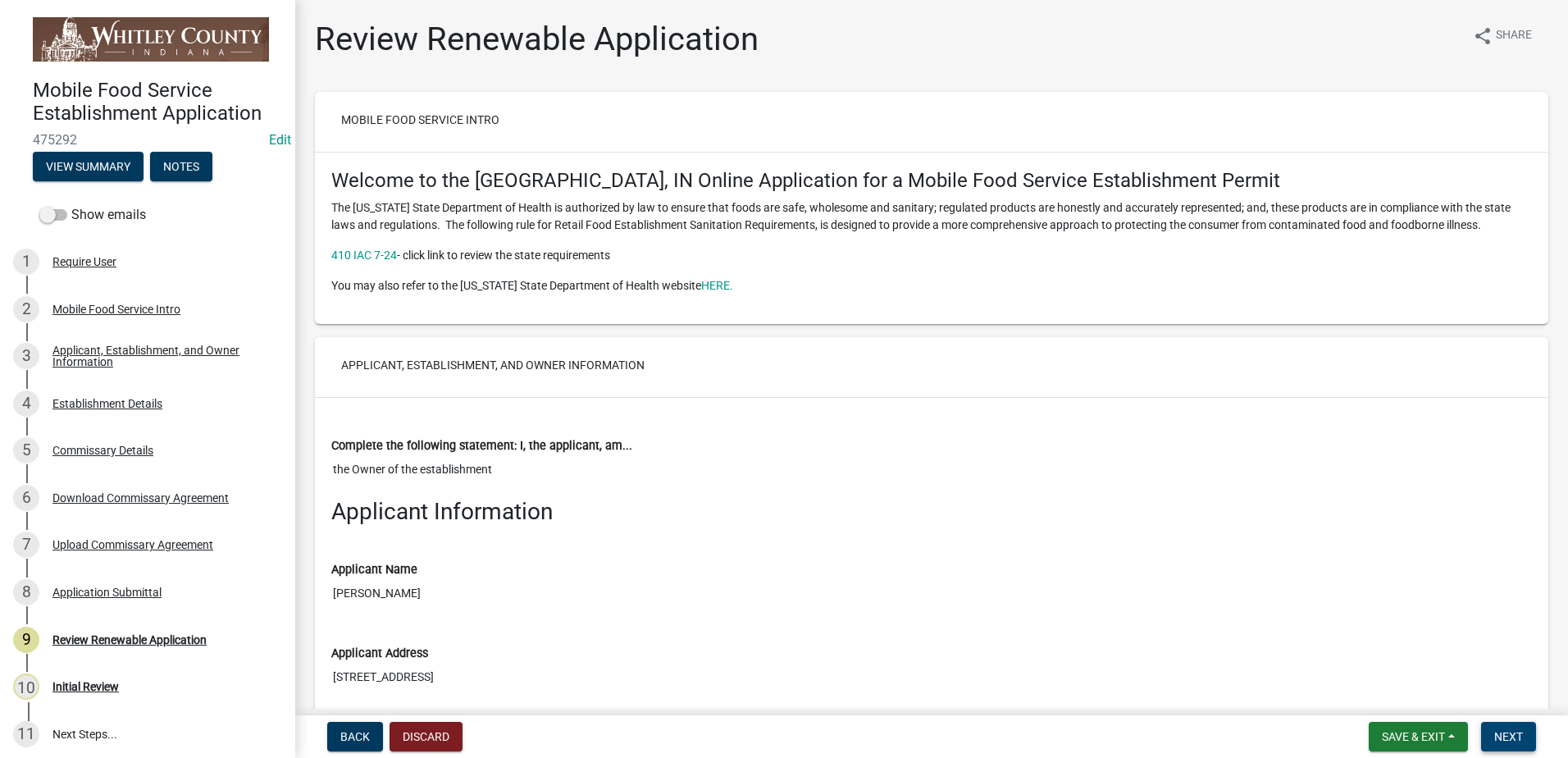
click at [1524, 733] on button "Next" at bounding box center [1509, 737] width 55 height 30
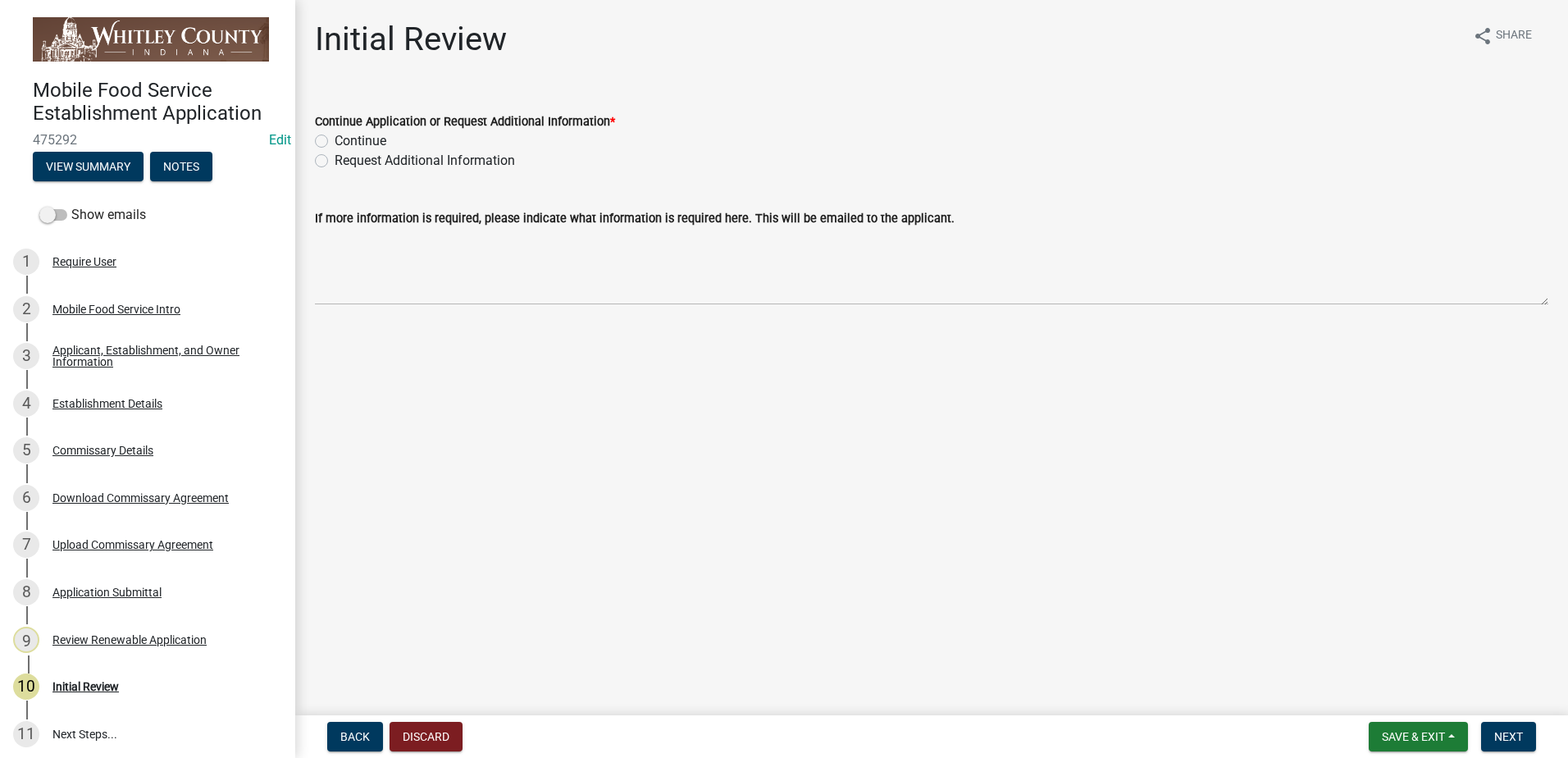
click at [334, 140] on label "Continue" at bounding box center [360, 141] width 51 height 19
click at [334, 140] on input "Continue" at bounding box center [339, 136] width 11 height 11
click at [1512, 735] on span "Next" at bounding box center [1509, 737] width 29 height 14
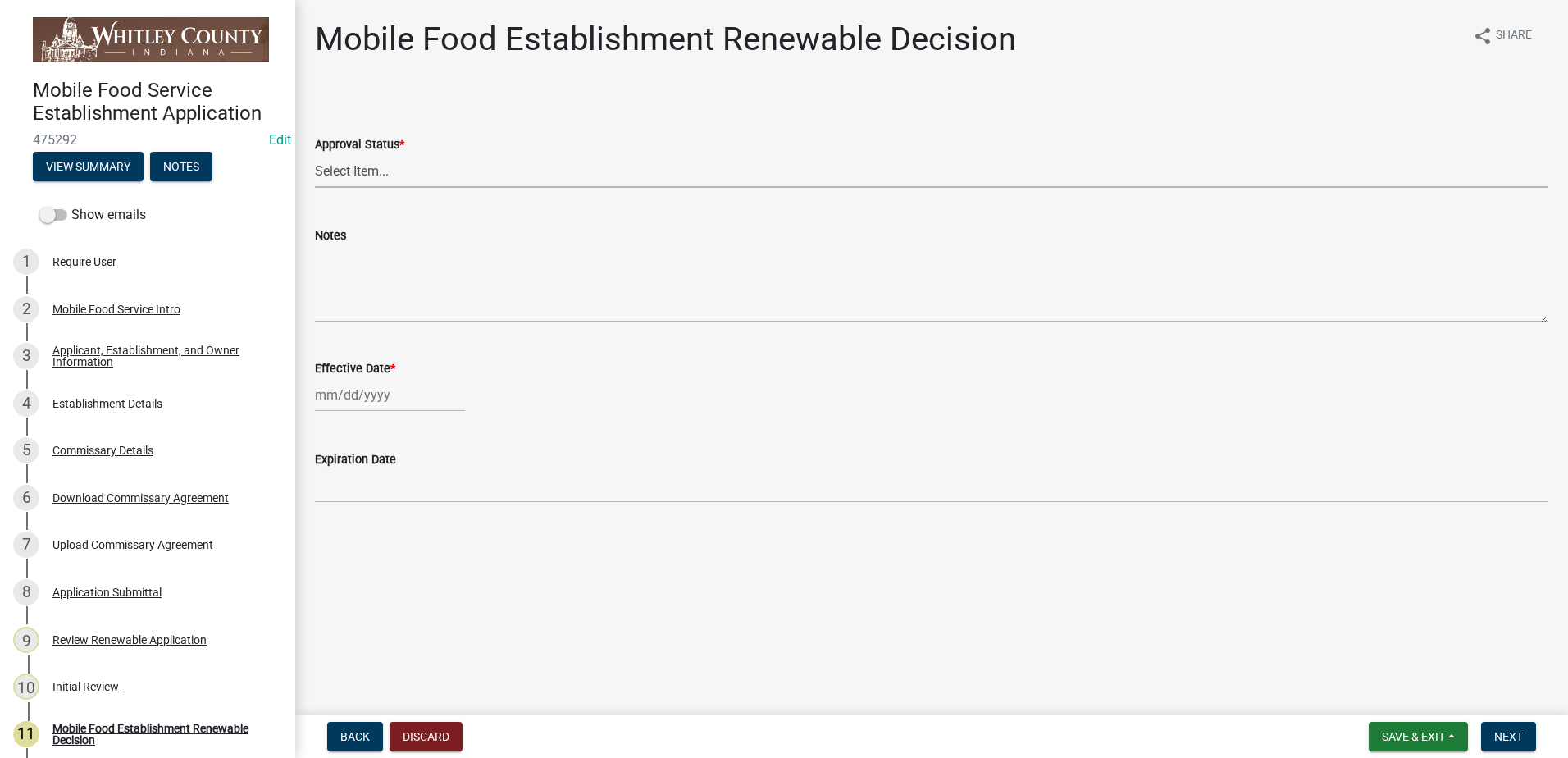
click at [337, 167] on select "Select Item... Approved Denied" at bounding box center [932, 171] width 1234 height 34
click at [315, 155] on select "Select Item... Approved Denied" at bounding box center [932, 171] width 1234 height 34
click at [363, 382] on div at bounding box center [390, 394] width 150 height 34
click at [329, 503] on div "8" at bounding box center [331, 509] width 26 height 26
click at [1515, 730] on span "Next" at bounding box center [1509, 737] width 29 height 14
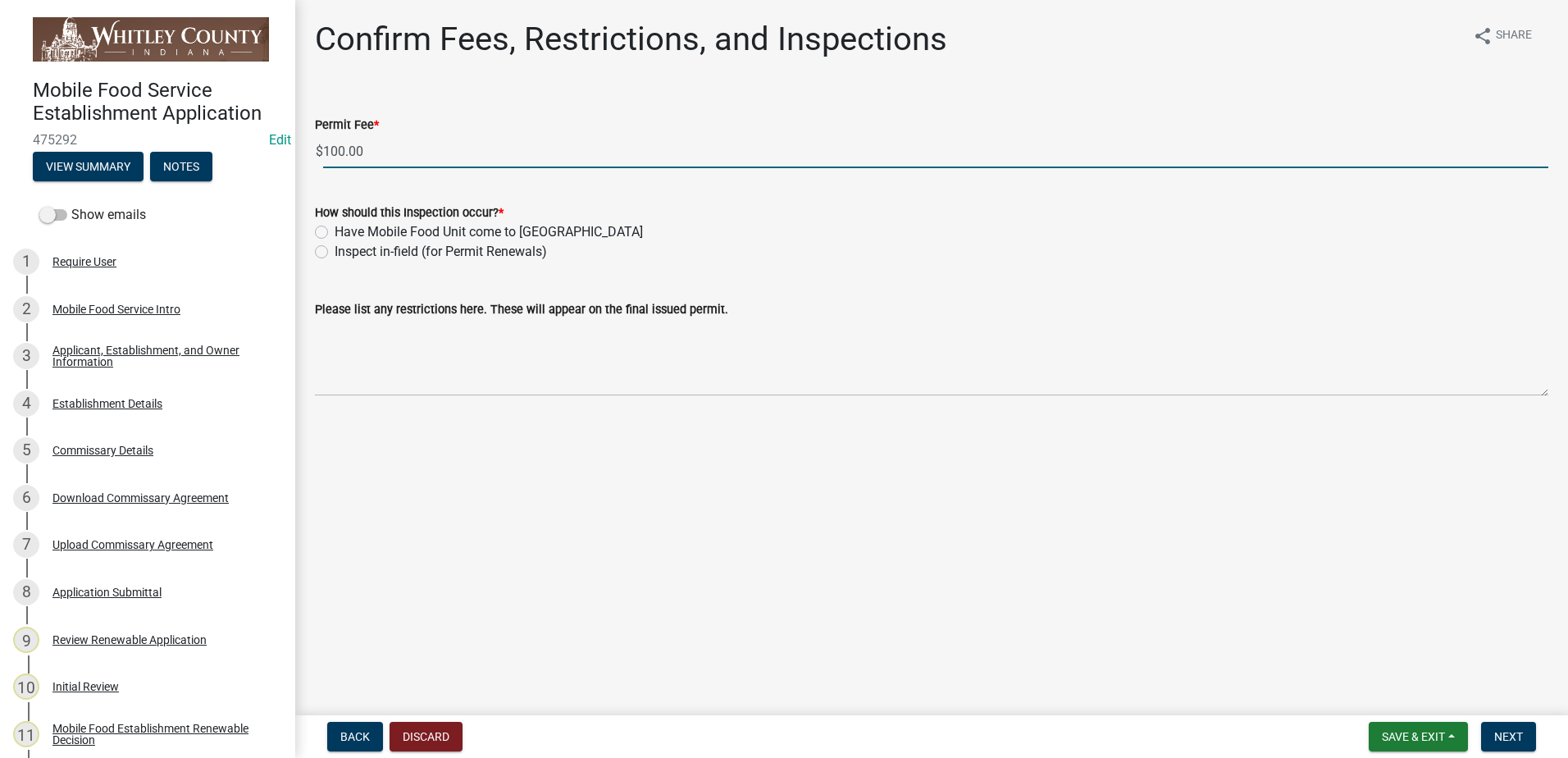
drag, startPoint x: 368, startPoint y: 149, endPoint x: 288, endPoint y: 151, distance: 80.0
click at [288, 151] on div "Mobile Food Service Establishment Application 475292 Edit View Summary Notes Sh…" at bounding box center [784, 379] width 1568 height 758
click at [334, 254] on label "Inspect in-field (for Permit Renewals)" at bounding box center [441, 251] width 213 height 19
click at [334, 252] on input "Inspect in-field (for Permit Renewals)" at bounding box center [339, 247] width 11 height 11
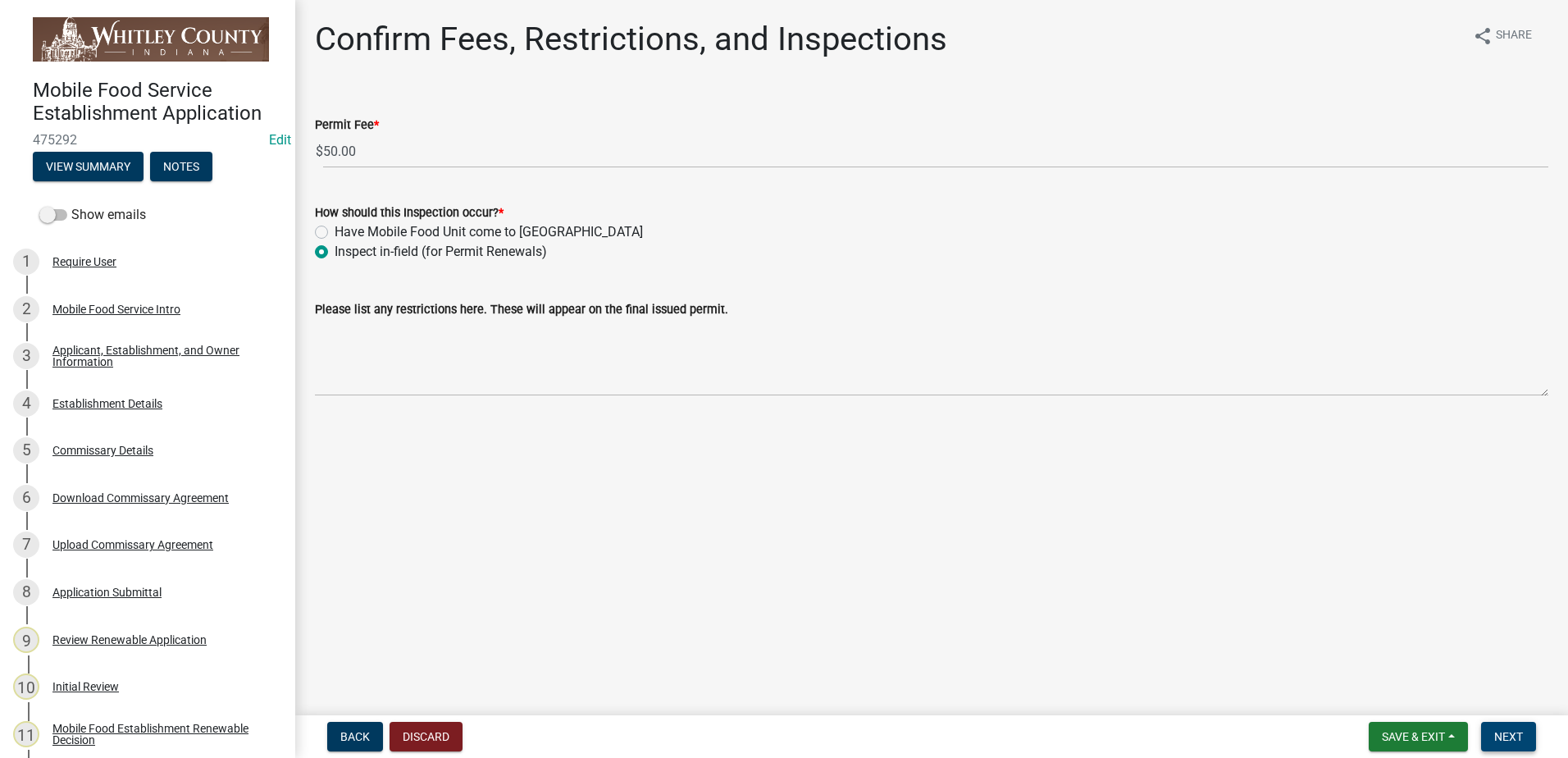
click at [1506, 741] on span "Next" at bounding box center [1509, 737] width 29 height 14
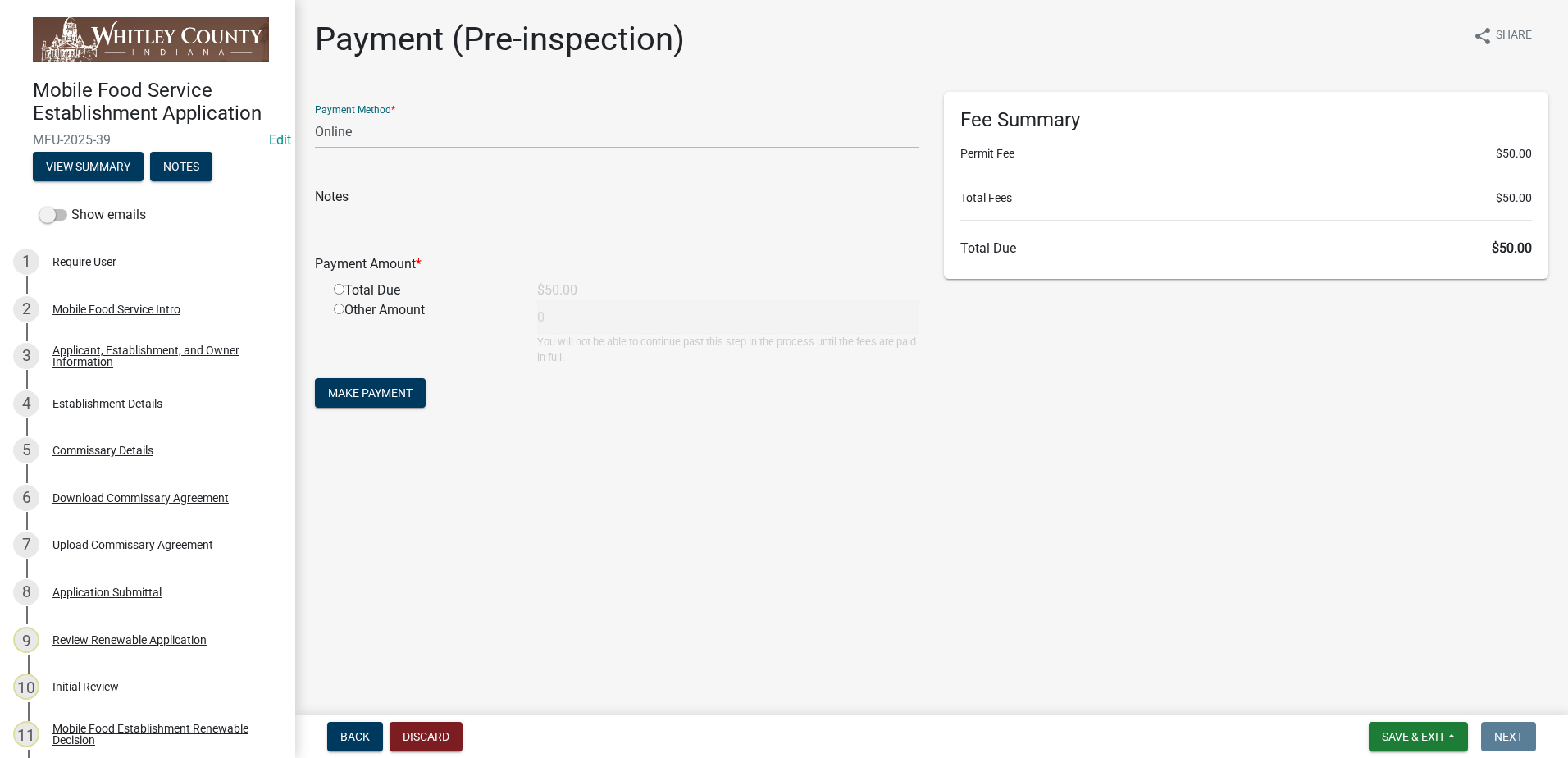
click at [340, 128] on select "Credit Card POS Check Cash Online" at bounding box center [617, 131] width 604 height 34
click at [315, 115] on select "Credit Card POS Check Cash Online" at bounding box center [617, 131] width 604 height 34
click at [342, 288] on input "radio" at bounding box center [338, 289] width 11 height 11
click at [370, 203] on input "text" at bounding box center [617, 201] width 604 height 34
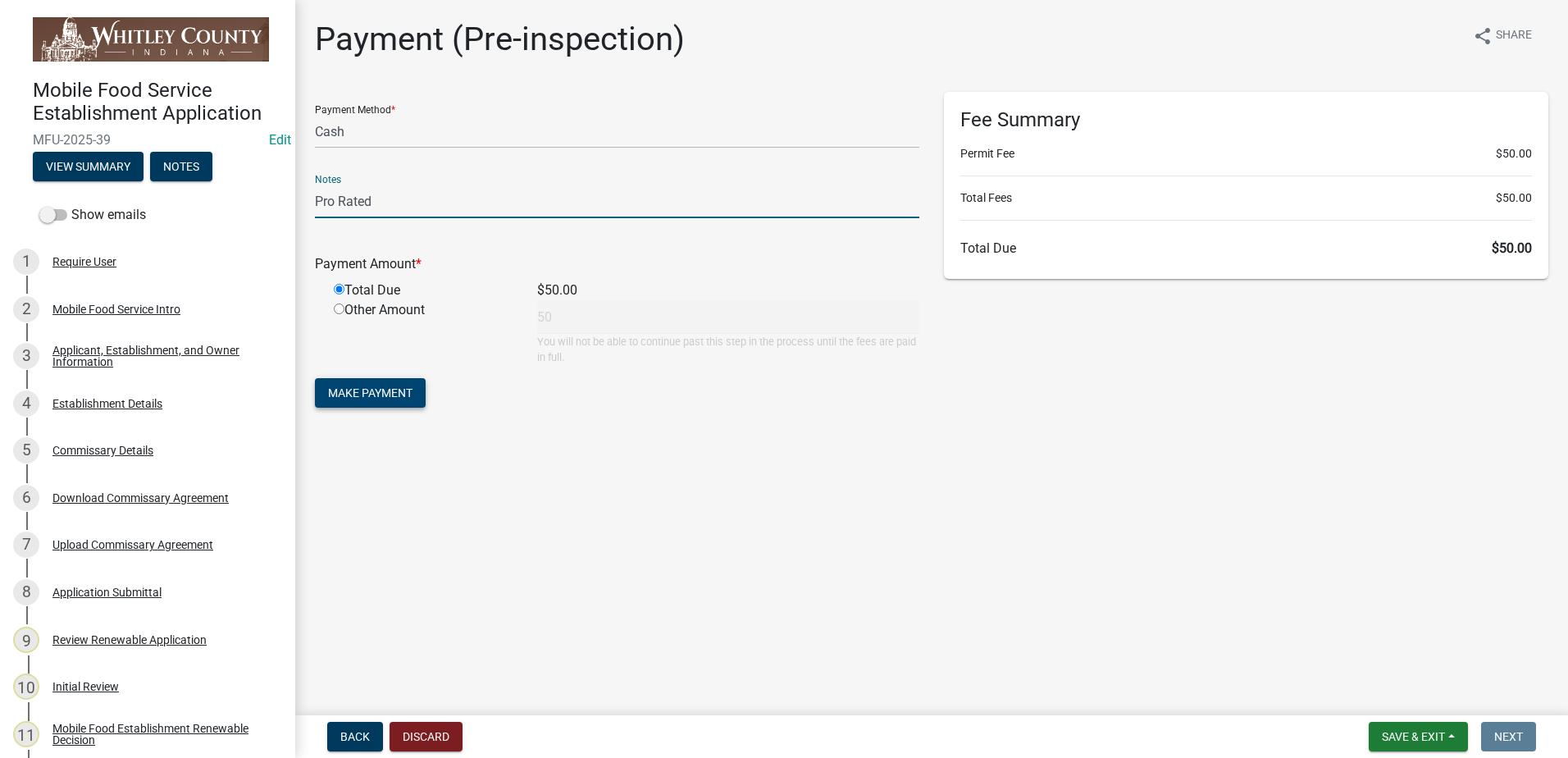
click at [377, 394] on span "Make Payment" at bounding box center [369, 394] width 84 height 14
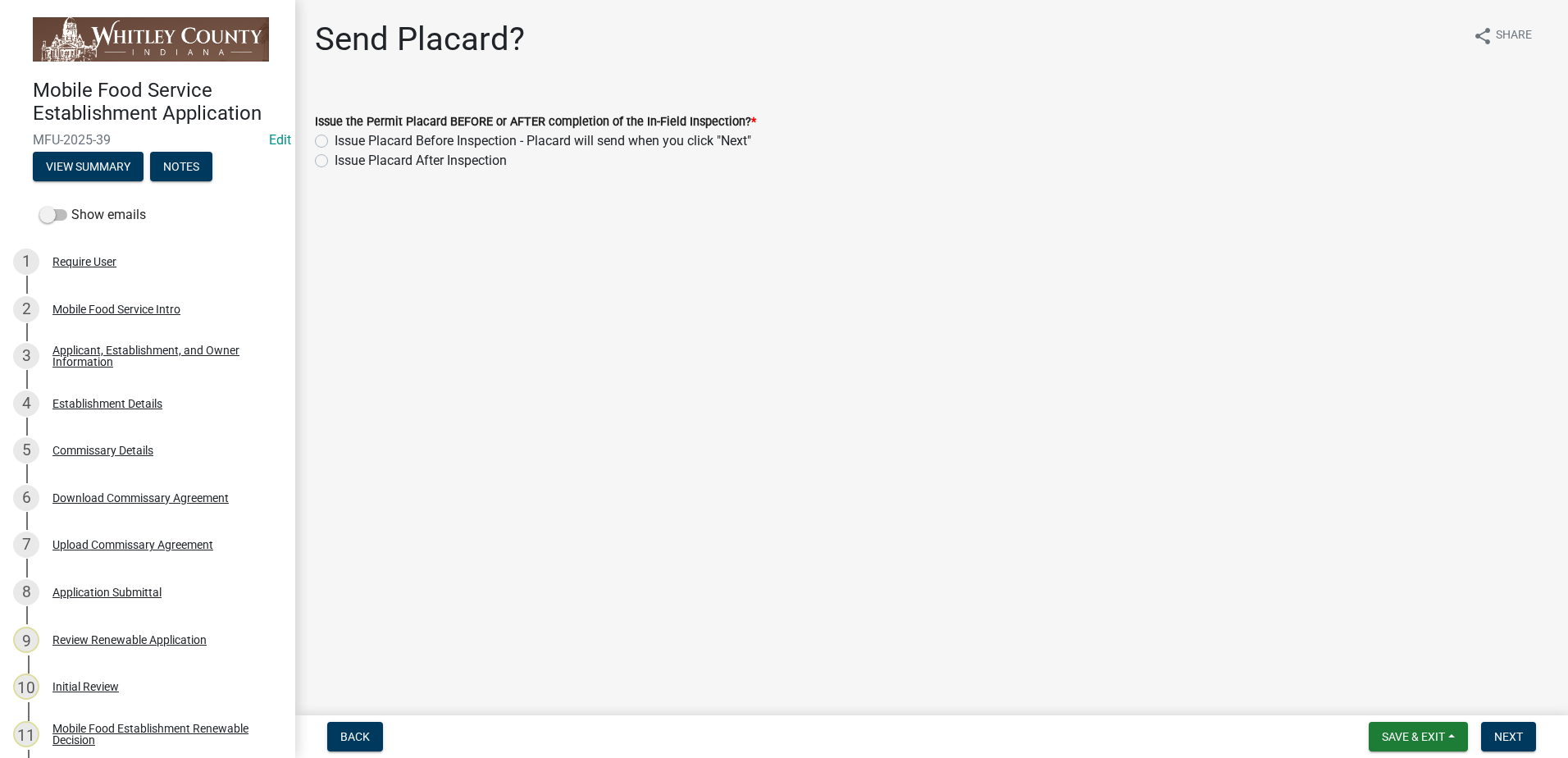
click at [334, 141] on label "Issue Placard Before Inspection - Placard will send when you click "Next"" at bounding box center [542, 141] width 417 height 19
click at [334, 141] on input "Issue Placard Before Inspection - Placard will send when you click "Next"" at bounding box center [339, 136] width 11 height 11
click at [1511, 732] on span "Next" at bounding box center [1509, 737] width 29 height 14
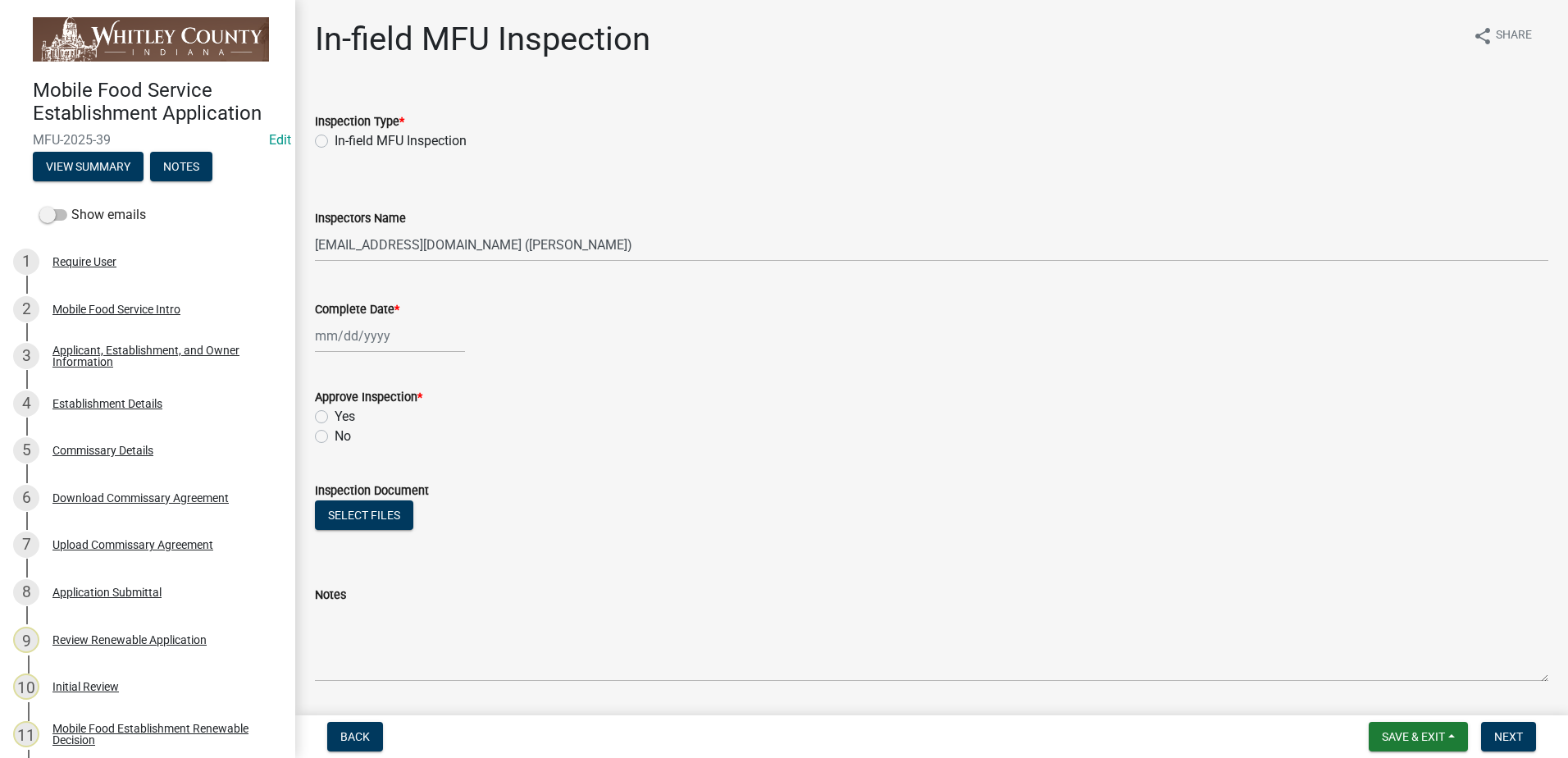
click at [334, 138] on label "In-field MFU Inspection" at bounding box center [400, 141] width 132 height 19
click at [334, 138] on input "In-field MFU Inspection" at bounding box center [339, 136] width 11 height 11
click at [353, 335] on div at bounding box center [390, 335] width 150 height 34
click at [328, 445] on div "8" at bounding box center [331, 449] width 26 height 26
click at [334, 410] on label "Yes" at bounding box center [344, 417] width 20 height 19
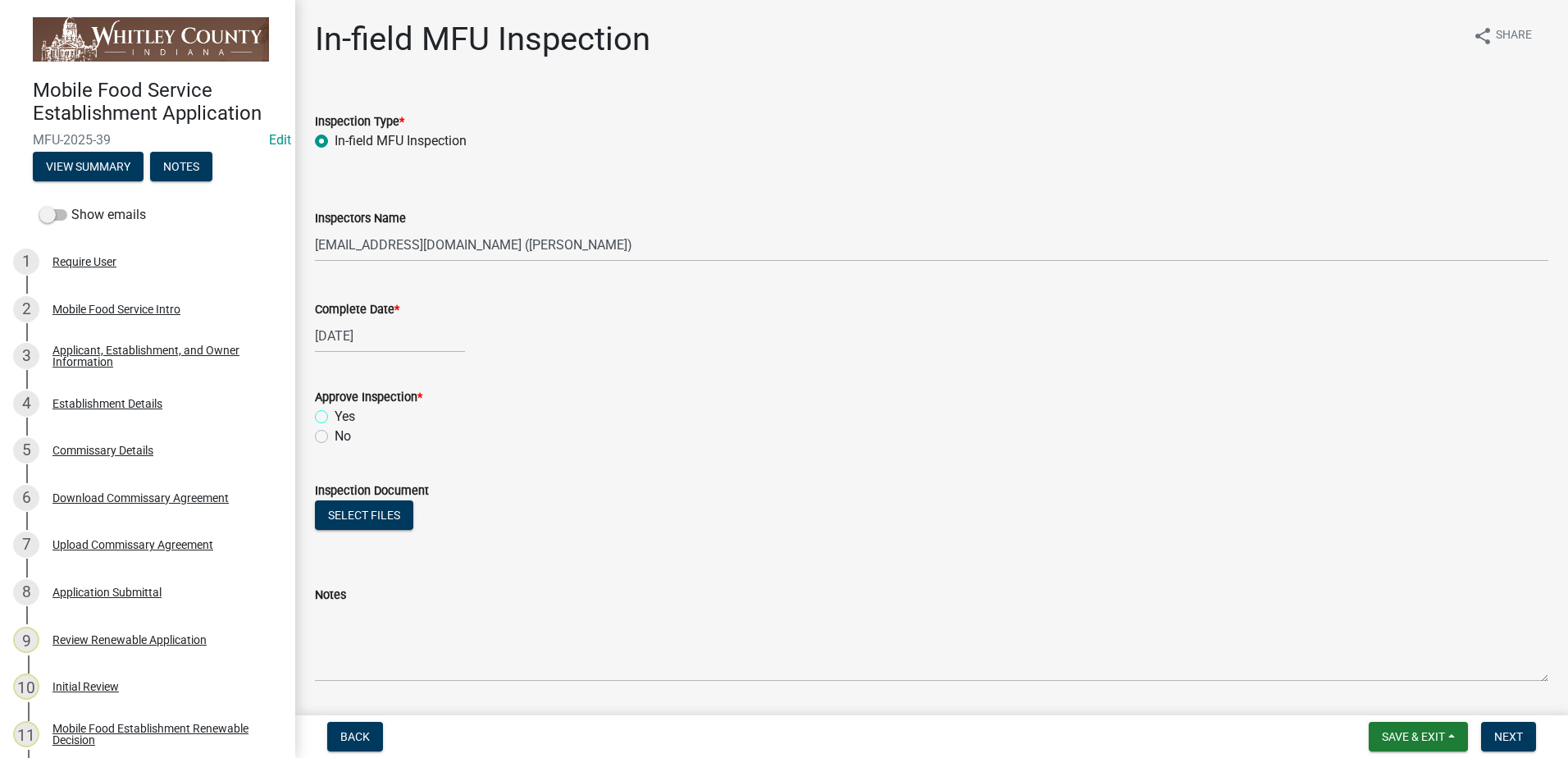
click at [334, 410] on input "Yes" at bounding box center [339, 412] width 11 height 11
click at [1509, 732] on span "Next" at bounding box center [1509, 737] width 29 height 14
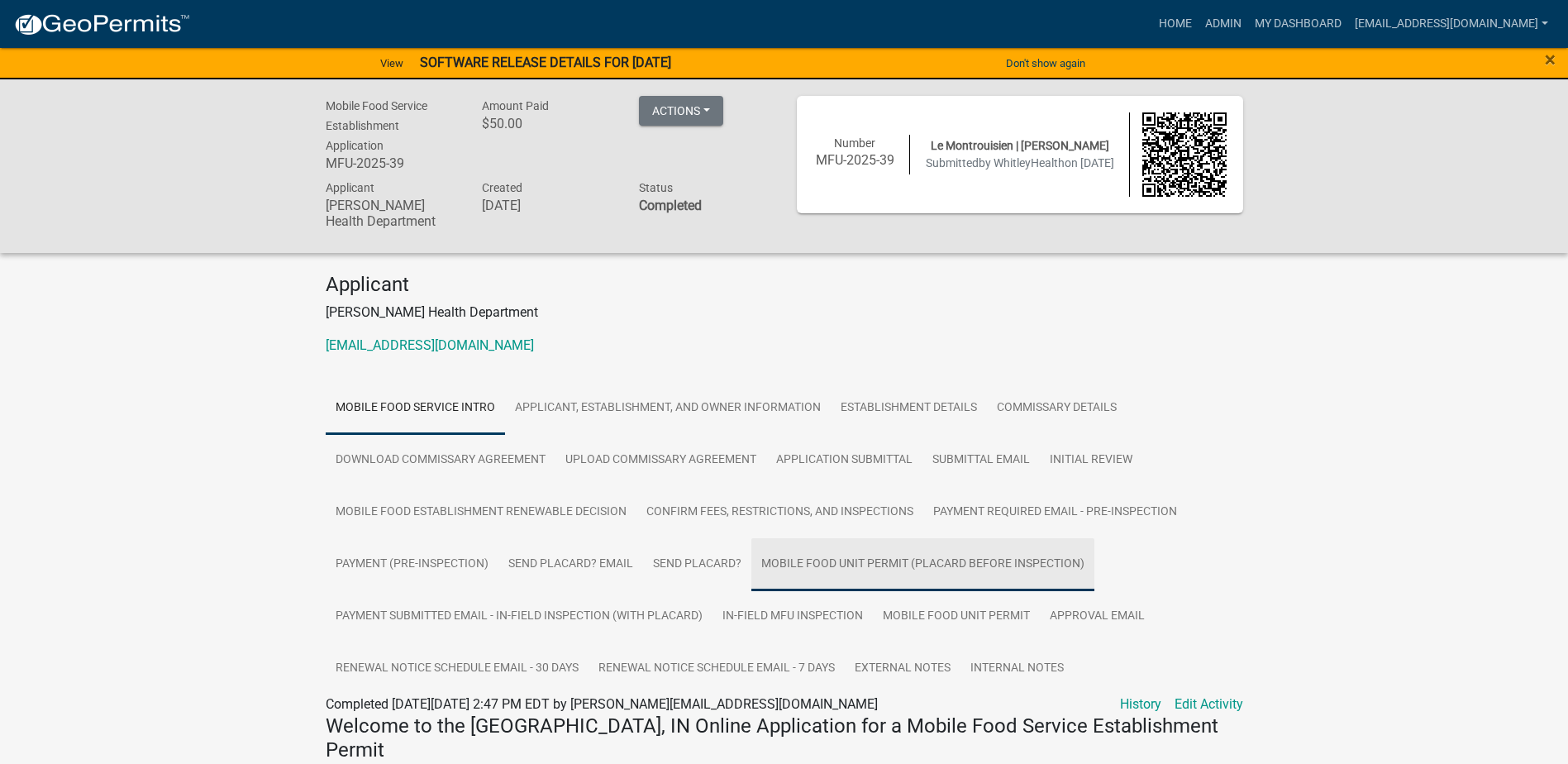
click at [865, 561] on link "Mobile Food Unit Permit (Placard Before Inspection)" at bounding box center [922, 564] width 343 height 53
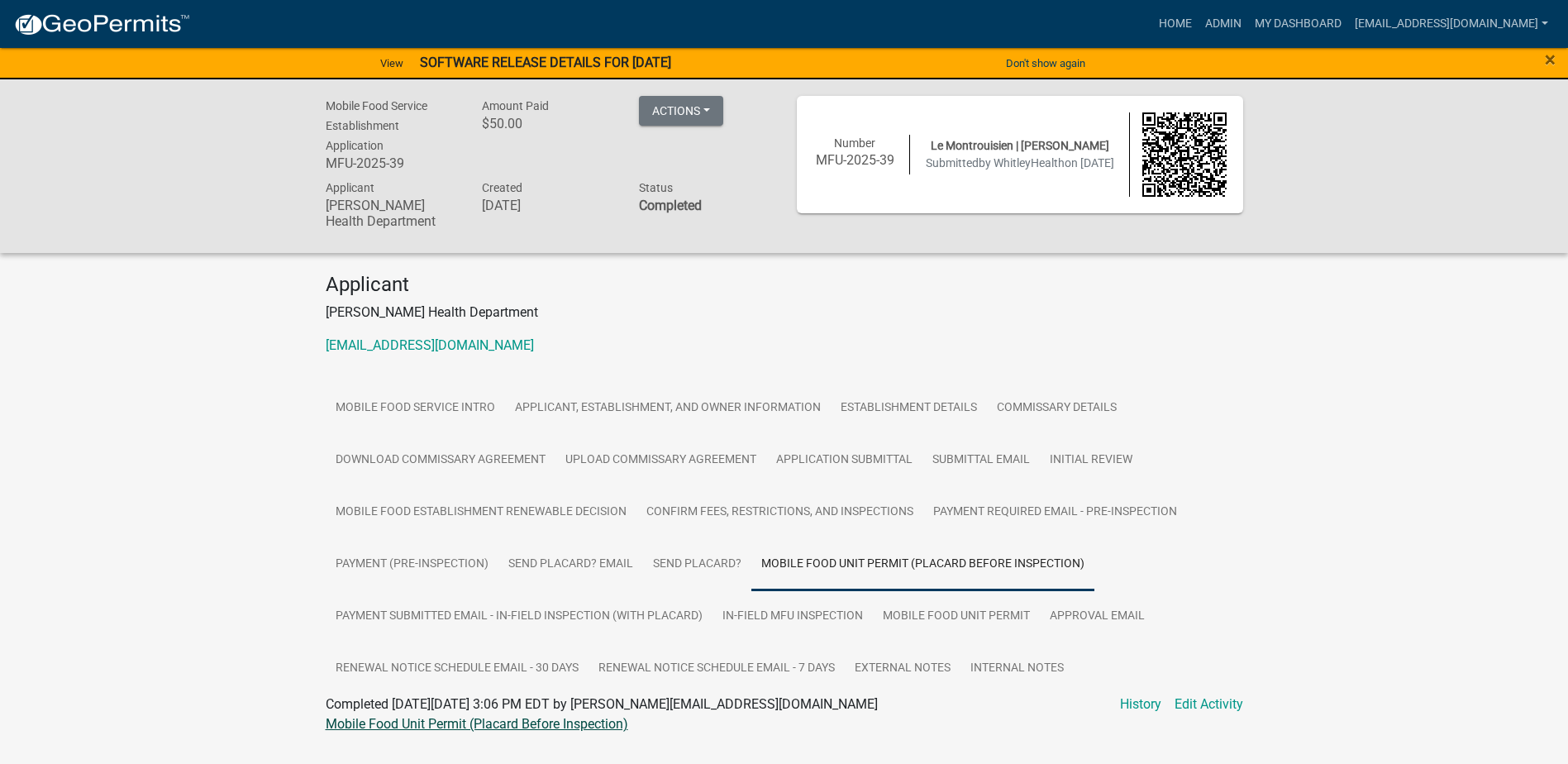
click at [515, 721] on link "Mobile Food Unit Permit (Placard Before Inspection)" at bounding box center [476, 724] width 303 height 16
